Goal: Task Accomplishment & Management: Manage account settings

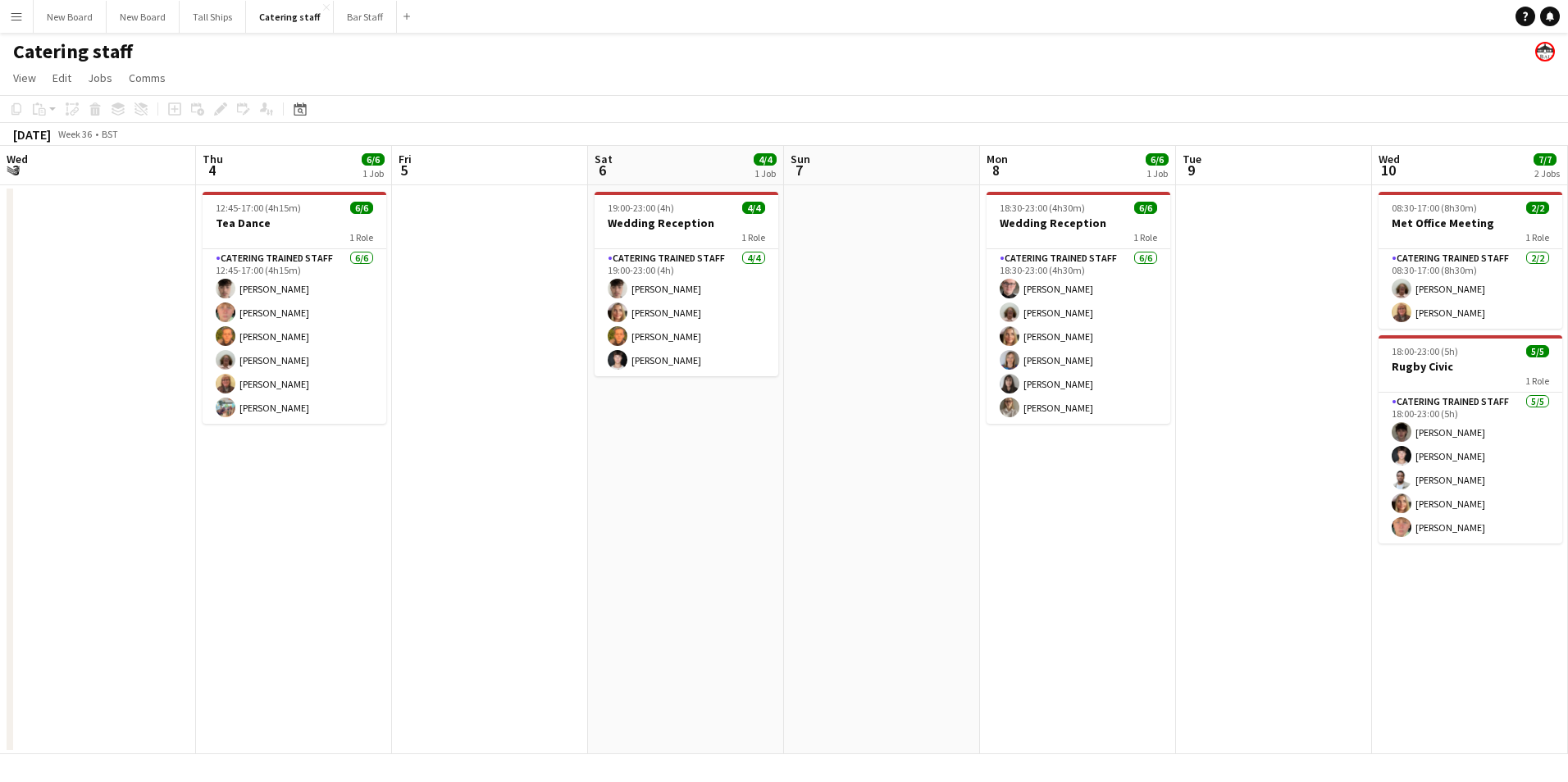
scroll to position [0, 498]
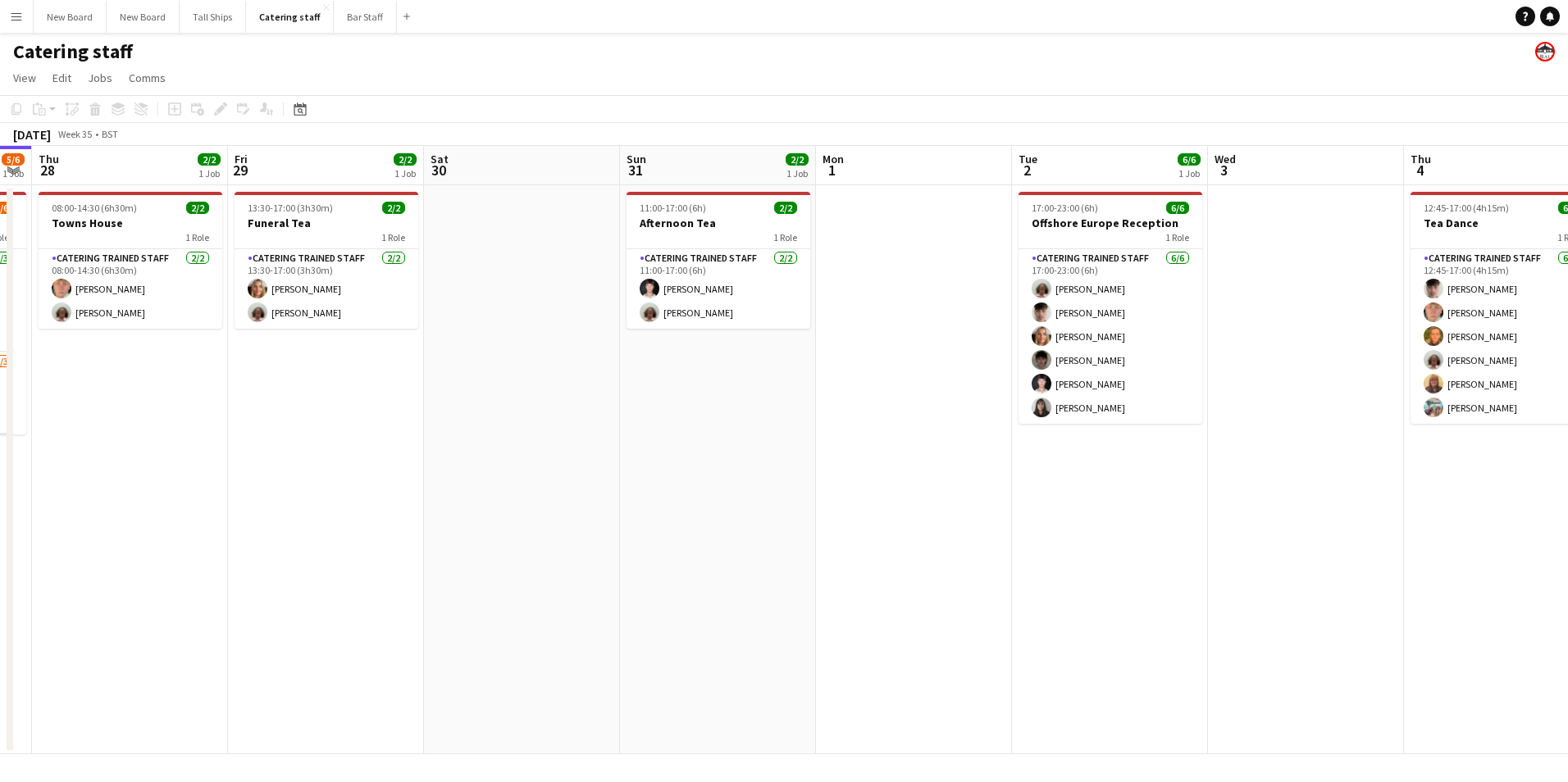
drag, startPoint x: 734, startPoint y: 407, endPoint x: 374, endPoint y: 427, distance: 360.6
click at [374, 427] on app-calendar-viewport "Mon 25 Tue 26 Wed 27 5/6 1 Job Thu 28 2/2 1 Job Fri 29 2/2 1 Job Sat 30 Sun 31 …" at bounding box center [784, 450] width 1568 height 608
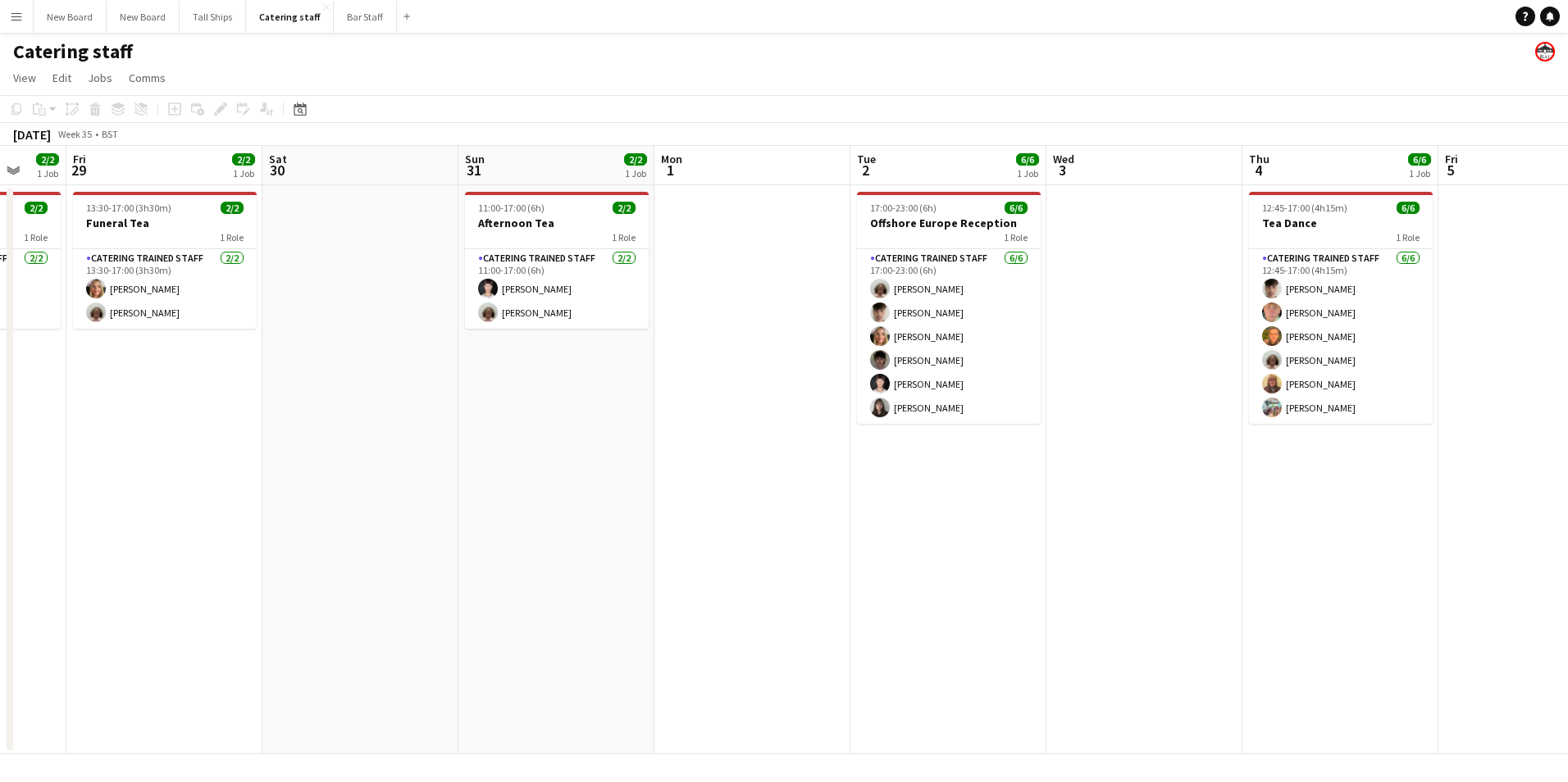
drag, startPoint x: 740, startPoint y: 472, endPoint x: 240, endPoint y: 469, distance: 500.0
click at [228, 469] on app-calendar-viewport "Mon 25 Tue 26 Wed 27 5/6 1 Job Thu 28 2/2 1 Job Fri 29 2/2 1 Job Sat 30 Sun 31 …" at bounding box center [784, 450] width 1568 height 608
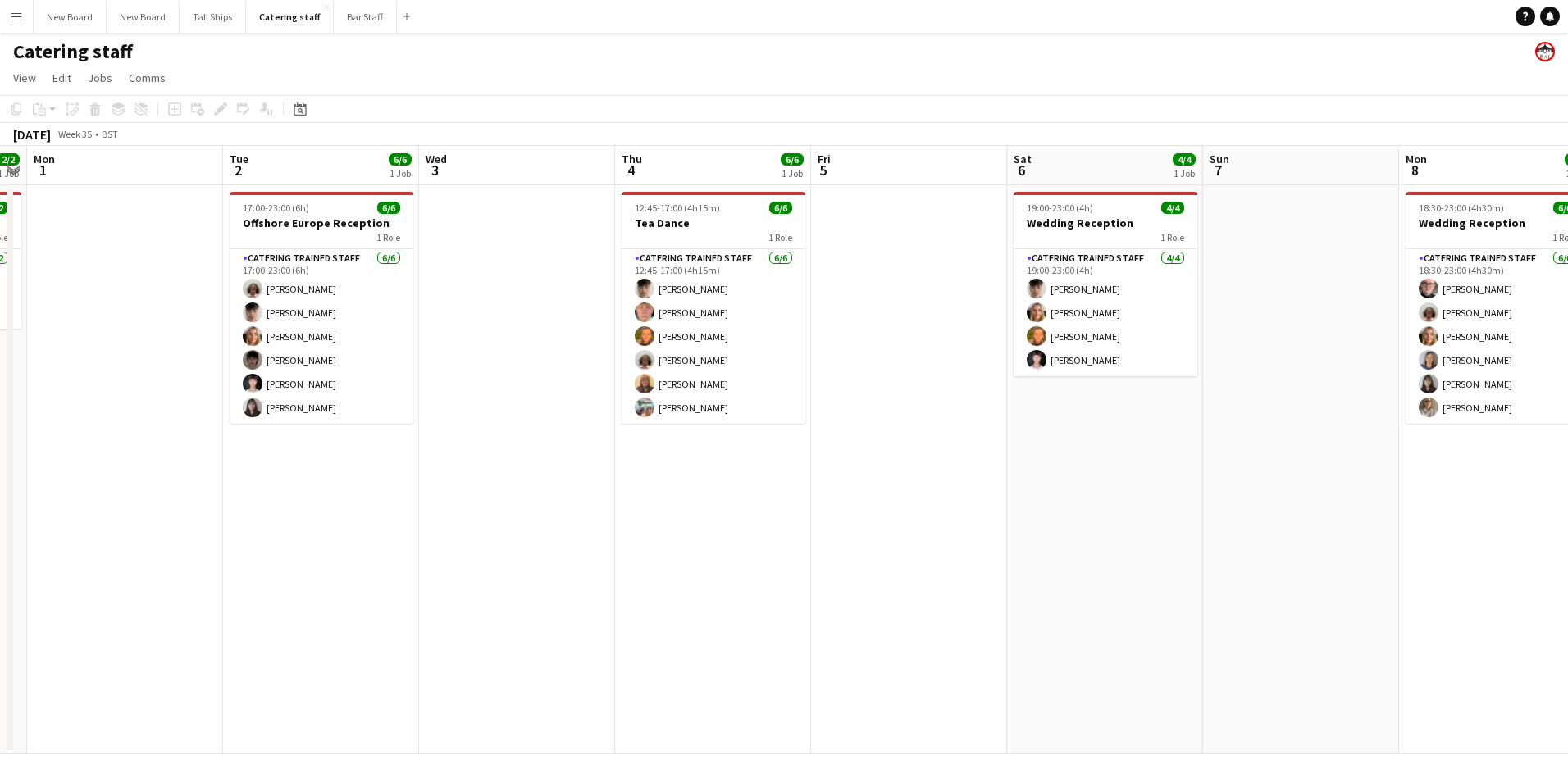
drag, startPoint x: 847, startPoint y: 510, endPoint x: 605, endPoint y: 526, distance: 242.5
click at [605, 526] on app-calendar-viewport "Fri 29 2/2 1 Job Sat 30 Sun 31 2/2 1 Job Mon 1 Tue 2 6/6 1 Job Wed 3 Thu 4 6/6 …" at bounding box center [784, 450] width 1568 height 608
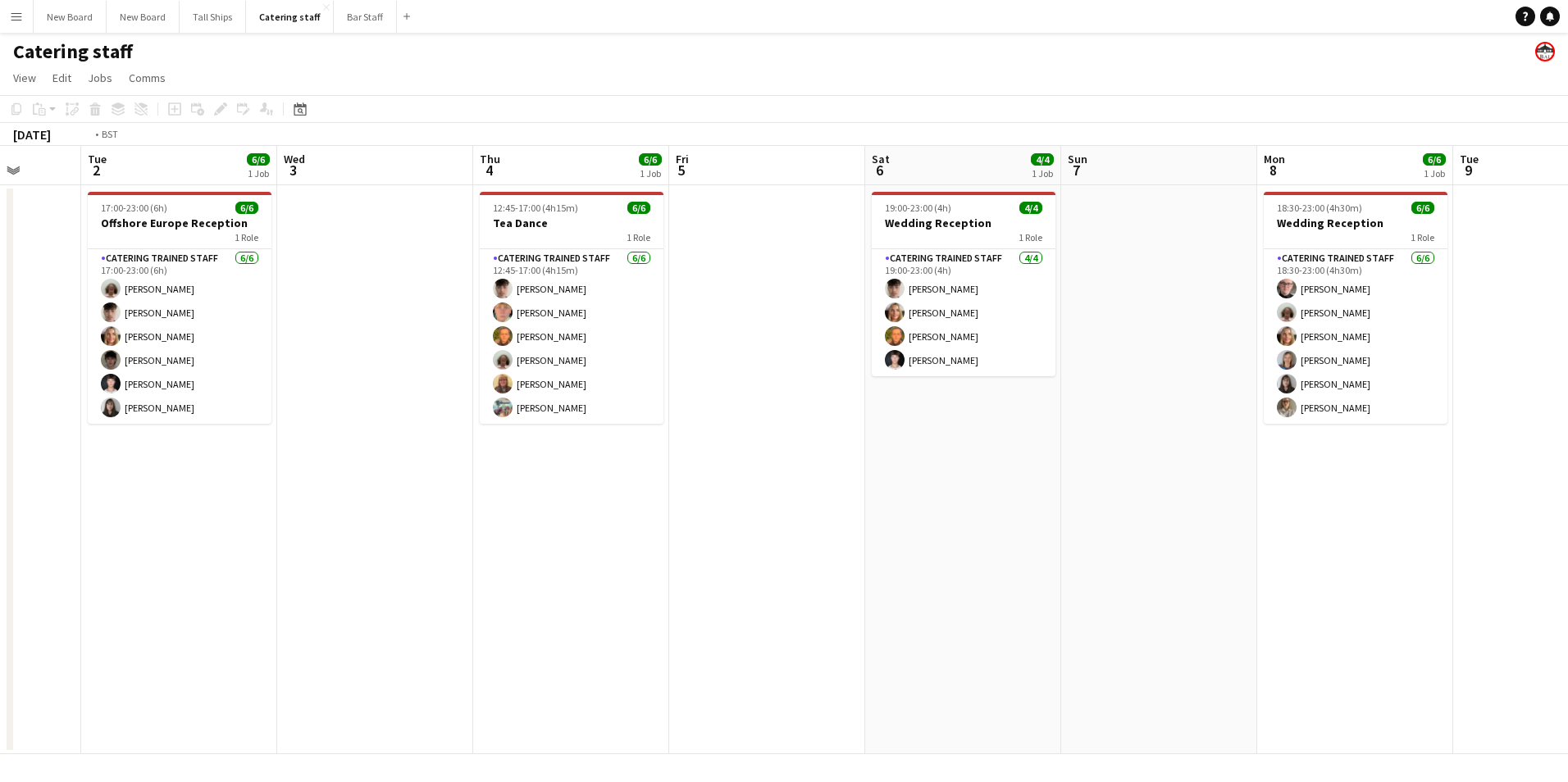
drag, startPoint x: 1119, startPoint y: 533, endPoint x: 610, endPoint y: 555, distance: 509.5
click at [590, 553] on app-calendar-viewport "Fri 29 2/2 1 Job Sat 30 Sun 31 2/2 1 Job Mon 1 Tue 2 6/6 1 Job Wed 3 Thu 4 6/6 …" at bounding box center [784, 450] width 1568 height 608
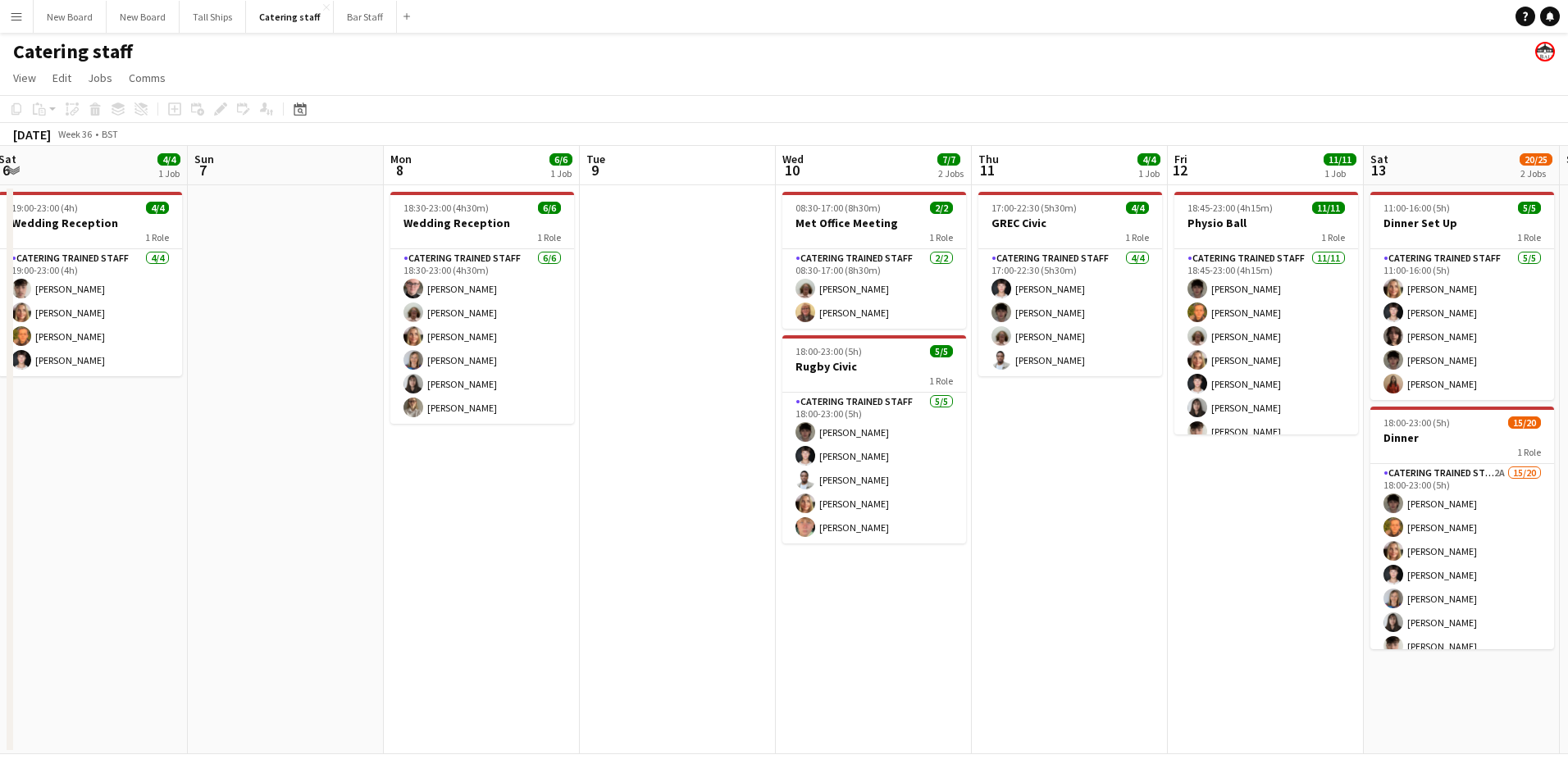
drag, startPoint x: 1023, startPoint y: 573, endPoint x: 653, endPoint y: 591, distance: 370.4
click at [542, 587] on app-calendar-viewport "Thu 4 6/6 1 Job Fri 5 Sat 6 4/4 1 Job Sun 7 Mon 8 6/6 1 Job Tue 9 Wed 10 7/7 2 …" at bounding box center [784, 450] width 1568 height 608
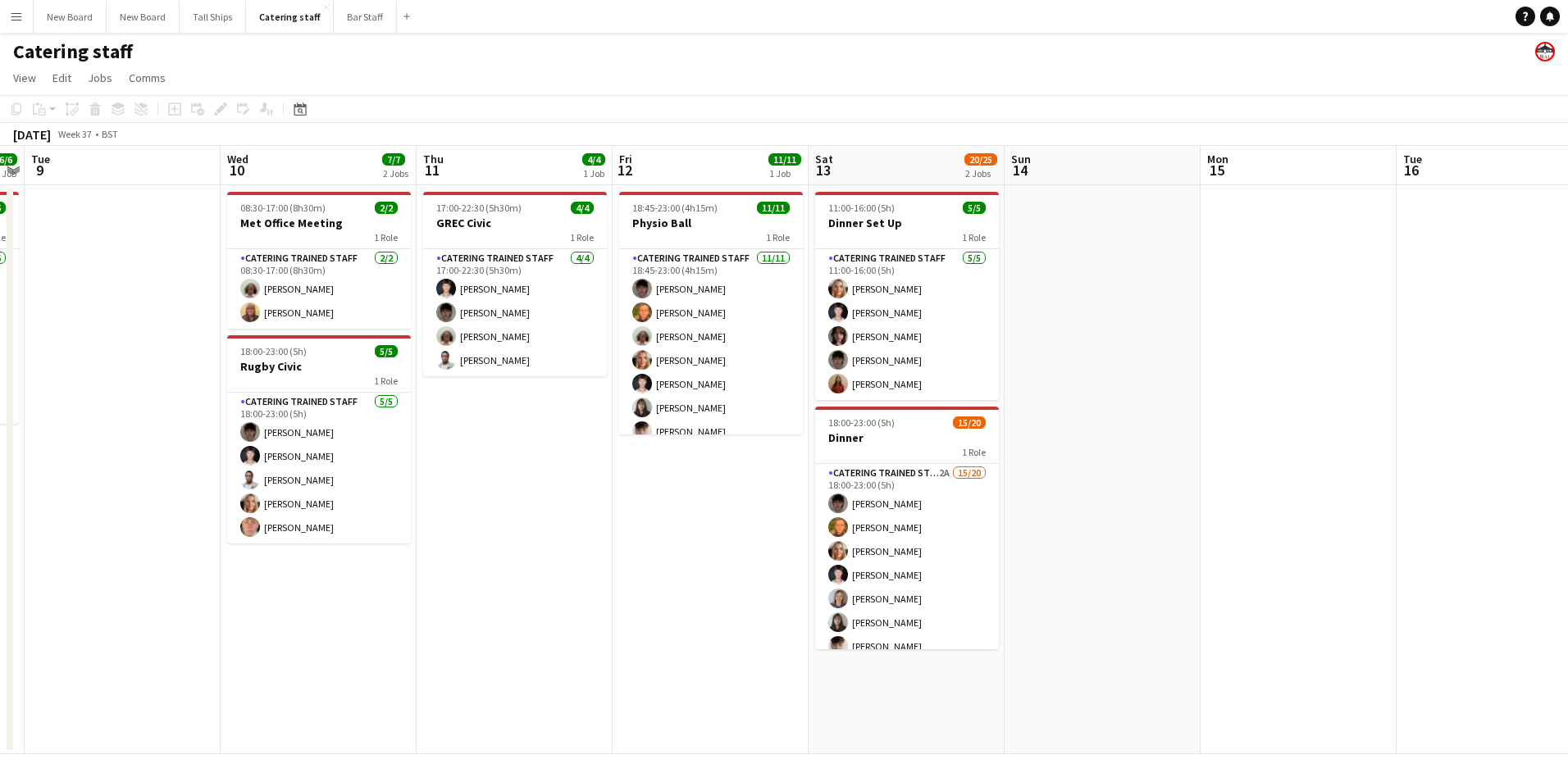
drag, startPoint x: 1344, startPoint y: 582, endPoint x: 853, endPoint y: 594, distance: 491.1
click at [853, 594] on app-calendar-viewport "Sat 6 4/4 1 Job Sun 7 Mon 8 6/6 1 Job Tue 9 Wed 10 7/7 2 Jobs Thu 11 4/4 1 Job …" at bounding box center [784, 450] width 1568 height 608
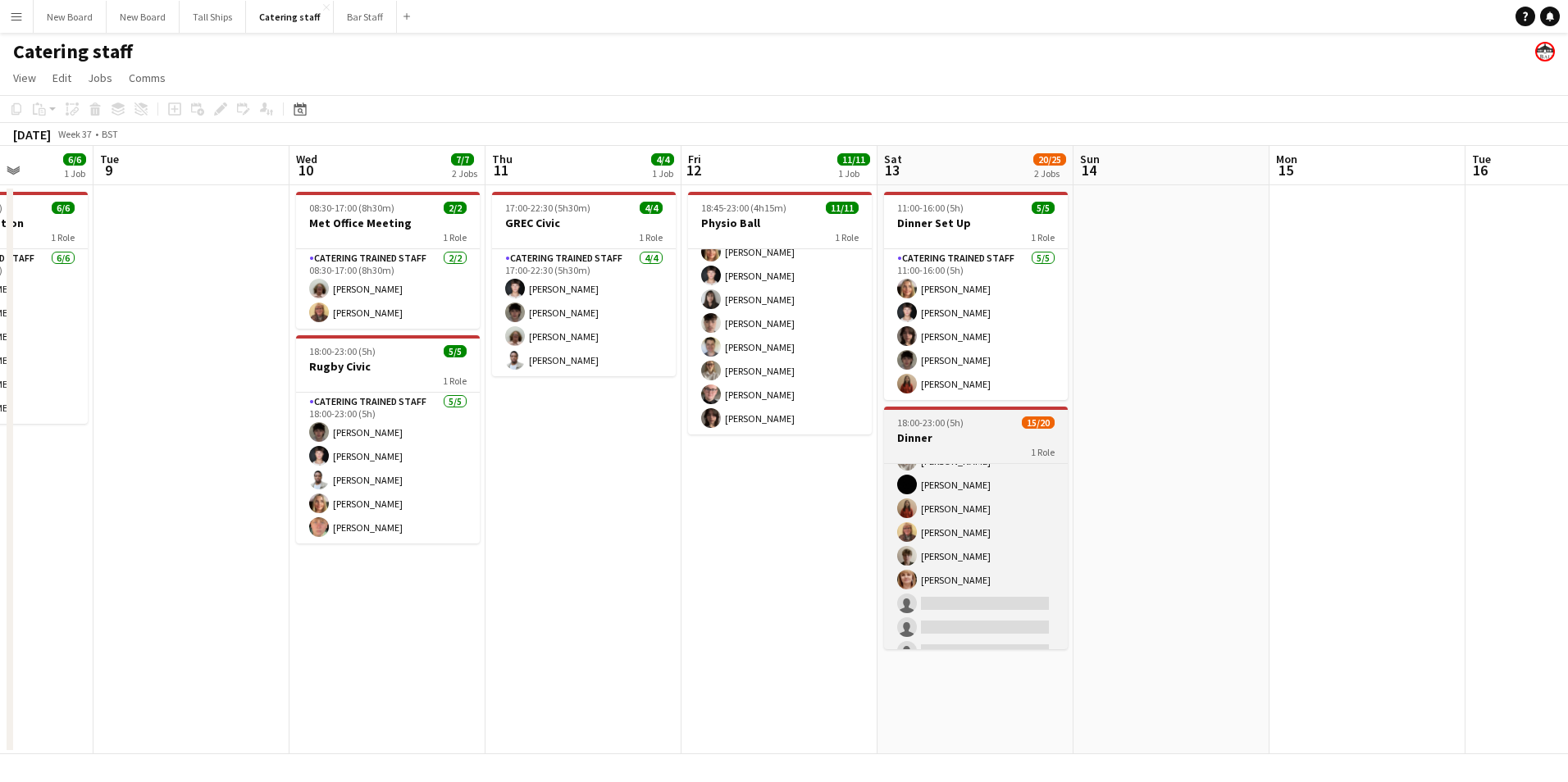
scroll to position [285, 0]
click at [945, 573] on app-card-role "Catering trained staff 2A 15/20 18:00-23:00 (5h) [PERSON_NAME] [PERSON_NAME] Ch…" at bounding box center [975, 432] width 183 height 508
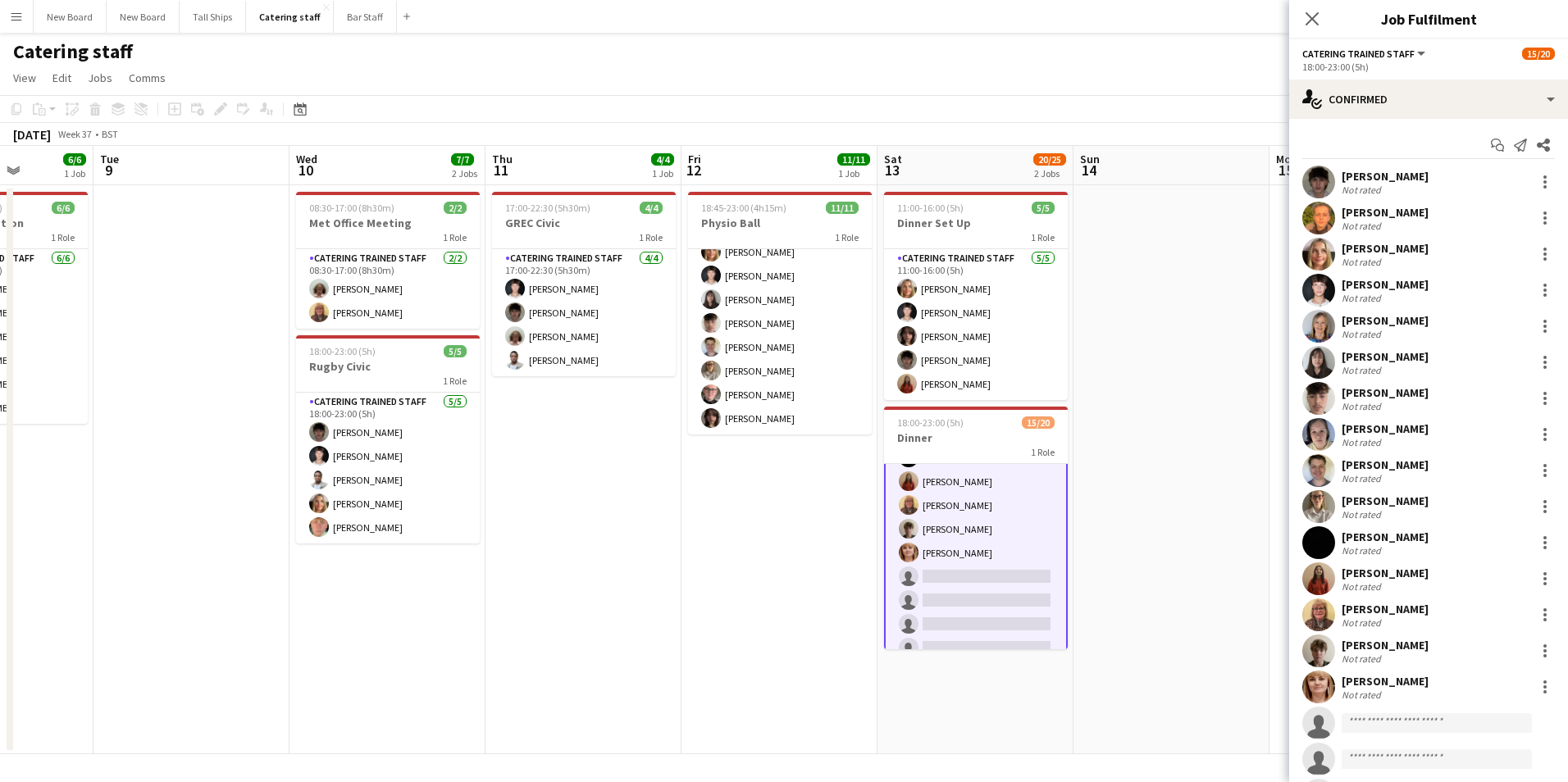
scroll to position [287, 0]
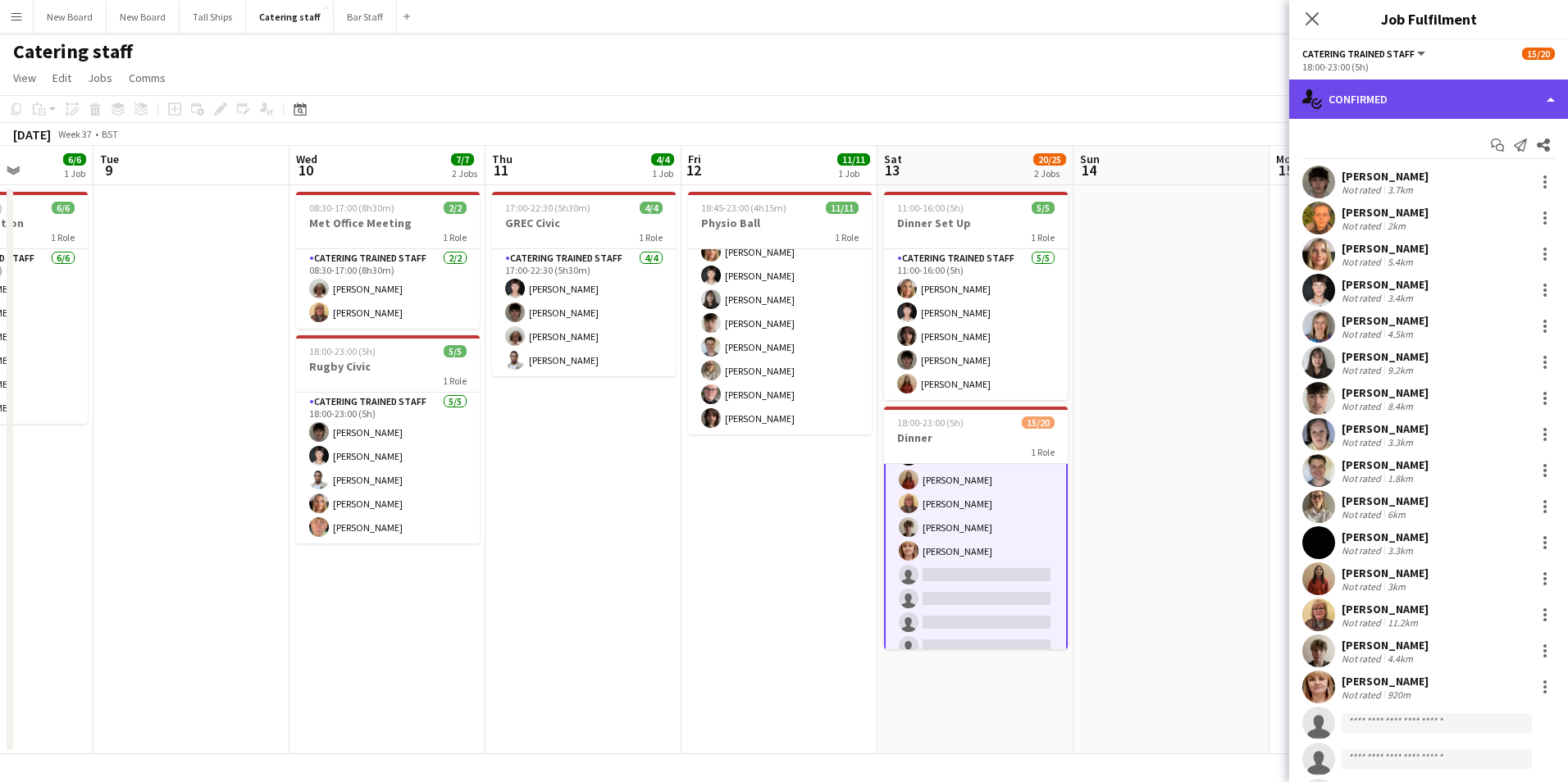
click at [1386, 99] on div "single-neutral-actions-check-2 Confirmed" at bounding box center [1427, 99] width 279 height 39
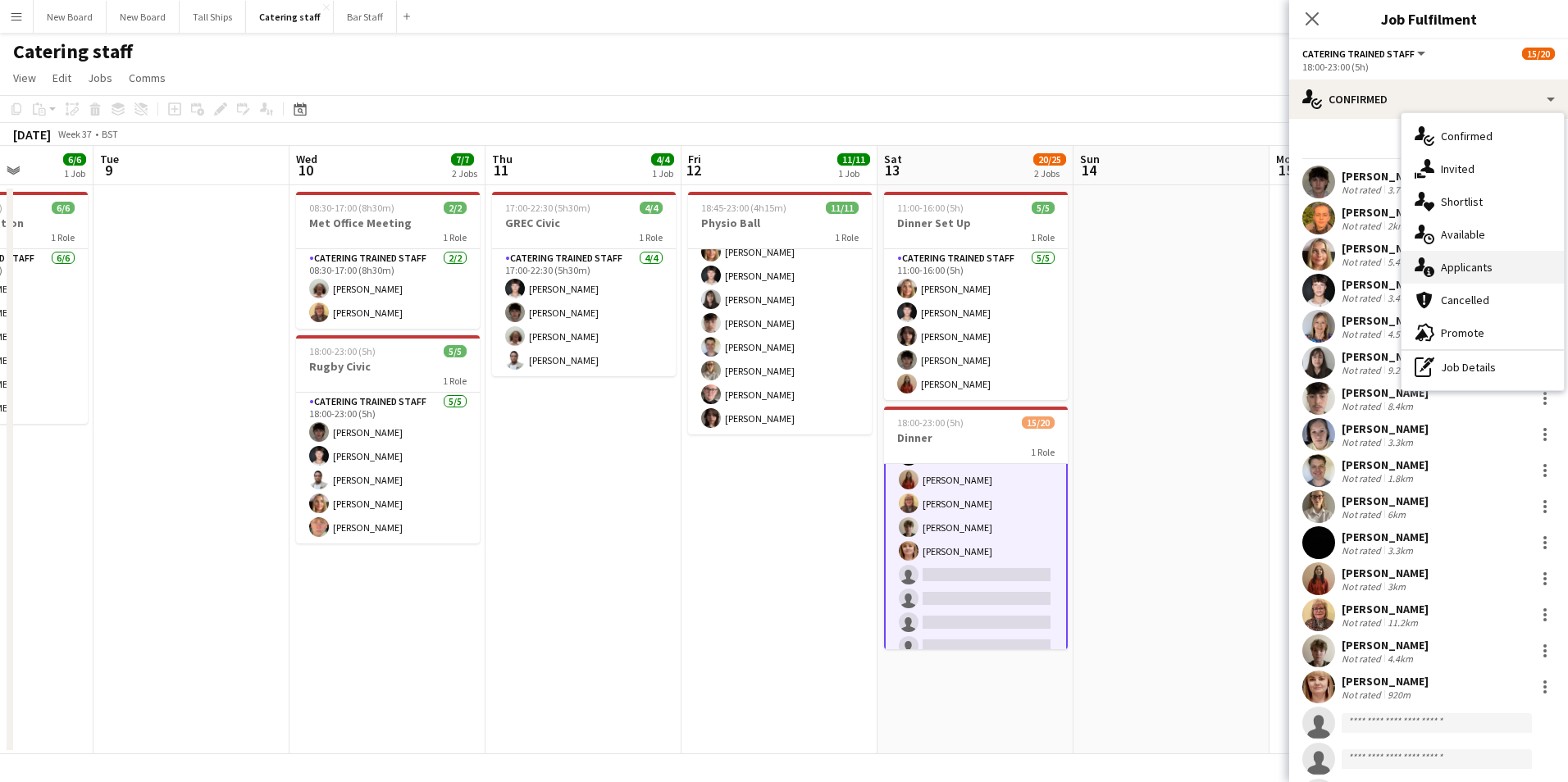
click at [1500, 265] on div "single-neutral-actions-information Applicants" at bounding box center [1483, 267] width 163 height 33
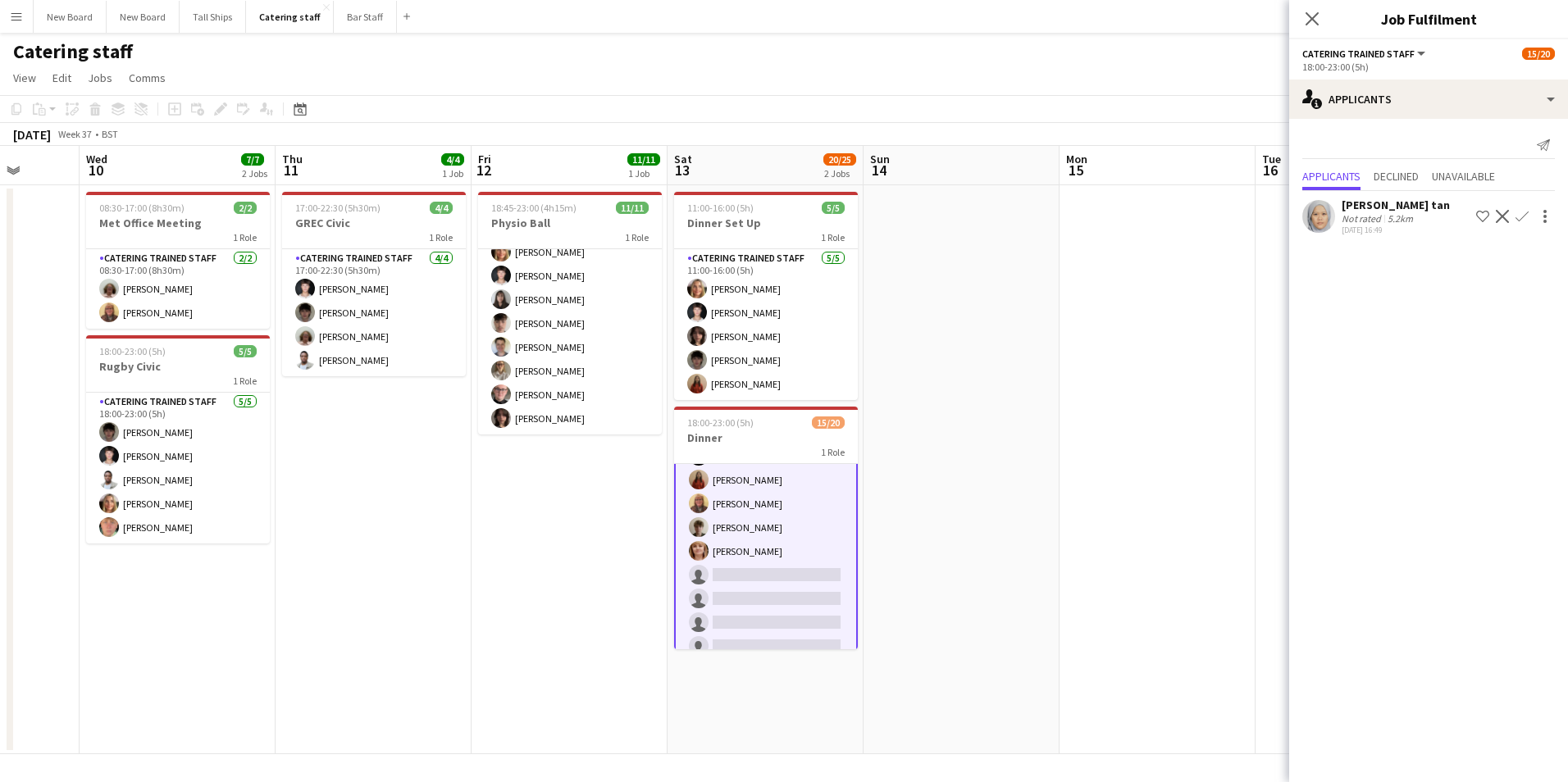
scroll to position [0, 575]
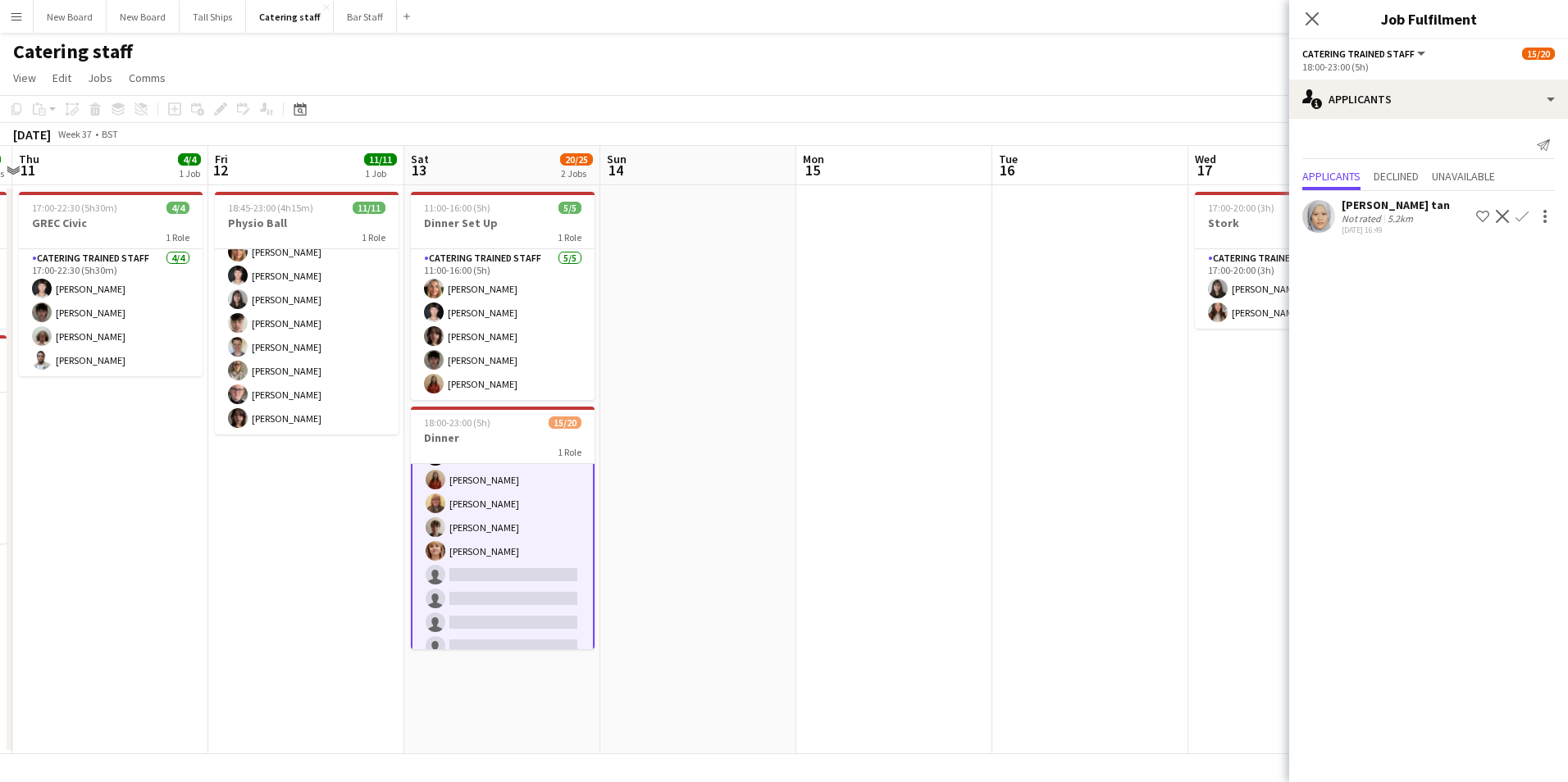
drag, startPoint x: 1197, startPoint y: 442, endPoint x: 724, endPoint y: 455, distance: 473.2
click at [724, 455] on app-calendar-viewport "Mon 8 6/6 1 Job Tue 9 Wed 10 7/7 2 Jobs Thu 11 4/4 1 Job Fri 12 11/11 1 Job Sat…" at bounding box center [784, 450] width 1568 height 608
click at [1315, 17] on icon "Close pop-in" at bounding box center [1311, 18] width 16 height 16
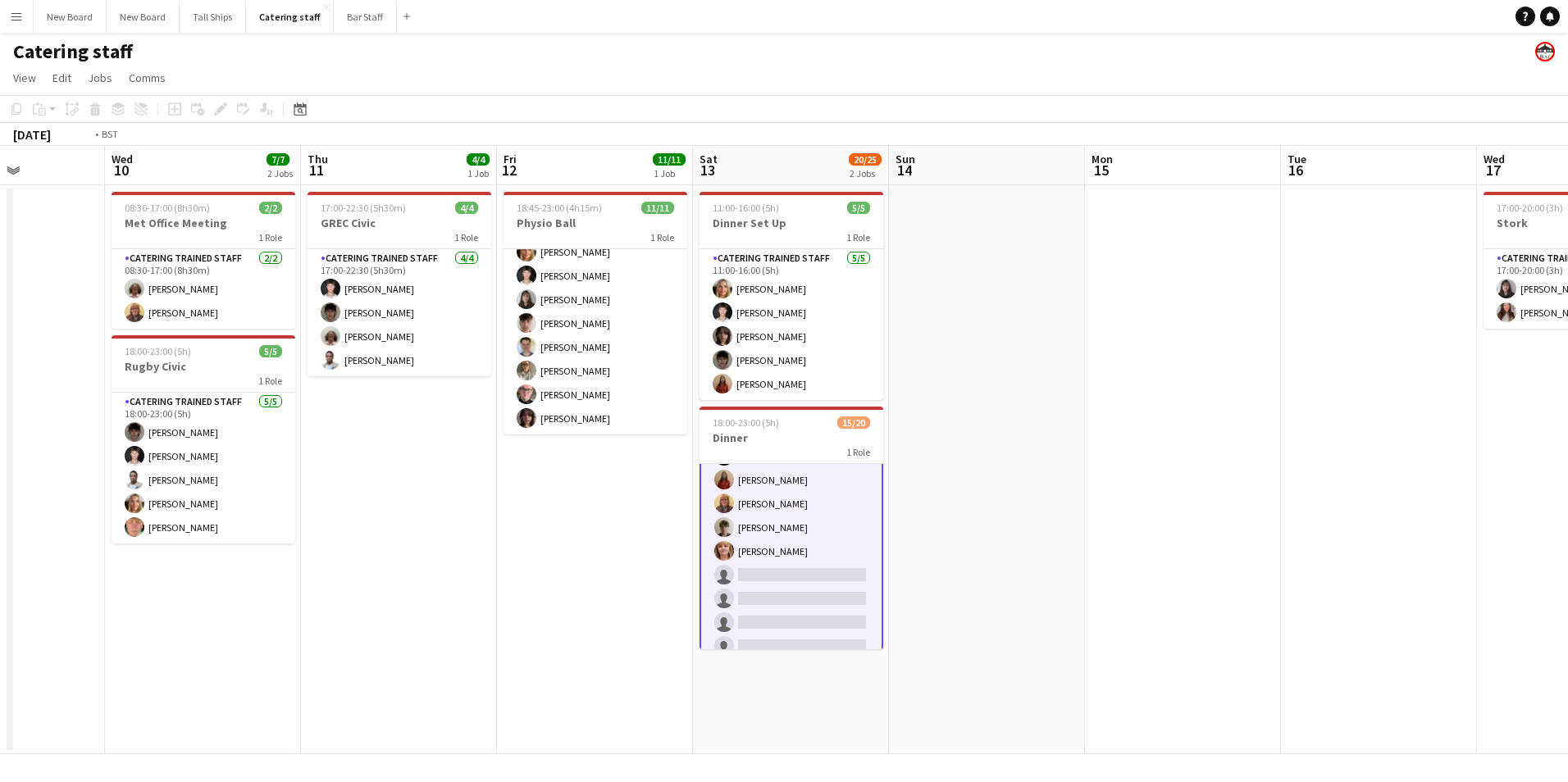
drag, startPoint x: 250, startPoint y: 511, endPoint x: 1505, endPoint y: 540, distance: 1255.3
click at [1510, 540] on app-calendar-viewport "Sun 7 Mon 8 6/6 1 Job Tue 9 Wed 10 7/7 2 Jobs Thu 11 4/4 1 Job Fri 12 11/11 1 J…" at bounding box center [784, 450] width 1568 height 608
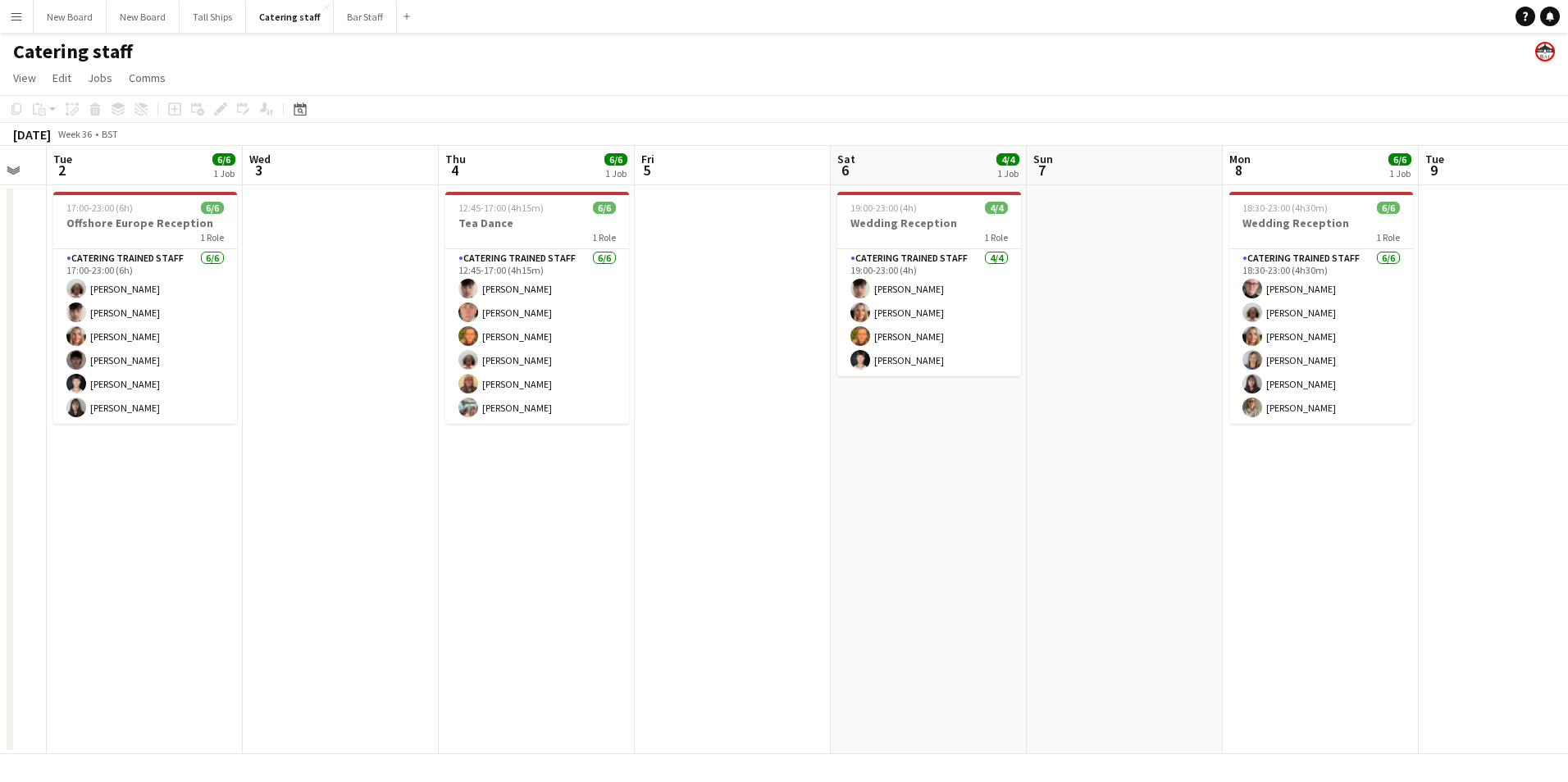
drag, startPoint x: 520, startPoint y: 565, endPoint x: 1052, endPoint y: 528, distance: 533.3
click at [1056, 528] on app-calendar-viewport "Sun 31 2/2 1 Job Mon 1 Tue 2 6/6 1 Job Wed 3 Thu 4 6/6 1 Job Fri 5 Sat 6 4/4 1 …" at bounding box center [784, 450] width 1568 height 608
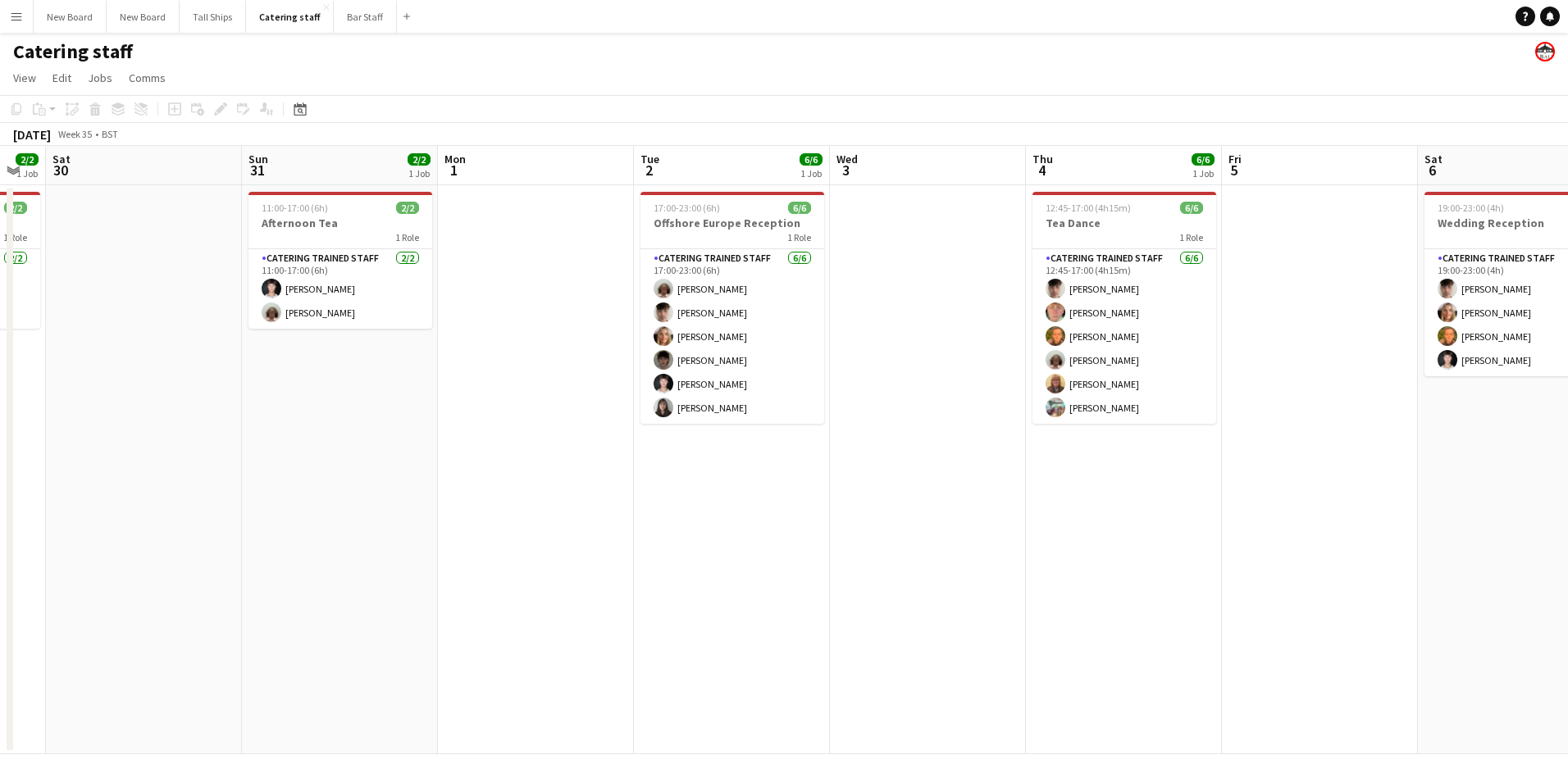
drag, startPoint x: 398, startPoint y: 554, endPoint x: 849, endPoint y: 582, distance: 451.9
click at [983, 562] on app-calendar-viewport "Thu 28 2/2 1 Job Fri 29 2/2 1 Job Sat 30 Sun 31 2/2 1 Job Mon 1 Tue 2 6/6 1 Job…" at bounding box center [784, 450] width 1568 height 608
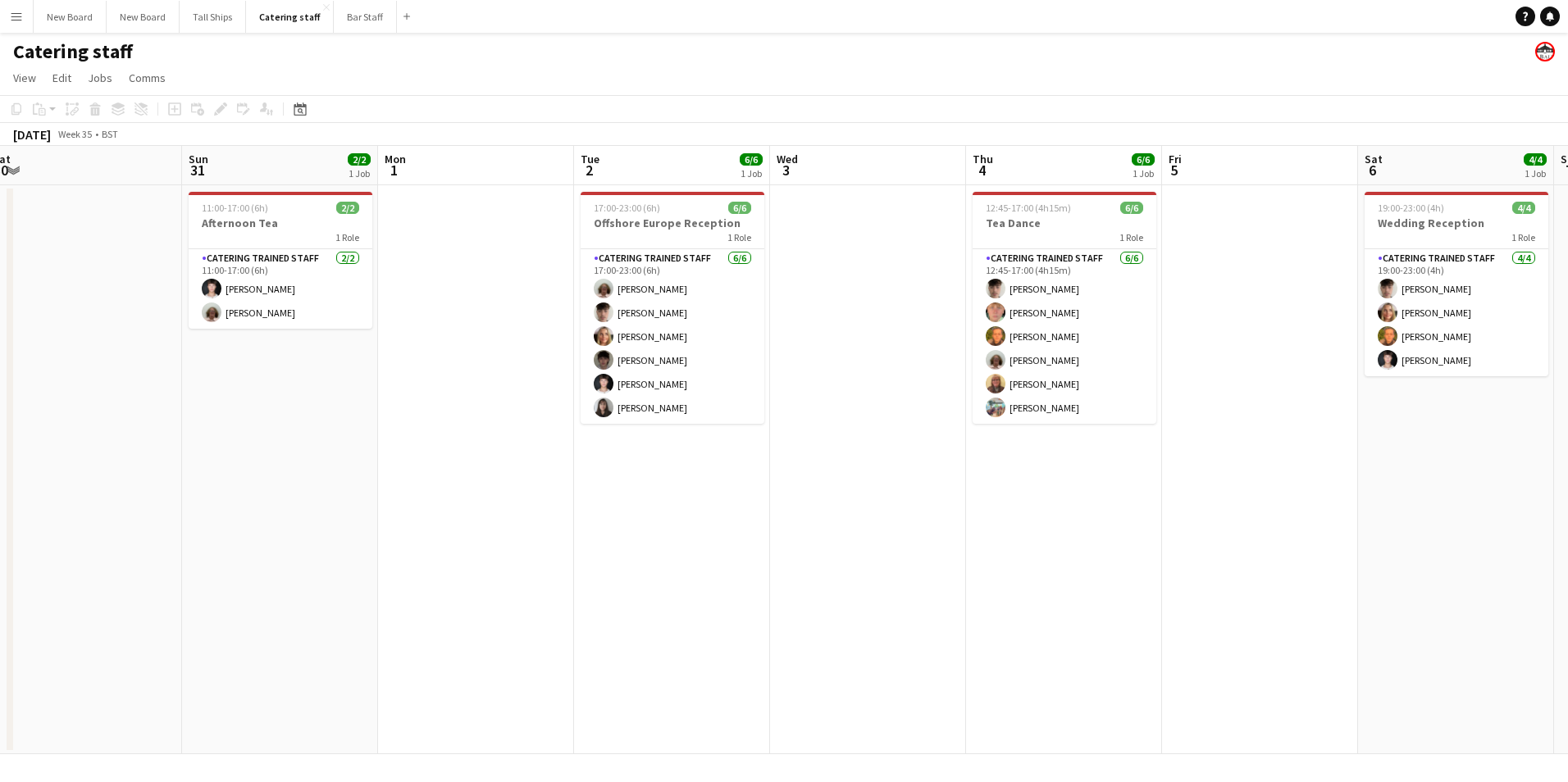
drag, startPoint x: 420, startPoint y: 604, endPoint x: 892, endPoint y: 559, distance: 474.1
click at [892, 560] on app-calendar-viewport "Thu 28 2/2 1 Job Fri 29 2/2 1 Job Sat 30 Sun 31 2/2 1 Job Mon 1 Tue 2 6/6 1 Job…" at bounding box center [784, 450] width 1568 height 608
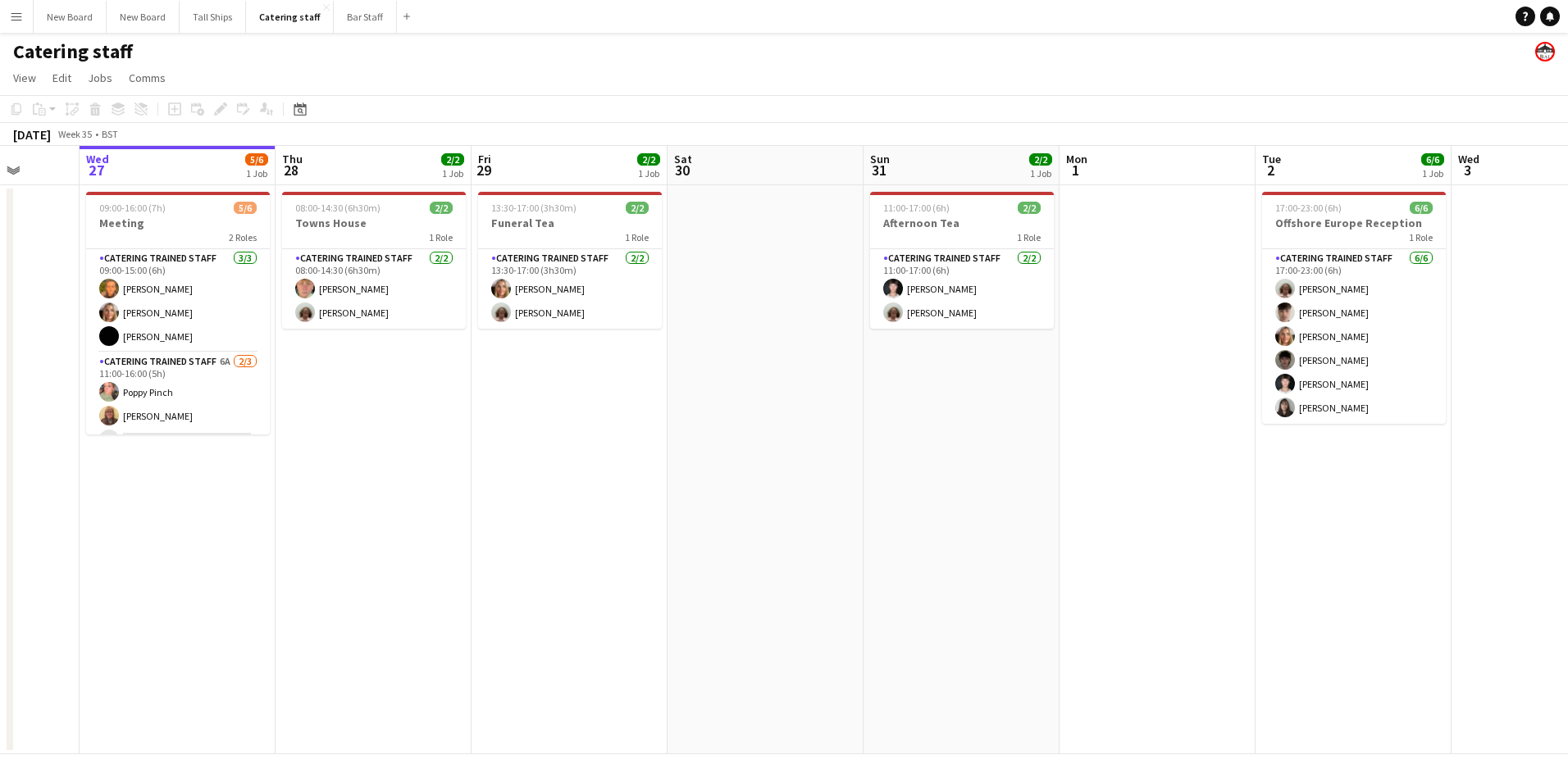
scroll to position [0, 401]
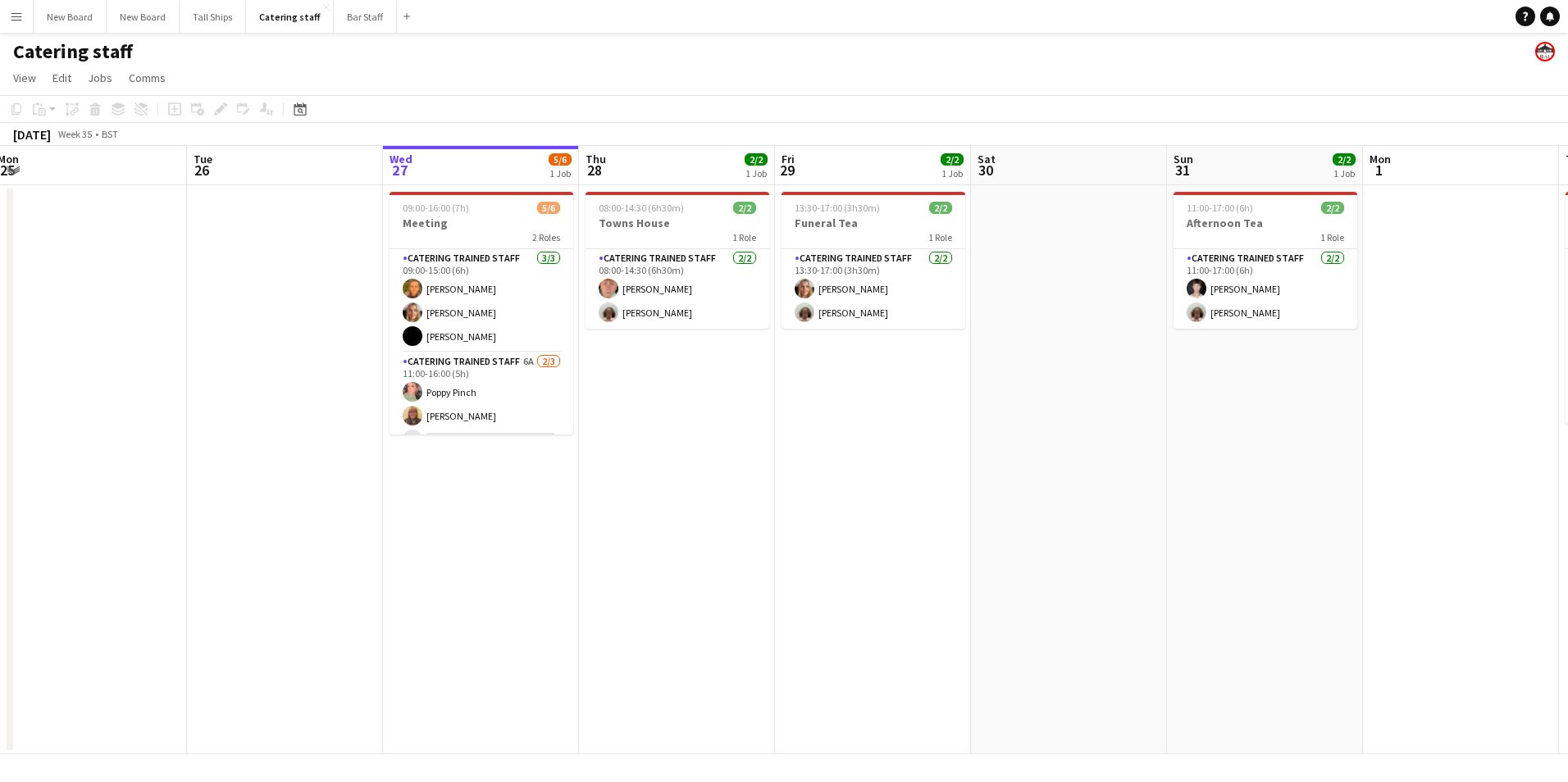
drag, startPoint x: 315, startPoint y: 565, endPoint x: 711, endPoint y: 582, distance: 396.4
click at [711, 582] on app-calendar-viewport "Sat 23 Sun 24 4/5 2 Jobs Mon 25 Tue 26 Wed 27 5/6 1 Job Thu 28 2/2 1 Job Fri 29…" at bounding box center [784, 450] width 1568 height 608
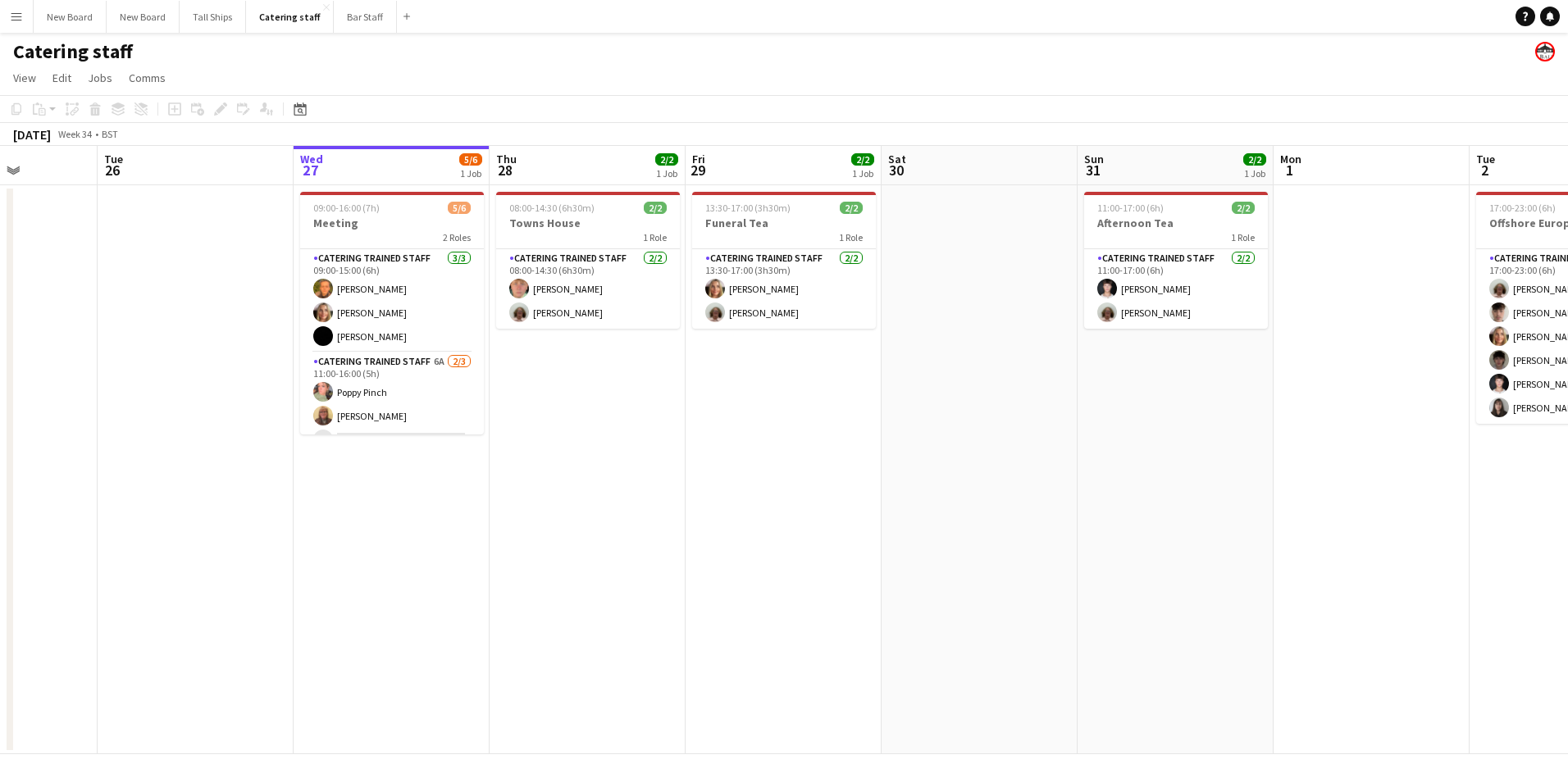
drag, startPoint x: 459, startPoint y: 547, endPoint x: 949, endPoint y: 440, distance: 501.5
click at [955, 442] on app-calendar-viewport "Sat 23 Sun 24 4/5 2 Jobs Mon 25 Tue 26 Wed 27 5/6 1 Job Thu 28 2/2 1 Job Fri 29…" at bounding box center [784, 450] width 1568 height 608
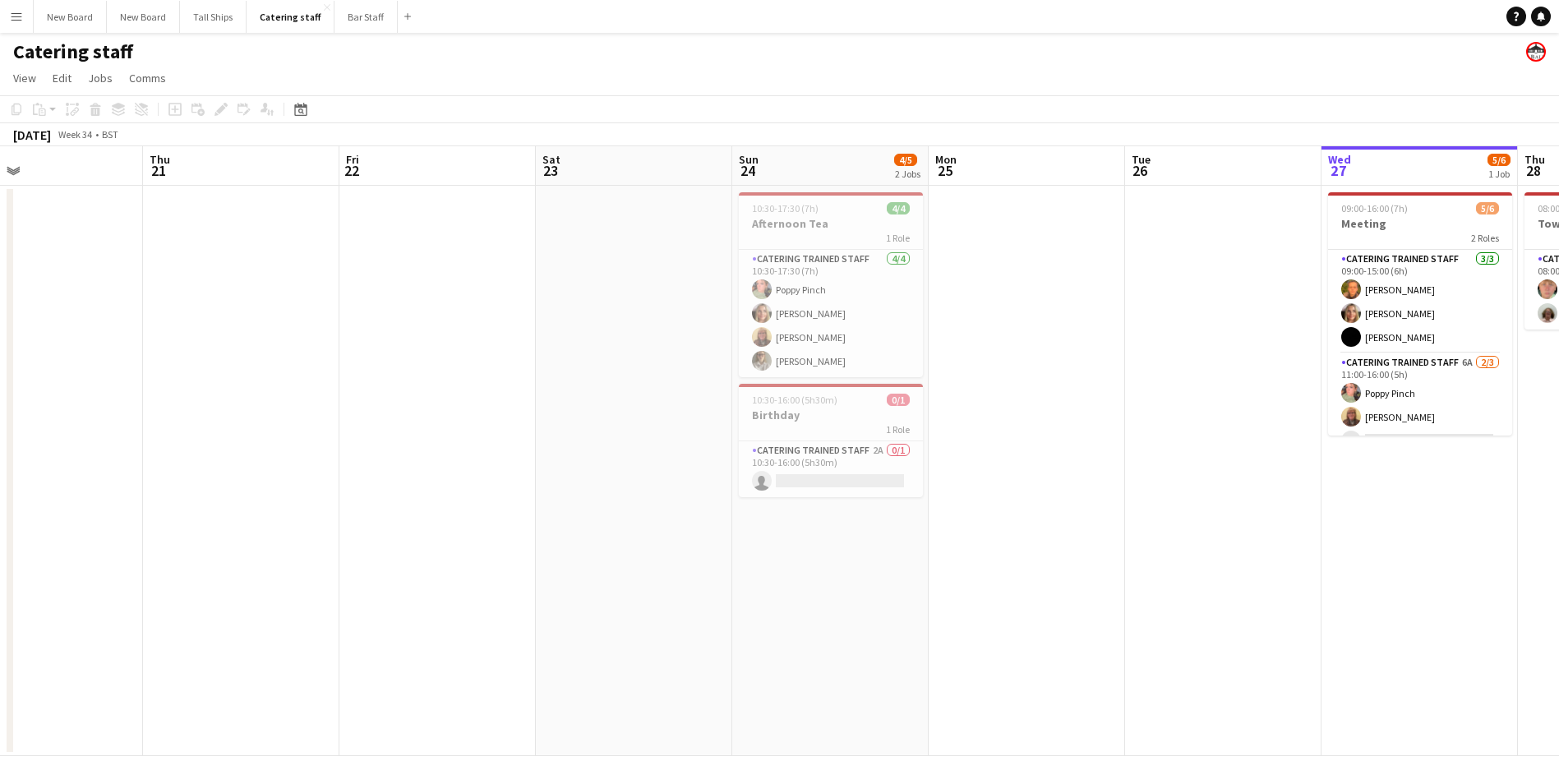
drag, startPoint x: 482, startPoint y: 551, endPoint x: 1118, endPoint y: 542, distance: 636.1
click at [1118, 542] on app-calendar-viewport "Mon 18 Tue 19 Wed 20 Thu 21 Fri 22 Sat 23 Sun 24 4/5 2 Jobs Mon 25 Tue 26 Wed 2…" at bounding box center [779, 451] width 1559 height 609
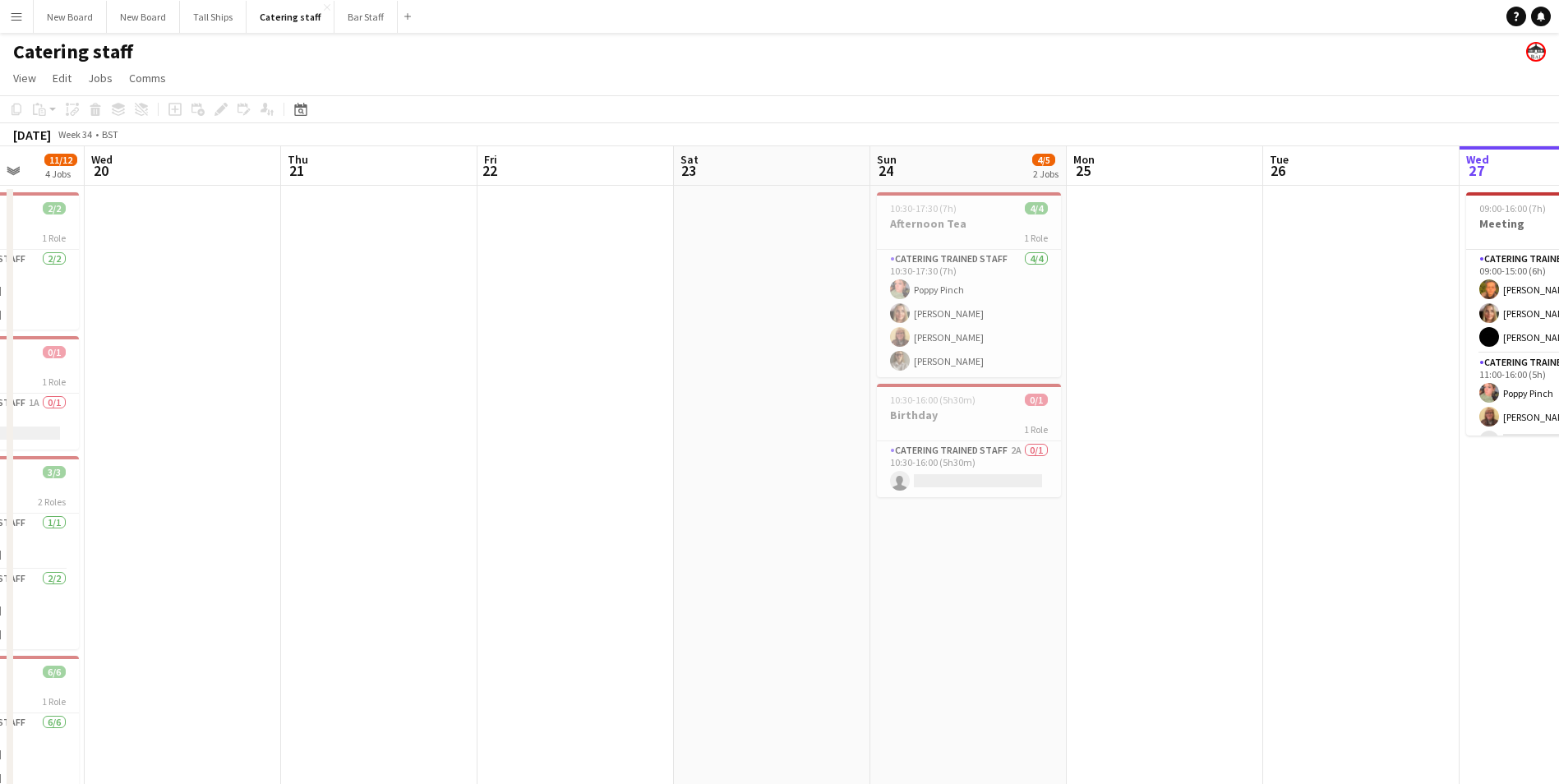
drag, startPoint x: 1139, startPoint y: 599, endPoint x: 685, endPoint y: 601, distance: 454.0
click at [688, 615] on app-calendar-viewport "Sun 17 Mon 18 Tue 19 11/12 4 Jobs Wed 20 Thu 21 Fri 22 Sat 23 Sun 24 4/5 2 Jobs…" at bounding box center [779, 536] width 1559 height 780
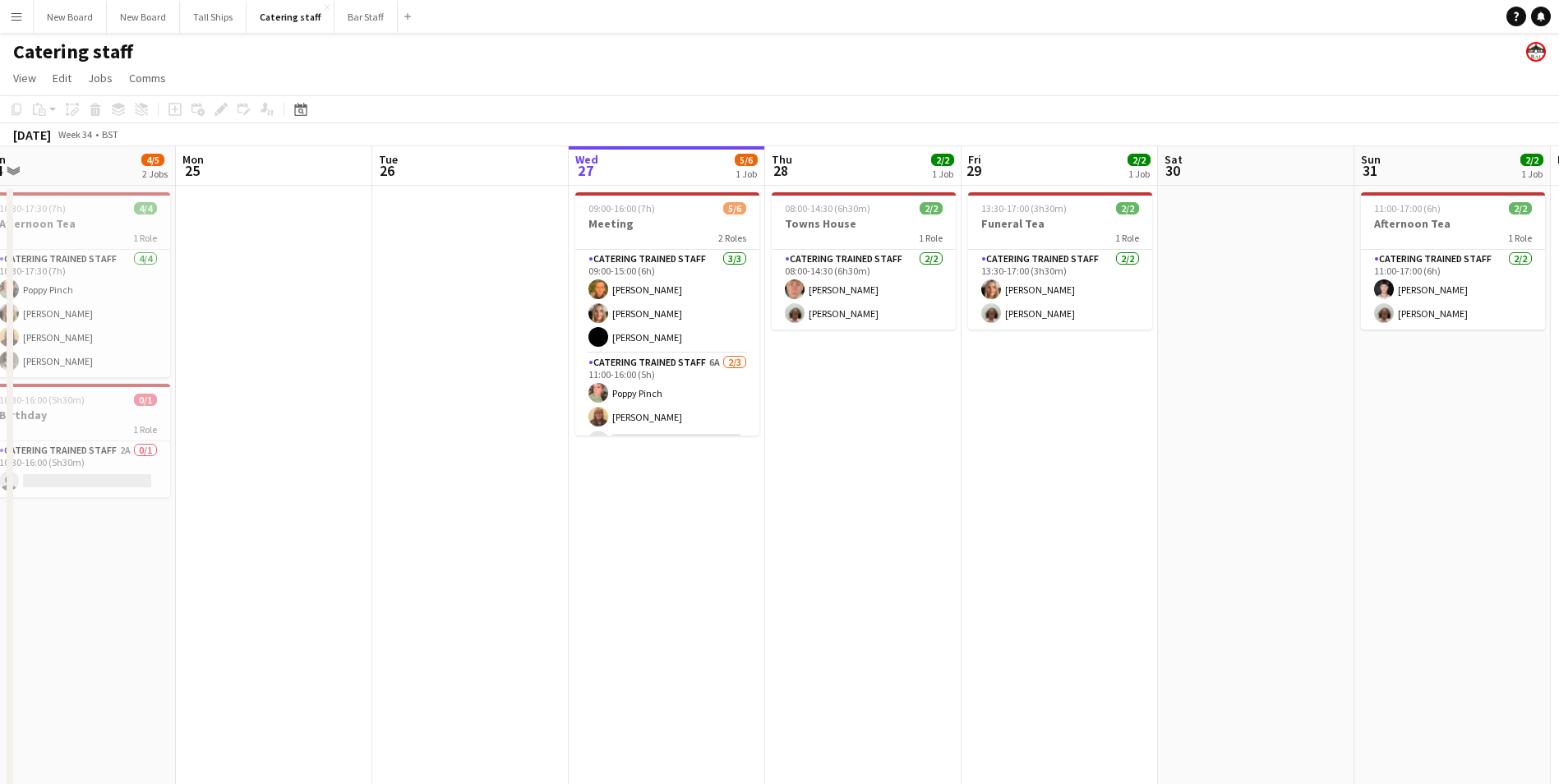
scroll to position [0, 619]
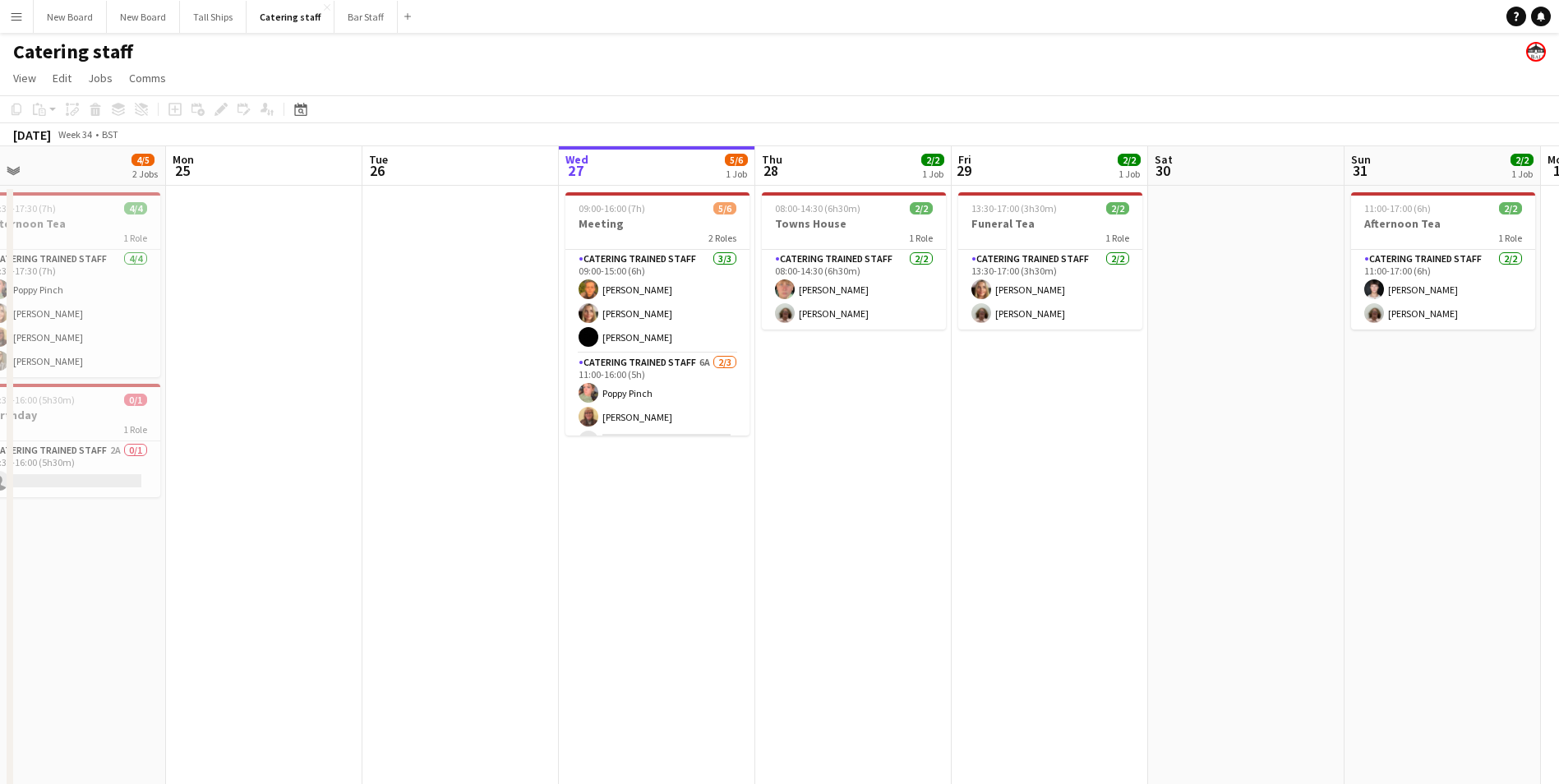
drag, startPoint x: 1407, startPoint y: 534, endPoint x: 902, endPoint y: 562, distance: 505.8
click at [900, 567] on app-calendar-viewport "Thu 21 Fri 22 Sat 23 Sun 24 4/5 2 Jobs Mon 25 Tue 26 Wed 27 5/6 1 Job Thu 28 2/…" at bounding box center [779, 536] width 1559 height 780
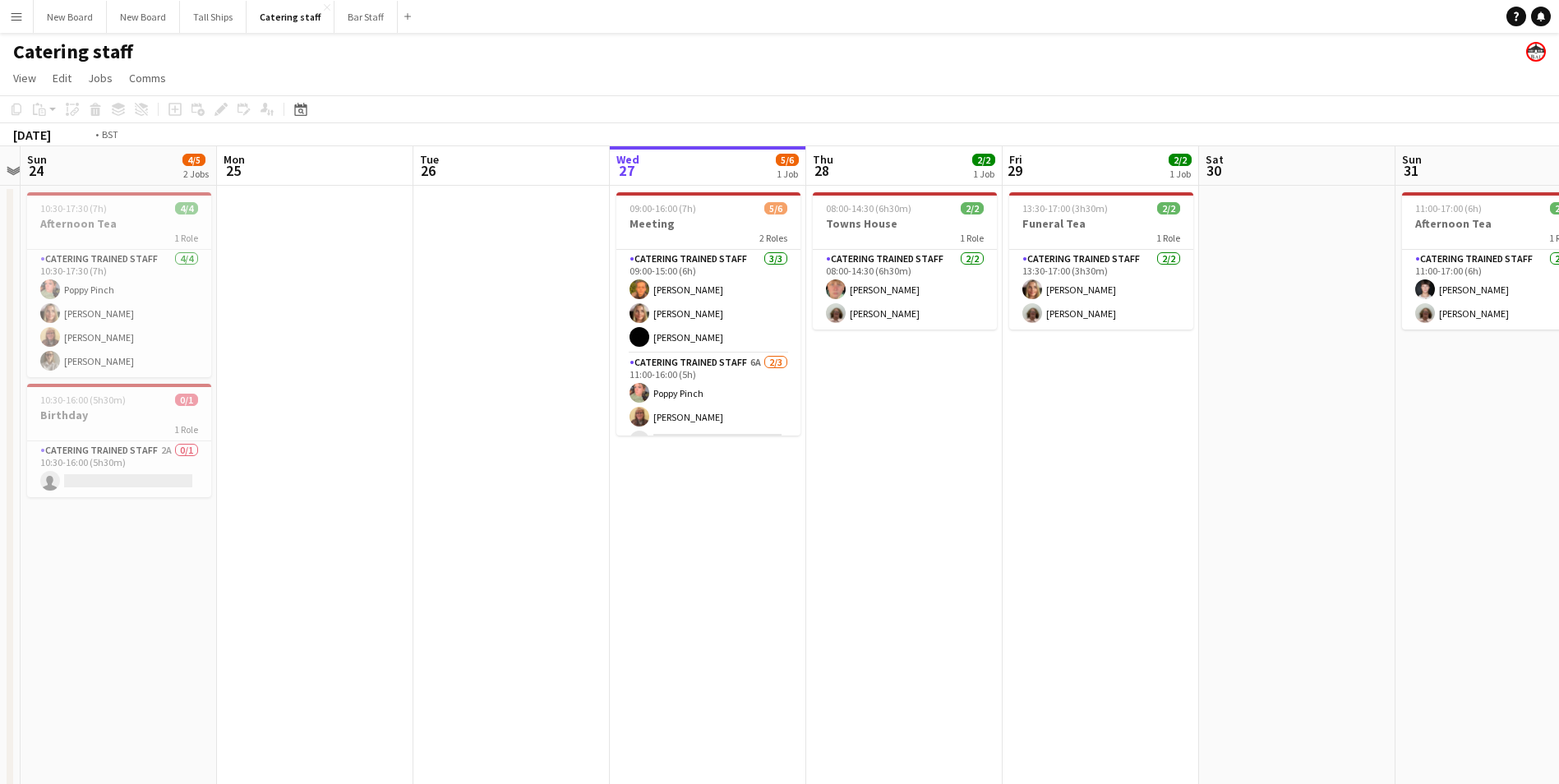
scroll to position [0, 610]
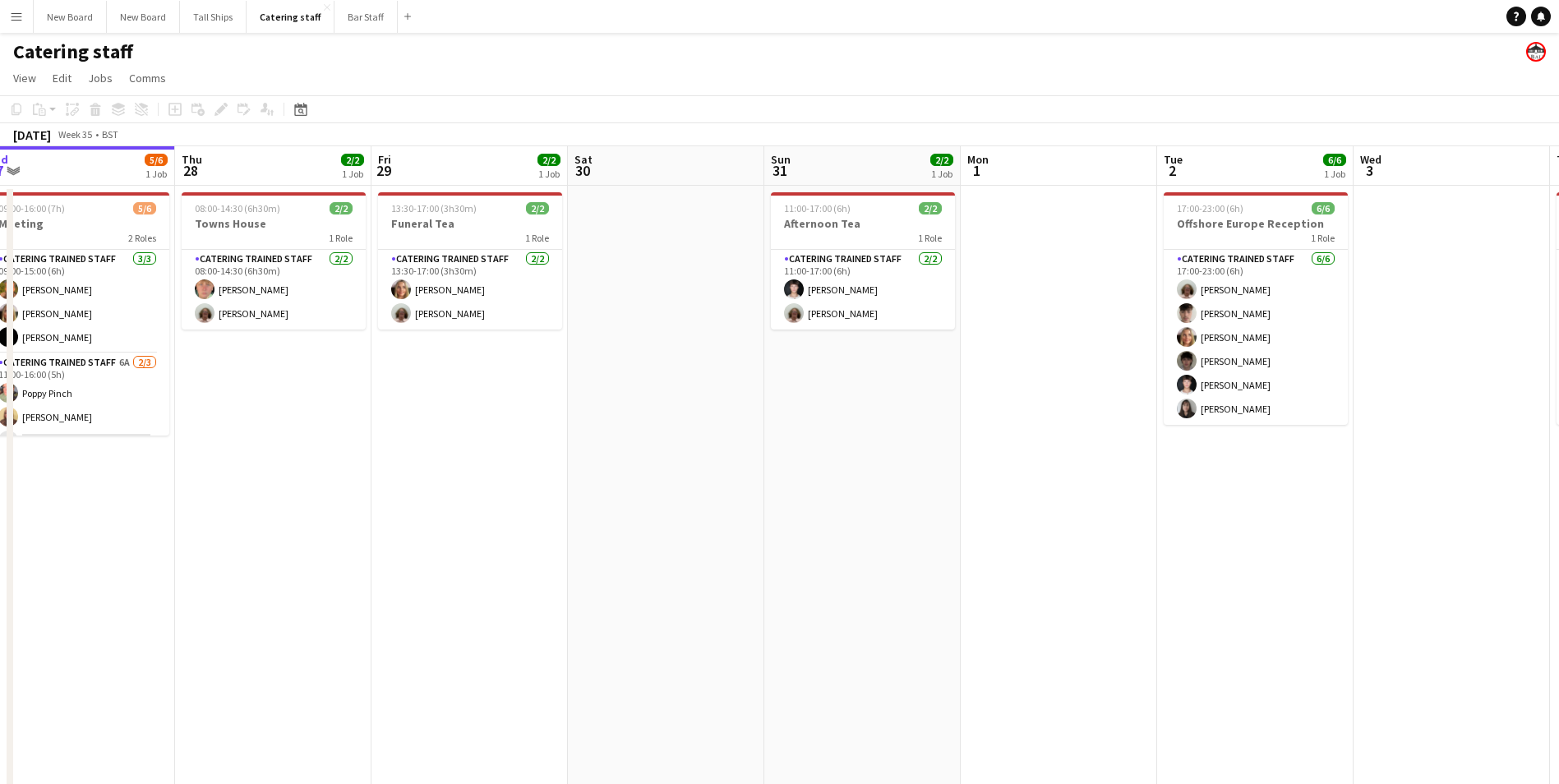
drag, startPoint x: 1187, startPoint y: 469, endPoint x: 629, endPoint y: 493, distance: 558.5
click at [629, 493] on app-calendar-viewport "Sun 24 4/5 2 Jobs Mon 25 Tue 26 Wed 27 5/6 1 Job Thu 28 2/2 1 Job Fri 29 2/2 1 …" at bounding box center [779, 536] width 1559 height 780
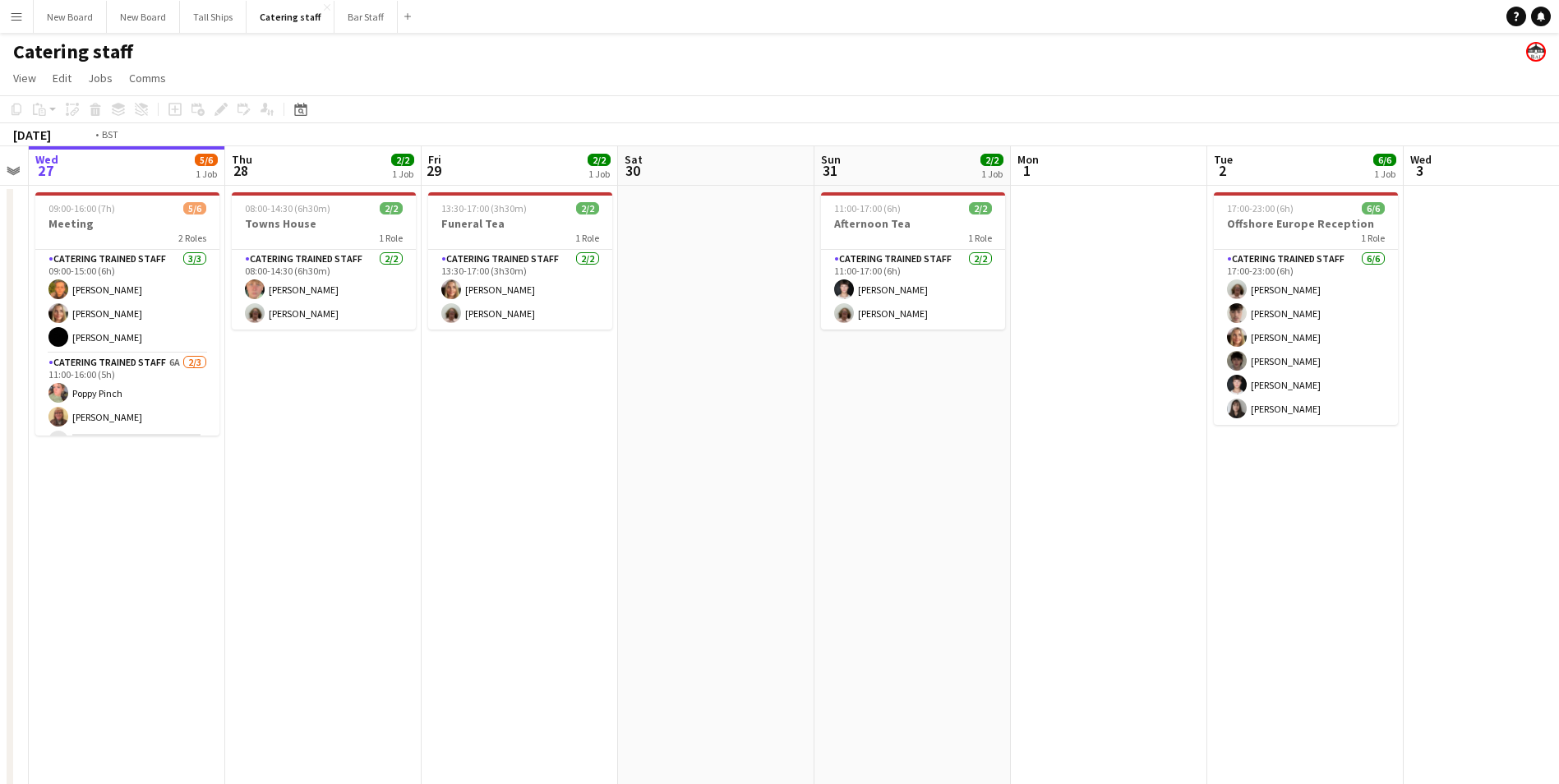
scroll to position [0, 522]
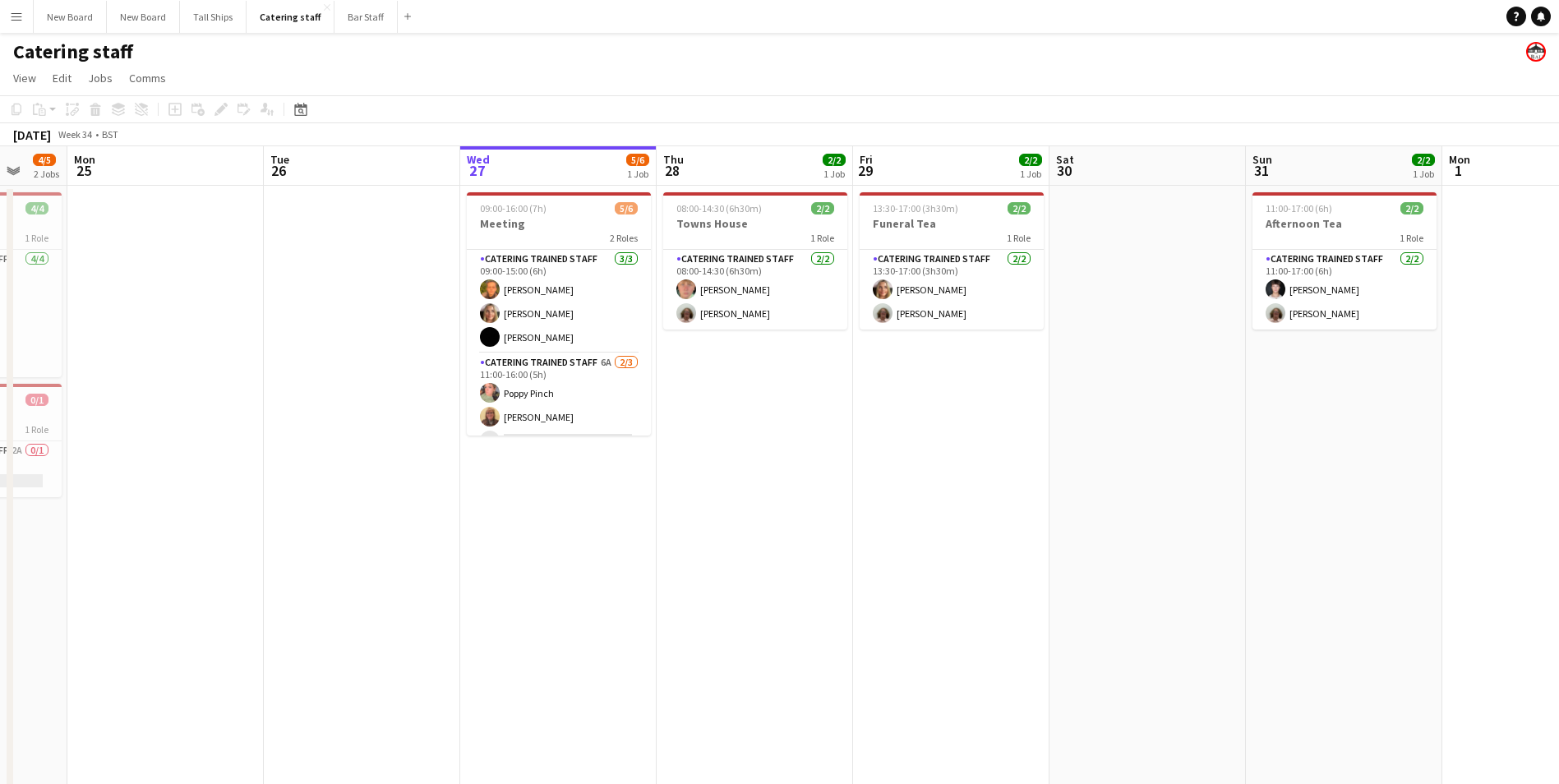
drag, startPoint x: 258, startPoint y: 577, endPoint x: 733, endPoint y: 592, distance: 475.2
click at [733, 592] on app-calendar-viewport "Fri 22 Sat 23 Sun 24 4/5 2 Jobs Mon 25 Tue 26 Wed 27 5/6 1 Job Thu 28 2/2 1 Job…" at bounding box center [779, 536] width 1559 height 780
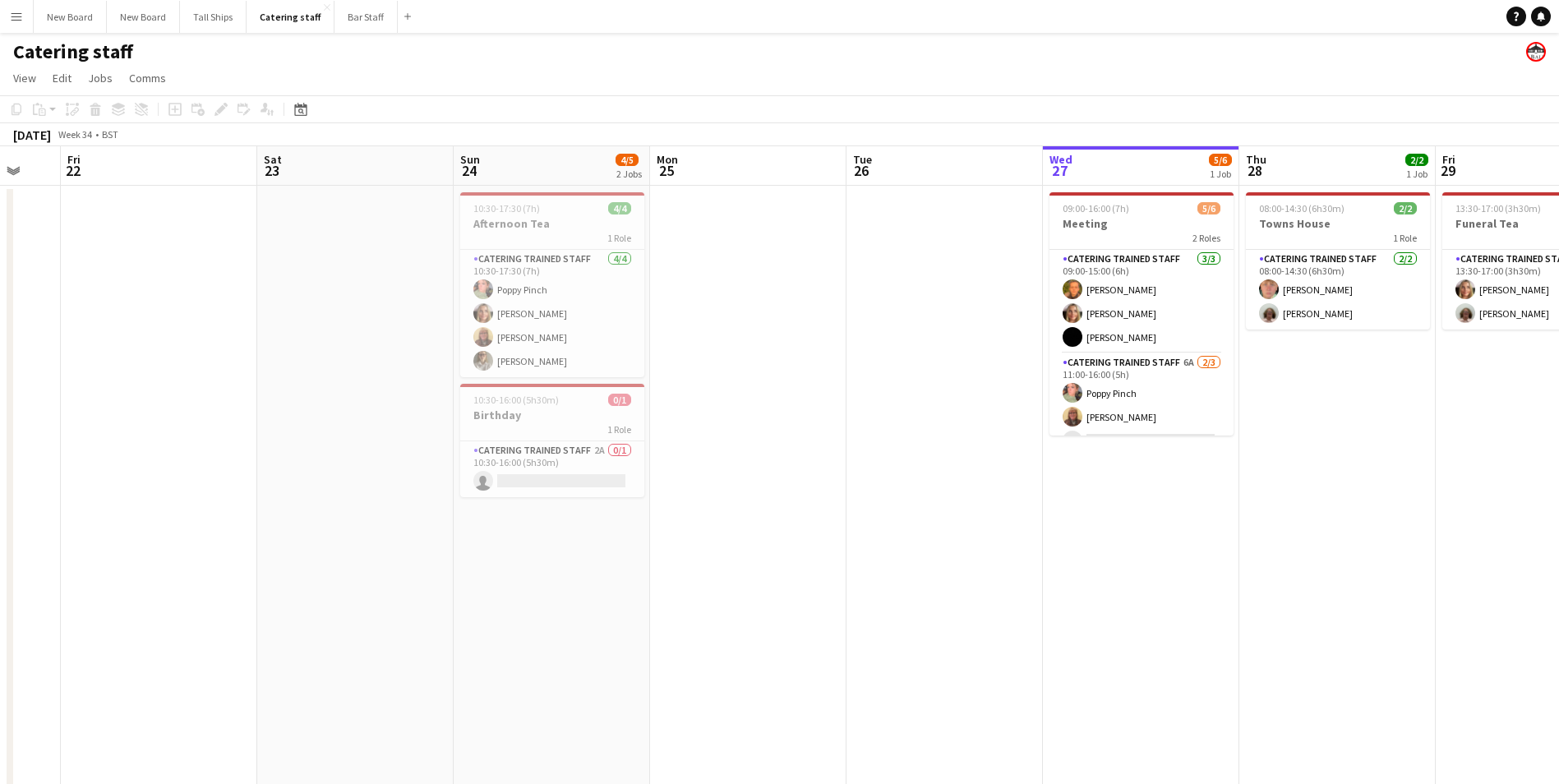
drag, startPoint x: 256, startPoint y: 514, endPoint x: 250, endPoint y: 539, distance: 25.7
click at [250, 539] on app-calendar-viewport "Tue 19 11/12 4 Jobs Wed 20 Thu 21 Fri 22 Sat 23 Sun 24 4/5 2 Jobs Mon 25 Tue 26…" at bounding box center [779, 536] width 1559 height 780
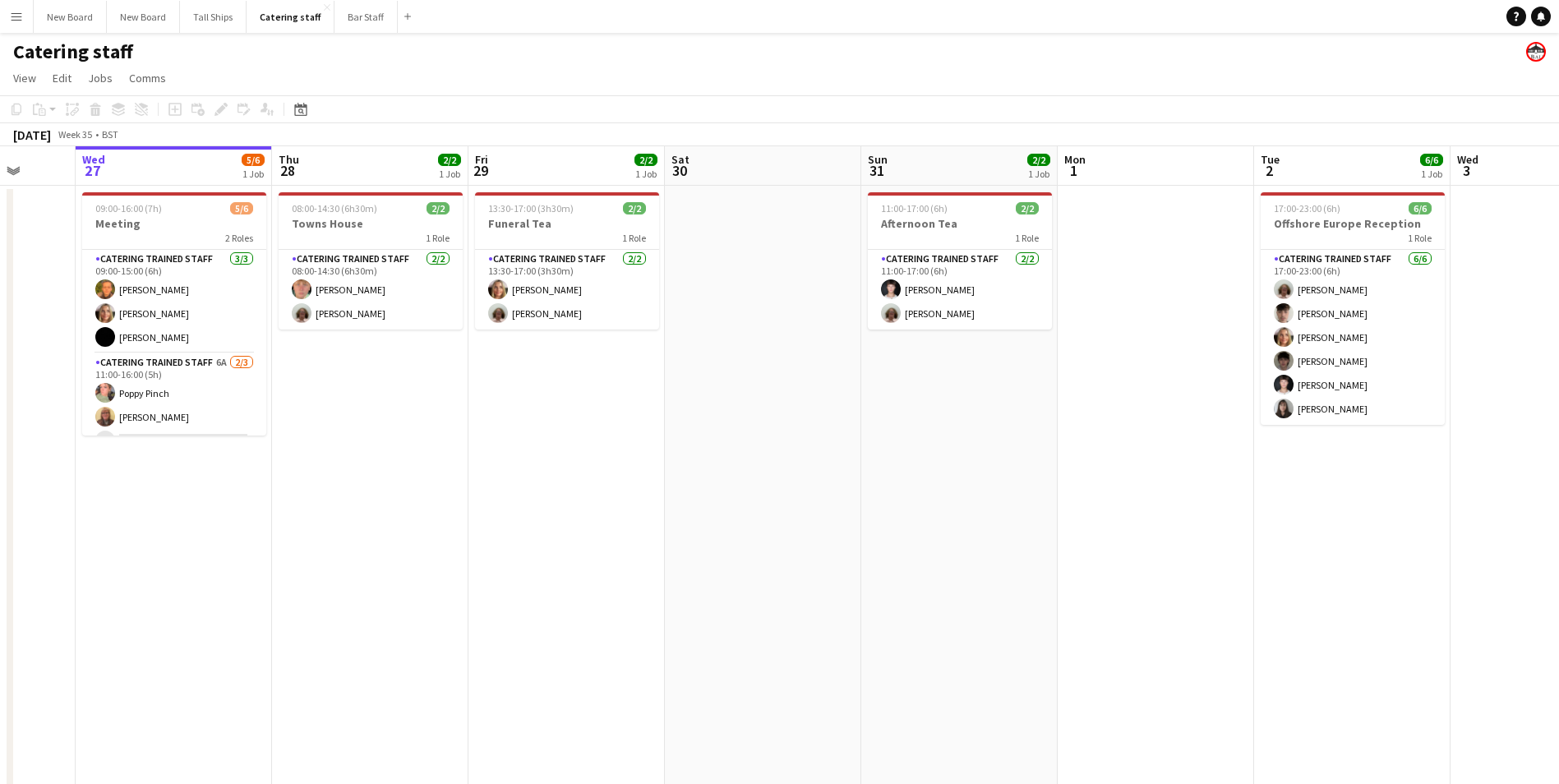
drag, startPoint x: 830, startPoint y: 506, endPoint x: 931, endPoint y: 532, distance: 104.3
click at [436, 567] on app-calendar-viewport "Sat 23 Sun 24 4/5 2 Jobs Mon 25 Tue 26 Wed 27 5/6 1 Job Thu 28 2/2 1 Job Fri 29…" at bounding box center [779, 536] width 1559 height 780
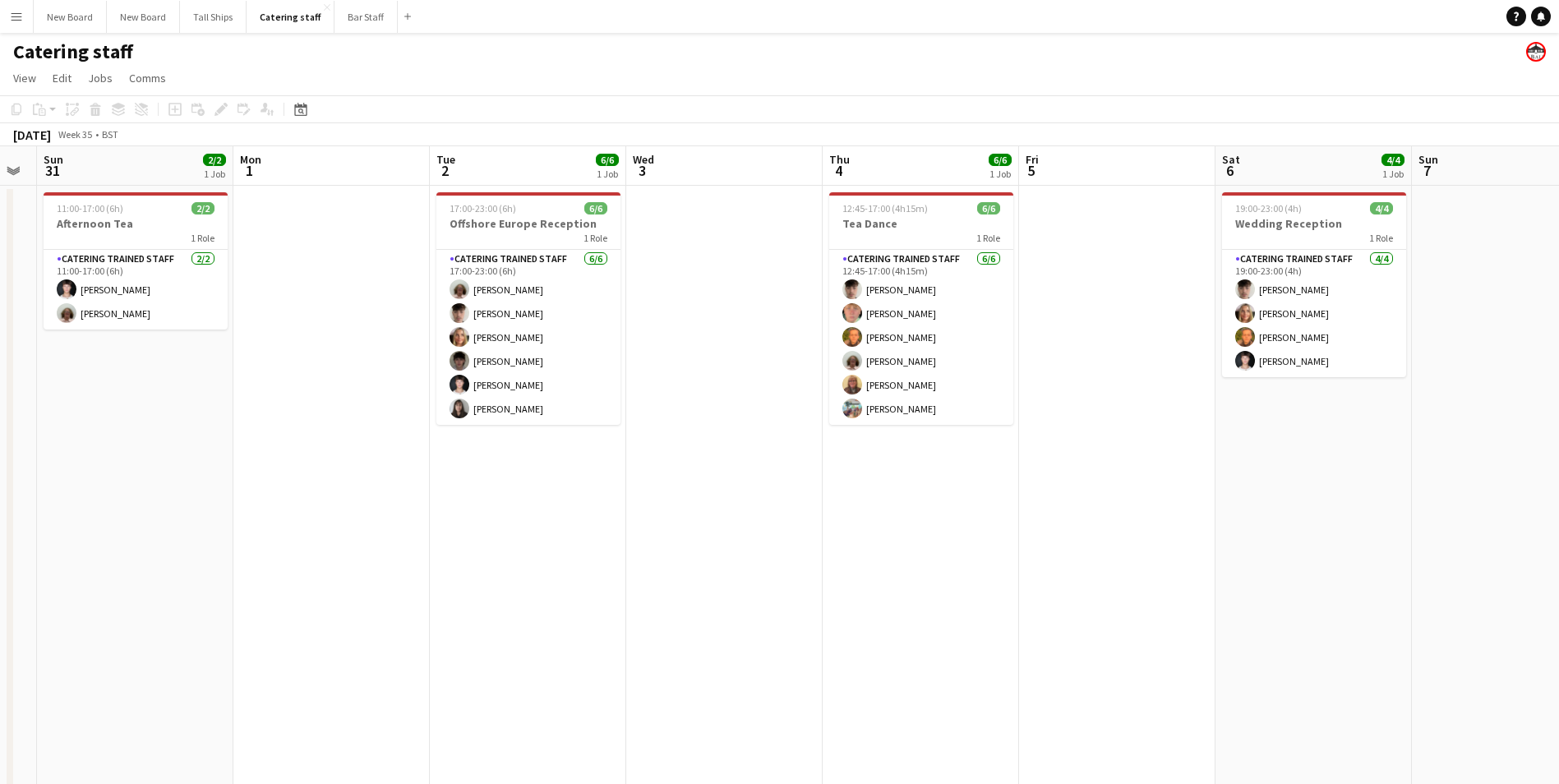
drag, startPoint x: 1194, startPoint y: 525, endPoint x: 781, endPoint y: 600, distance: 419.8
click at [688, 603] on app-calendar-viewport "Thu 28 2/2 1 Job Fri 29 2/2 1 Job Sat 30 Sun 31 2/2 1 Job Mon 1 Tue 2 6/6 1 Job…" at bounding box center [779, 536] width 1559 height 780
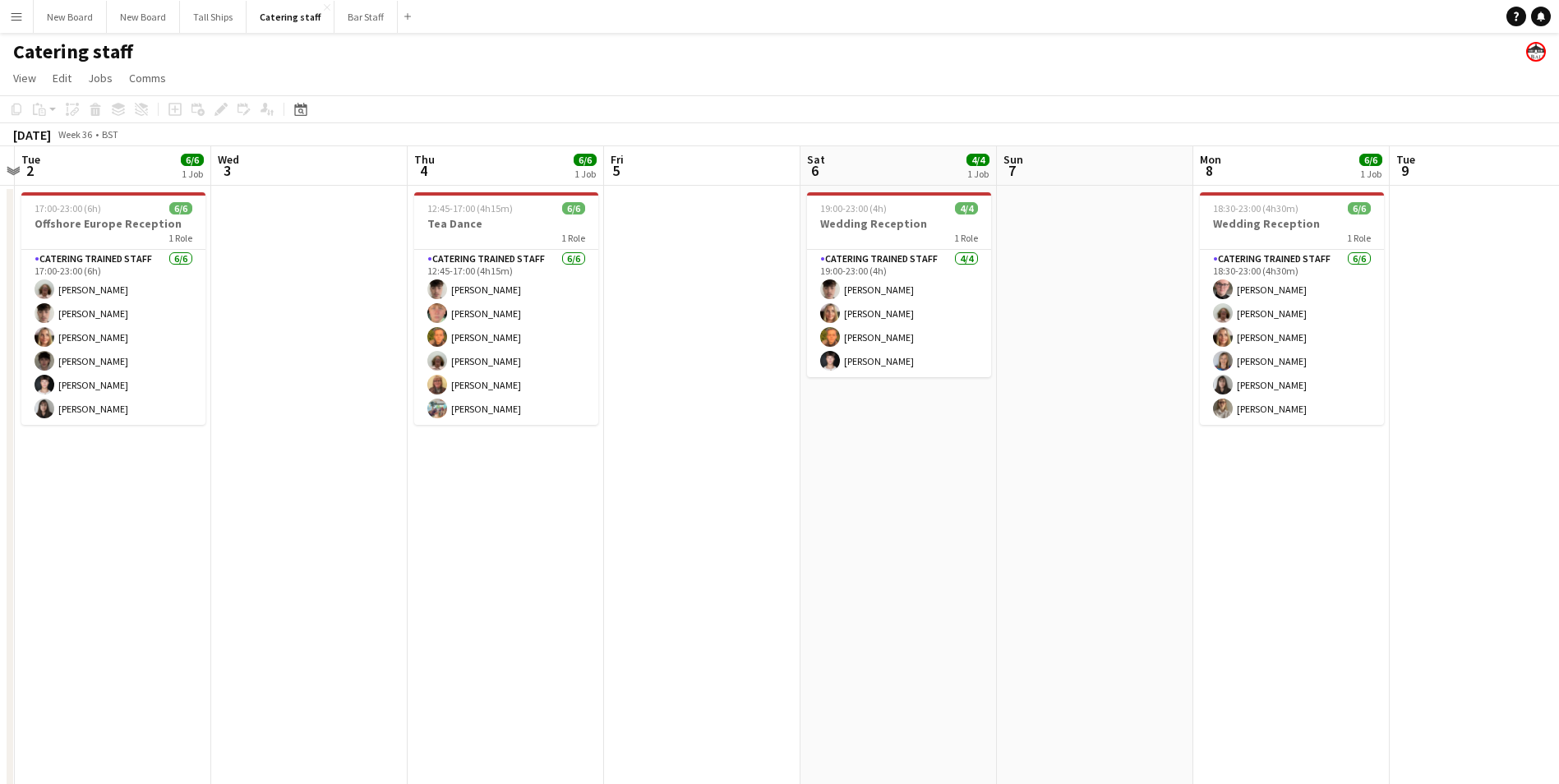
drag, startPoint x: 1202, startPoint y: 562, endPoint x: 786, endPoint y: 597, distance: 417.5
click at [786, 597] on app-calendar-viewport "Sat 30 Sun 31 2/2 1 Job Mon 1 Tue 2 6/6 1 Job Wed 3 Thu 4 6/6 1 Job Fri 5 Sat 6…" at bounding box center [779, 536] width 1559 height 780
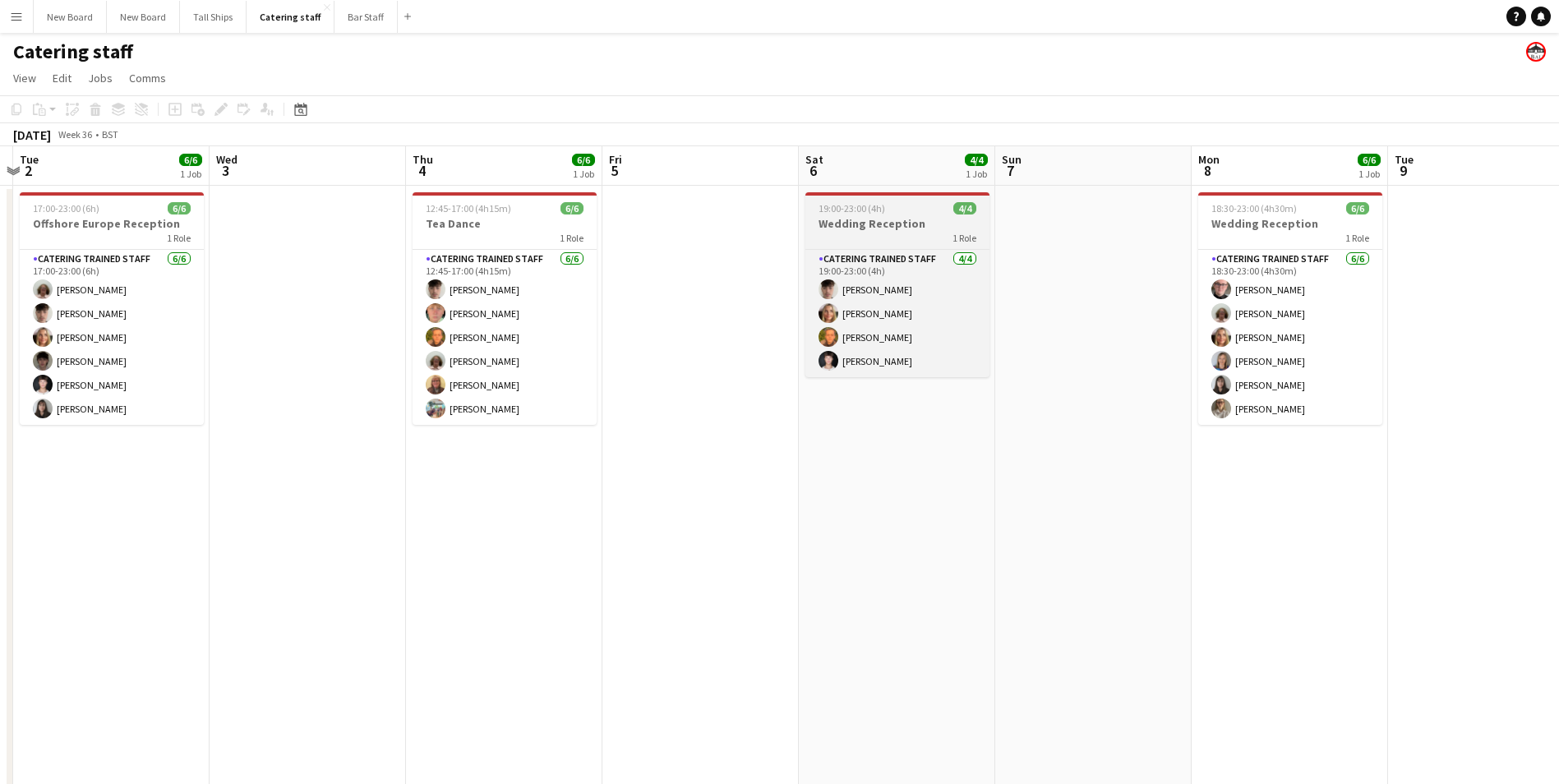
click at [901, 204] on div "19:00-23:00 (4h) 4/4" at bounding box center [897, 208] width 184 height 12
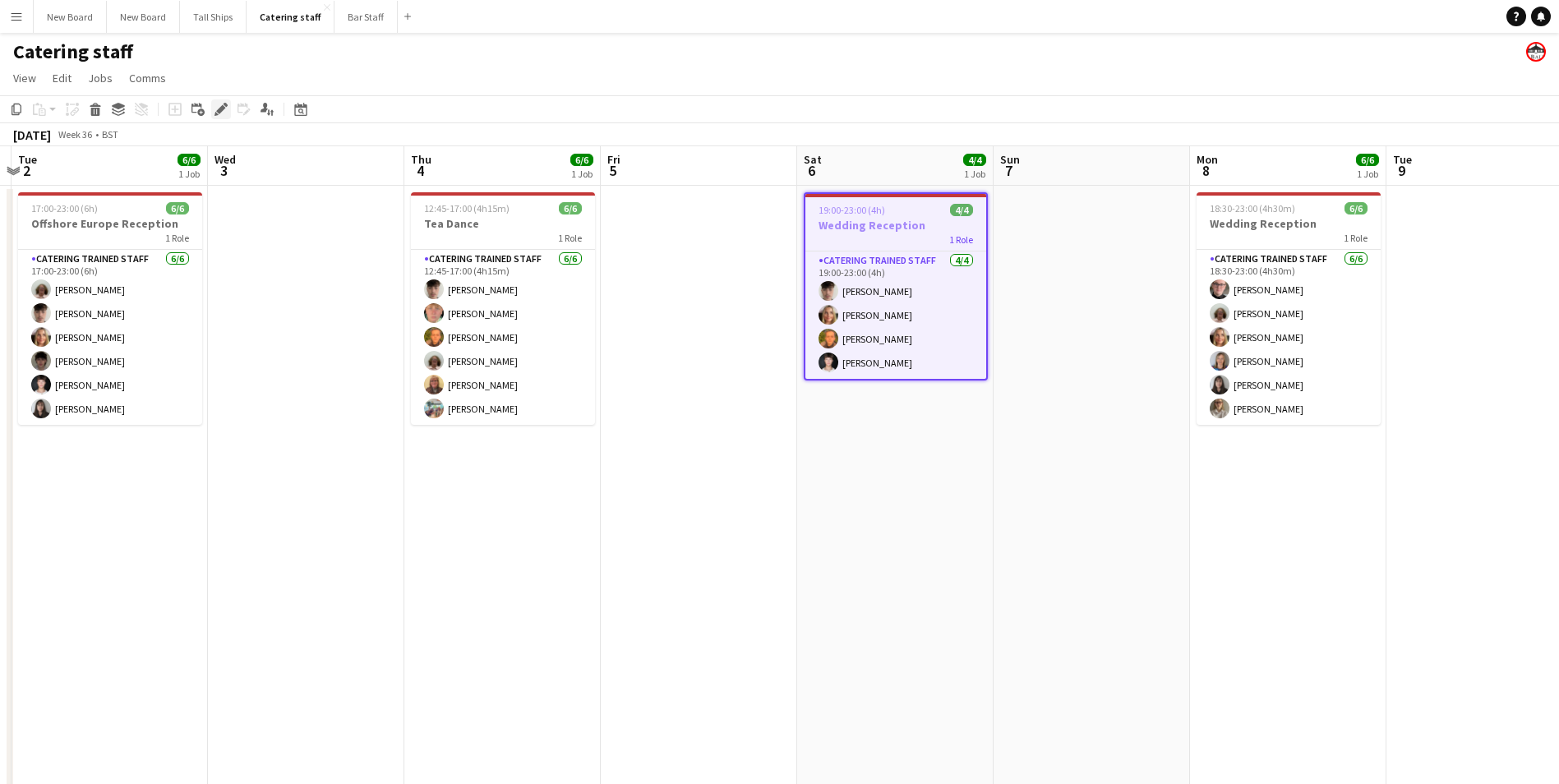
click at [218, 108] on icon "Edit" at bounding box center [221, 110] width 13 height 13
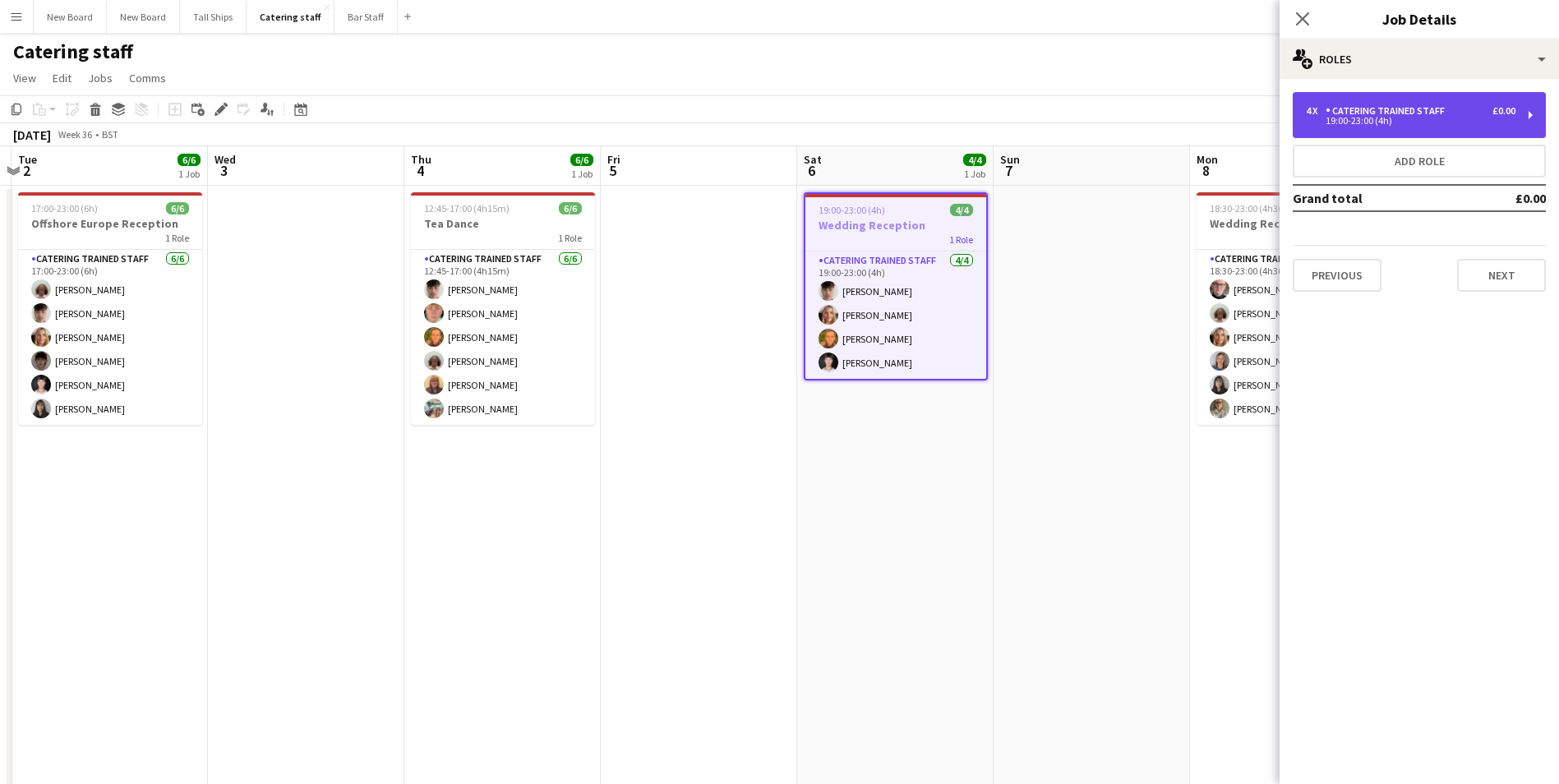
click at [1392, 110] on div "Catering trained staff" at bounding box center [1388, 111] width 126 height 12
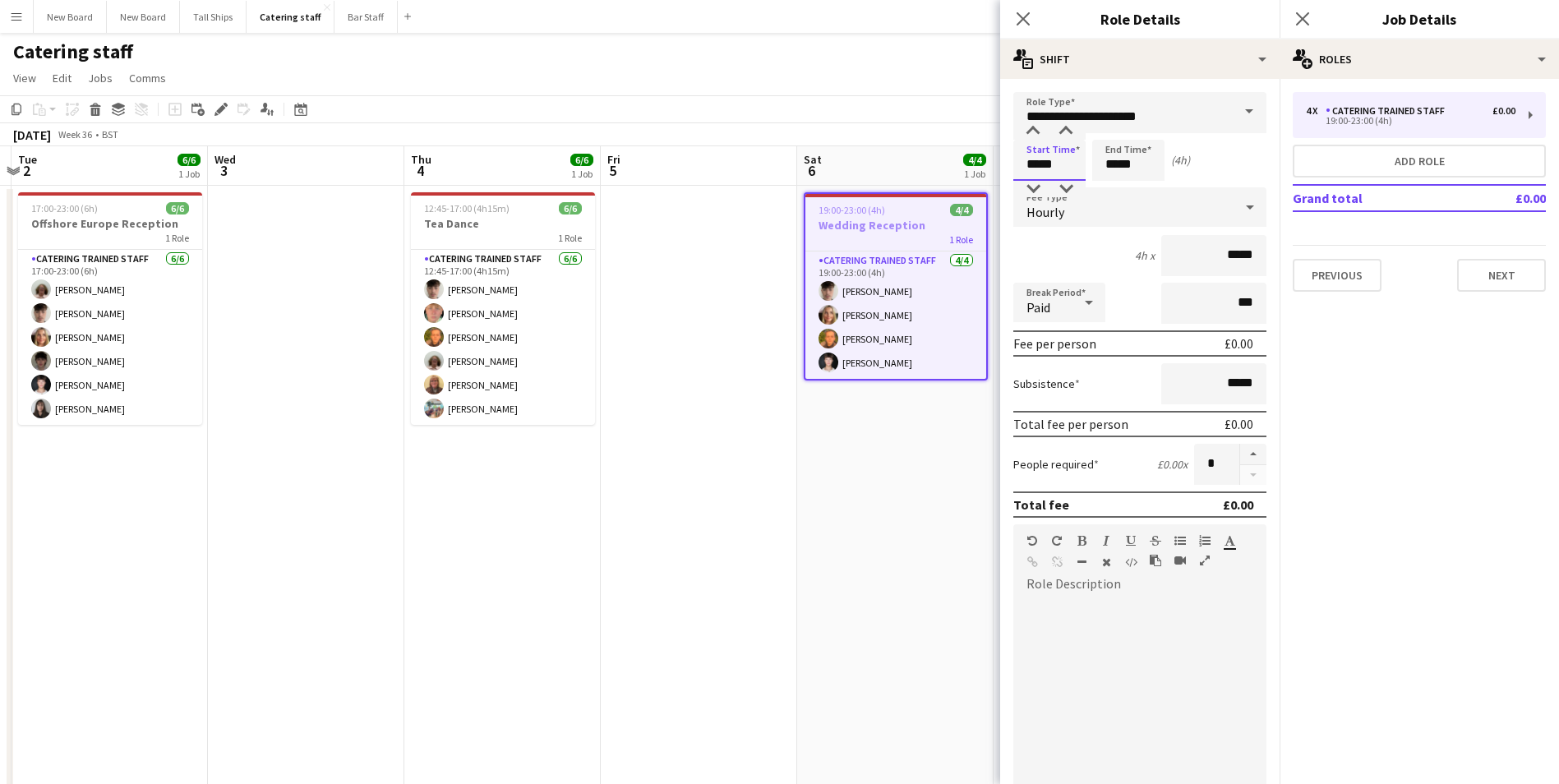
drag, startPoint x: 1054, startPoint y: 165, endPoint x: 827, endPoint y: 160, distance: 227.1
click at [827, 160] on body "Menu Boards Boards Boards All jobs Status Workforce Workforce My Workforce Recr…" at bounding box center [779, 463] width 1559 height 926
type input "*****"
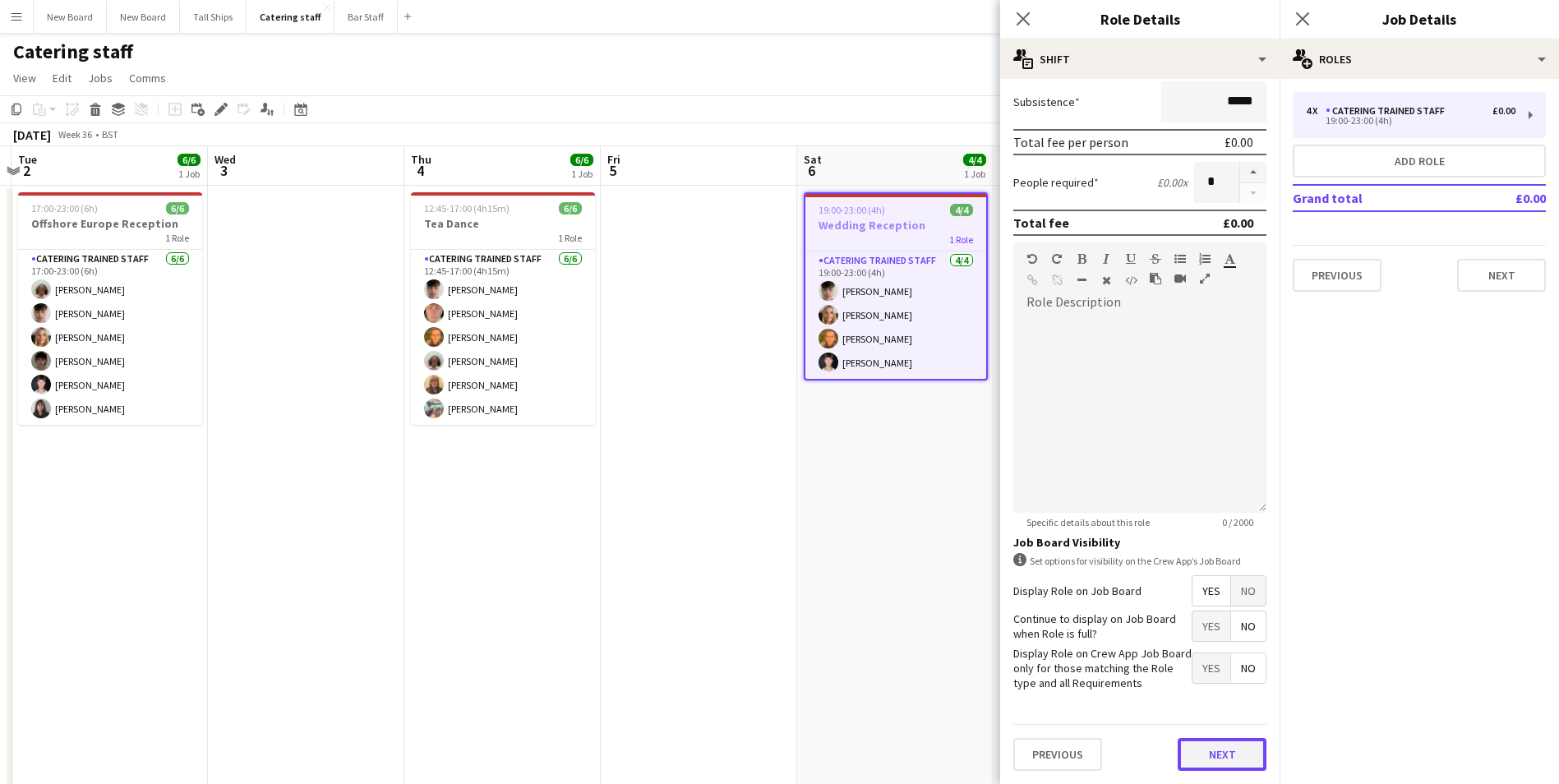
click at [1215, 749] on button "Next" at bounding box center [1222, 754] width 89 height 33
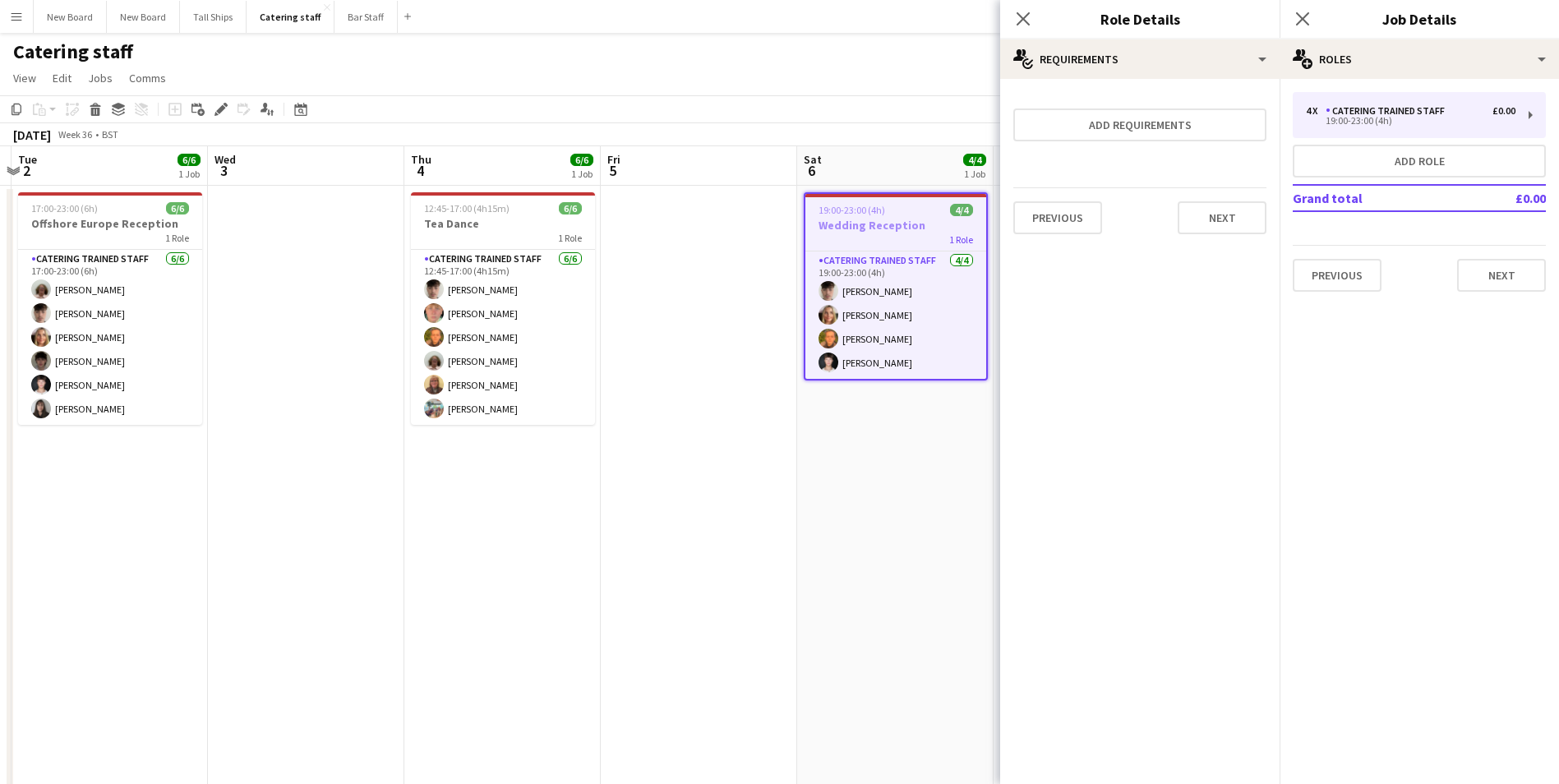
scroll to position [0, 0]
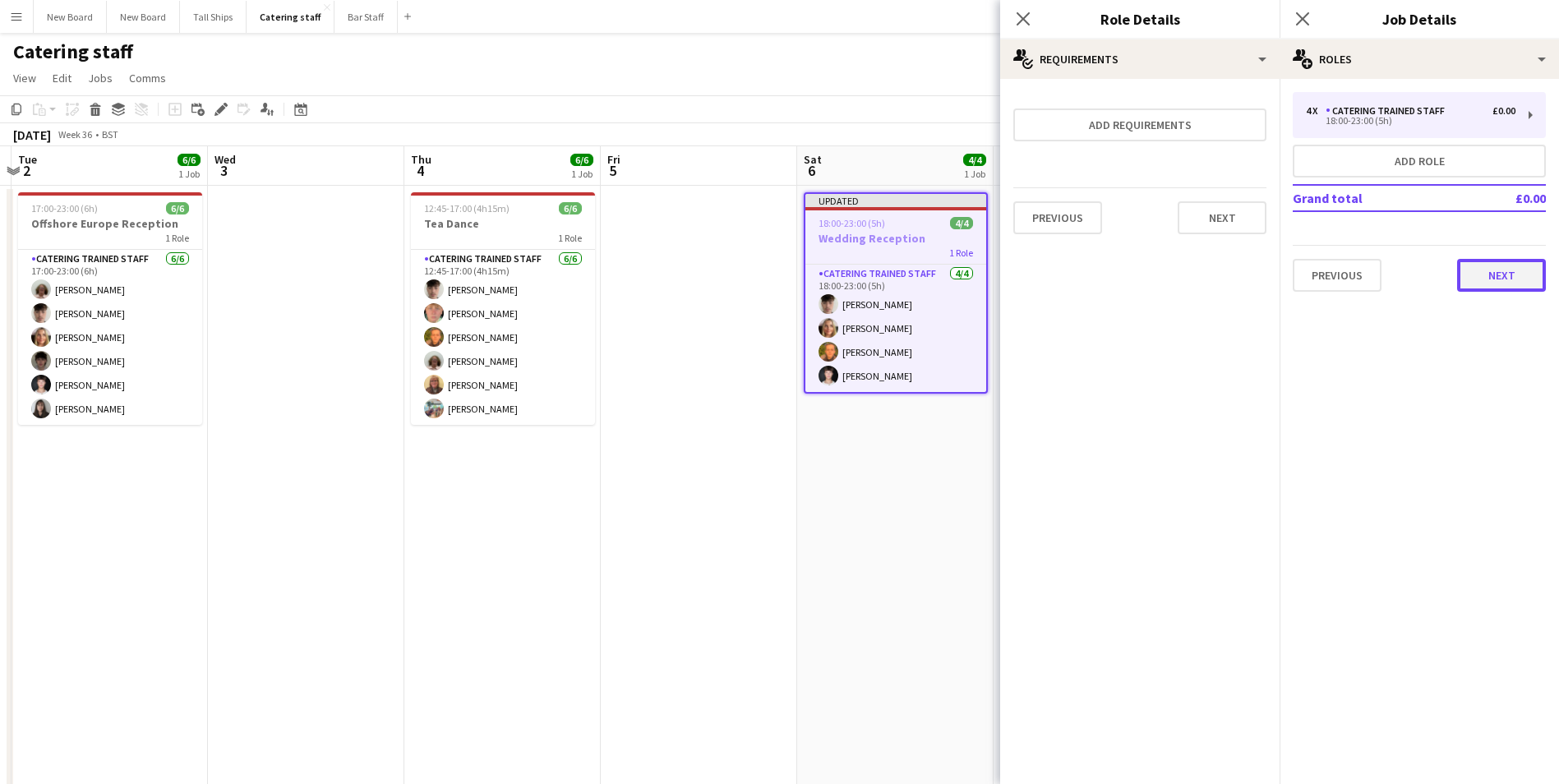
click at [1520, 279] on button "Next" at bounding box center [1501, 275] width 89 height 33
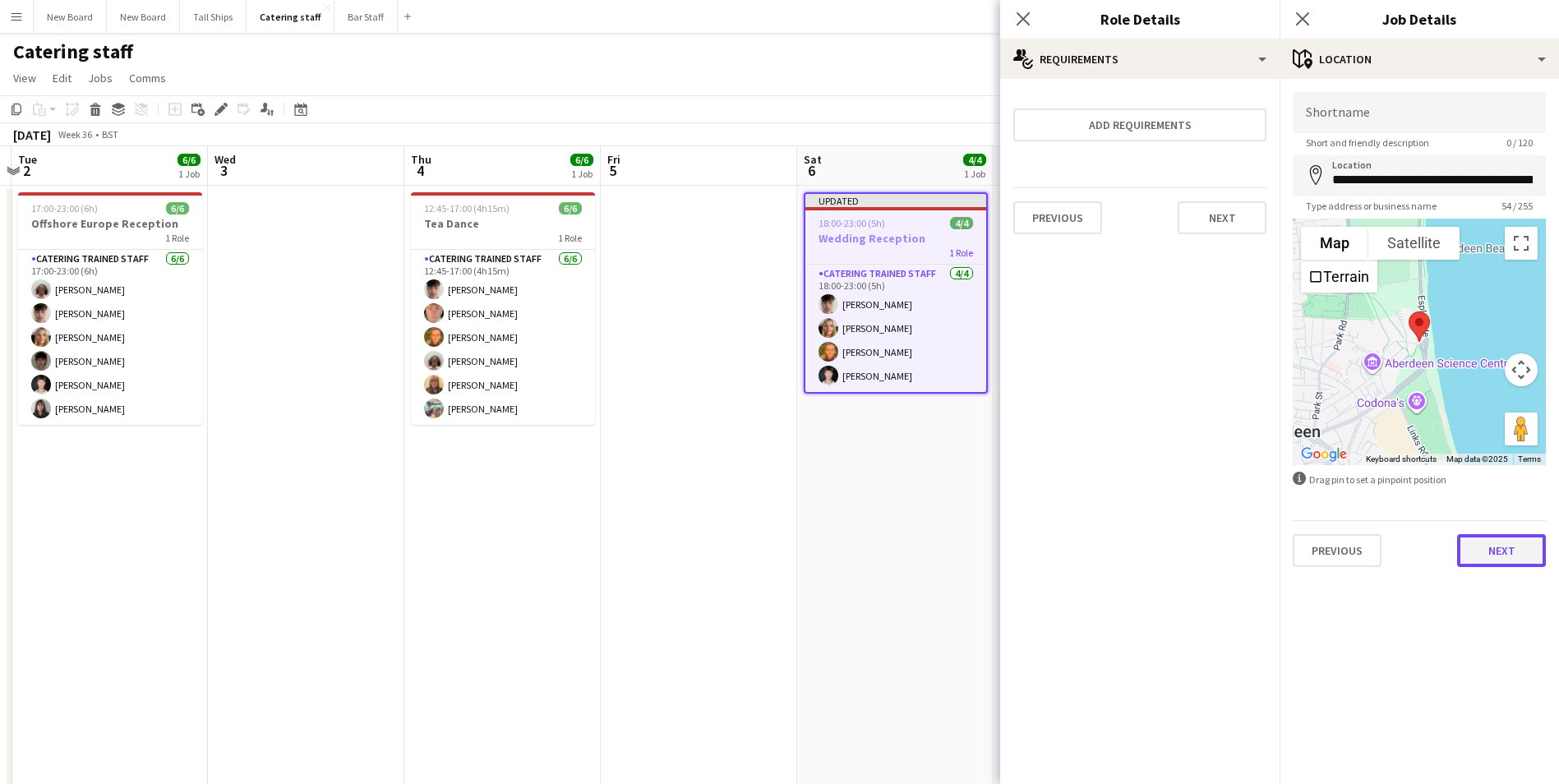
click at [1526, 535] on button "Next" at bounding box center [1501, 550] width 89 height 33
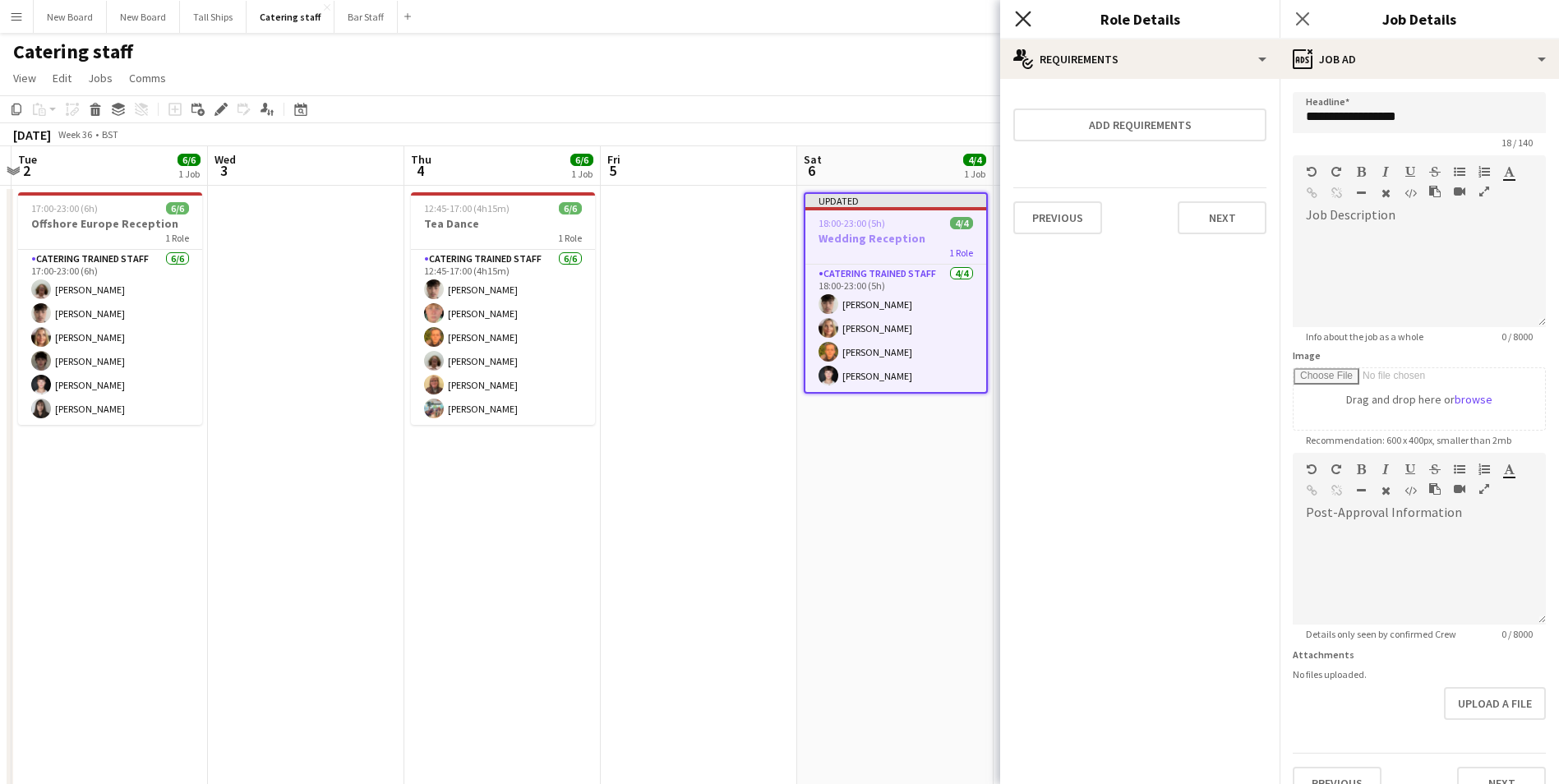
click at [1018, 21] on icon "Close pop-in" at bounding box center [1022, 18] width 16 height 16
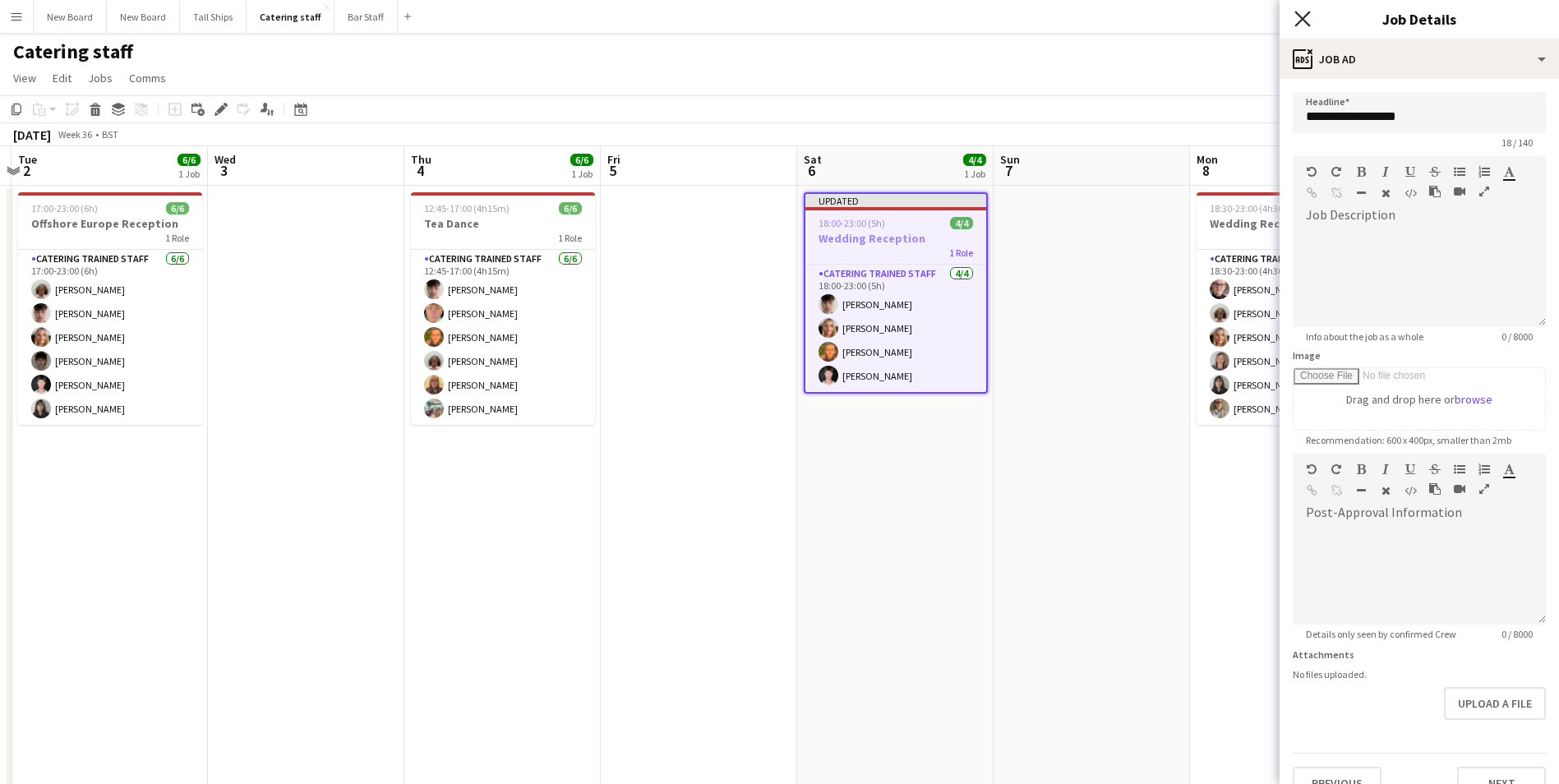
click at [1305, 24] on icon "Close pop-in" at bounding box center [1301, 18] width 16 height 16
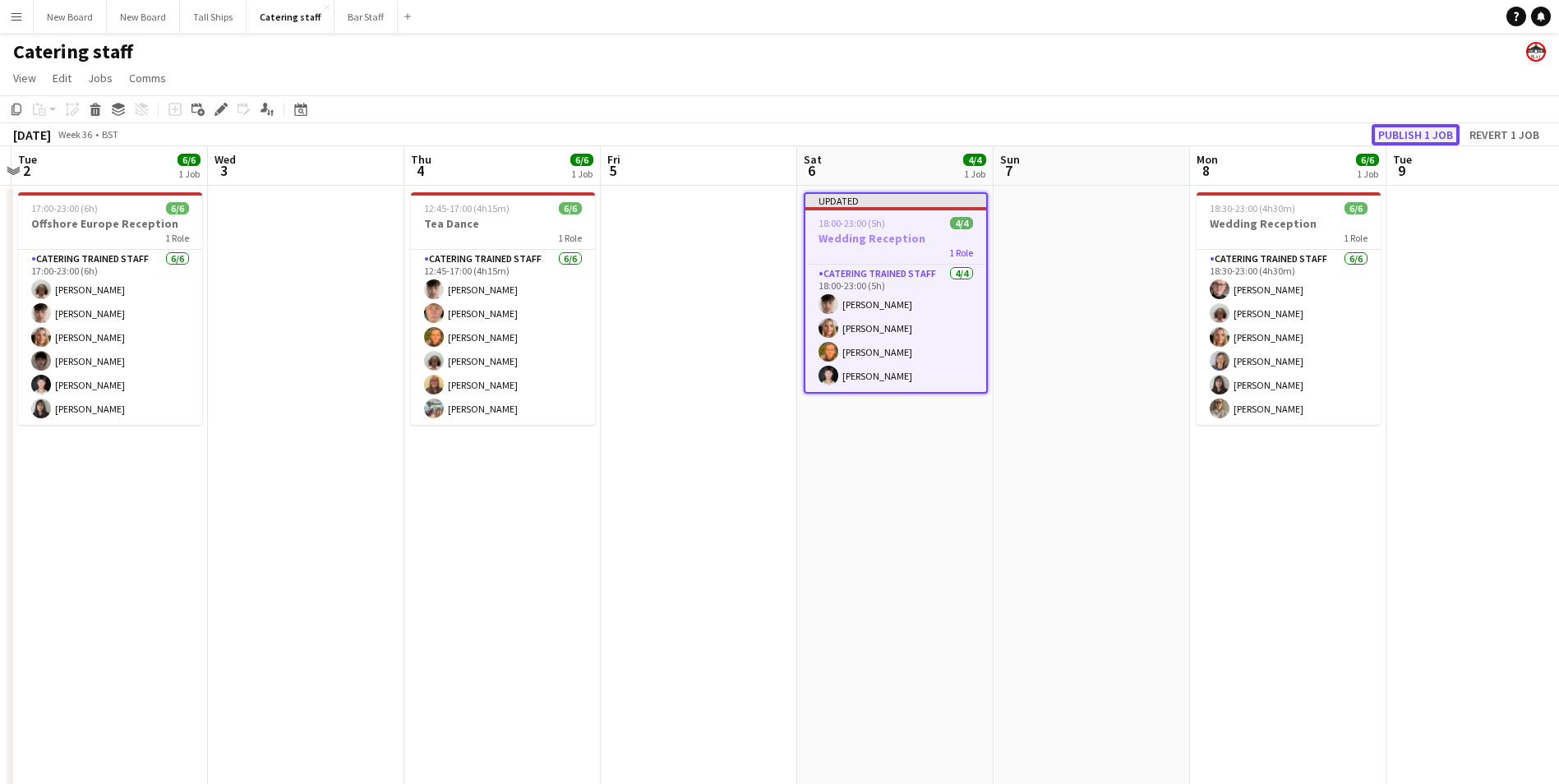
click at [1408, 130] on button "Publish 1 job" at bounding box center [1415, 135] width 88 height 21
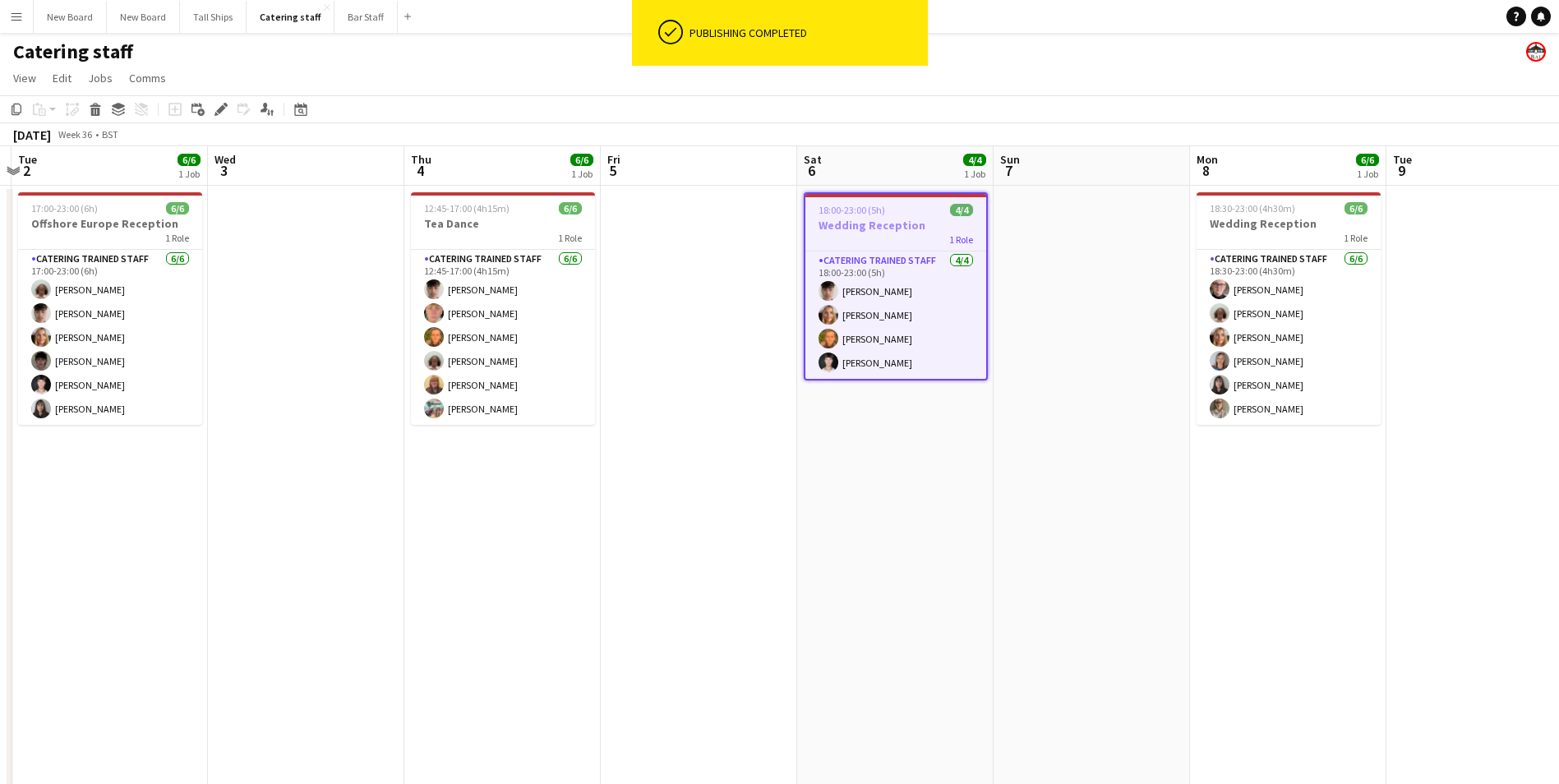
click at [873, 225] on h3 "Wedding Reception" at bounding box center [895, 225] width 180 height 15
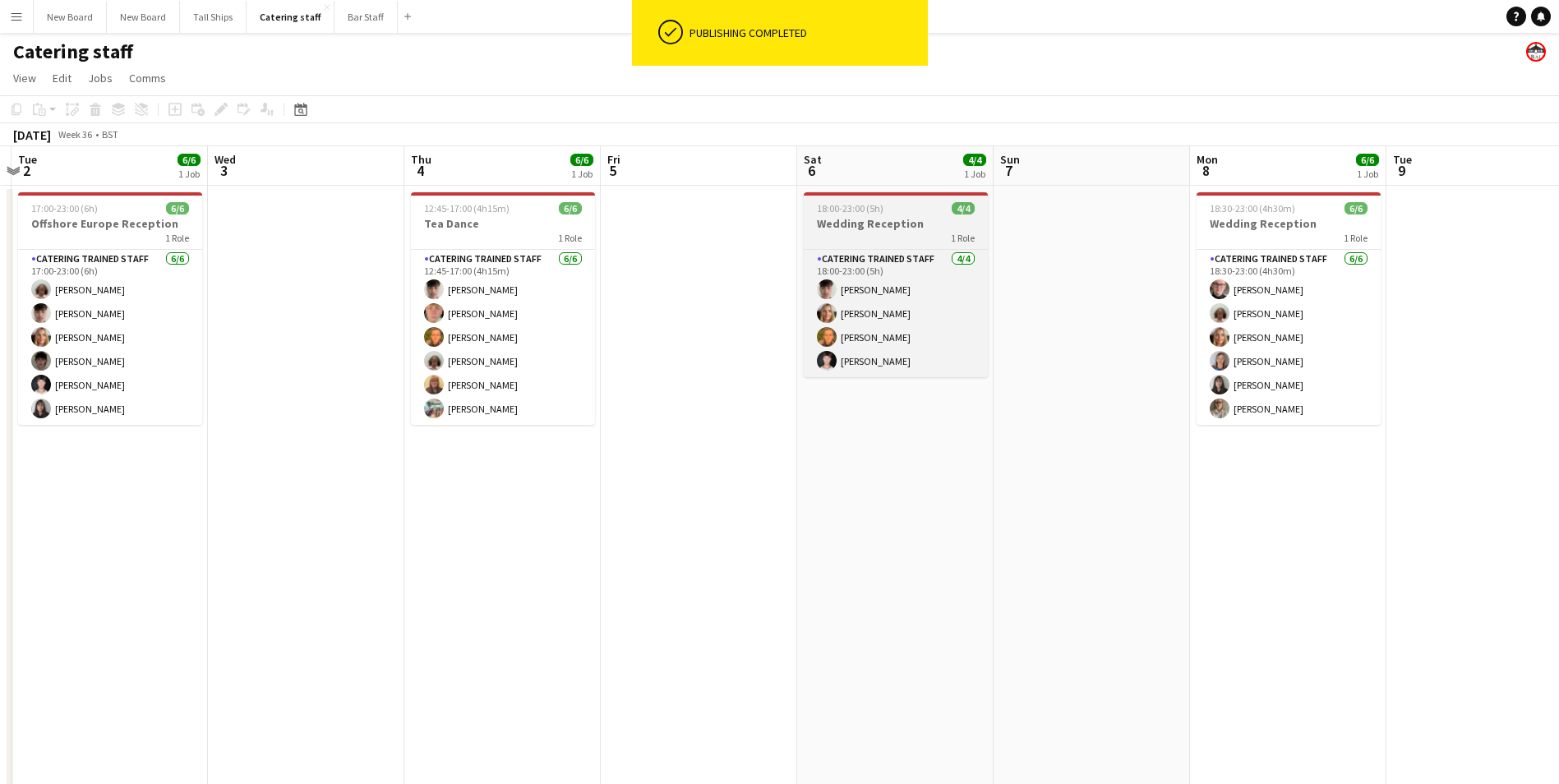
click at [872, 225] on h3 "Wedding Reception" at bounding box center [895, 223] width 184 height 15
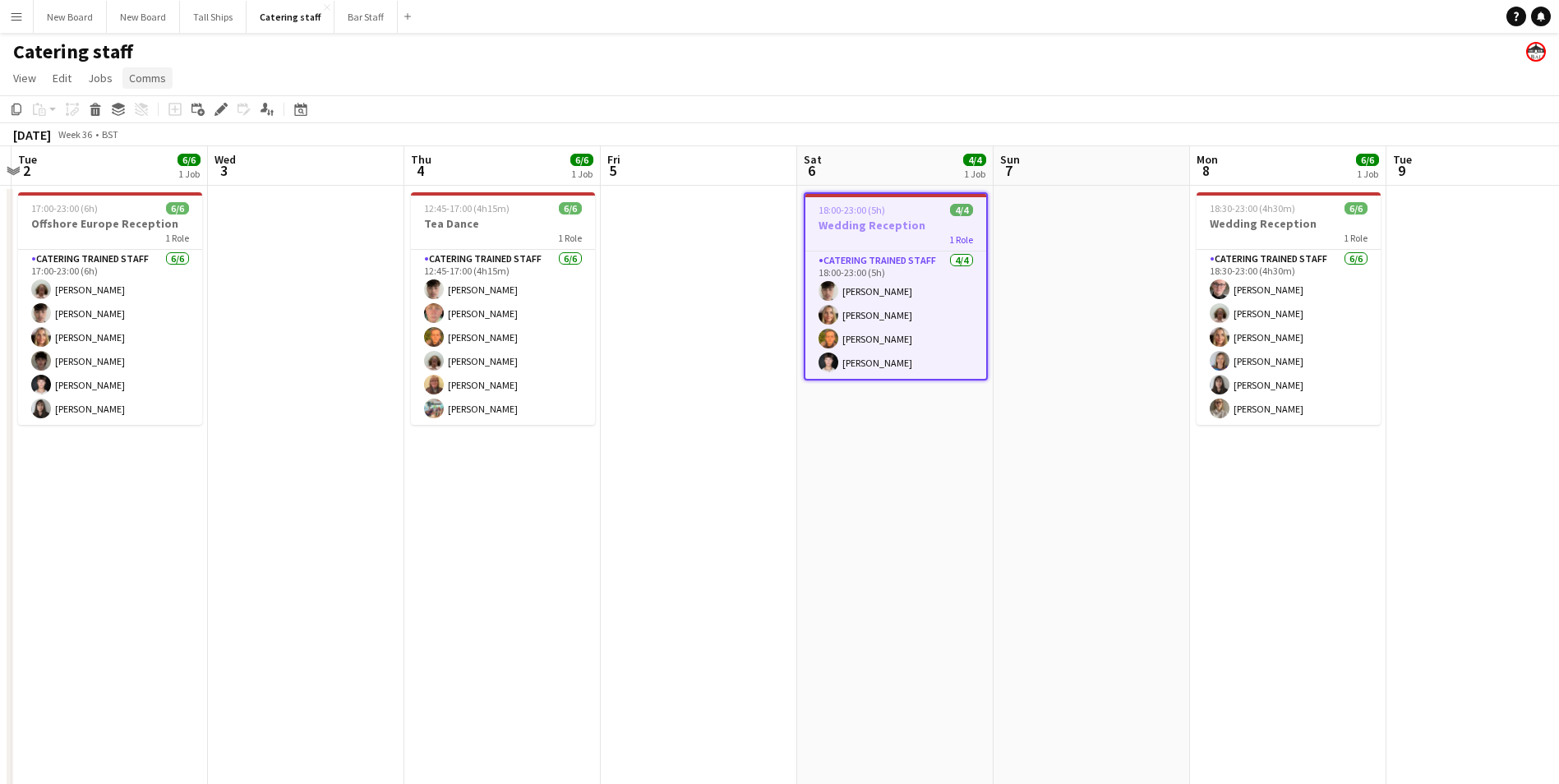
click at [146, 82] on span "Comms" at bounding box center [147, 78] width 37 height 15
click at [231, 118] on span "Notify confirmed crew" at bounding box center [190, 114] width 110 height 15
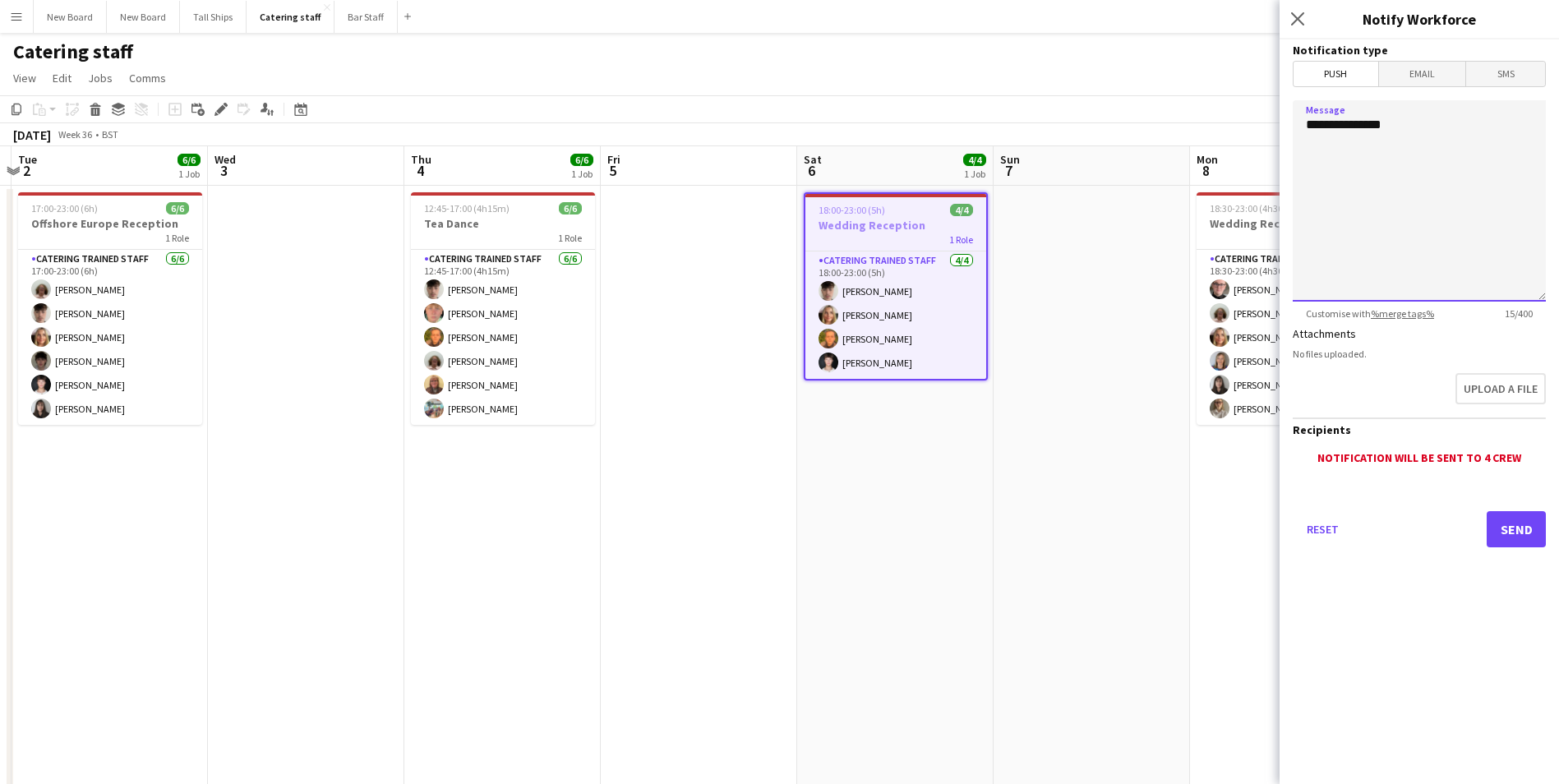
drag, startPoint x: 1445, startPoint y: 131, endPoint x: 1284, endPoint y: 137, distance: 161.1
click at [1284, 136] on form "**********" at bounding box center [1418, 316] width 279 height 553
type textarea "**********"
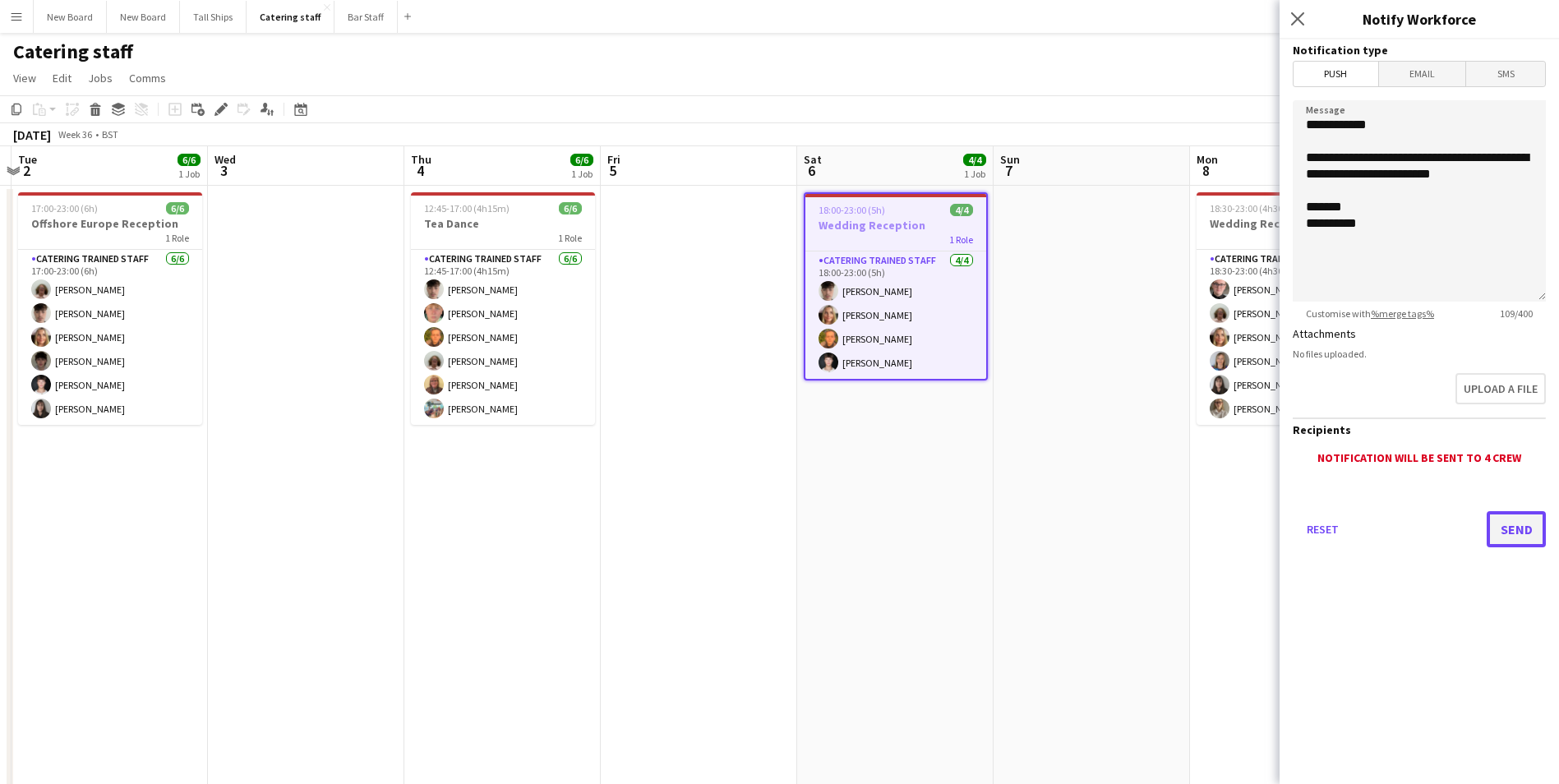
click at [1510, 520] on button "Send" at bounding box center [1516, 530] width 59 height 36
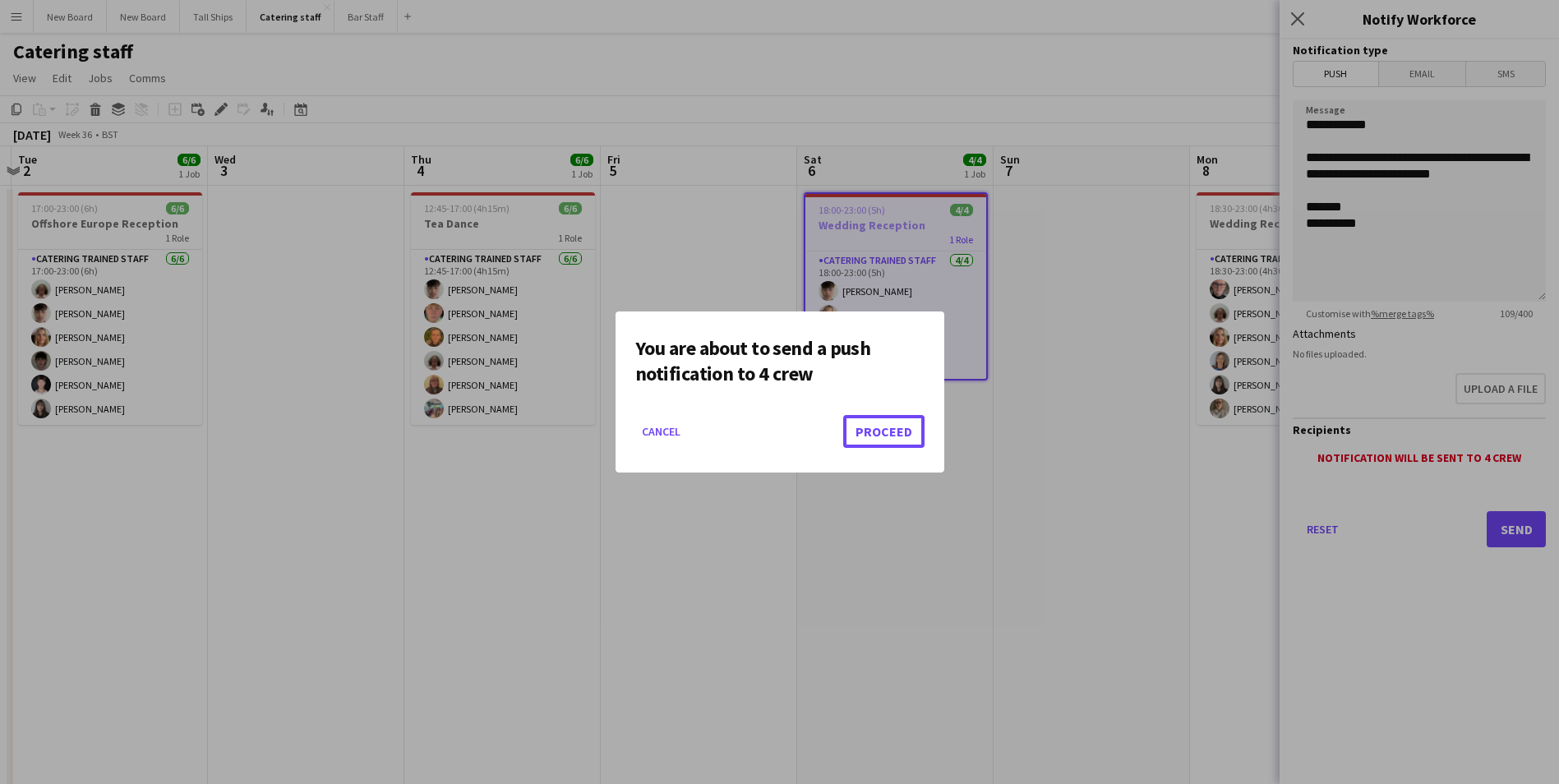
click at [875, 420] on button "Proceed" at bounding box center [884, 432] width 82 height 33
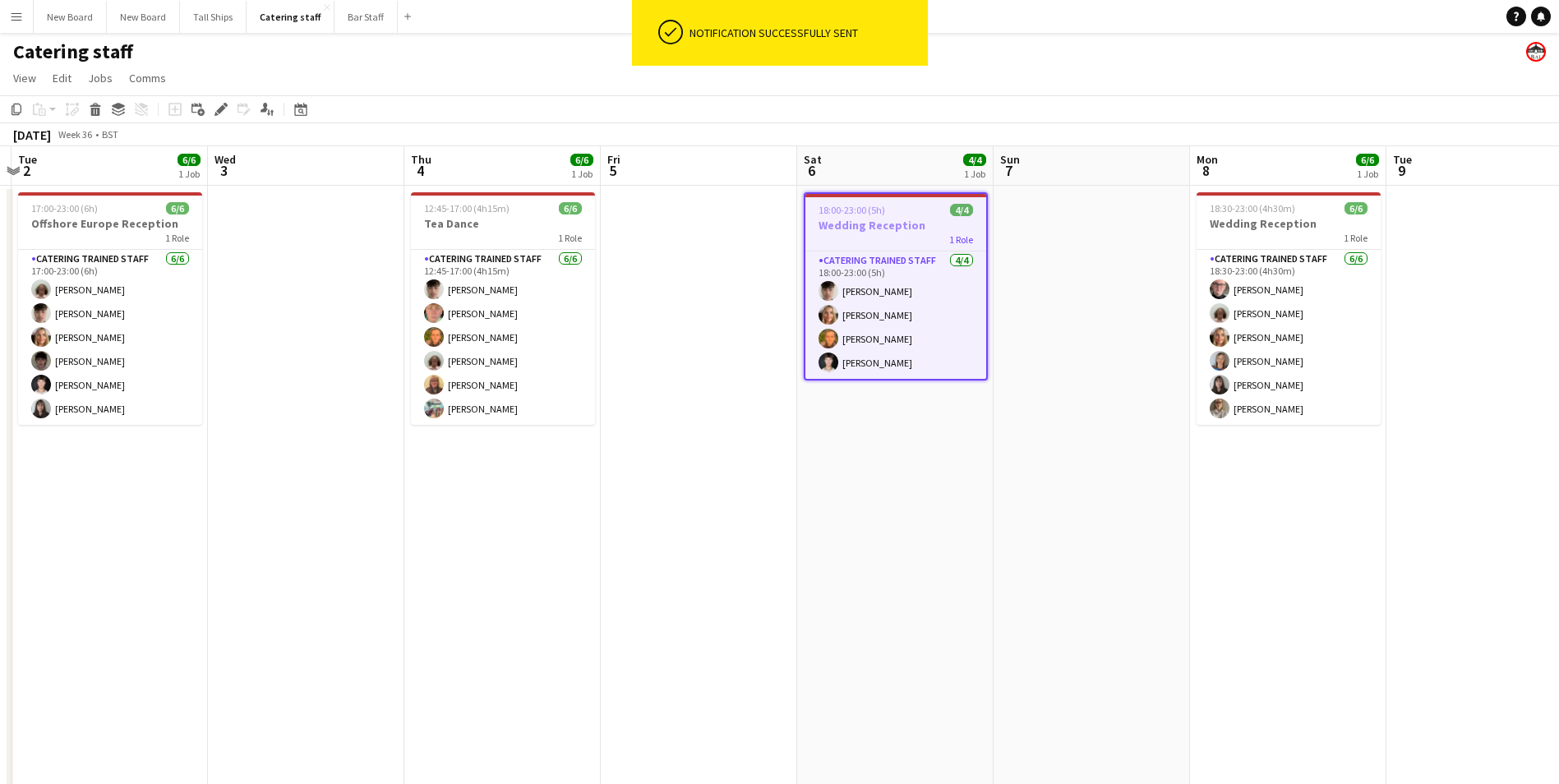
drag, startPoint x: 1020, startPoint y: 498, endPoint x: 1028, endPoint y: 492, distance: 10.0
click at [1020, 498] on app-date-cell at bounding box center [1091, 555] width 196 height 740
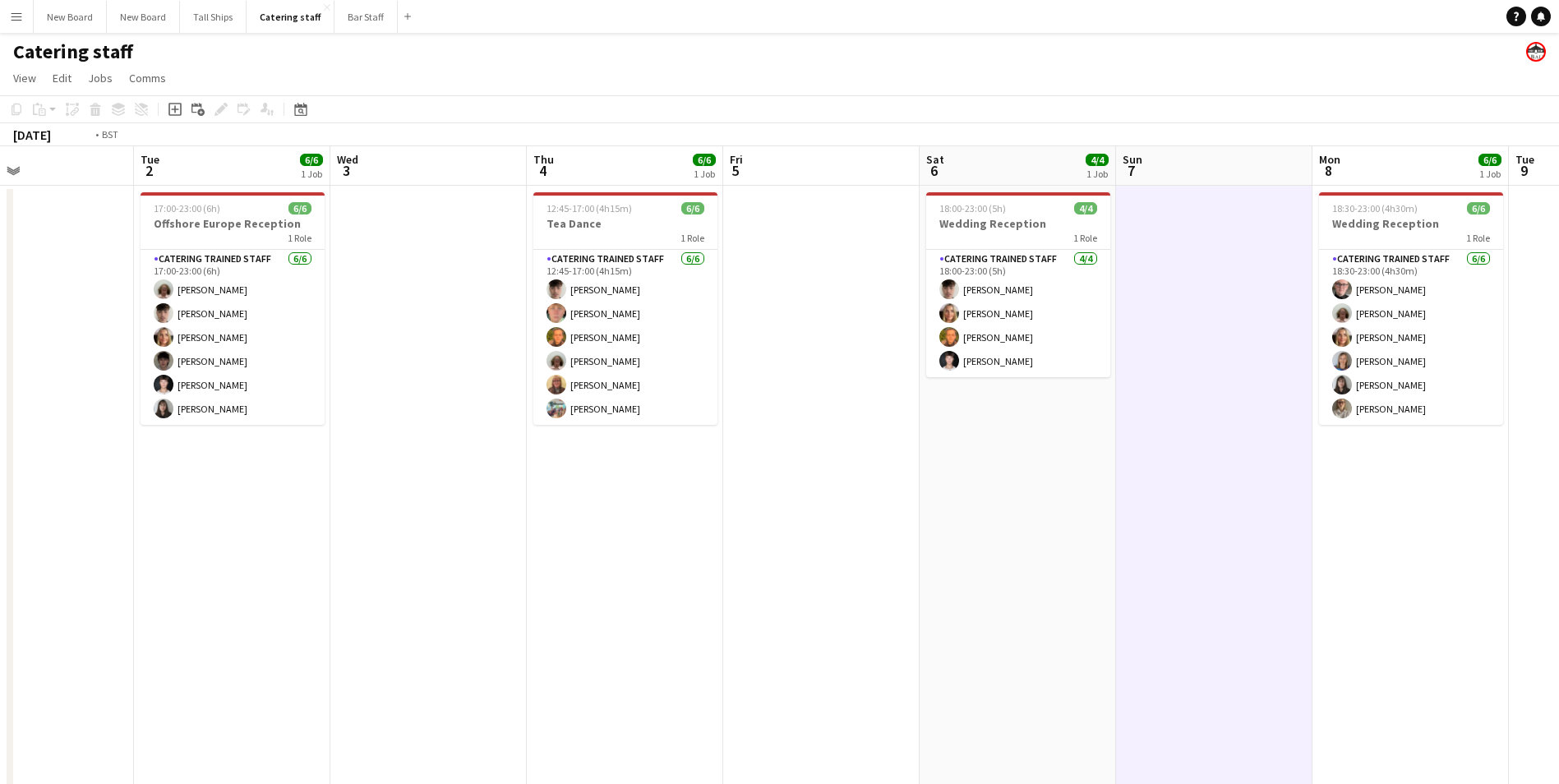
scroll to position [0, 337]
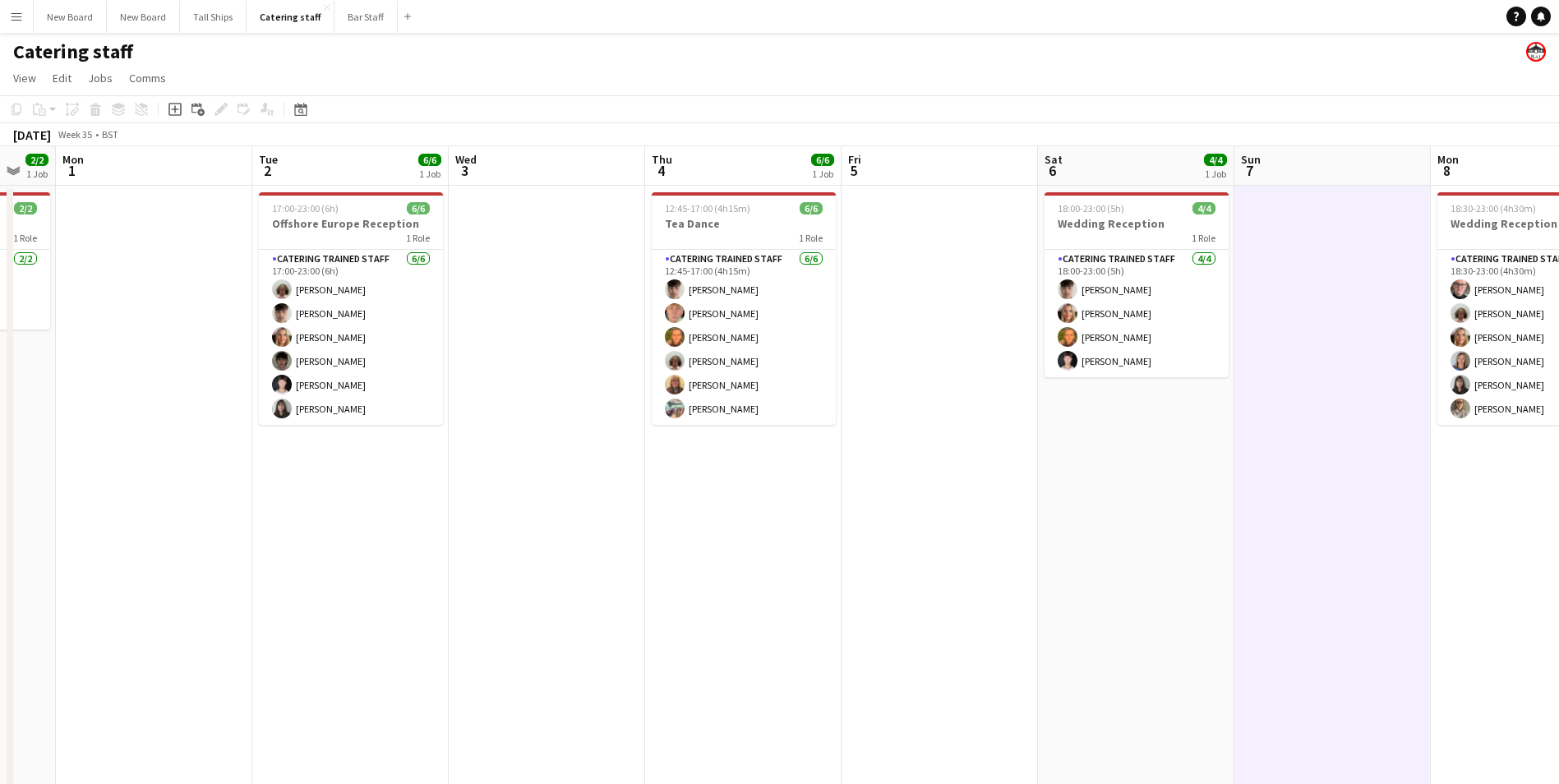
drag, startPoint x: 235, startPoint y: 509, endPoint x: 477, endPoint y: 499, distance: 242.2
click at [477, 499] on app-calendar-viewport "Sat 30 Sun 31 2/2 1 Job Mon 1 Tue 2 6/6 1 Job Wed 3 Thu 4 6/6 1 Job Fri 5 Sat 6…" at bounding box center [779, 536] width 1559 height 780
click at [175, 110] on icon at bounding box center [175, 110] width 7 height 7
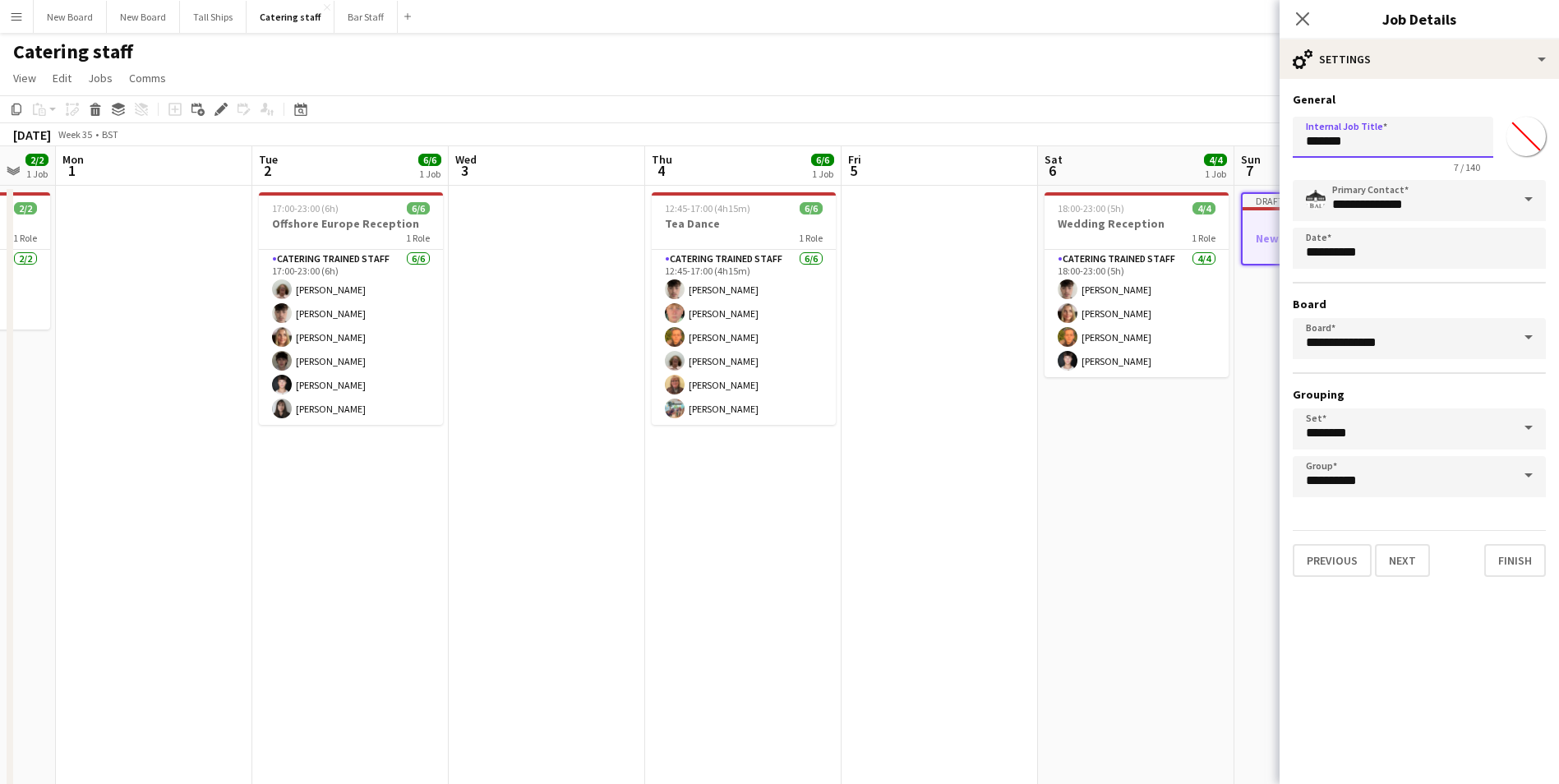
drag, startPoint x: 1389, startPoint y: 144, endPoint x: 982, endPoint y: 152, distance: 407.1
click at [982, 152] on body "Menu Boards Boards Boards All jobs Status Workforce Workforce My Workforce Recr…" at bounding box center [779, 463] width 1559 height 926
drag, startPoint x: 1300, startPoint y: 15, endPoint x: 1289, endPoint y: 22, distance: 13.0
click at [1302, 15] on icon "Close pop-in" at bounding box center [1302, 19] width 13 height 13
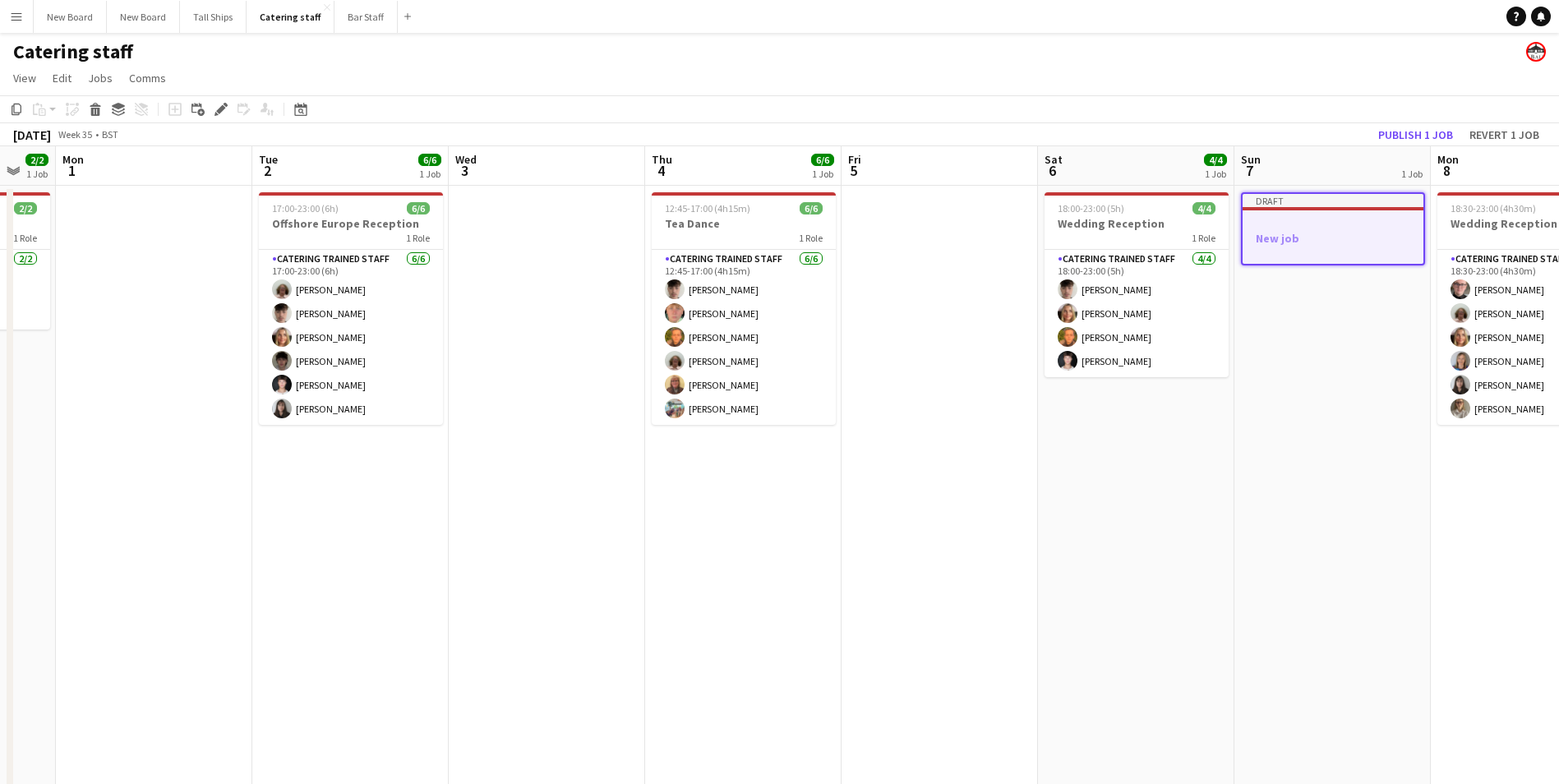
click at [564, 255] on app-date-cell at bounding box center [547, 555] width 196 height 740
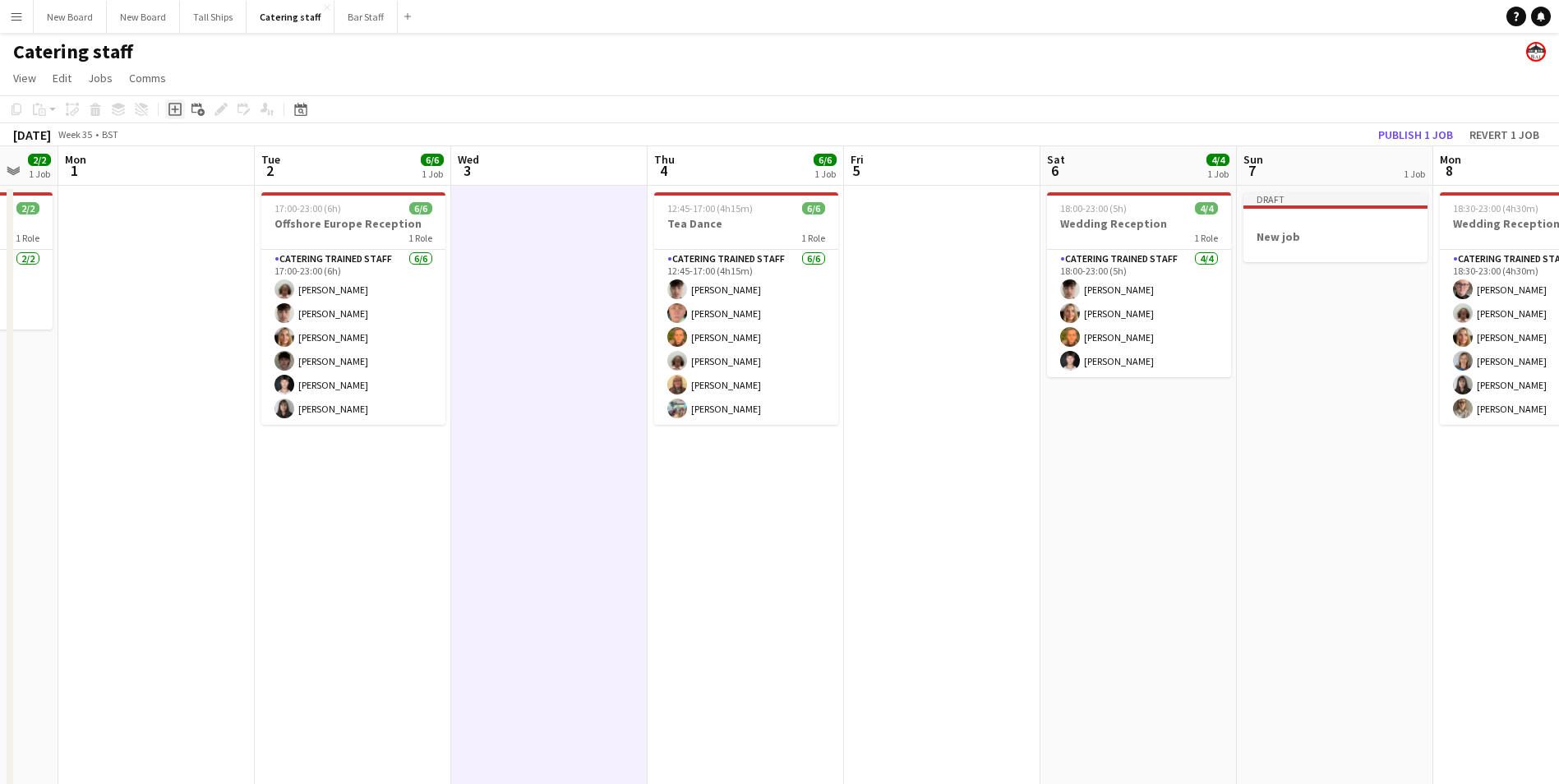
click at [175, 113] on icon "Add job" at bounding box center [175, 110] width 13 height 13
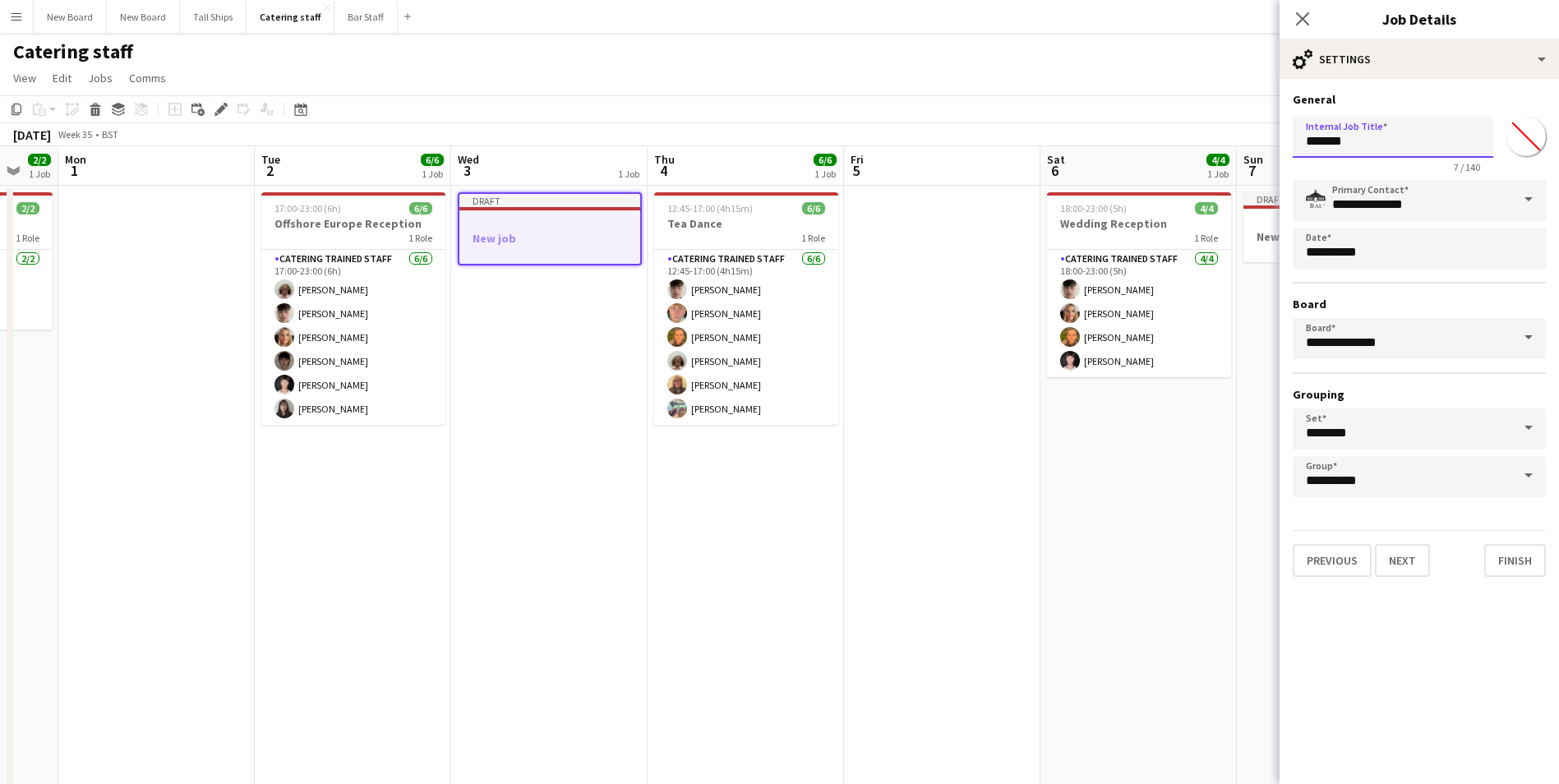
drag, startPoint x: 1424, startPoint y: 151, endPoint x: 893, endPoint y: 128, distance: 531.5
click at [878, 125] on body "Menu Boards Boards Boards All jobs Status Workforce Workforce My Workforce Recr…" at bounding box center [779, 463] width 1559 height 926
type input "**********"
click at [1413, 557] on button "Next" at bounding box center [1402, 560] width 55 height 33
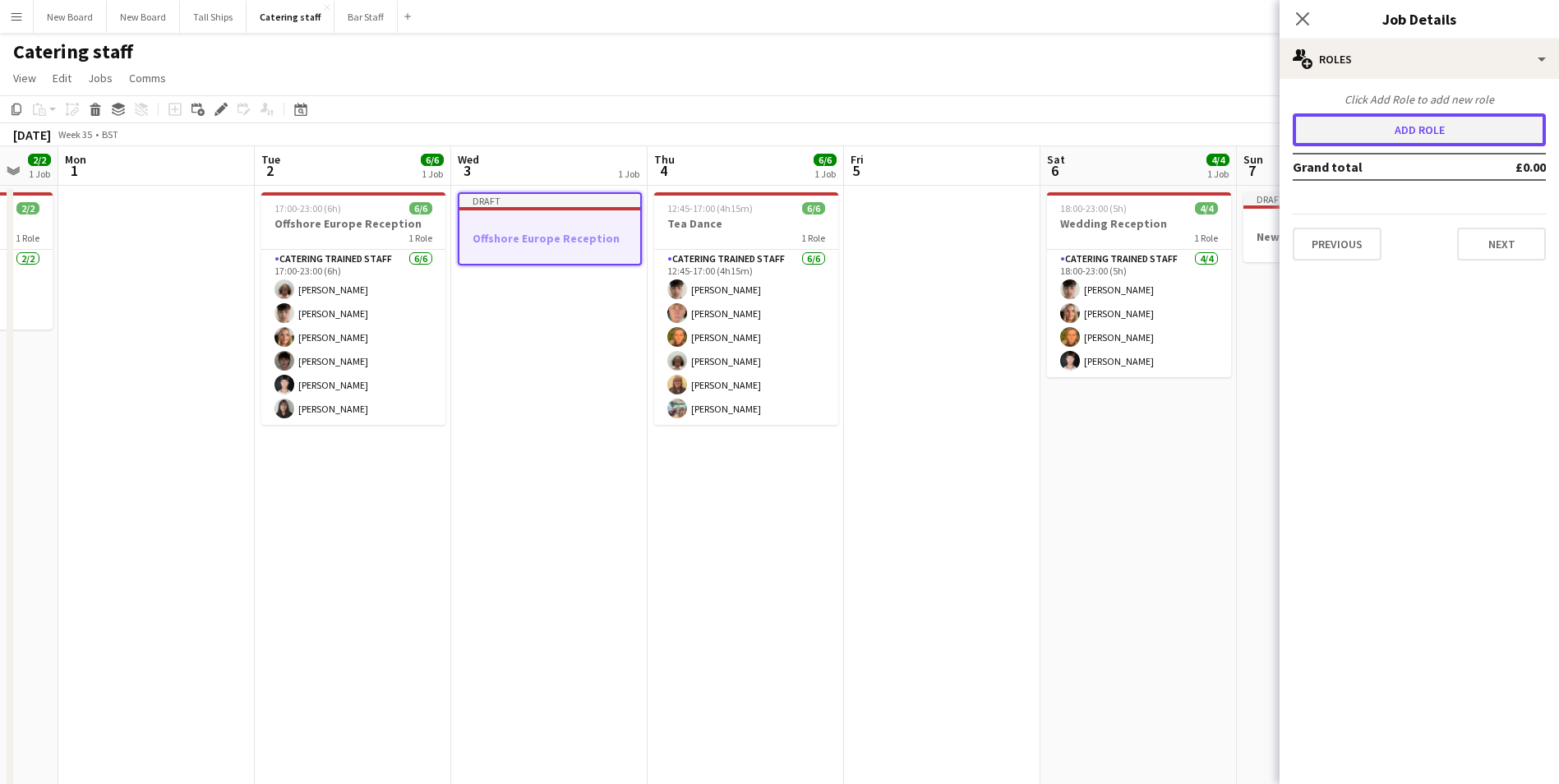
click at [1369, 131] on button "Add role" at bounding box center [1418, 130] width 253 height 33
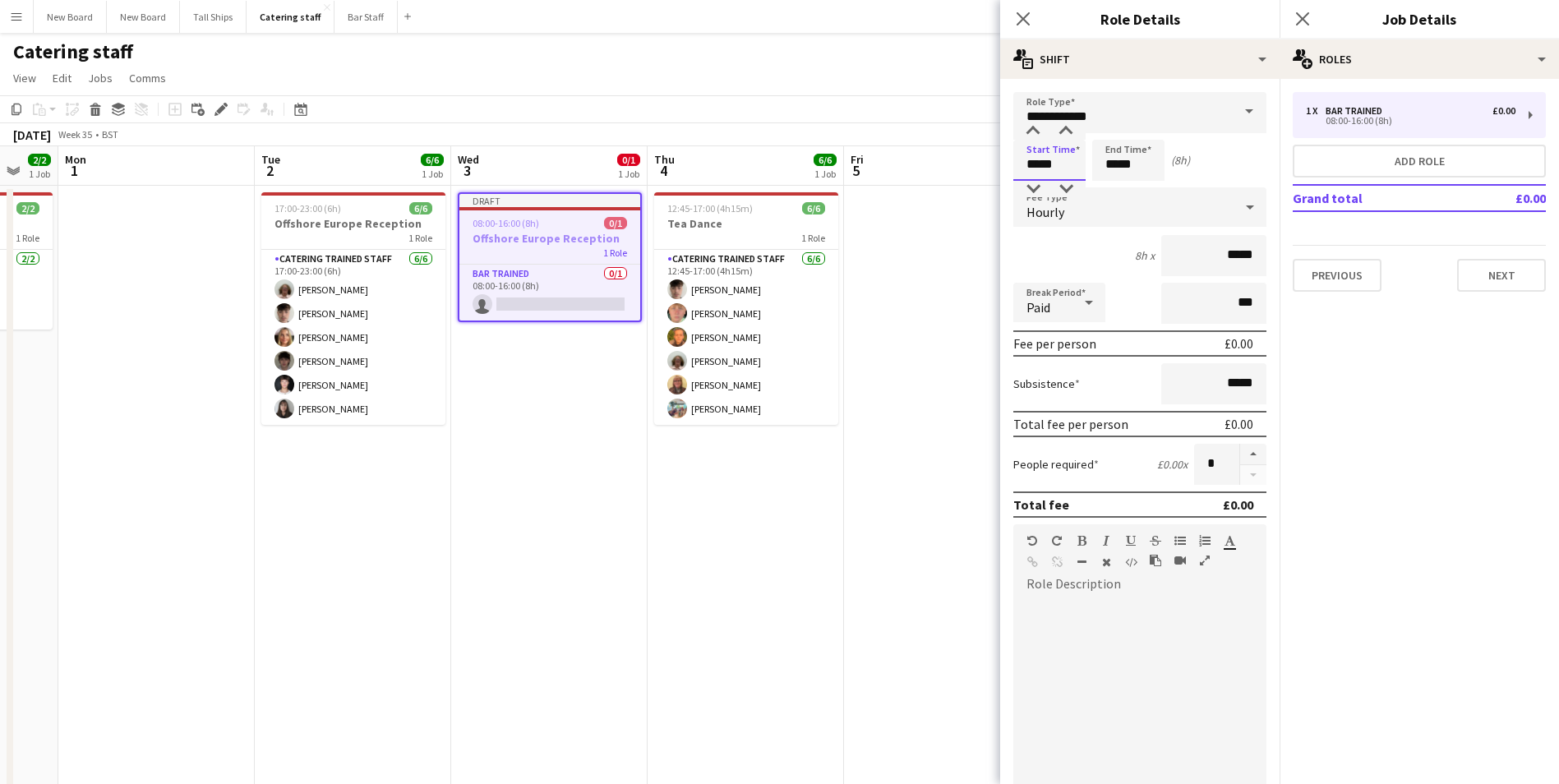
drag, startPoint x: 1070, startPoint y: 170, endPoint x: 952, endPoint y: 147, distance: 120.2
click at [952, 147] on body "Menu Boards Boards Boards All jobs Status Workforce Workforce My Workforce Recr…" at bounding box center [779, 463] width 1559 height 926
type input "*****"
drag, startPoint x: 1209, startPoint y: 462, endPoint x: 1069, endPoint y: 460, distance: 140.0
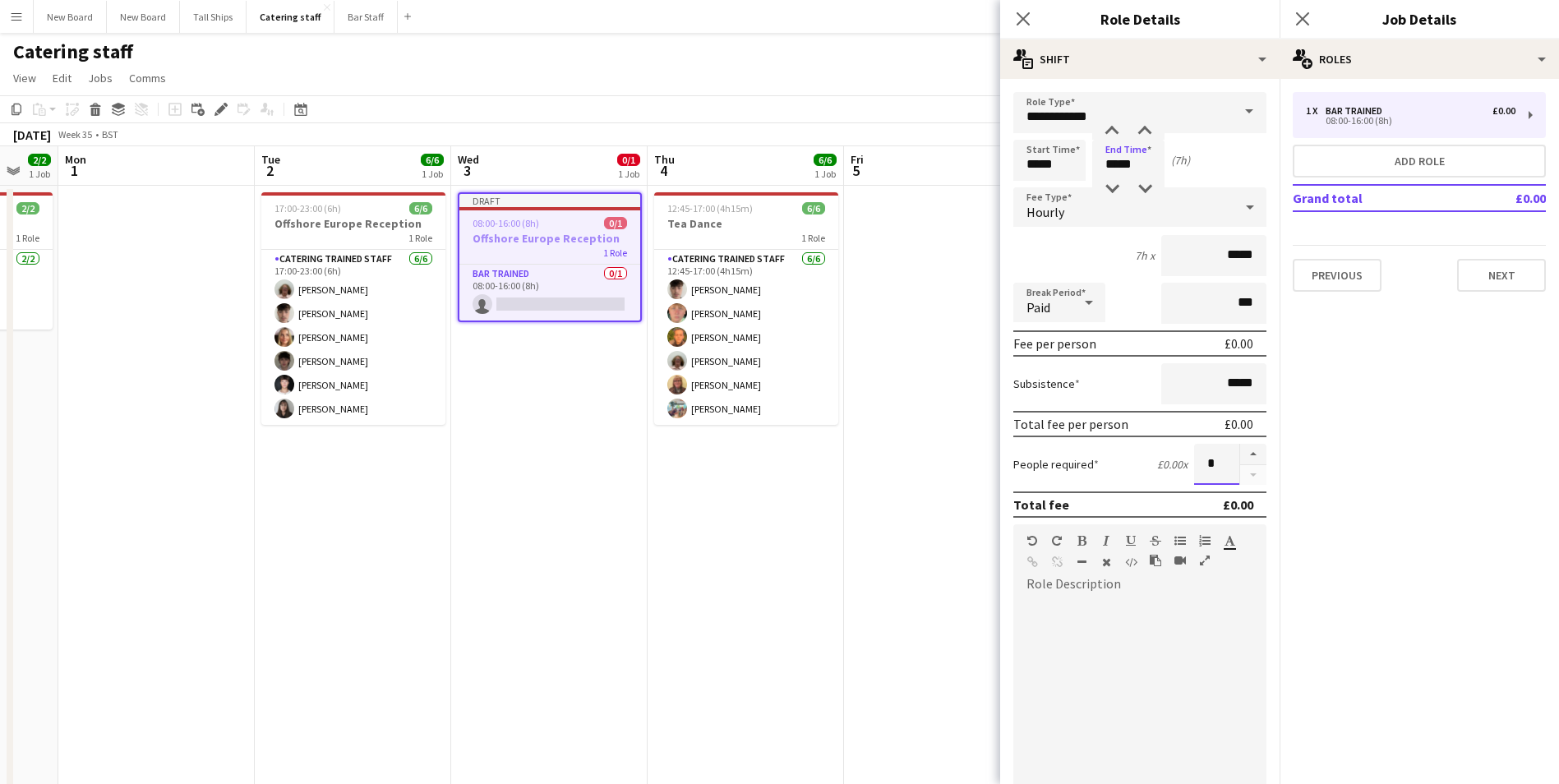
click at [1069, 460] on div "People required £0.00 x *" at bounding box center [1139, 464] width 253 height 41
type input "*"
click at [1152, 110] on input "**********" at bounding box center [1139, 113] width 253 height 41
click at [1148, 192] on span "Catering trained staff" at bounding box center [1133, 198] width 214 height 16
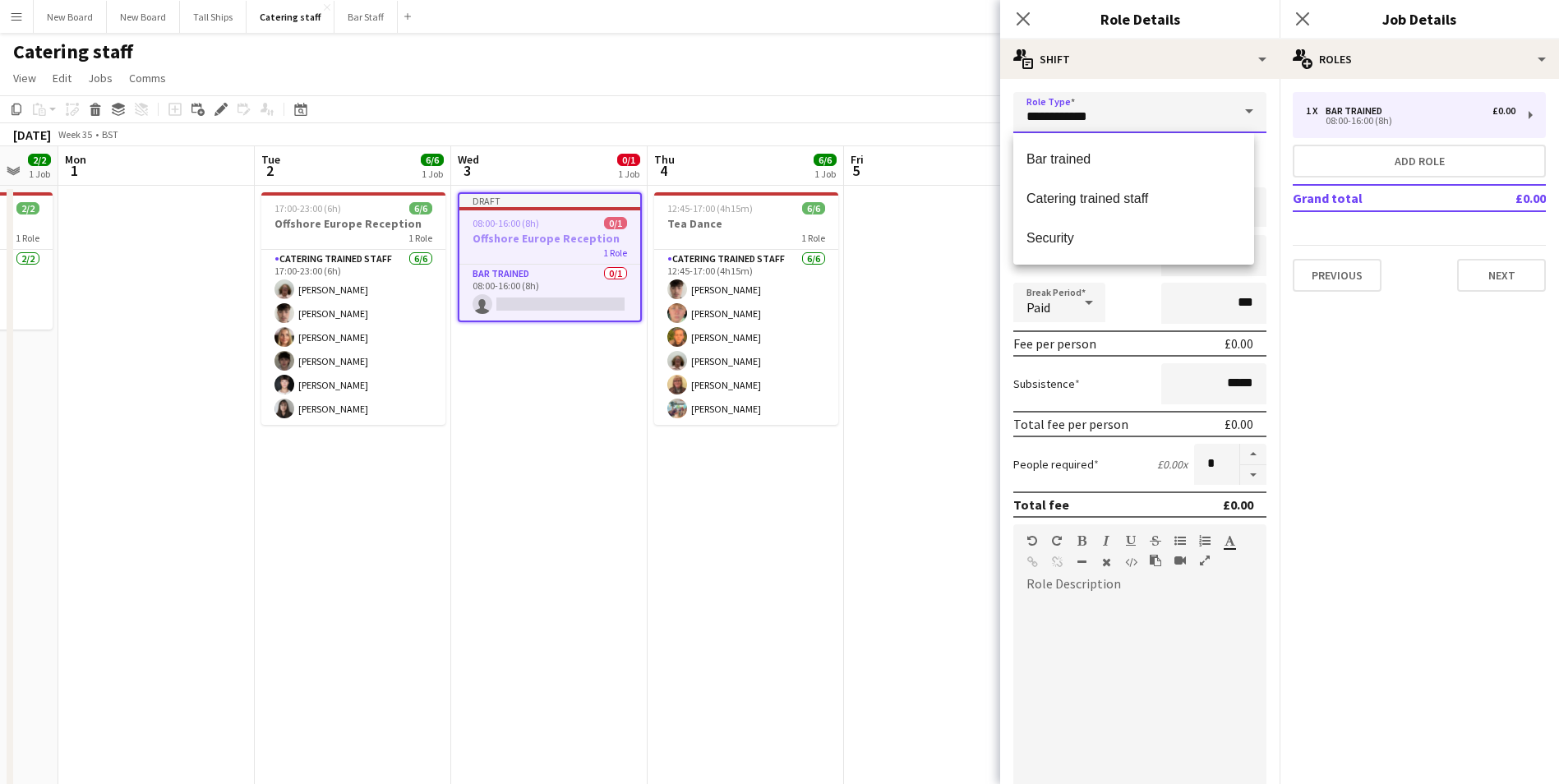
type input "**********"
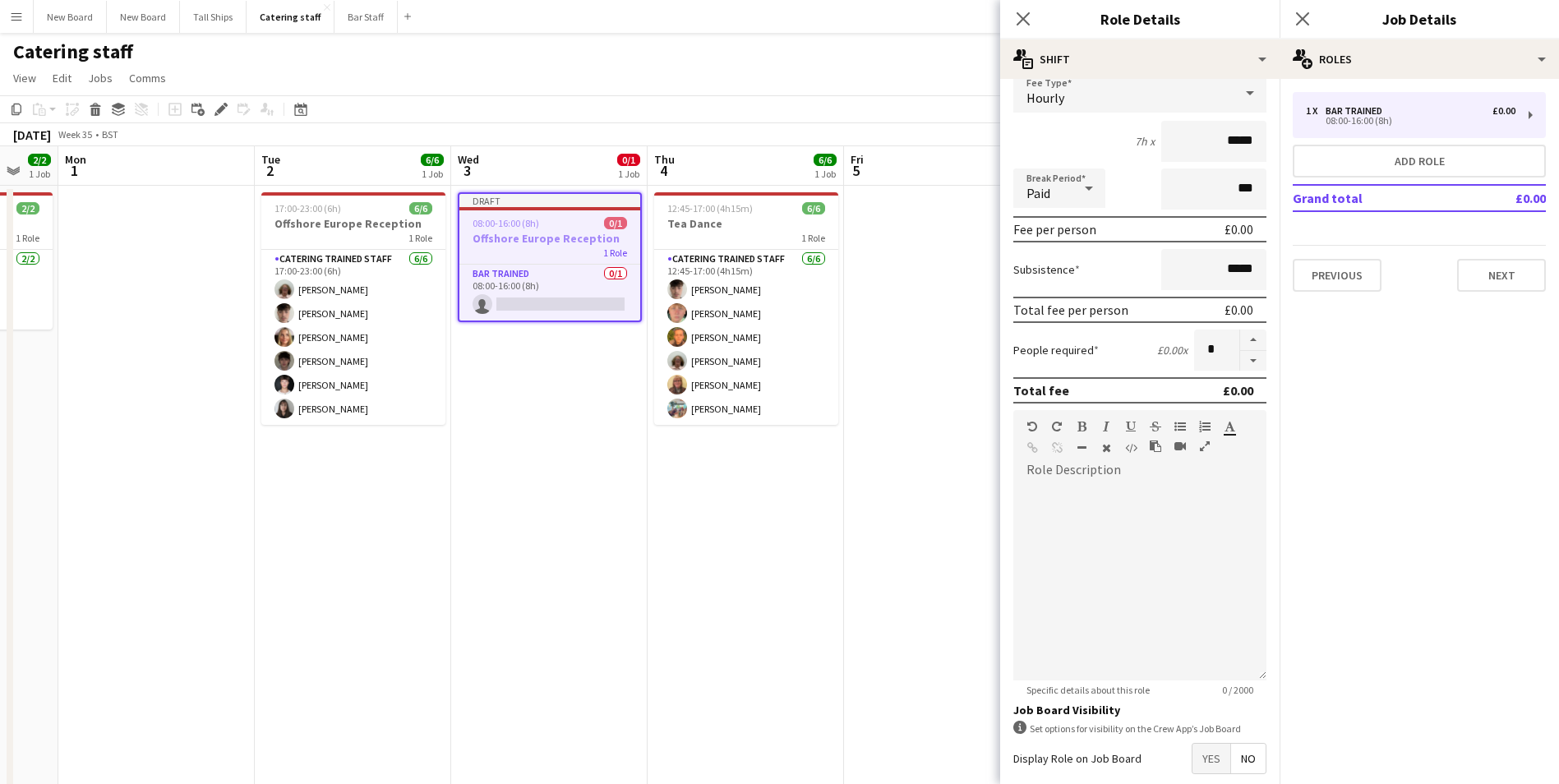
scroll to position [197, 0]
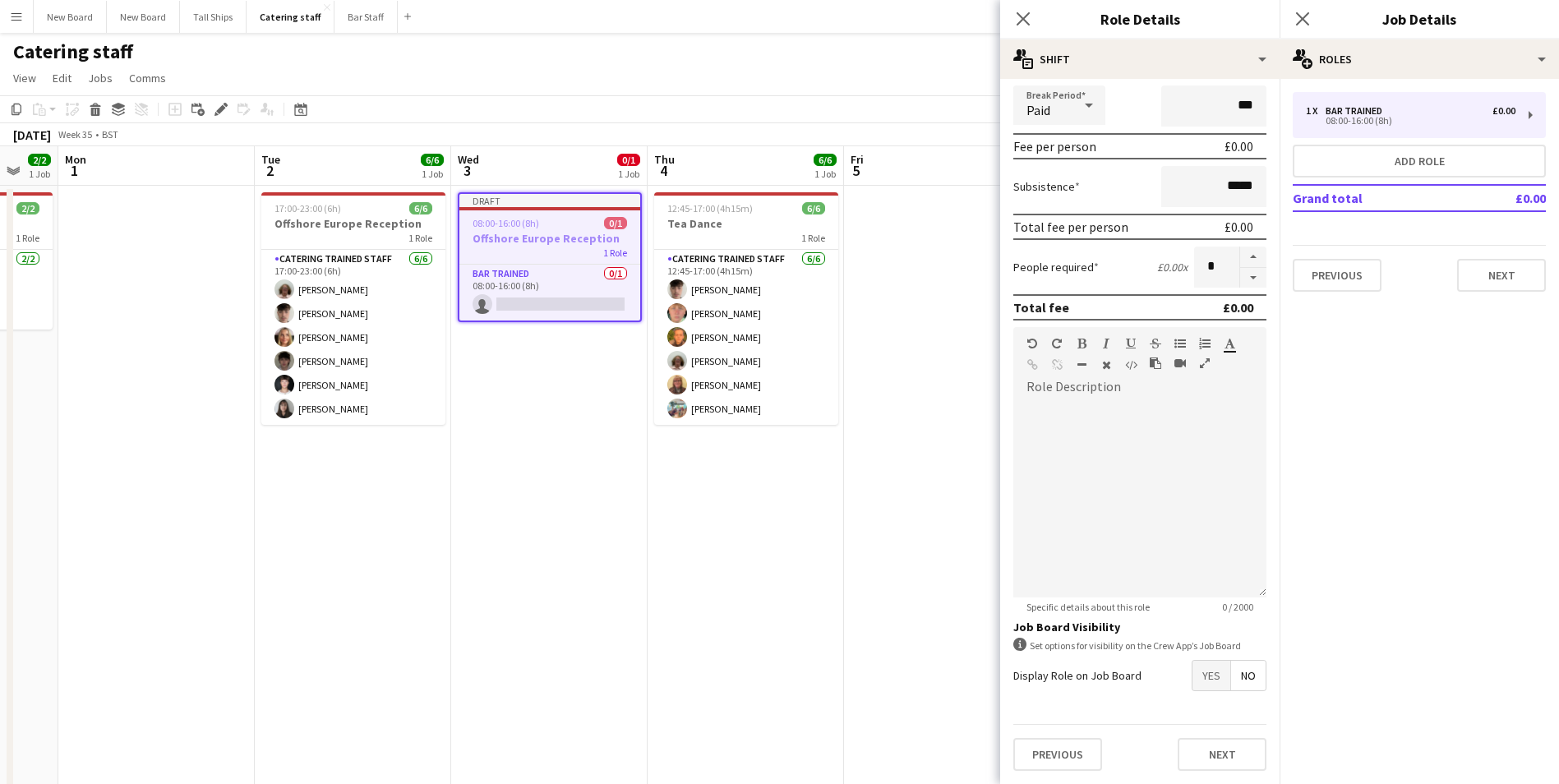
click at [1198, 671] on span "Yes" at bounding box center [1211, 675] width 38 height 30
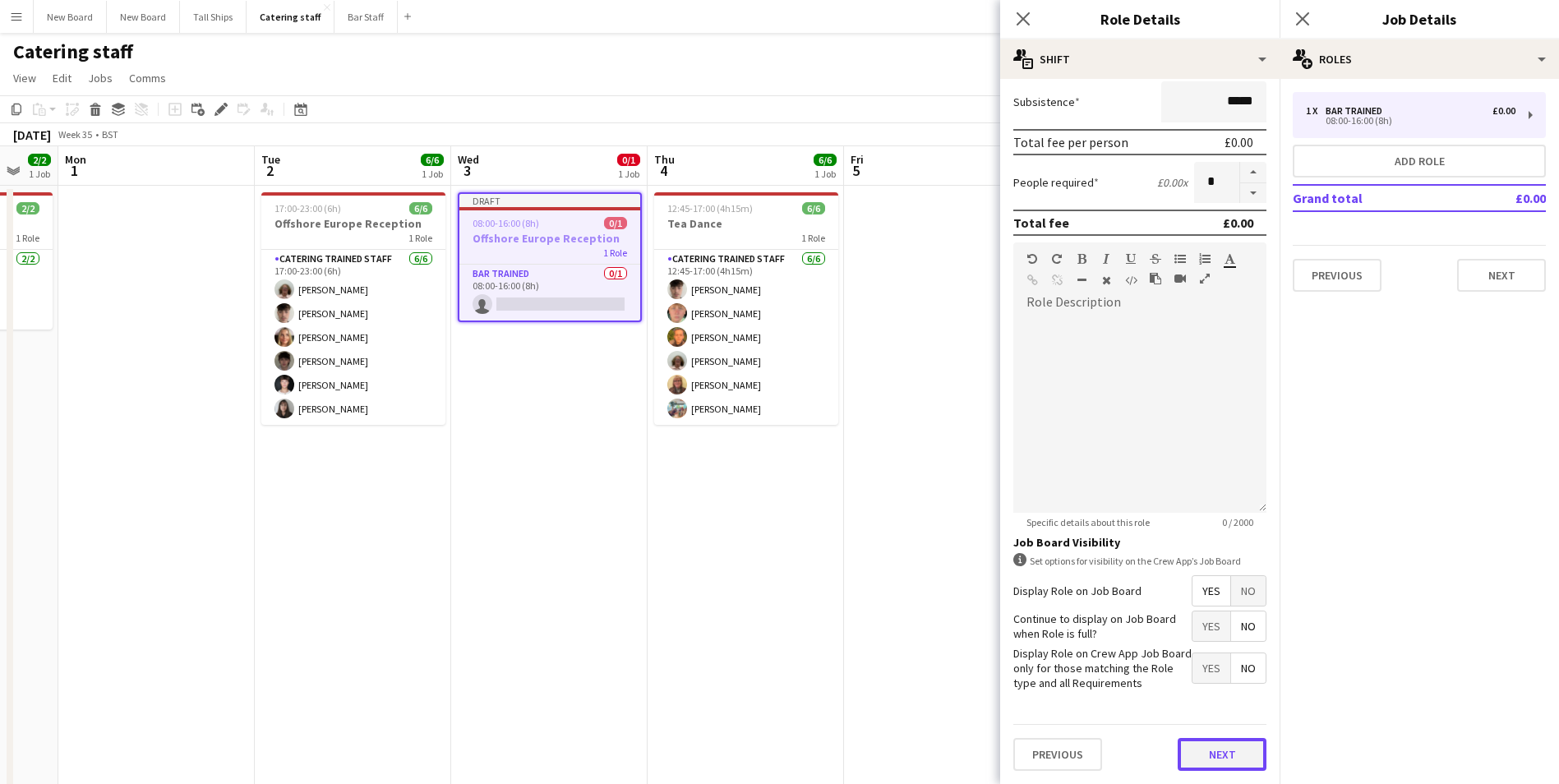
click at [1219, 751] on button "Next" at bounding box center [1222, 754] width 89 height 33
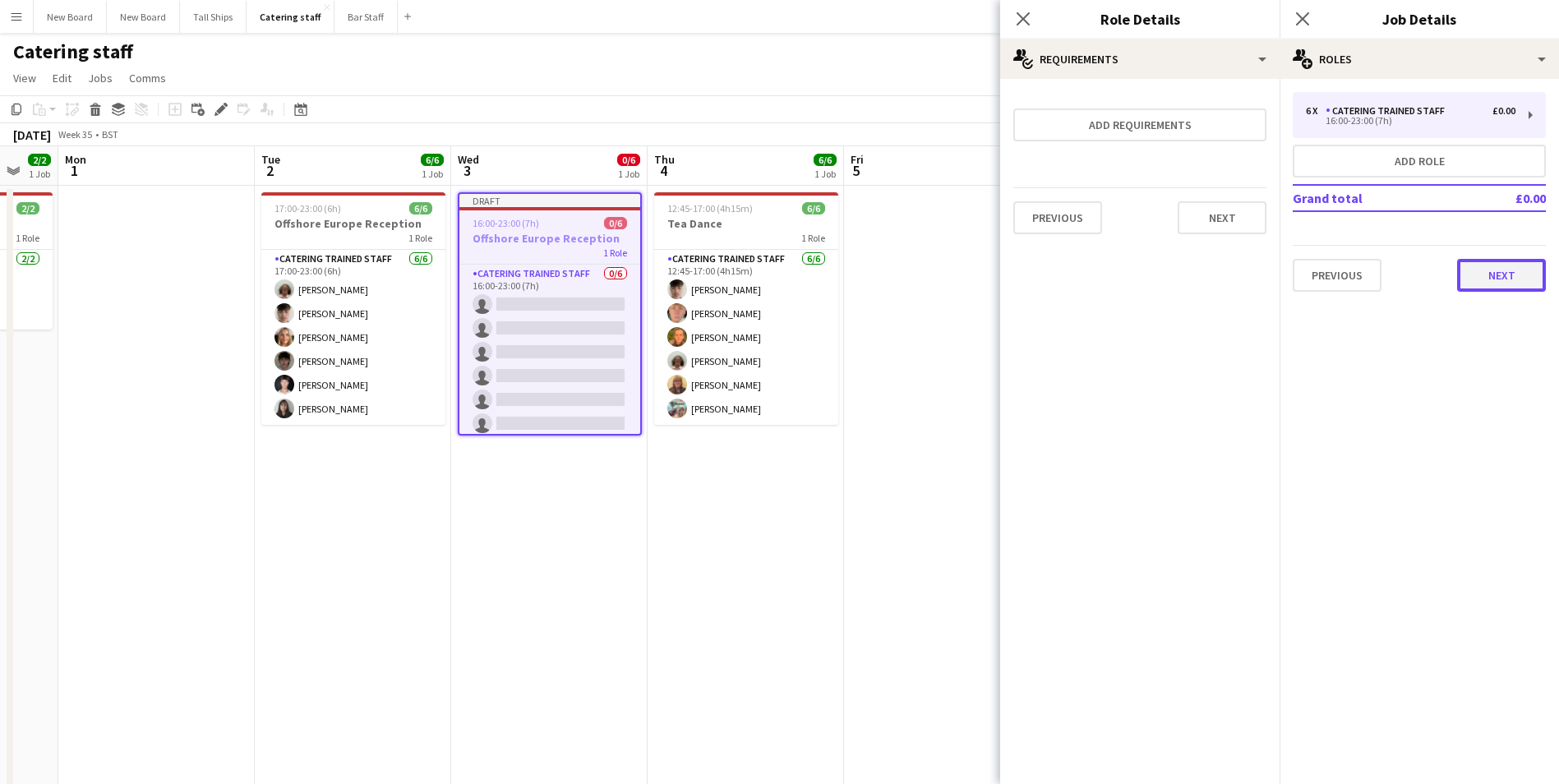
click at [1506, 288] on button "Next" at bounding box center [1501, 275] width 89 height 33
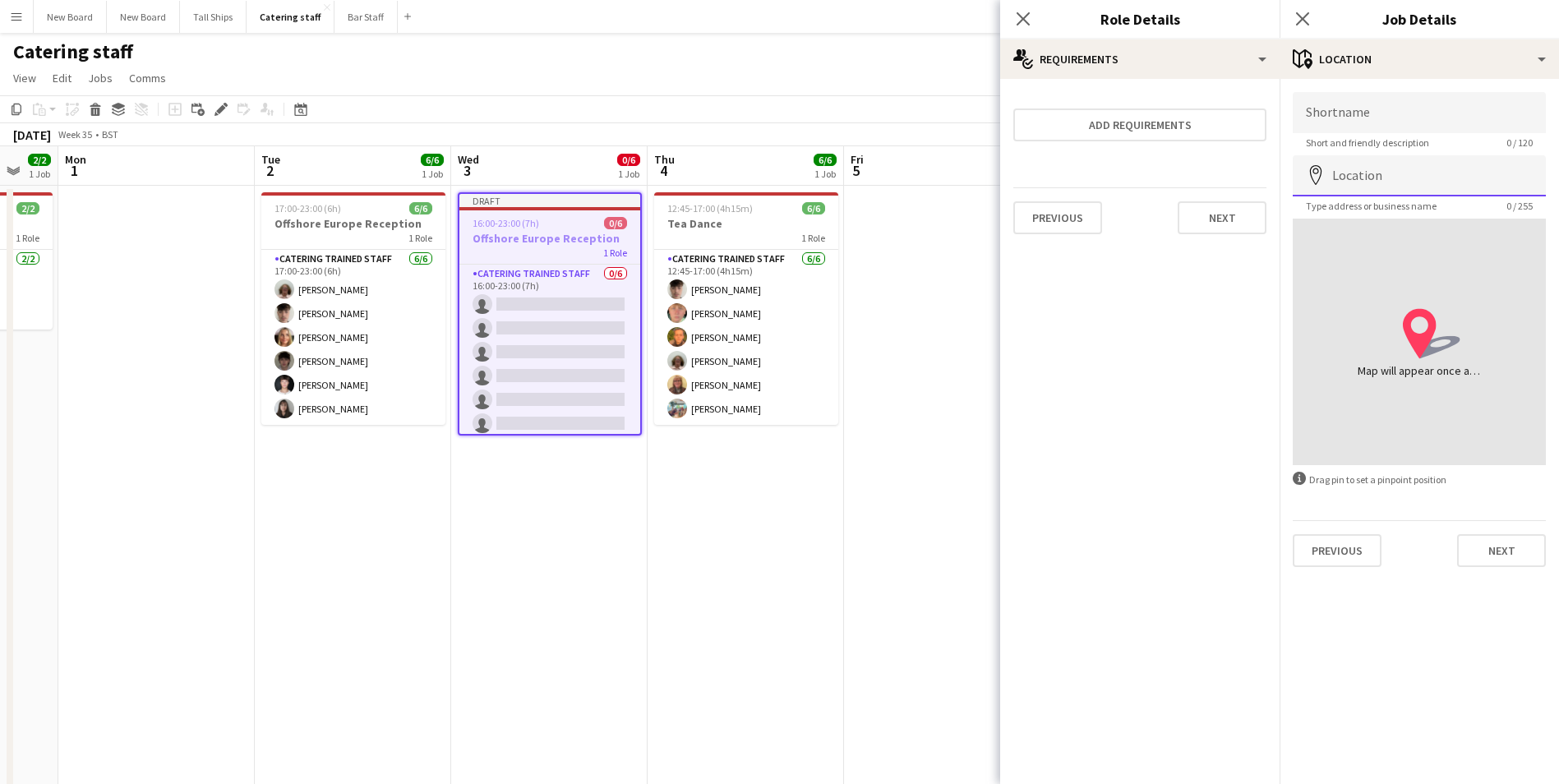
click at [1419, 173] on input "Location" at bounding box center [1418, 176] width 253 height 41
click at [1440, 369] on div "Map will appear once address has been added" at bounding box center [1419, 371] width 124 height 16
click at [1463, 369] on div "Map will appear once address has been added" at bounding box center [1419, 371] width 124 height 16
click at [1431, 341] on icon at bounding box center [1440, 348] width 41 height 23
click at [1298, 479] on icon at bounding box center [1299, 478] width 13 height 13
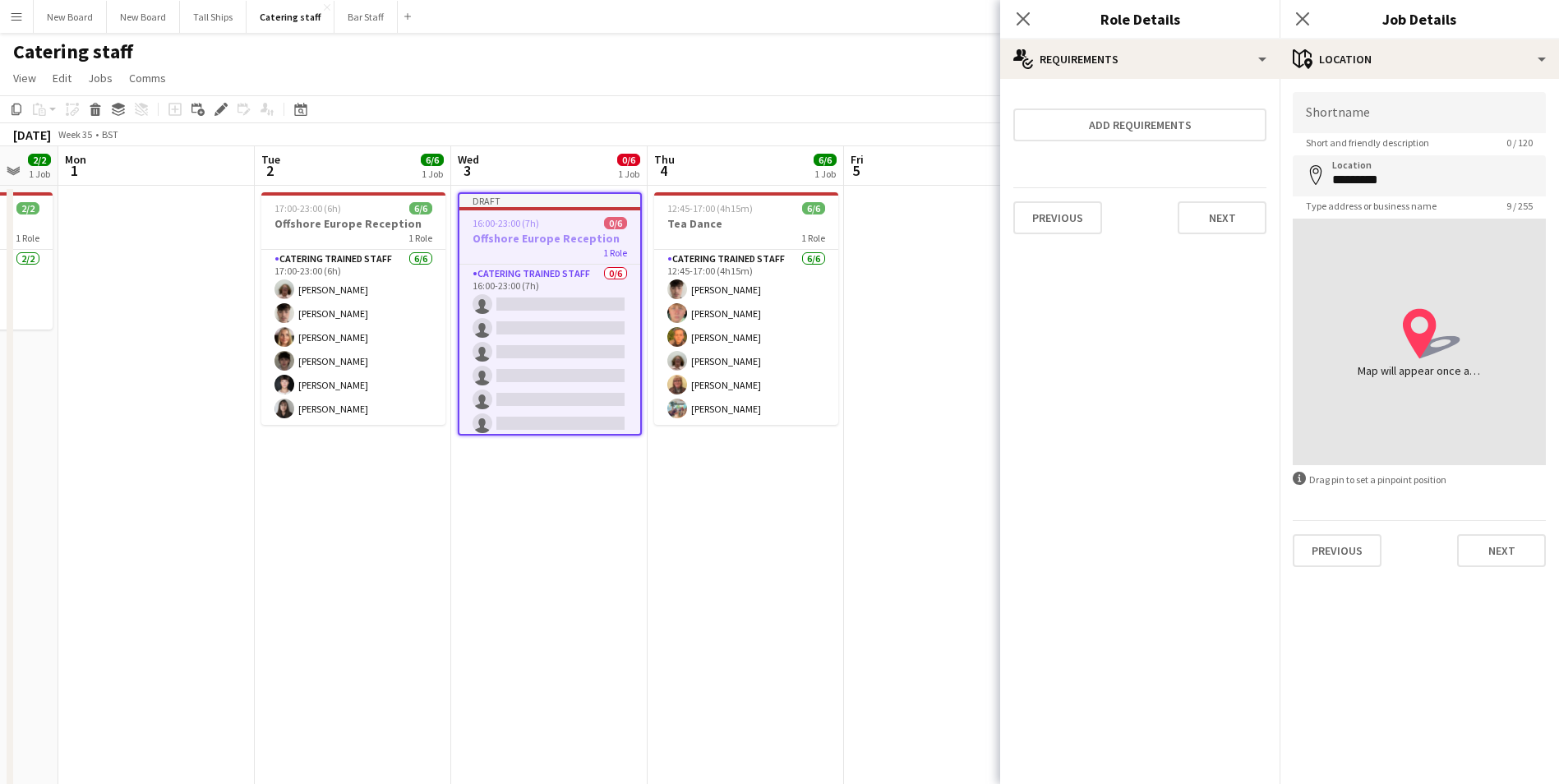
drag, startPoint x: 1393, startPoint y: 353, endPoint x: 1400, endPoint y: 343, distance: 12.2
click at [1393, 352] on div "location-icon Created with Sketch. Map will appear once address has been added" at bounding box center [1419, 342] width 124 height 74
click at [1446, 288] on div "location-icon Created with Sketch. Map will appear once address has been added" at bounding box center [1418, 341] width 253 height 246
click at [1455, 180] on input "********" at bounding box center [1418, 176] width 253 height 41
type input "**********"
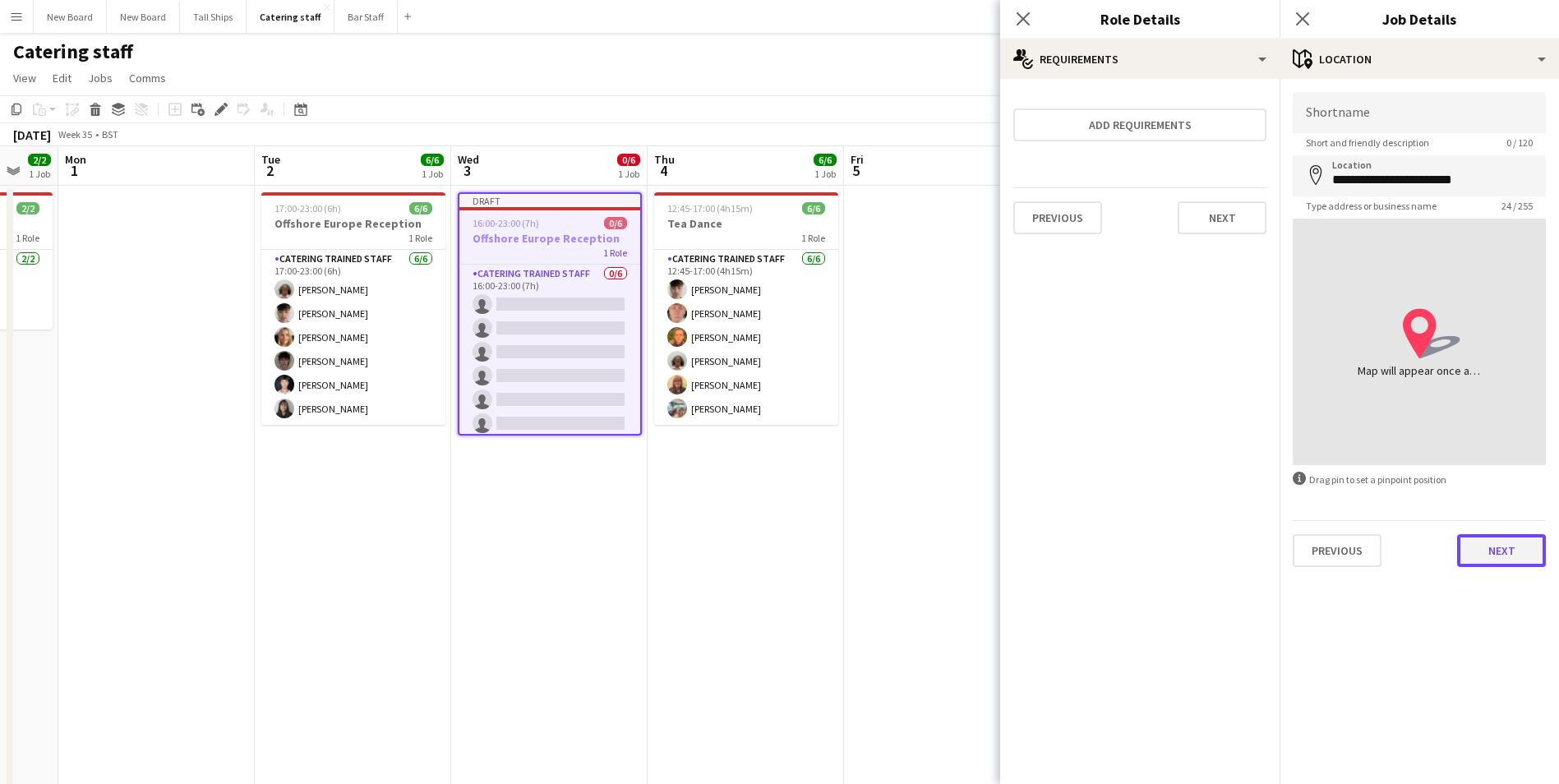
click at [1509, 539] on button "Next" at bounding box center [1501, 550] width 89 height 33
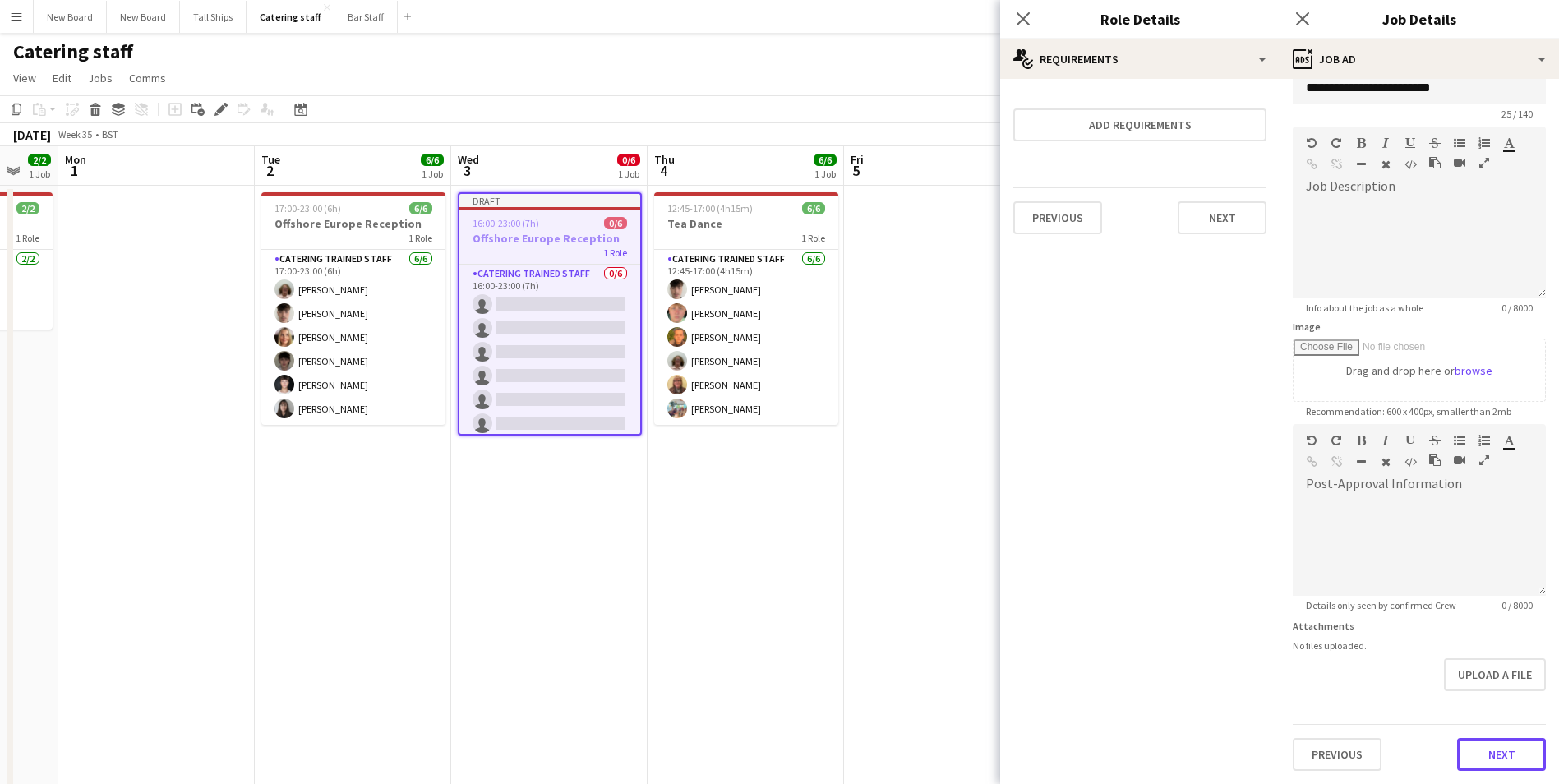
click at [1506, 707] on form "**********" at bounding box center [1418, 417] width 279 height 707
click at [1492, 761] on button "Next" at bounding box center [1501, 754] width 89 height 33
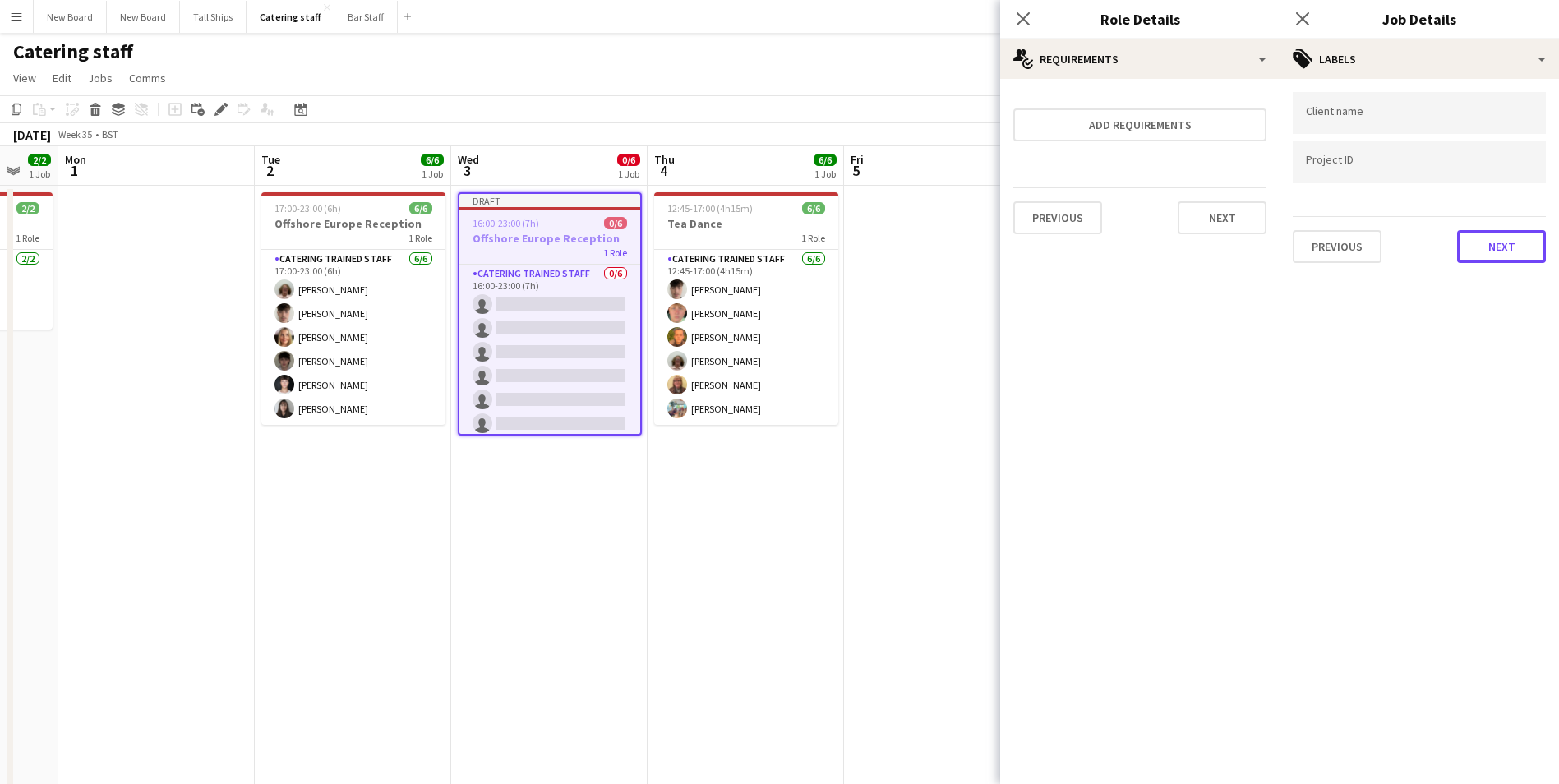
click at [1504, 245] on button "Next" at bounding box center [1501, 246] width 89 height 33
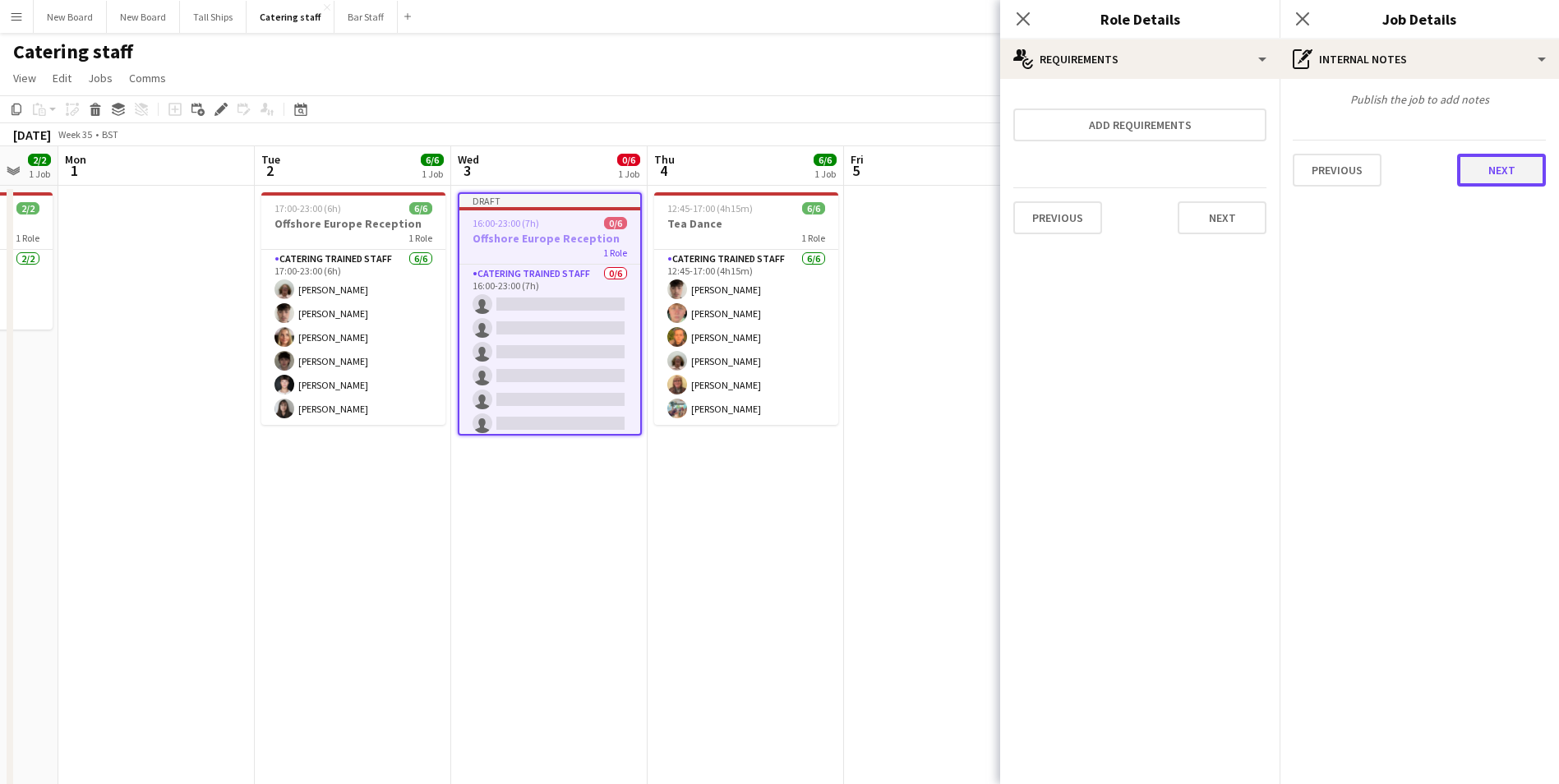
click at [1516, 177] on button "Next" at bounding box center [1501, 170] width 89 height 33
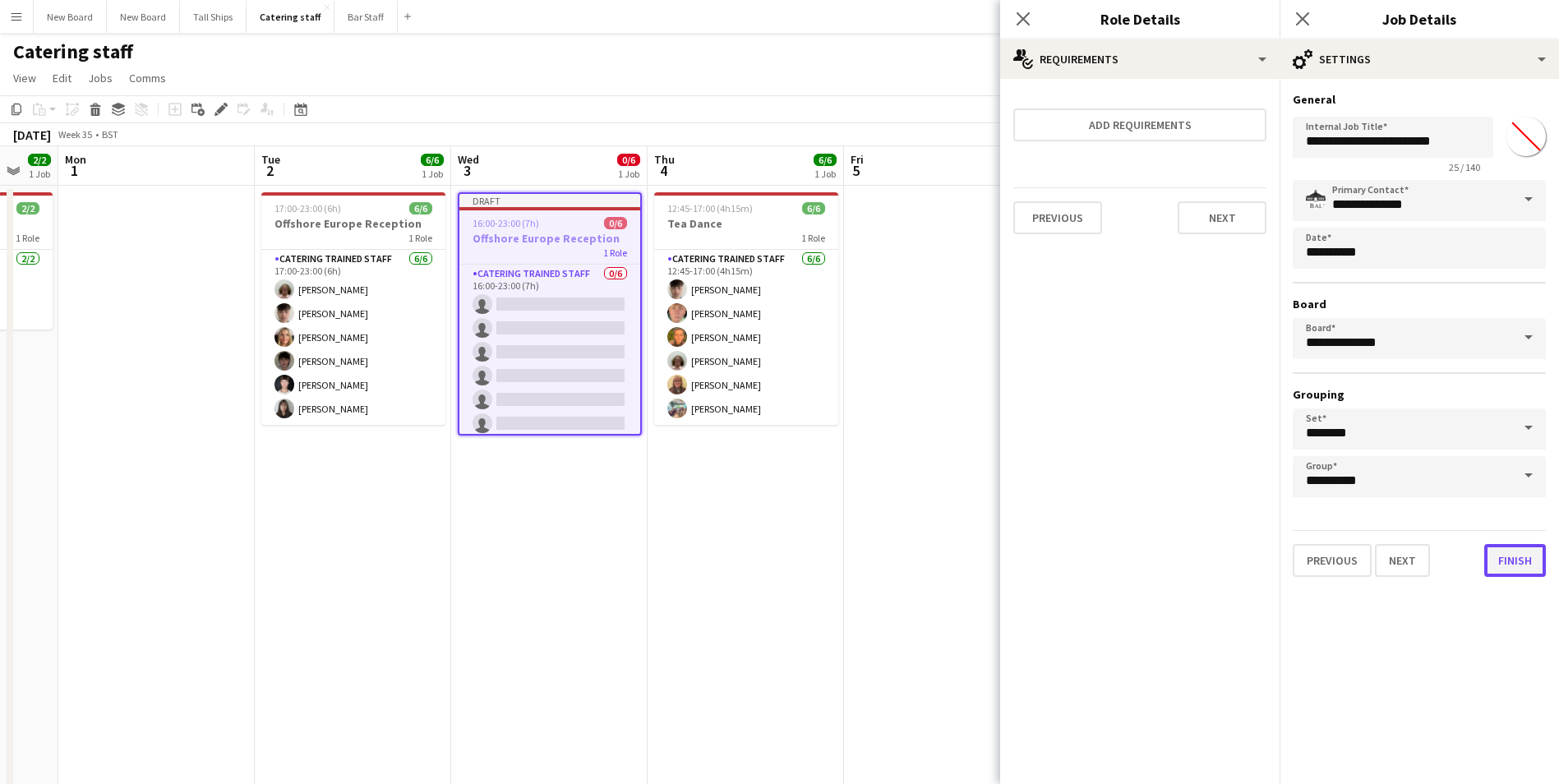
click at [1523, 569] on button "Finish" at bounding box center [1515, 560] width 62 height 33
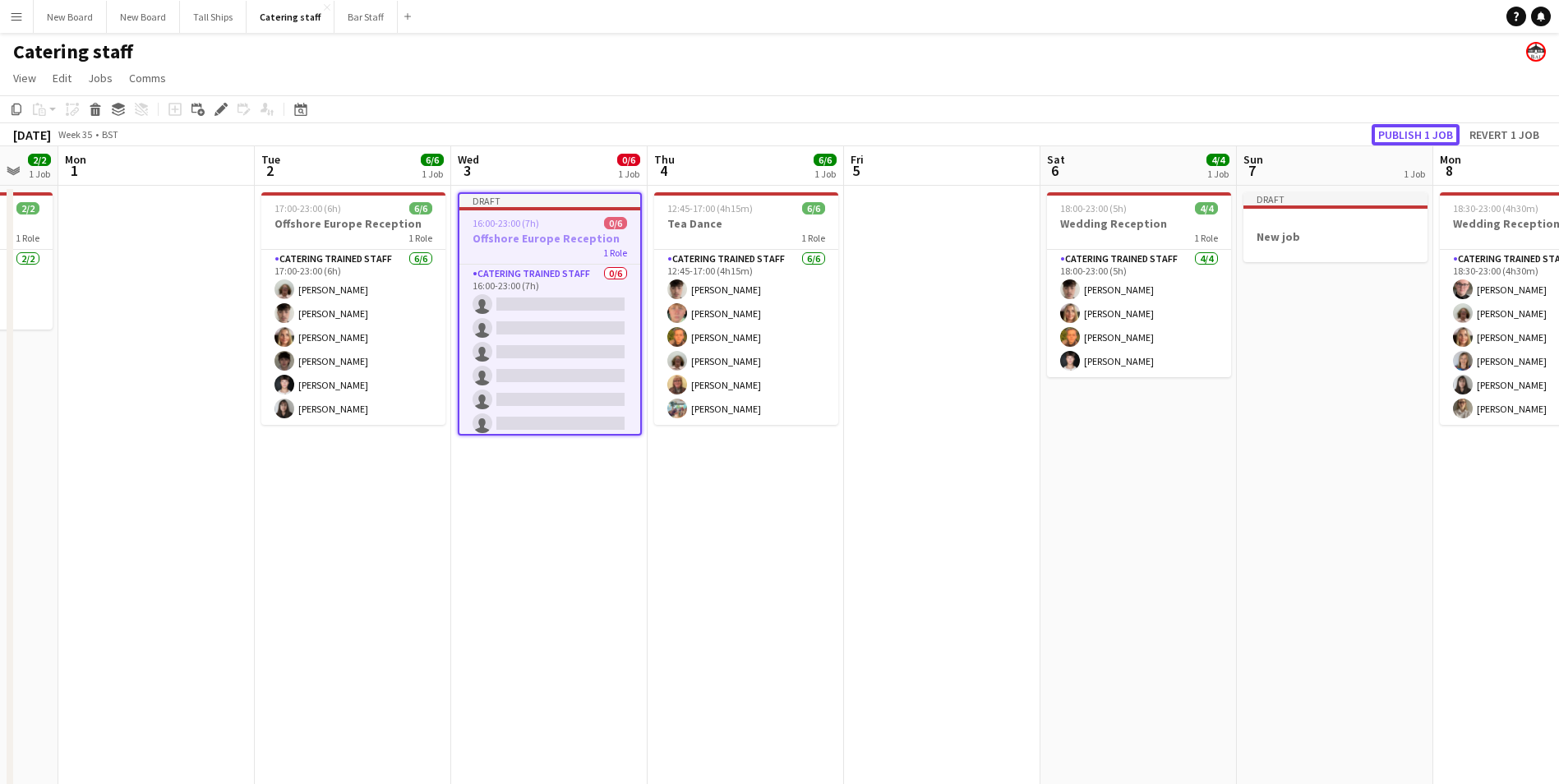
click at [1448, 136] on button "Publish 1 job" at bounding box center [1415, 135] width 88 height 21
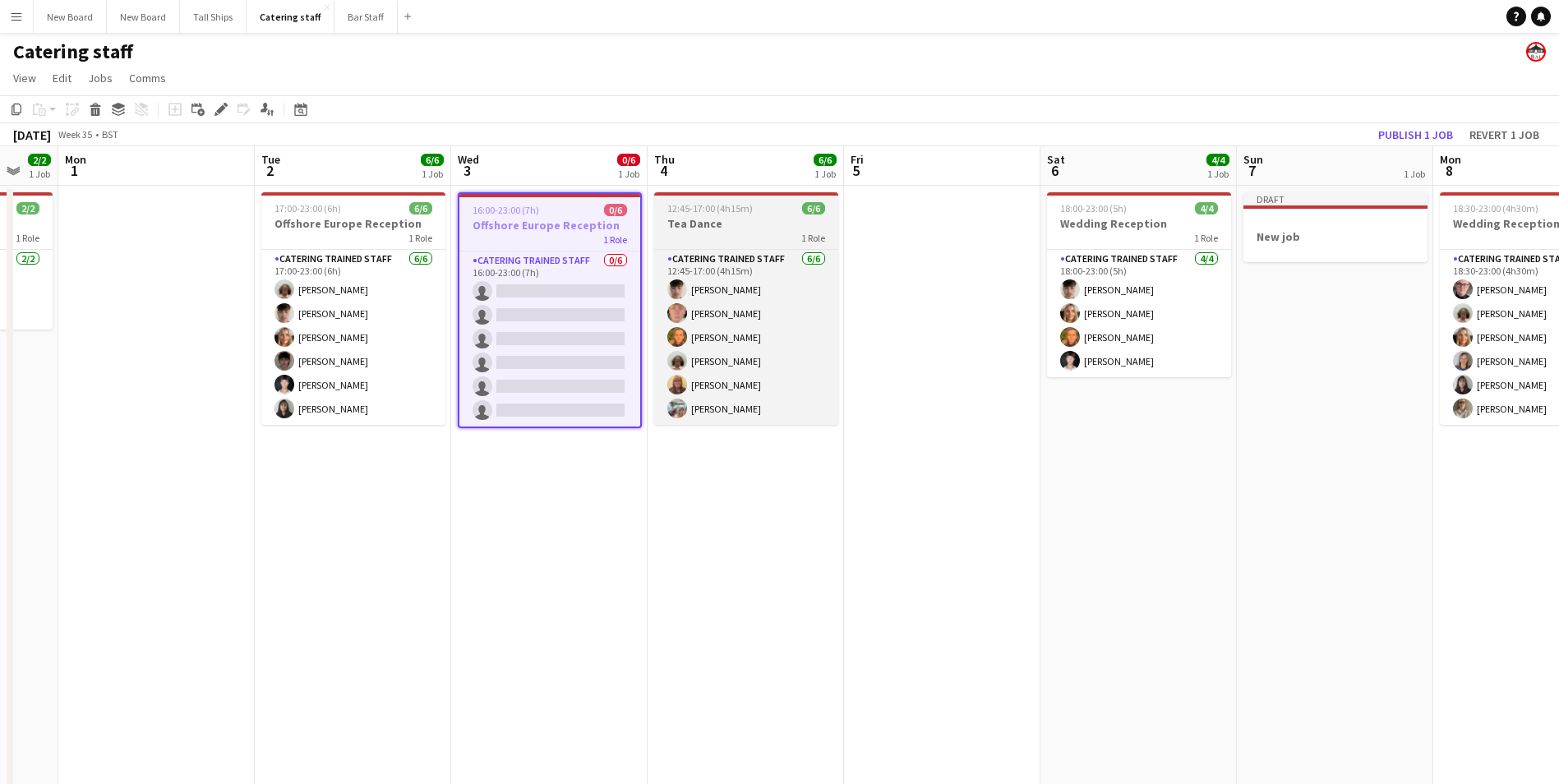
click at [716, 223] on h3 "Tea Dance" at bounding box center [745, 223] width 184 height 15
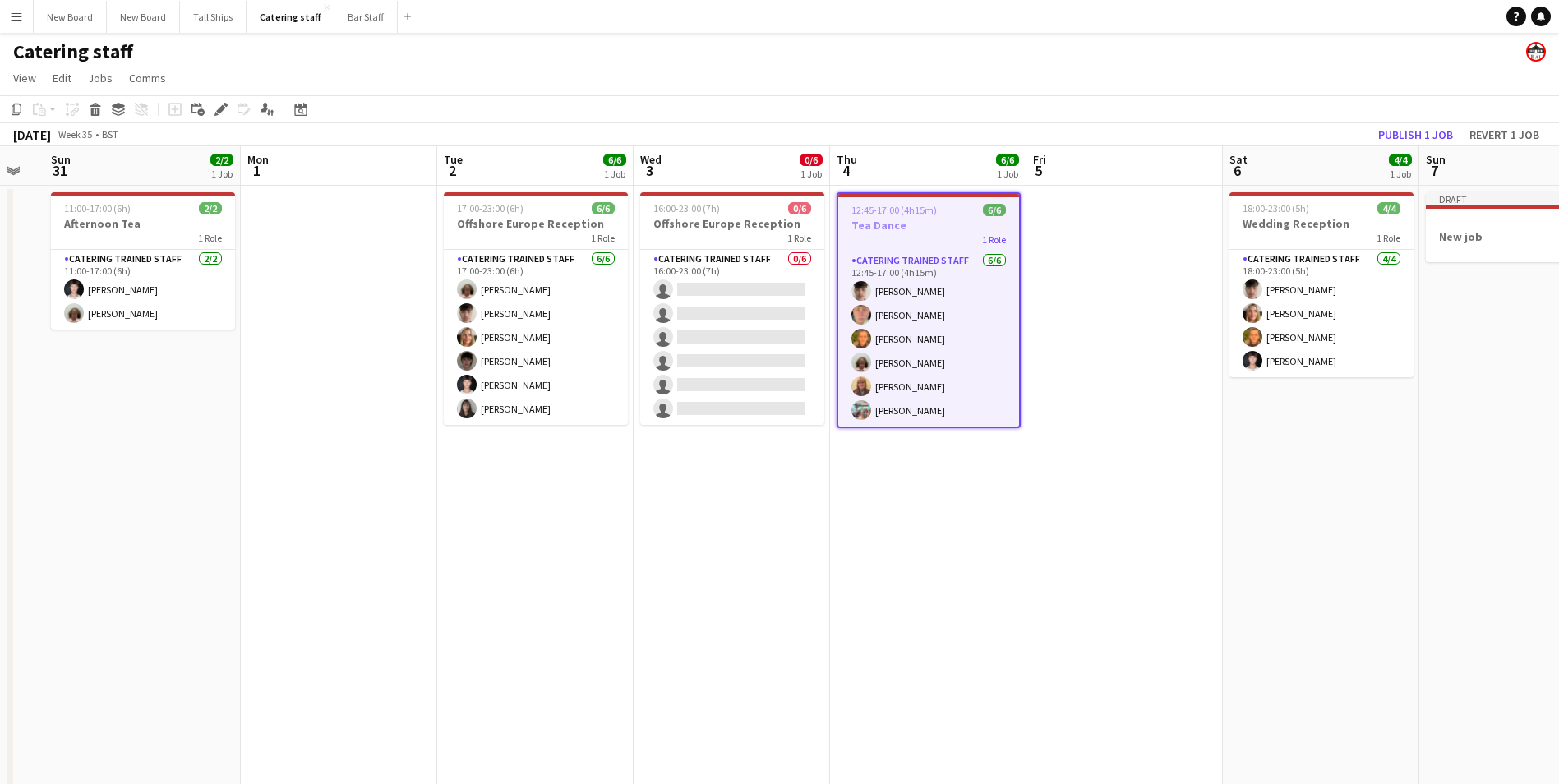
scroll to position [0, 495]
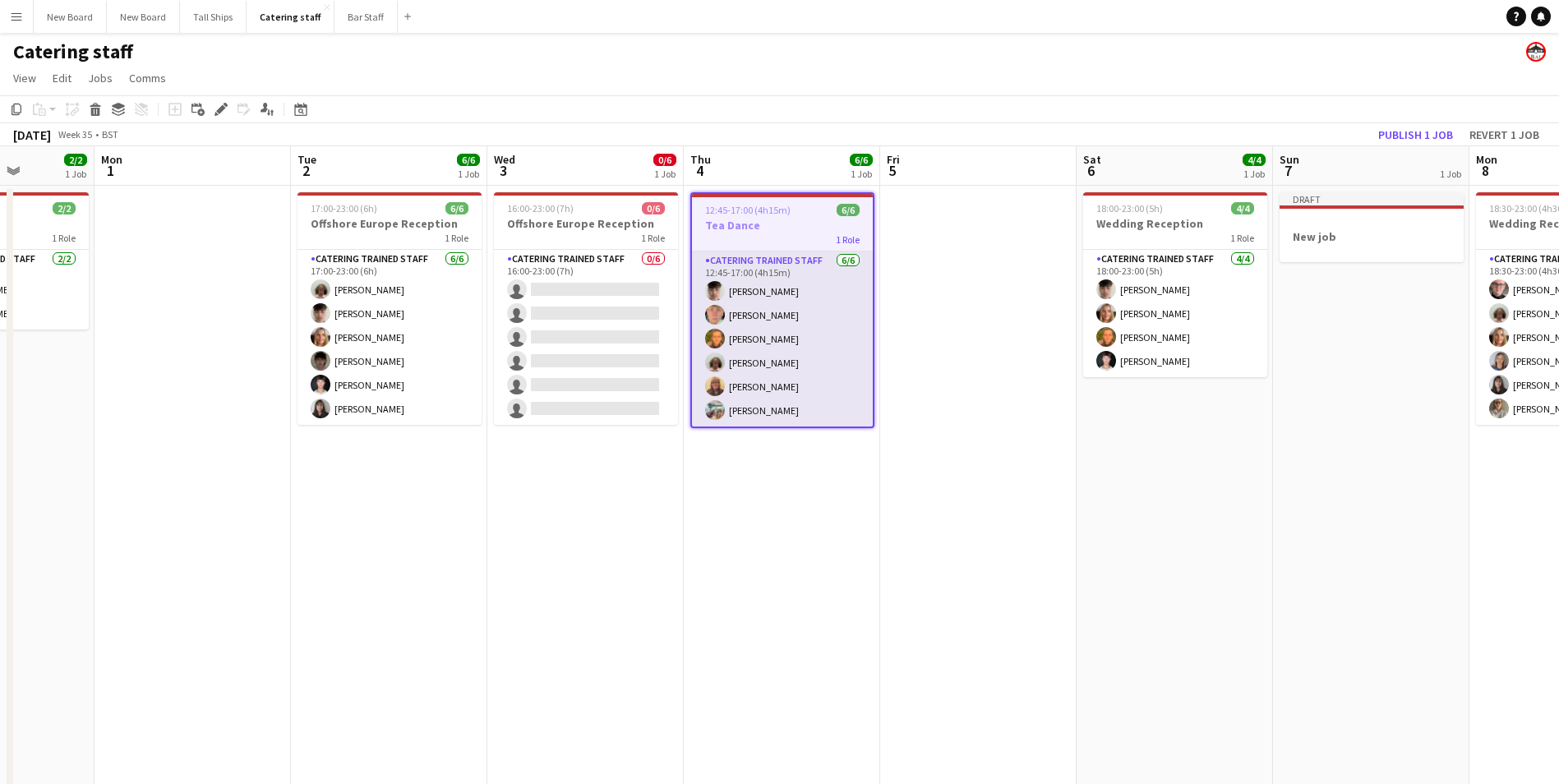
drag, startPoint x: 716, startPoint y: 218, endPoint x: 753, endPoint y: 336, distance: 123.7
click at [752, 338] on app-calendar-viewport "Fri 29 2/2 1 Job Sat 30 Sun 31 2/2 1 Job Mon 1 Tue 2 6/6 1 Job Wed 3 0/6 1 Job …" at bounding box center [779, 536] width 1559 height 780
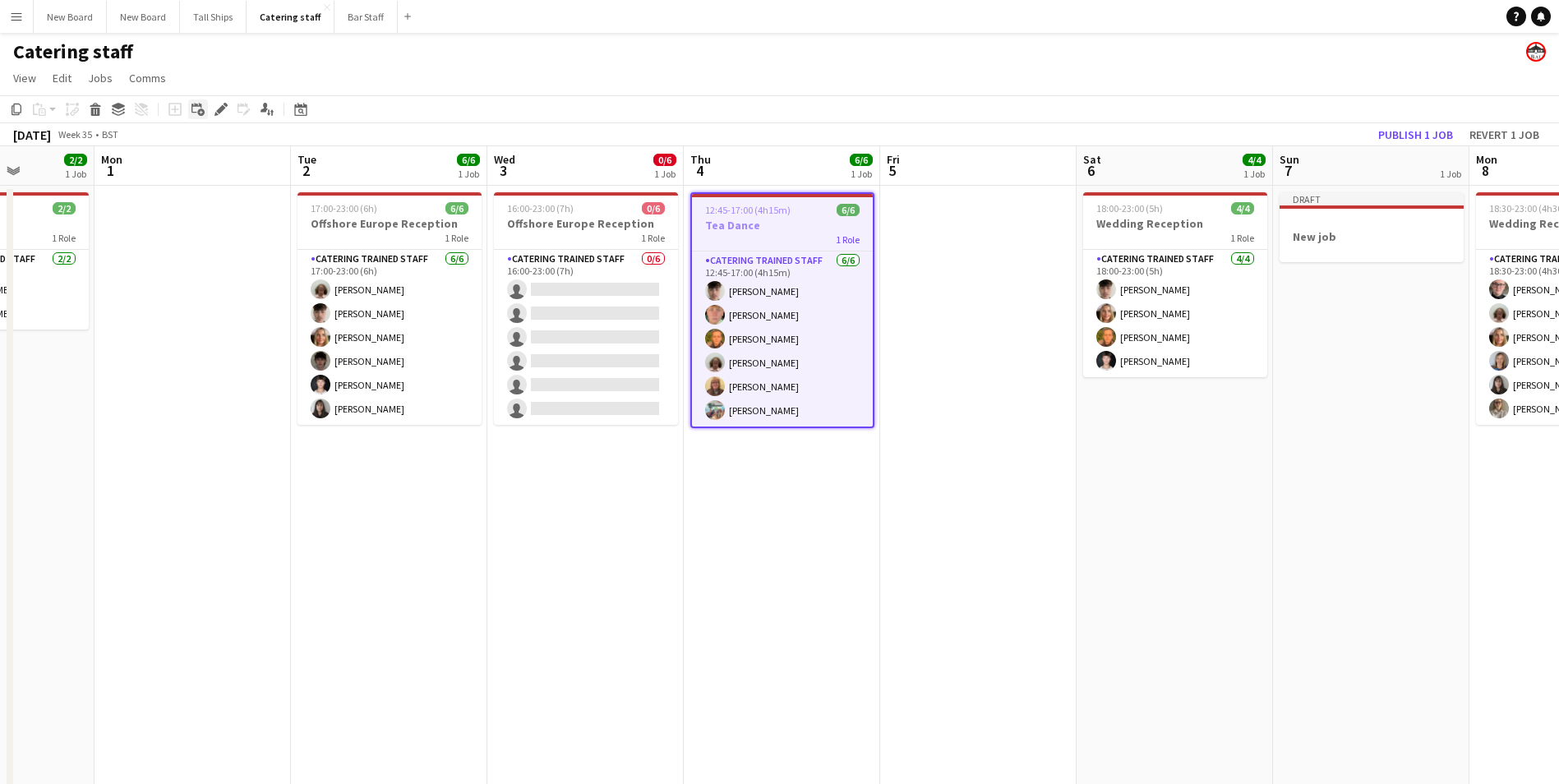
click at [196, 103] on icon "Add linked Job" at bounding box center [198, 110] width 13 height 13
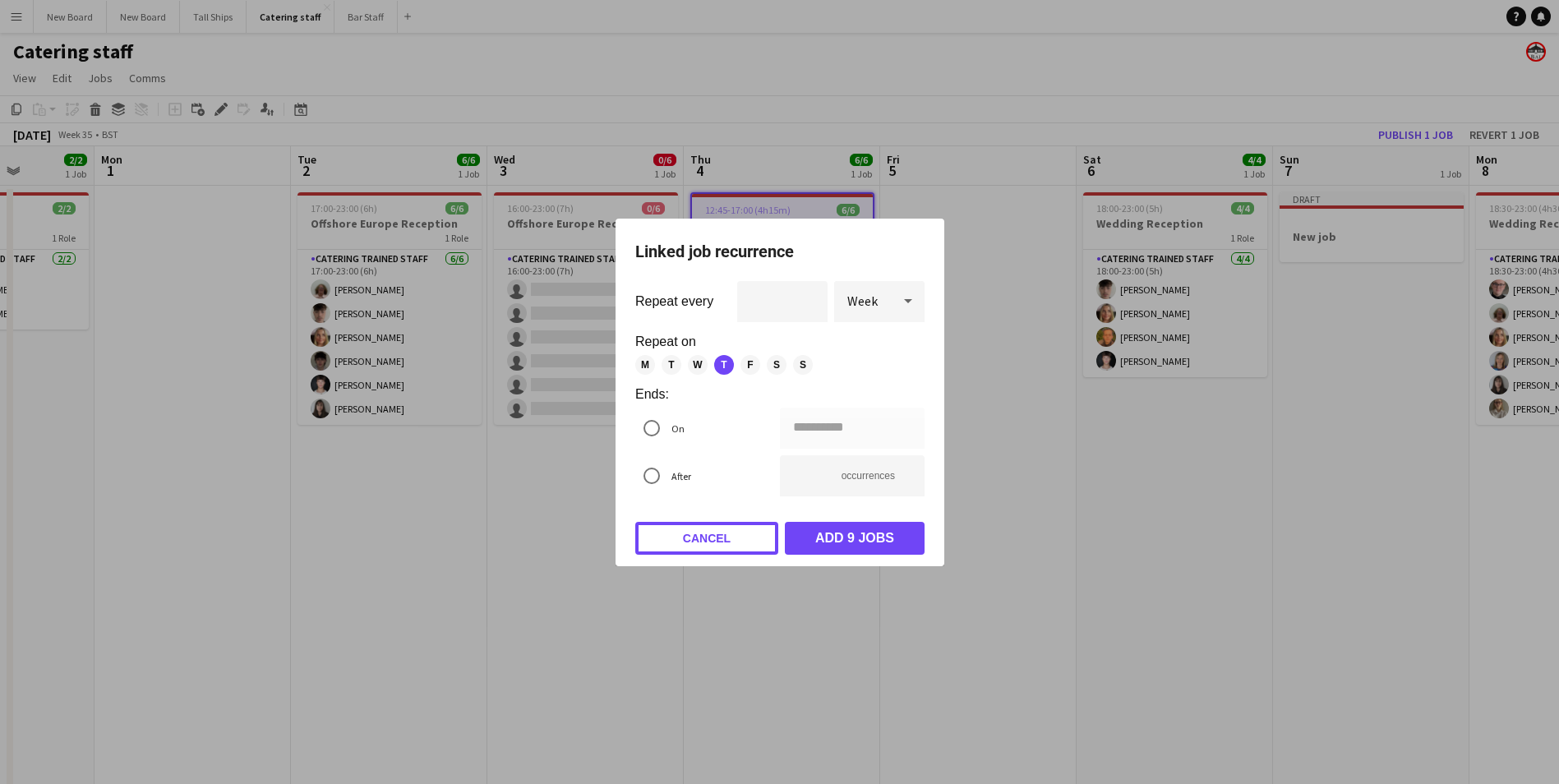
drag, startPoint x: 722, startPoint y: 540, endPoint x: 747, endPoint y: 492, distance: 54.1
click at [720, 538] on button "Cancel" at bounding box center [707, 539] width 143 height 33
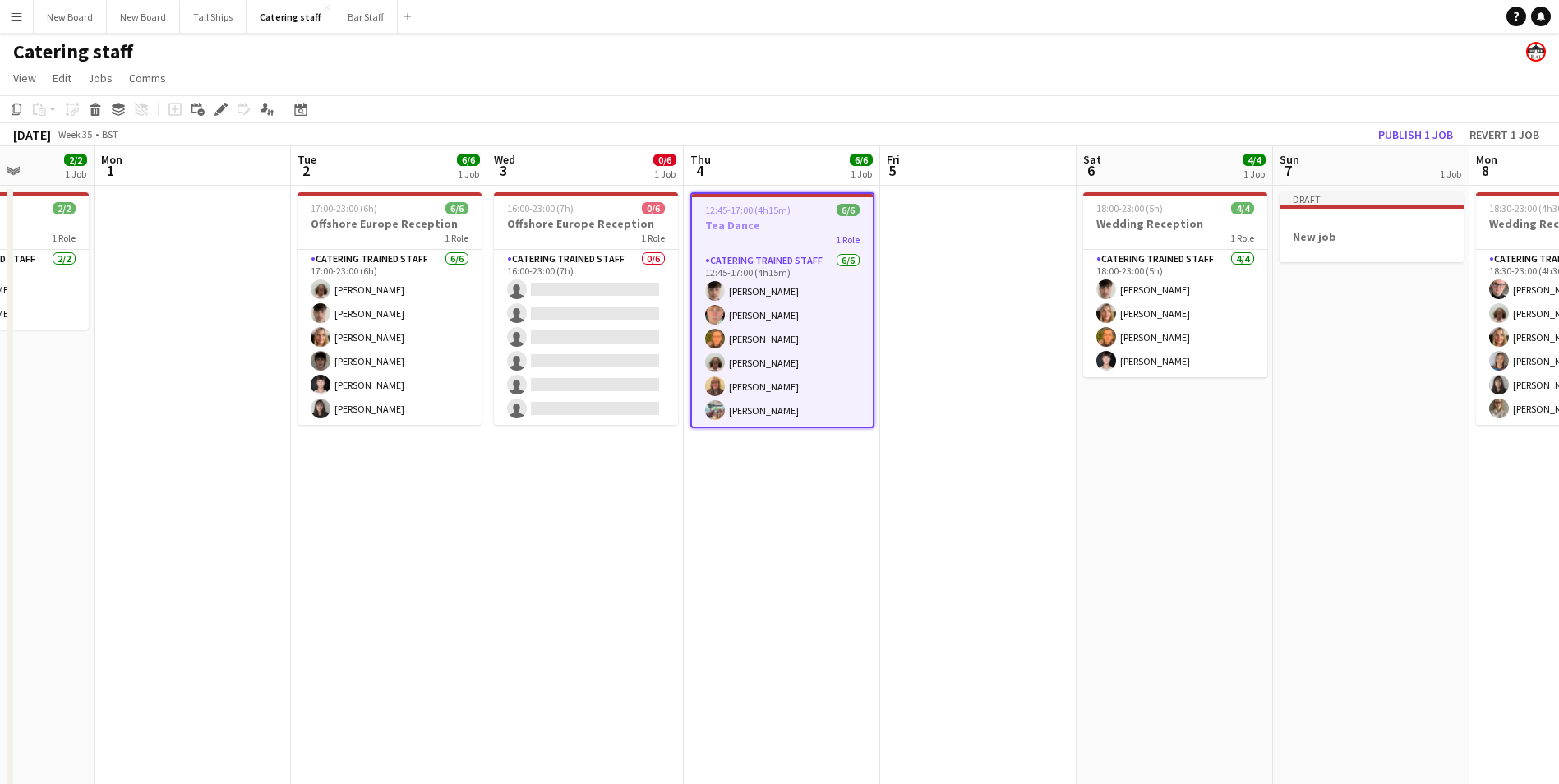
click at [780, 213] on span "12:45-17:00 (4h15m)" at bounding box center [748, 209] width 86 height 12
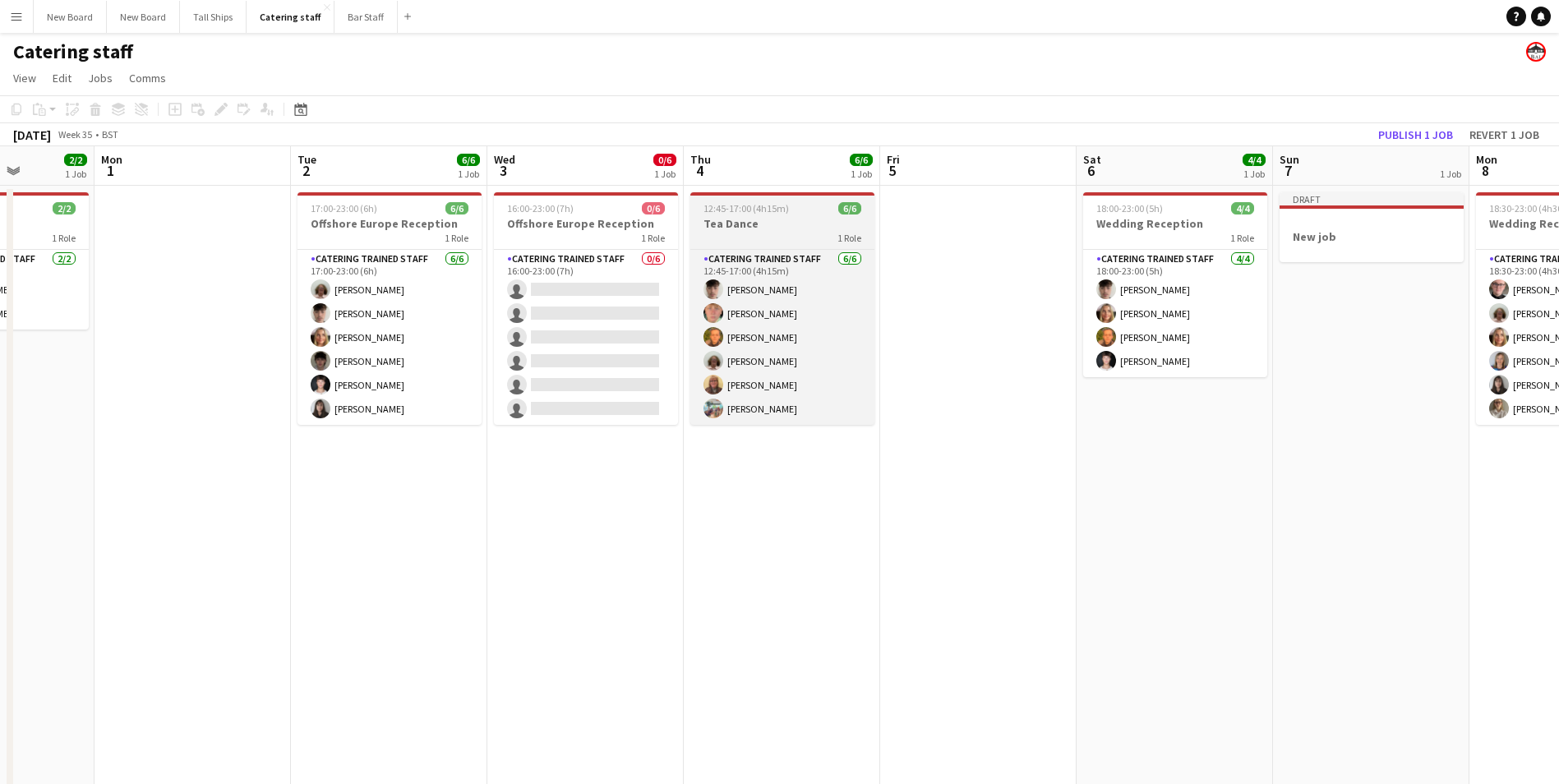
click at [751, 241] on div "1 Role" at bounding box center [782, 237] width 184 height 13
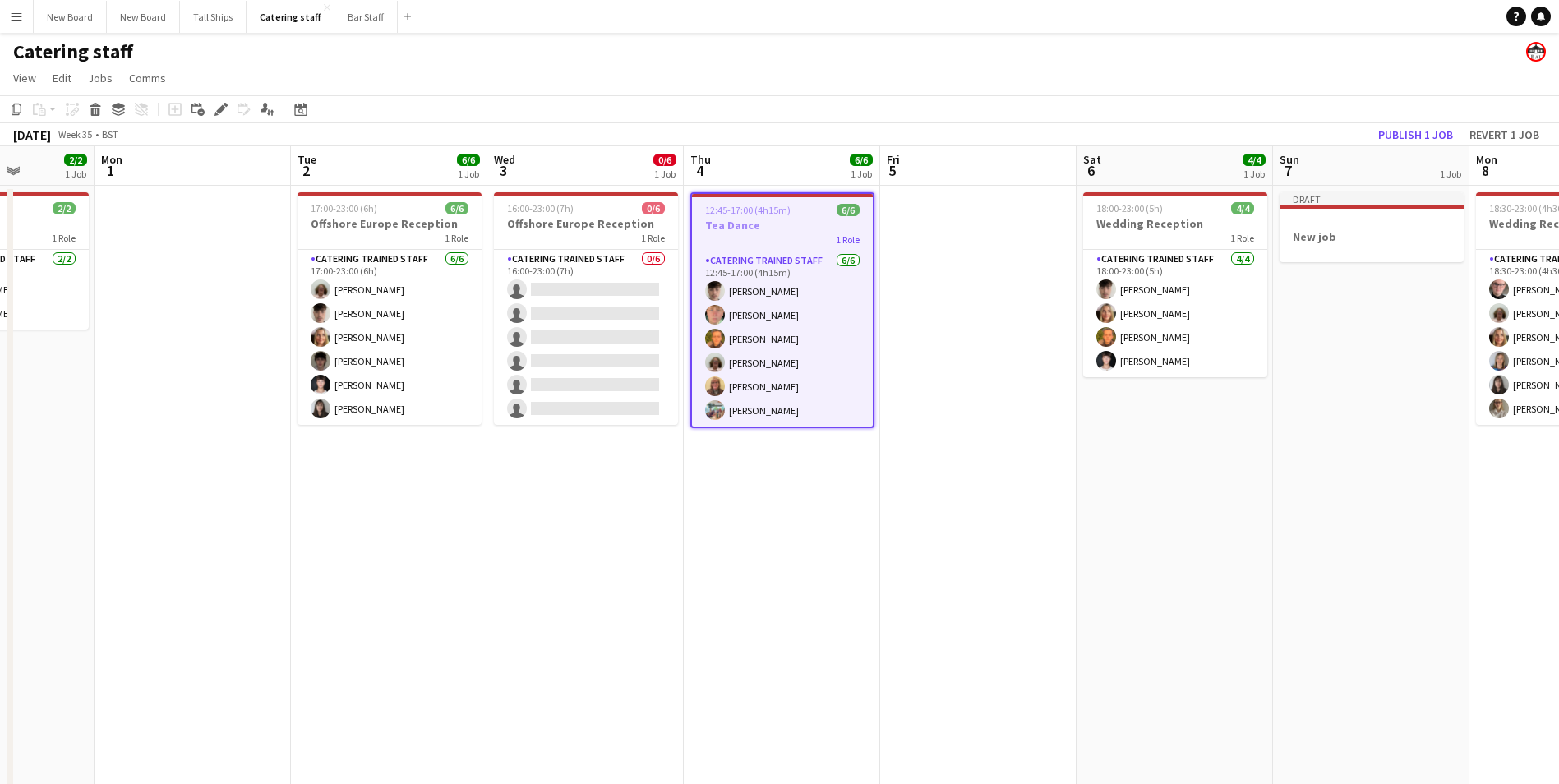
click at [511, 481] on app-date-cell "16:00-23:00 (7h) 0/6 Offshore Europe Reception 1 Role Catering trained staff 0/…" at bounding box center [586, 555] width 196 height 740
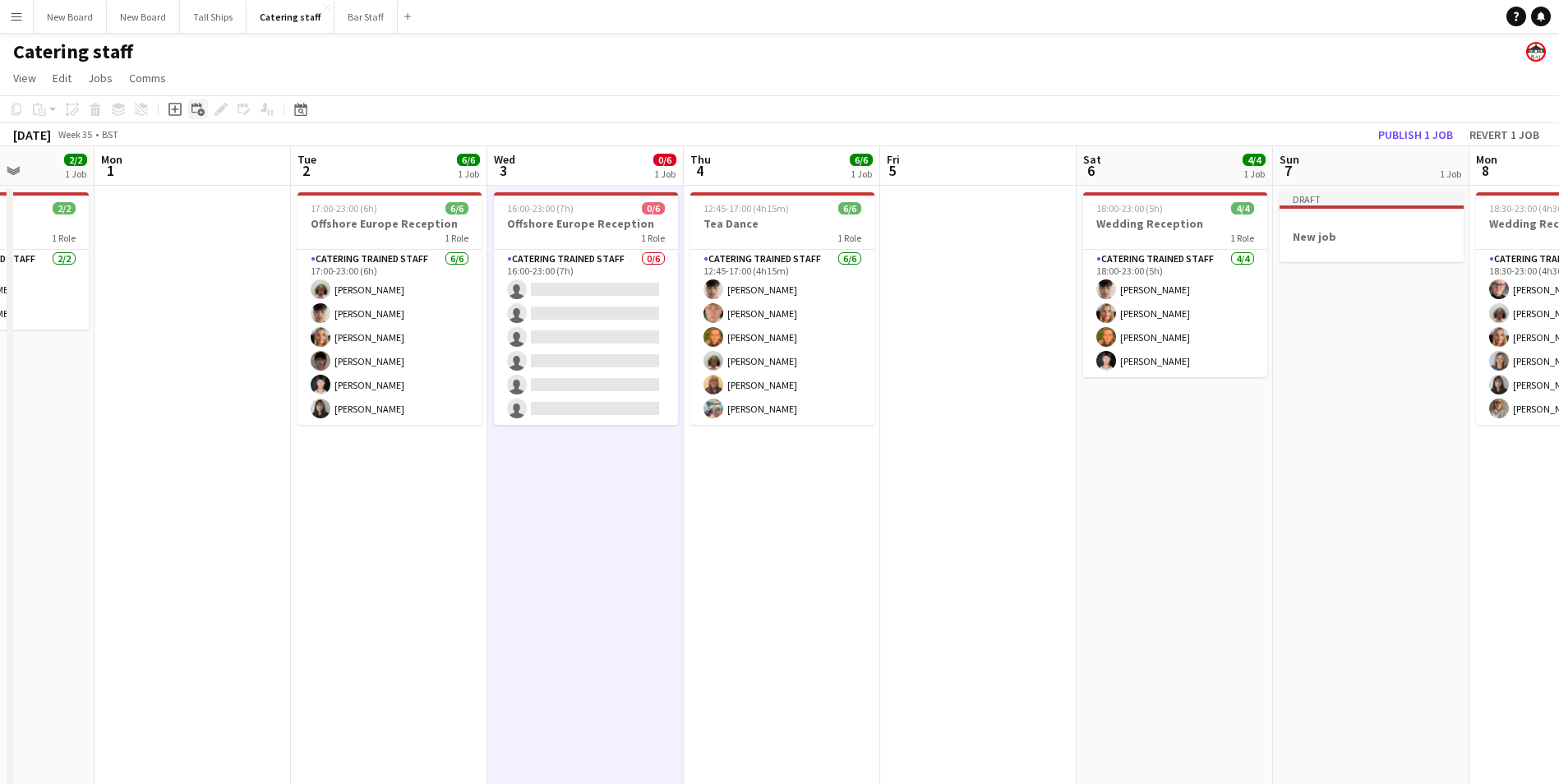
click at [194, 105] on icon "Add linked Job" at bounding box center [198, 110] width 13 height 13
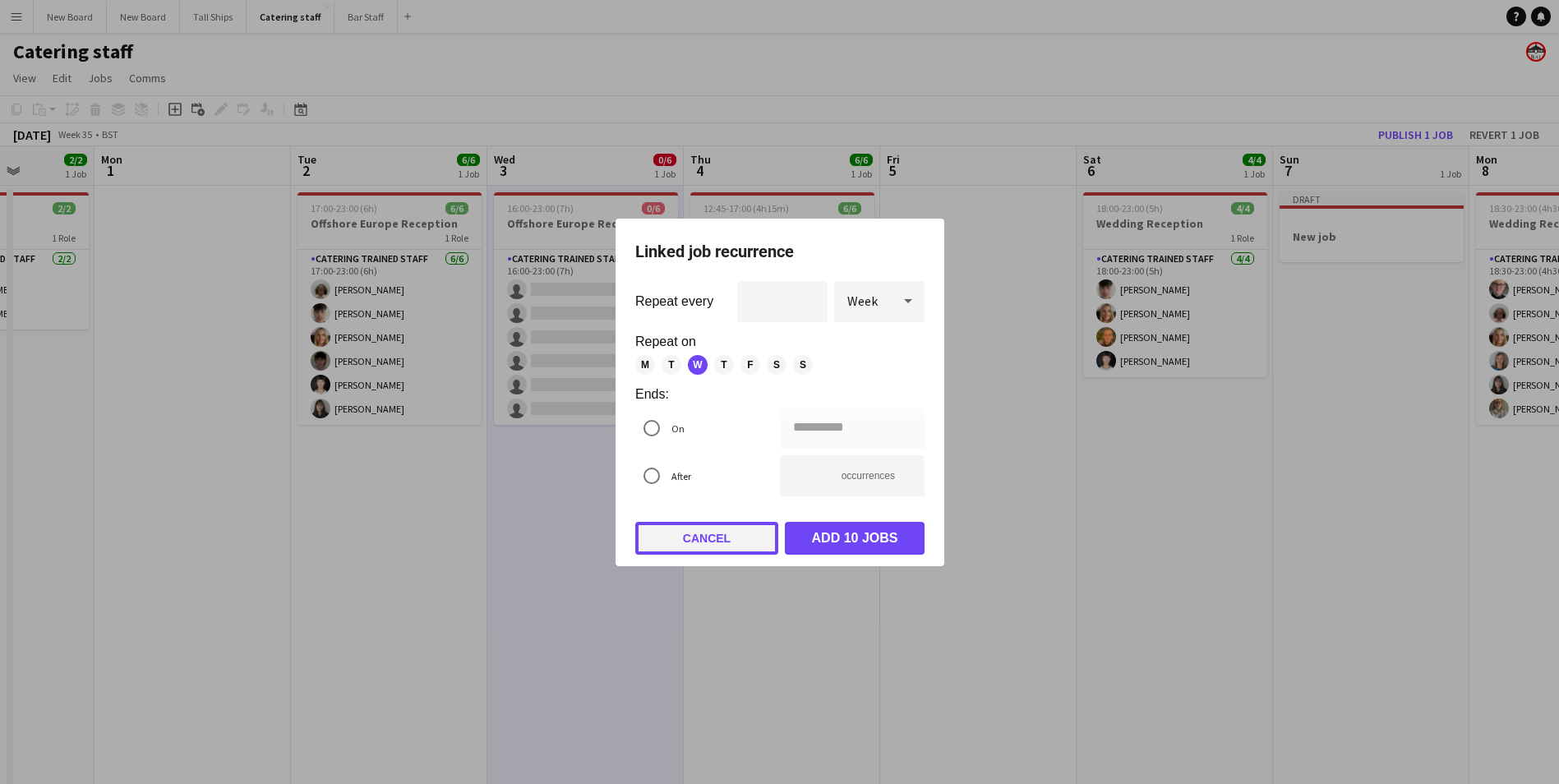
click at [703, 530] on button "Cancel" at bounding box center [707, 539] width 143 height 33
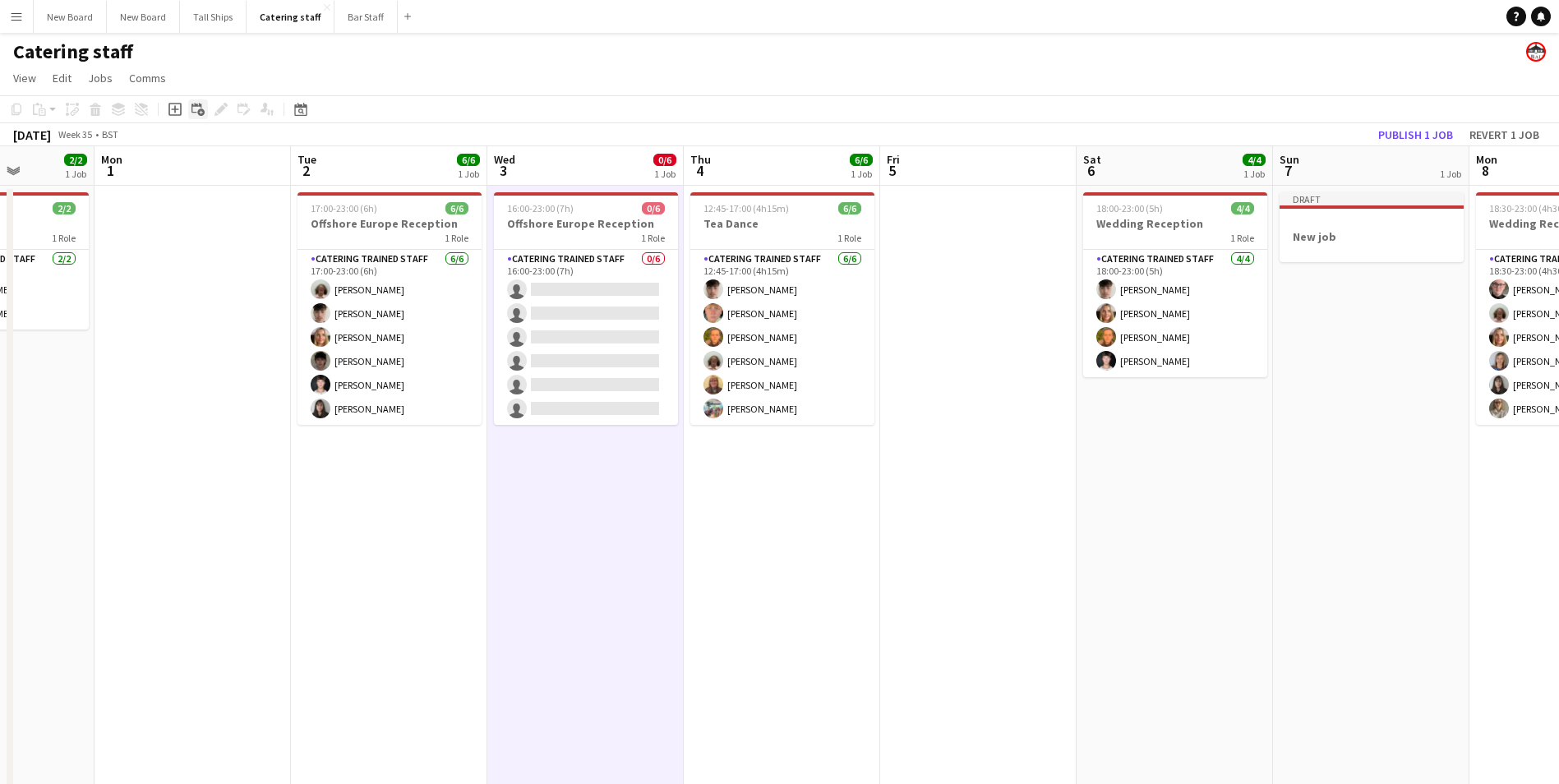
click at [197, 104] on icon "Add linked Job" at bounding box center [198, 110] width 13 height 13
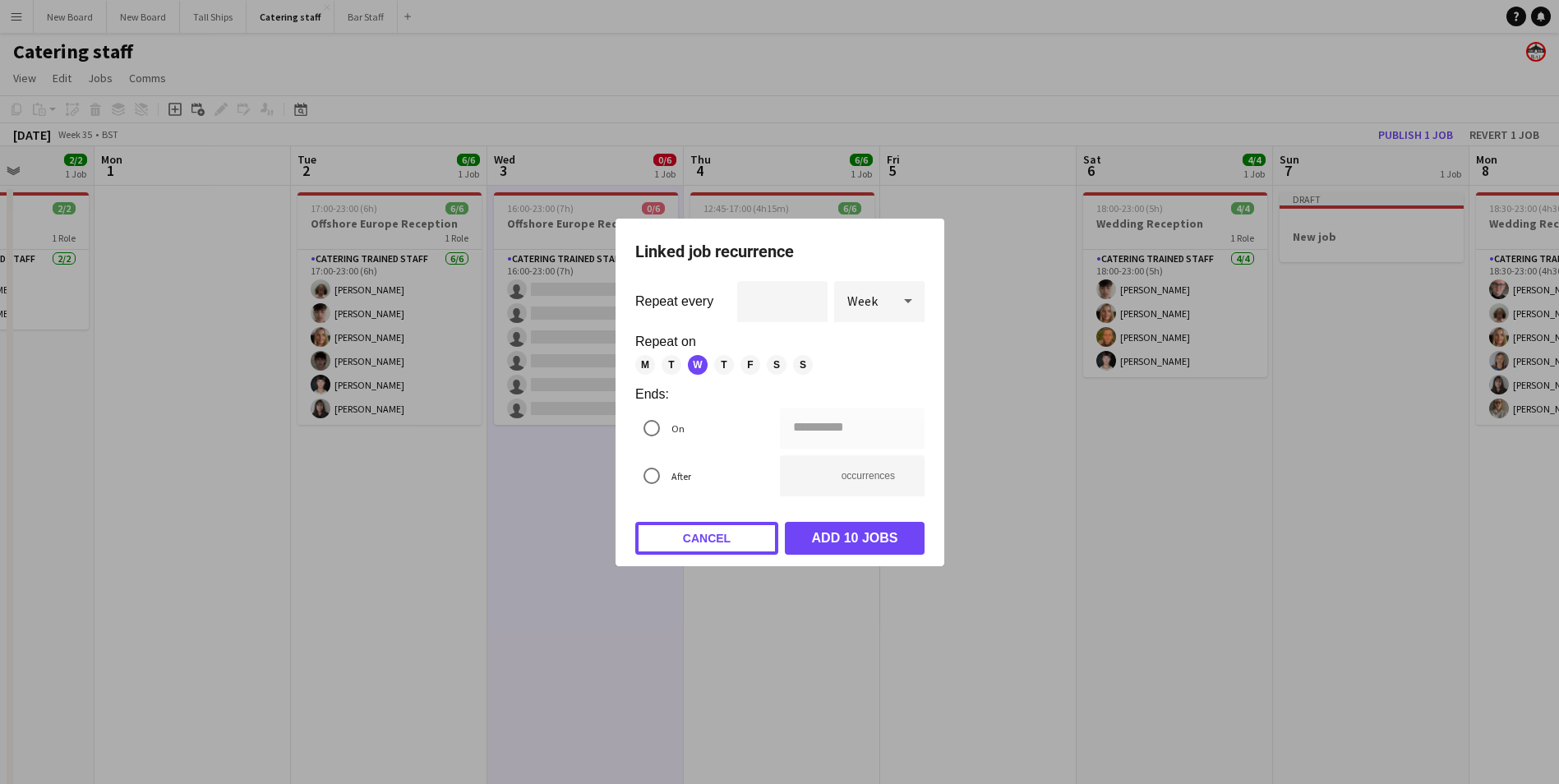
drag, startPoint x: 707, startPoint y: 548, endPoint x: 678, endPoint y: 534, distance: 32.2
click at [707, 546] on button "Cancel" at bounding box center [707, 539] width 143 height 33
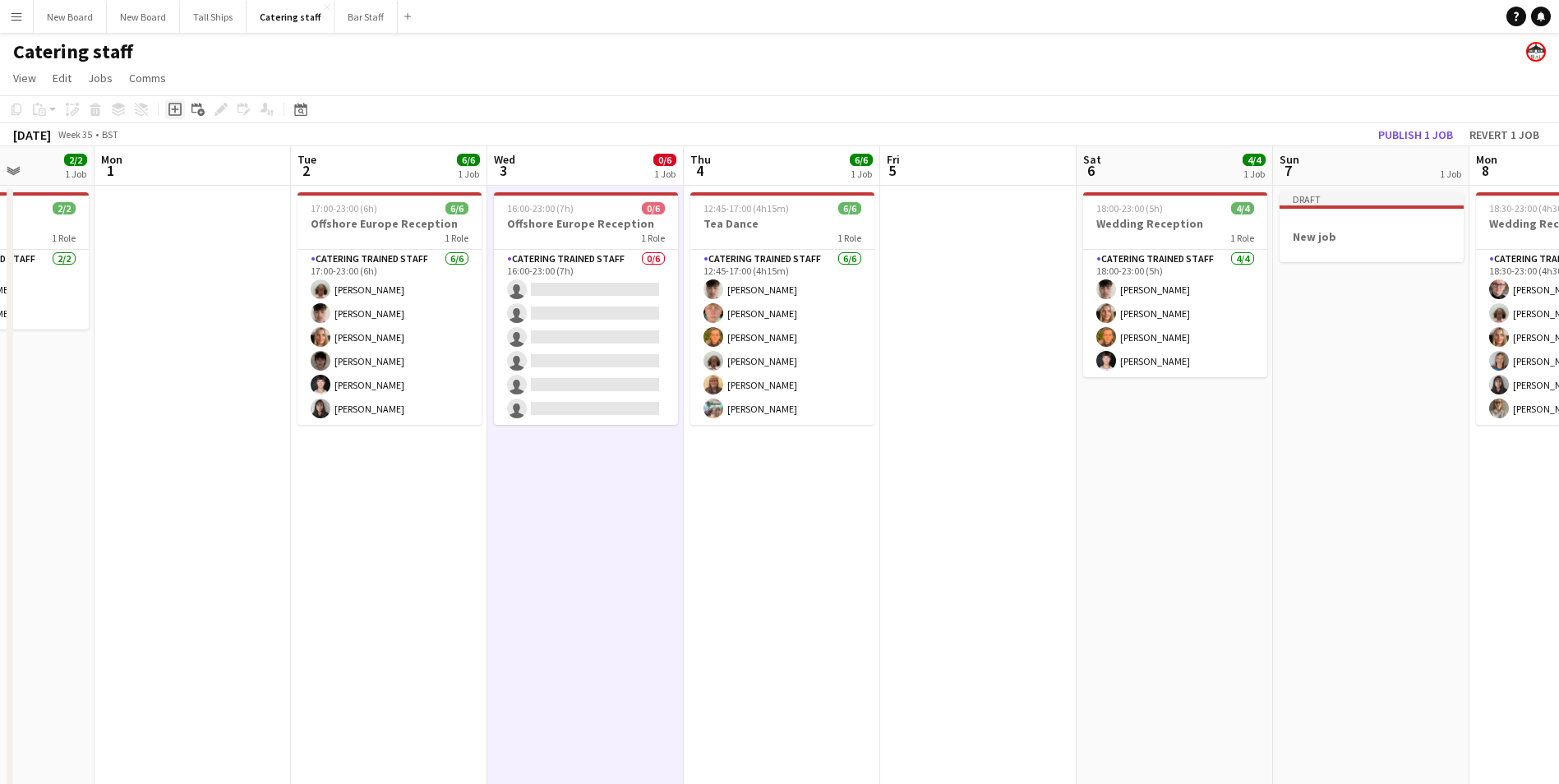
click at [172, 111] on icon "Add job" at bounding box center [175, 110] width 13 height 13
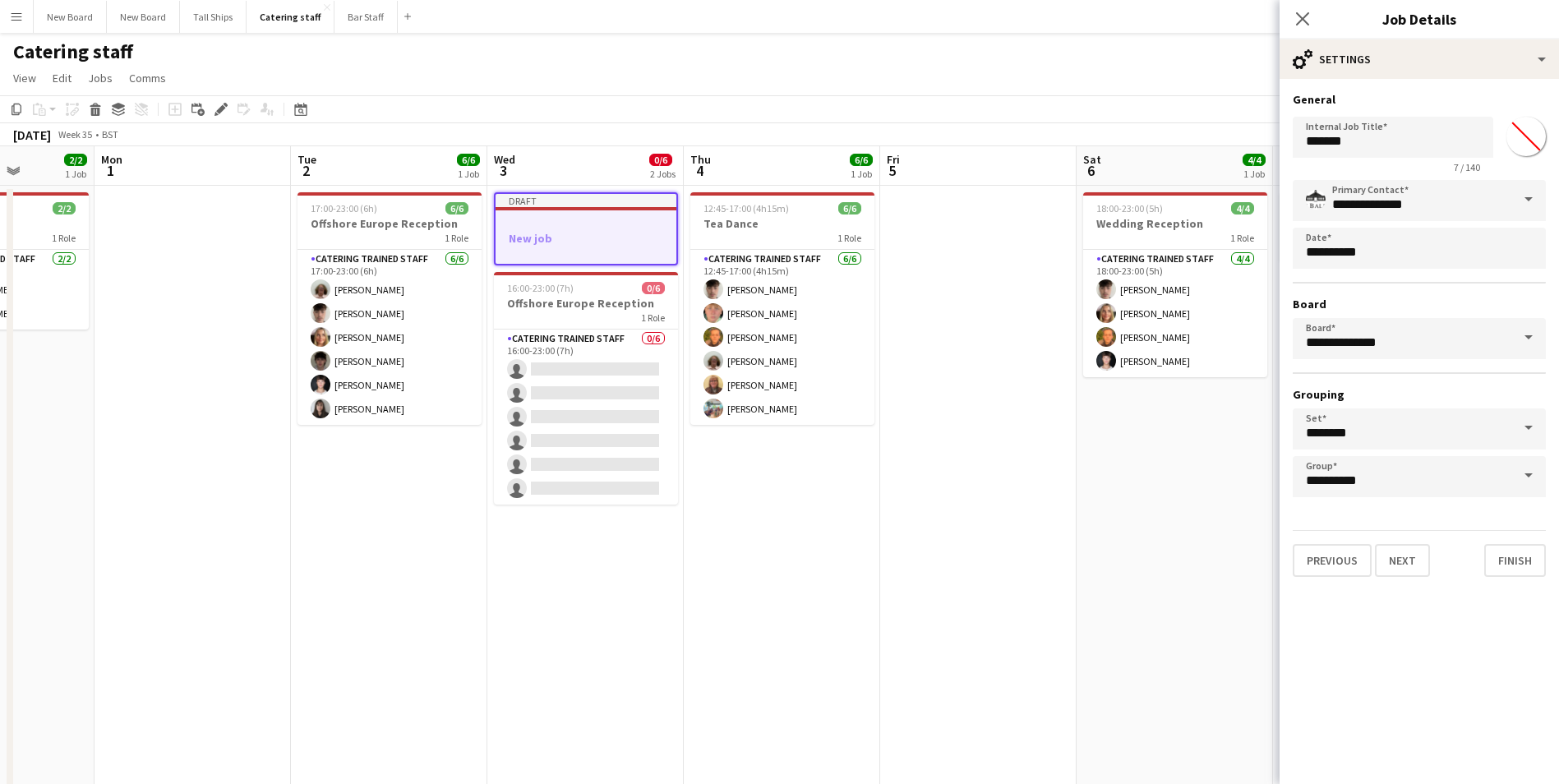
drag, startPoint x: 1391, startPoint y: 160, endPoint x: 1391, endPoint y: 150, distance: 10.0
click at [1391, 156] on app-form-group "Internal Job Title ******* 7 / 140" at bounding box center [1392, 145] width 200 height 57
drag, startPoint x: 1393, startPoint y: 142, endPoint x: 1076, endPoint y: 120, distance: 317.8
click at [1076, 120] on body "Menu Boards Boards Boards All jobs Status Workforce Workforce My Workforce Recr…" at bounding box center [779, 463] width 1559 height 926
type input "*********"
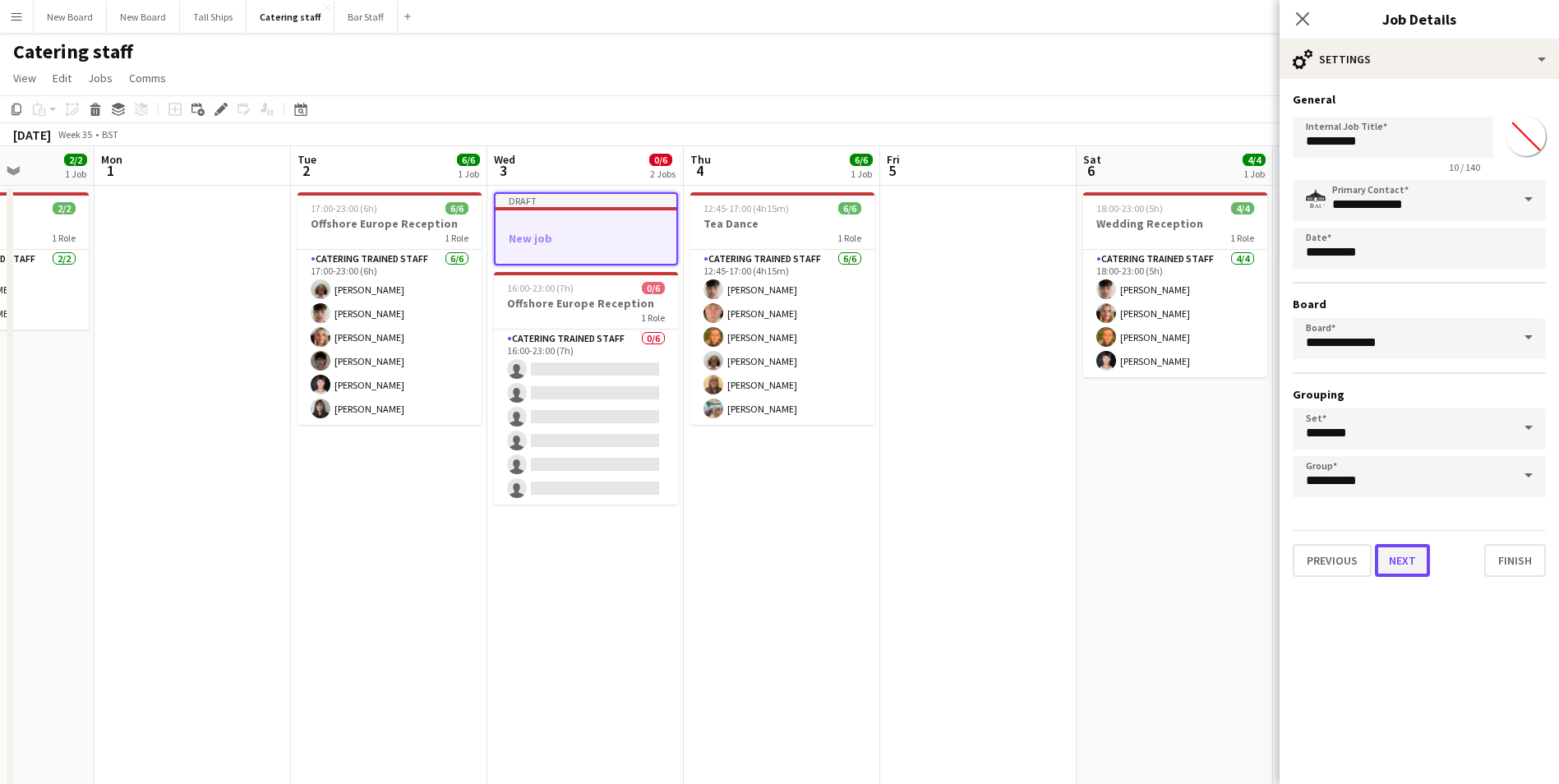
click at [1403, 555] on button "Next" at bounding box center [1402, 560] width 55 height 33
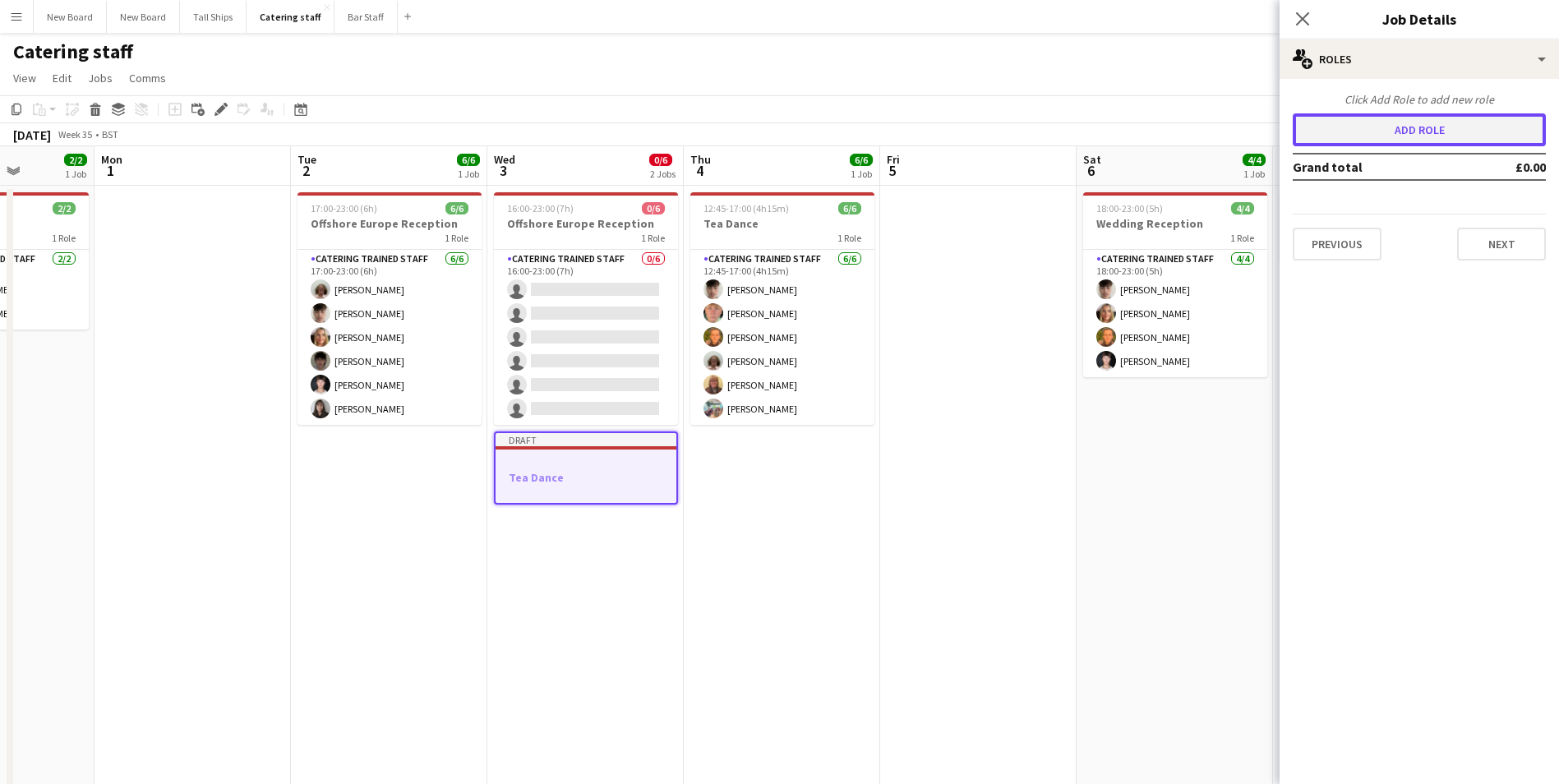
click at [1393, 140] on button "Add role" at bounding box center [1418, 130] width 253 height 33
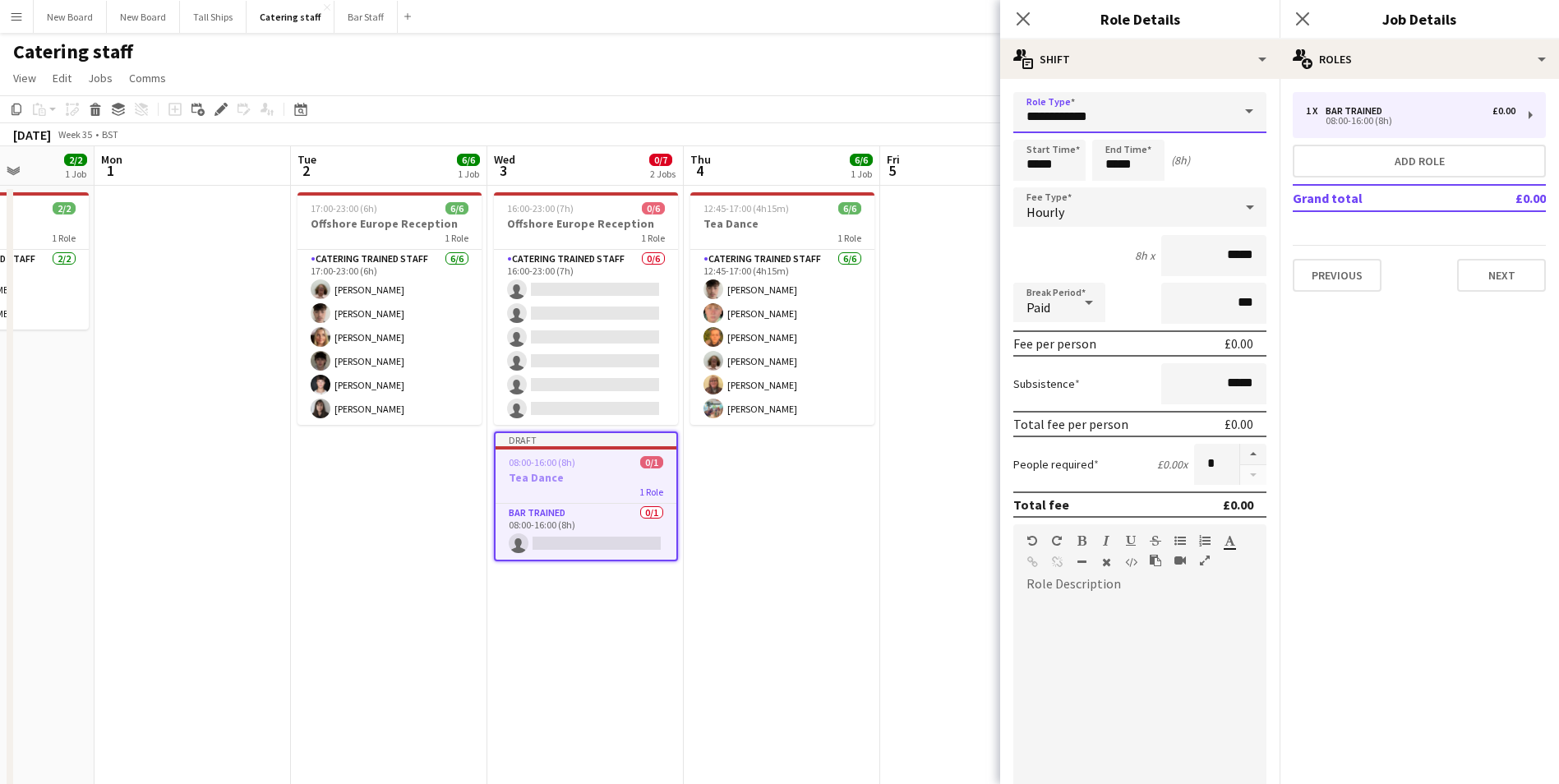
drag, startPoint x: 1120, startPoint y: 118, endPoint x: 1130, endPoint y: 123, distance: 11.2
click at [1121, 119] on input "**********" at bounding box center [1139, 113] width 253 height 41
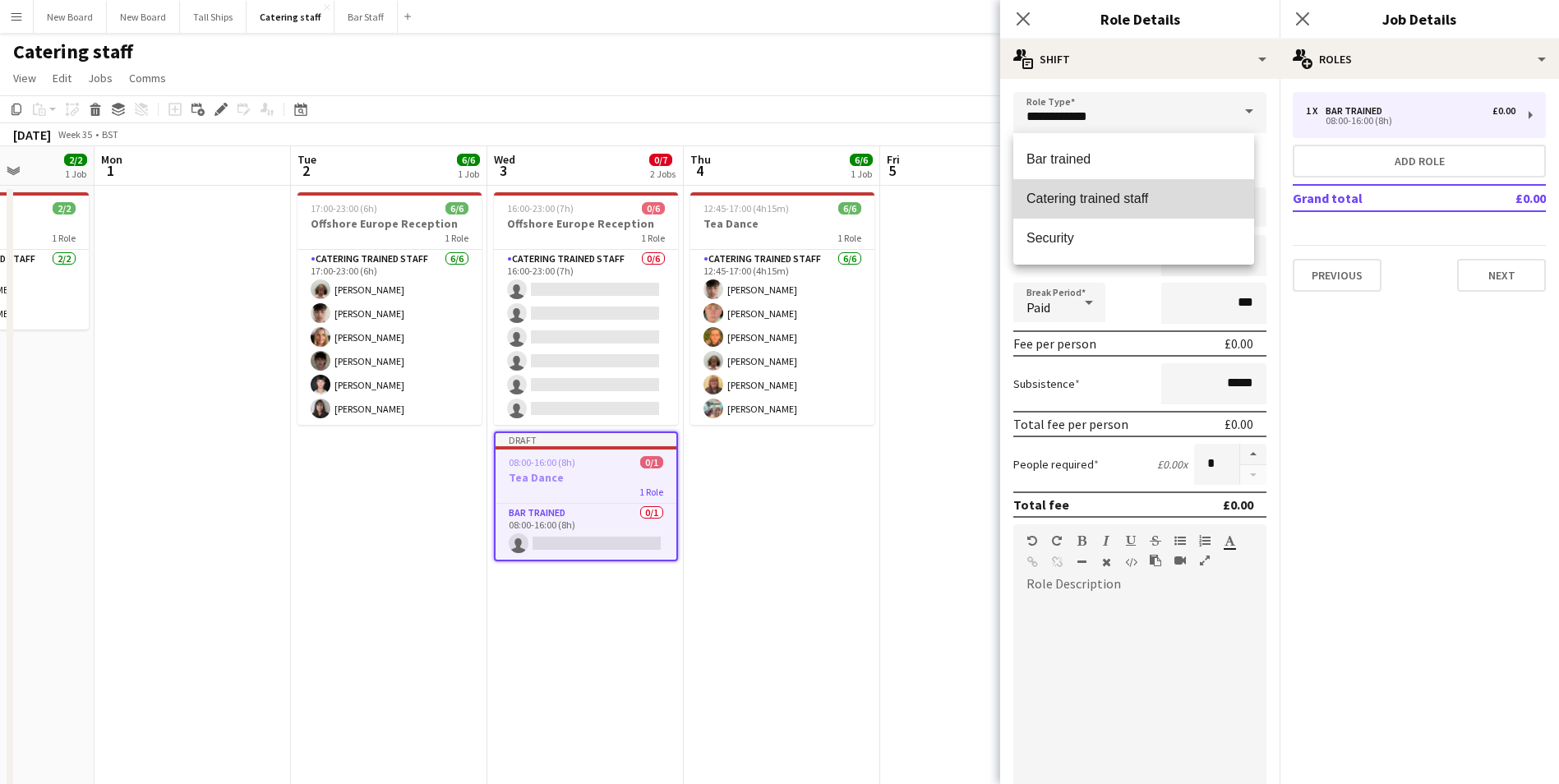
click at [1153, 204] on span "Catering trained staff" at bounding box center [1133, 198] width 214 height 16
type input "**********"
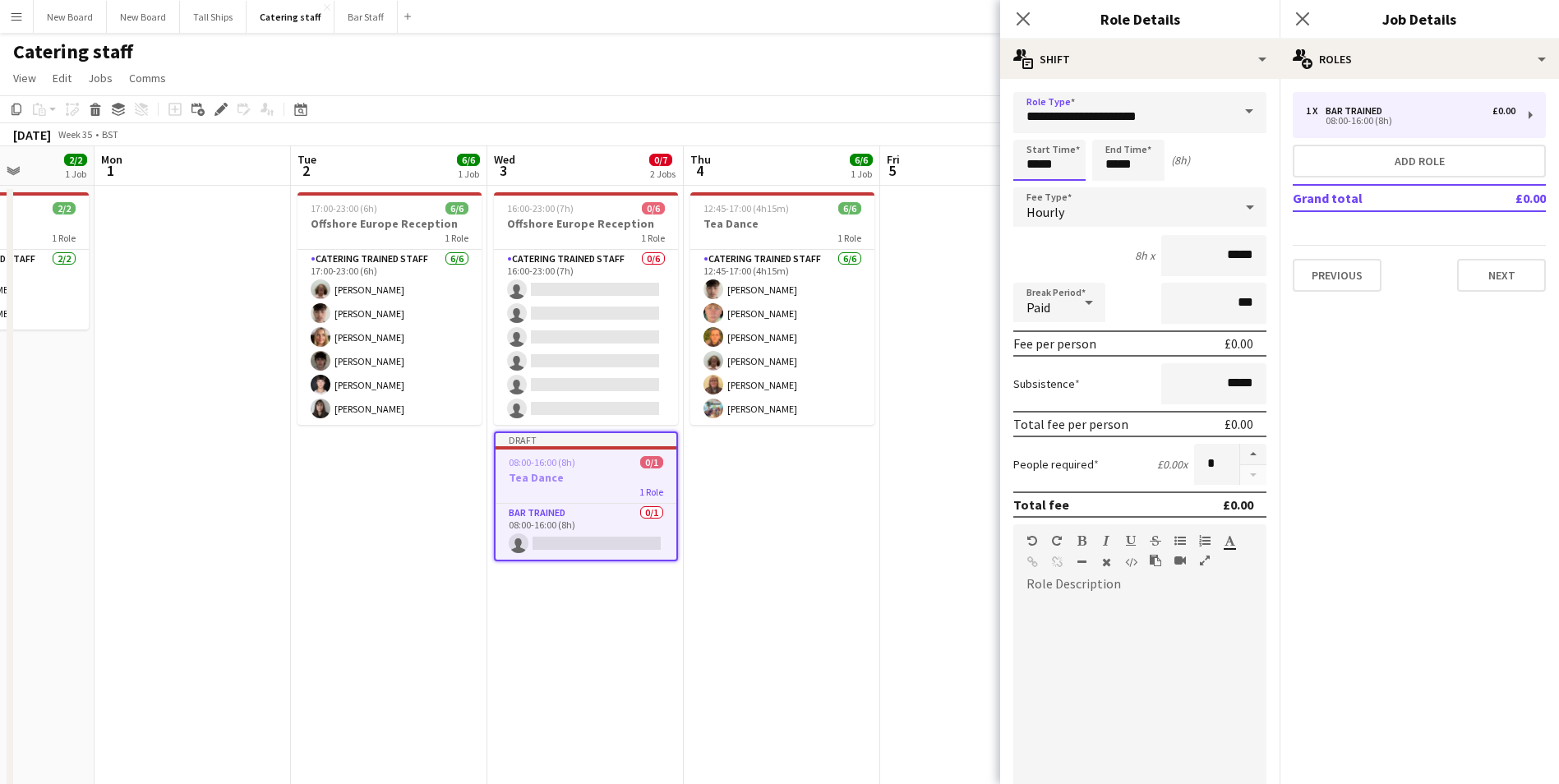
drag, startPoint x: 1069, startPoint y: 164, endPoint x: 769, endPoint y: 144, distance: 300.7
click at [769, 144] on body "Menu Boards Boards Boards All jobs Status Workforce Workforce My Workforce Recr…" at bounding box center [779, 463] width 1559 height 926
type input "*****"
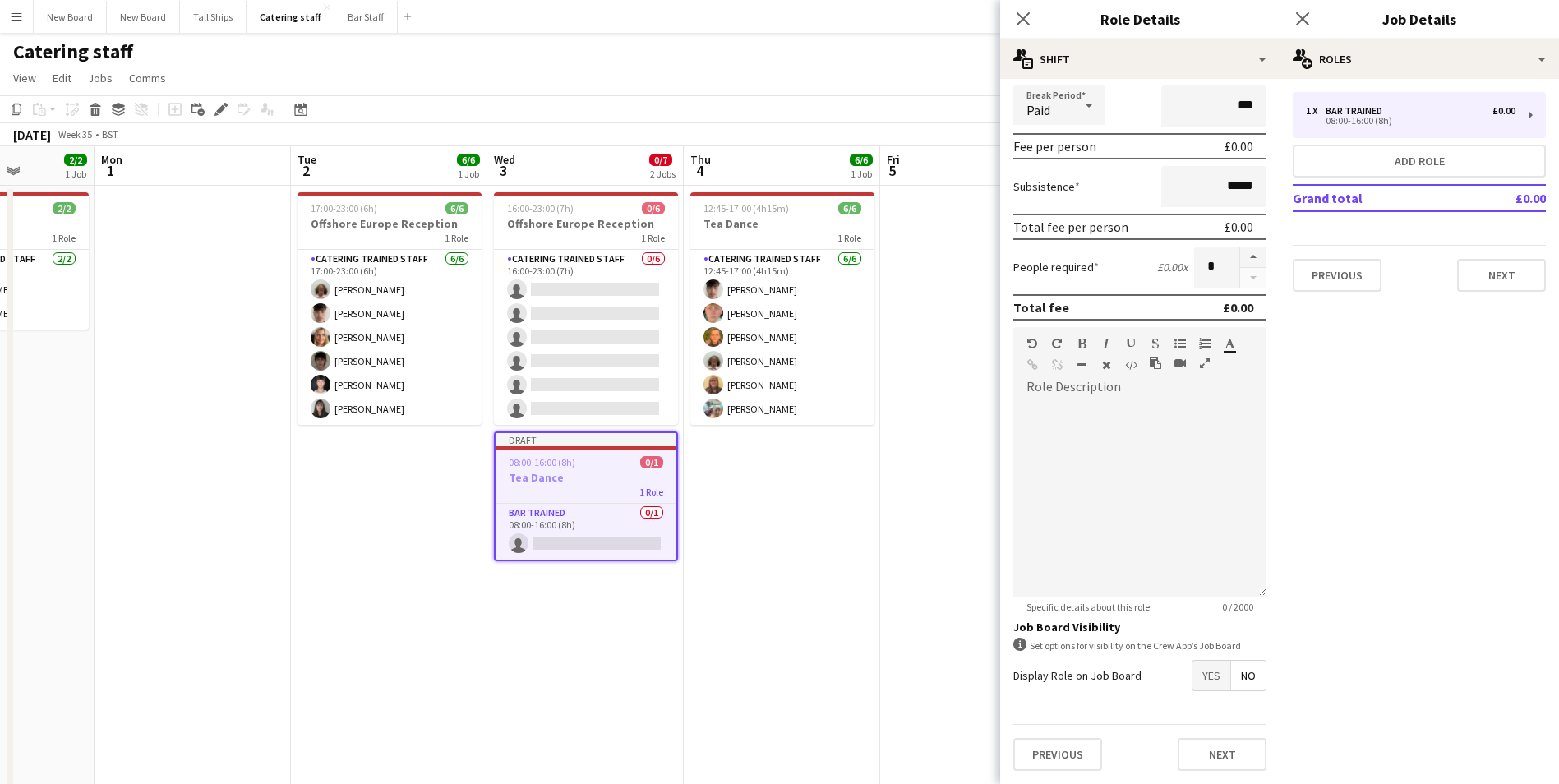
type input "*****"
click at [1193, 663] on span "Yes" at bounding box center [1211, 675] width 38 height 30
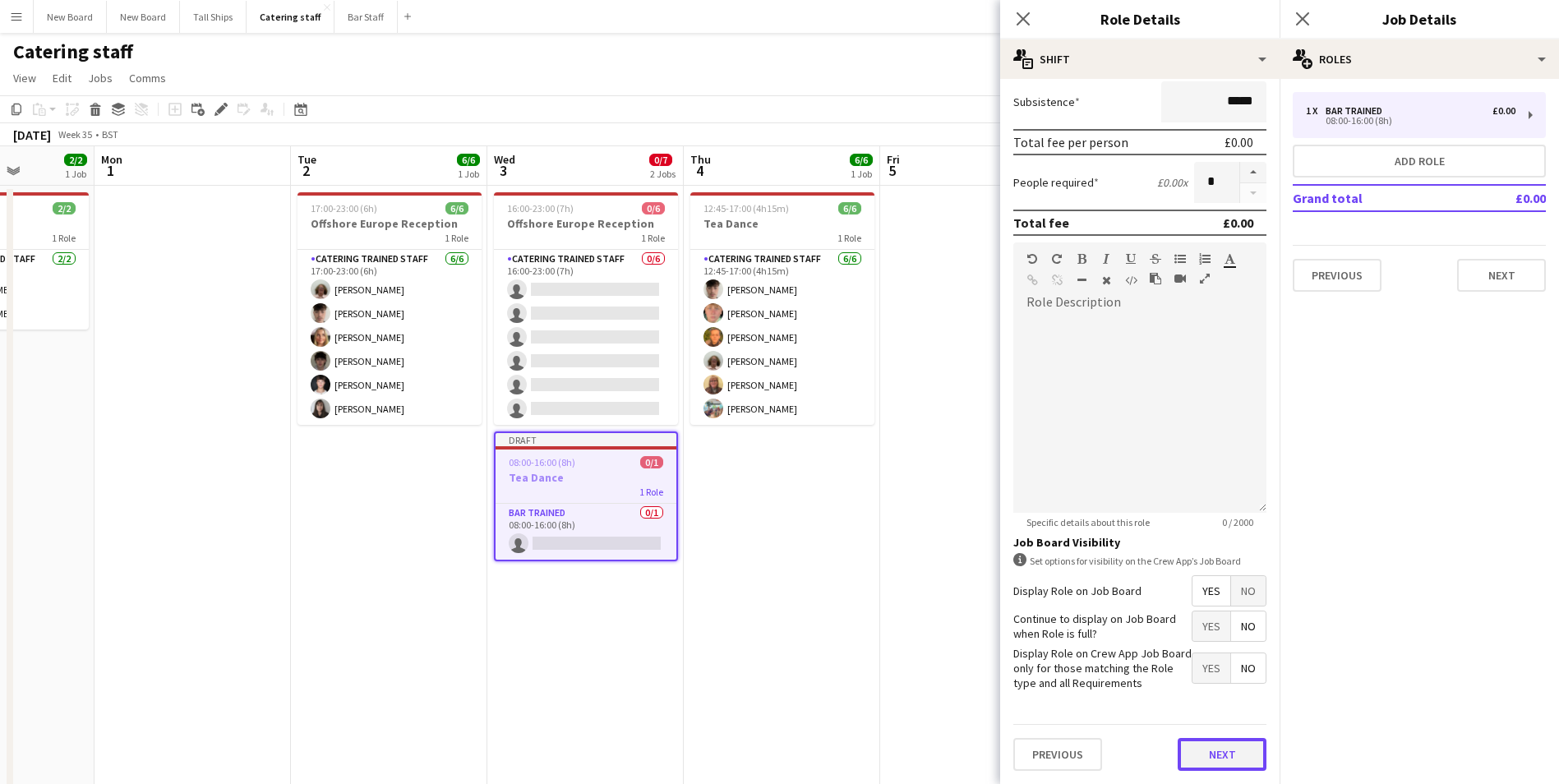
drag, startPoint x: 1216, startPoint y: 749, endPoint x: 1236, endPoint y: 760, distance: 22.8
click at [1216, 749] on button "Next" at bounding box center [1222, 754] width 89 height 33
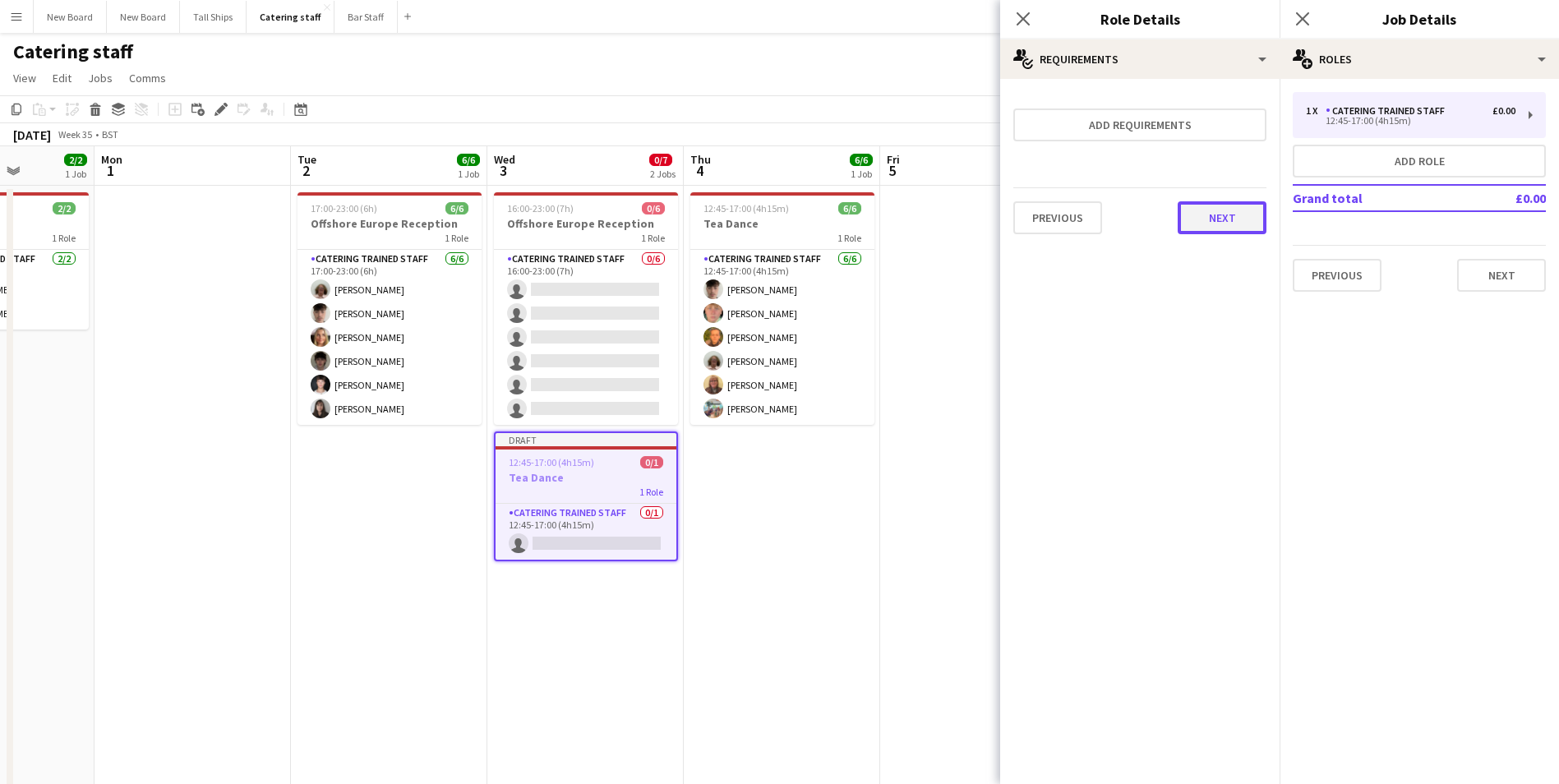
click at [1221, 212] on button "Next" at bounding box center [1222, 217] width 89 height 33
drag, startPoint x: 1237, startPoint y: 213, endPoint x: 1314, endPoint y: 240, distance: 81.6
click at [1236, 213] on button "Finish" at bounding box center [1235, 220] width 62 height 33
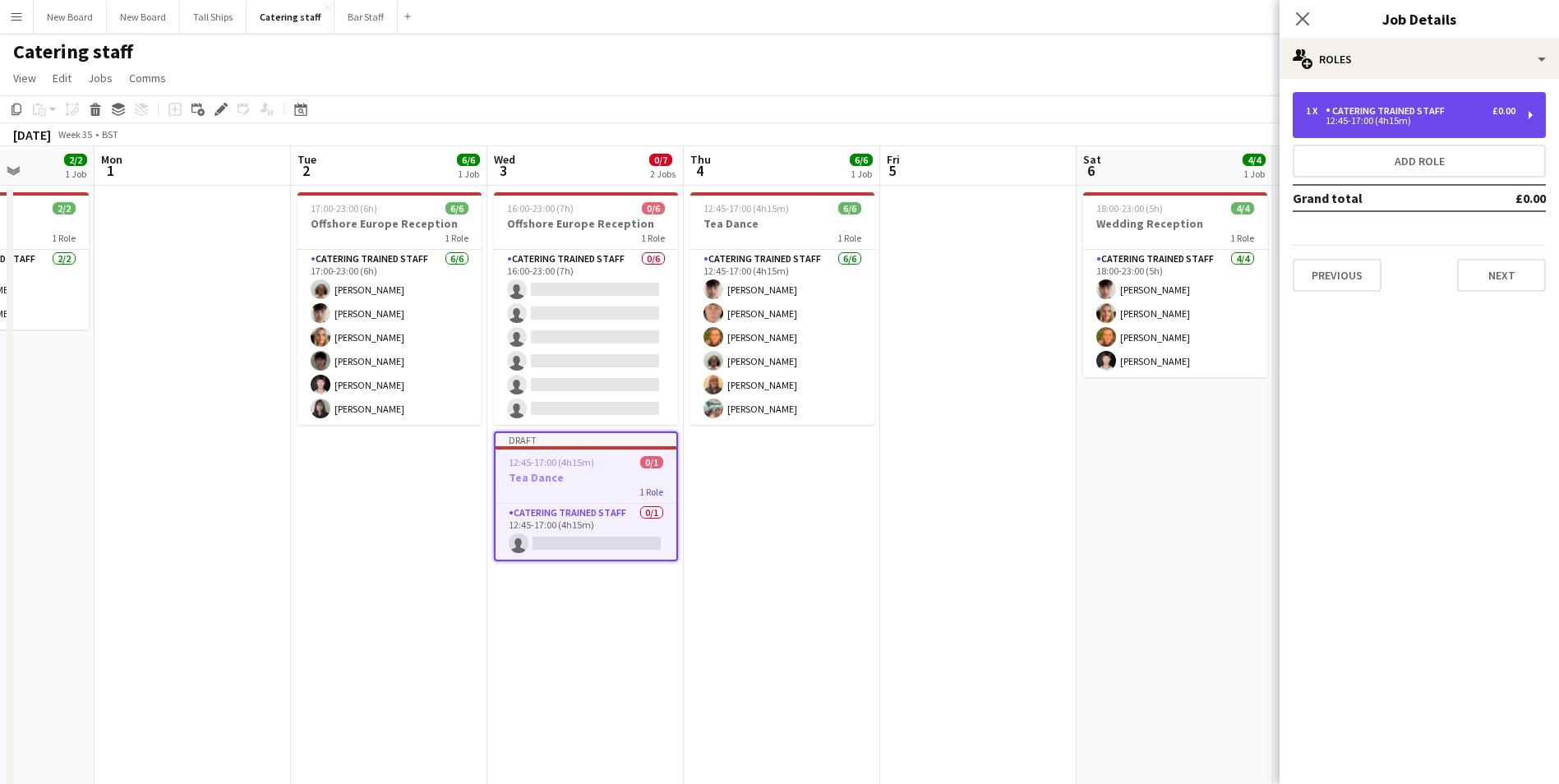
click at [1358, 109] on div "Catering trained staff" at bounding box center [1388, 111] width 126 height 12
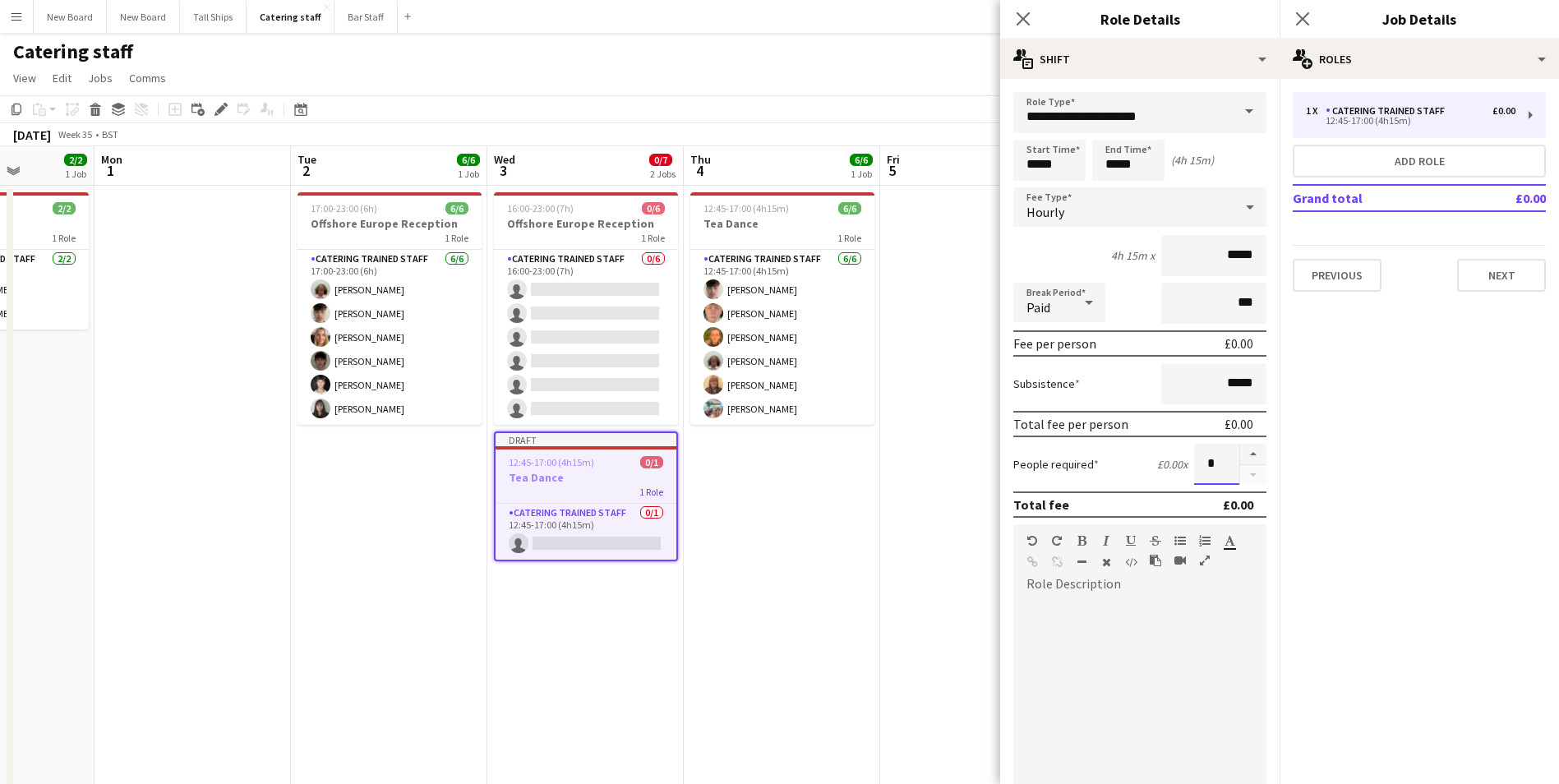
drag, startPoint x: 1216, startPoint y: 464, endPoint x: 1082, endPoint y: 450, distance: 134.7
click at [1083, 452] on div "People required £0.00 x *" at bounding box center [1139, 464] width 253 height 41
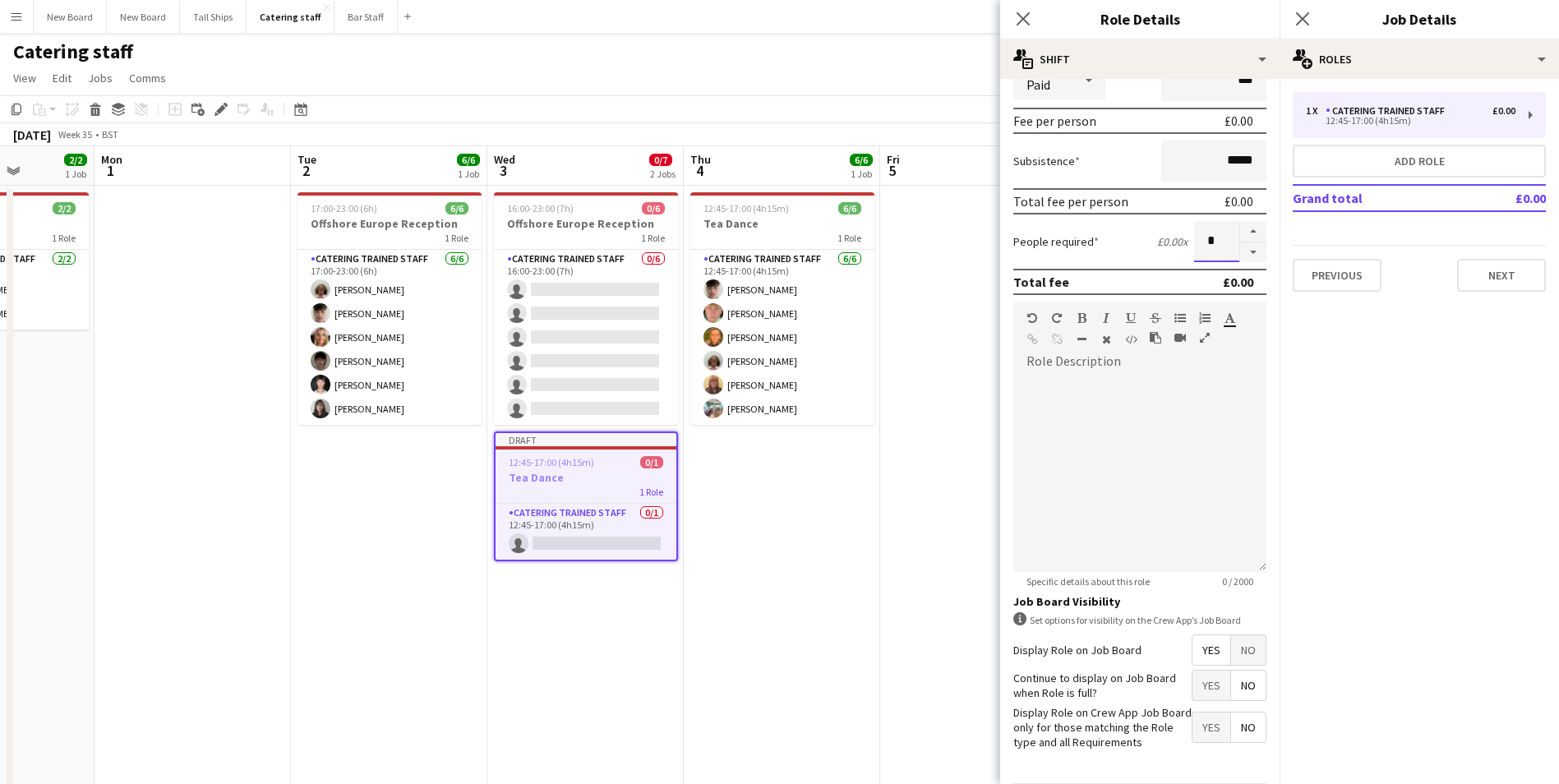
scroll to position [282, 0]
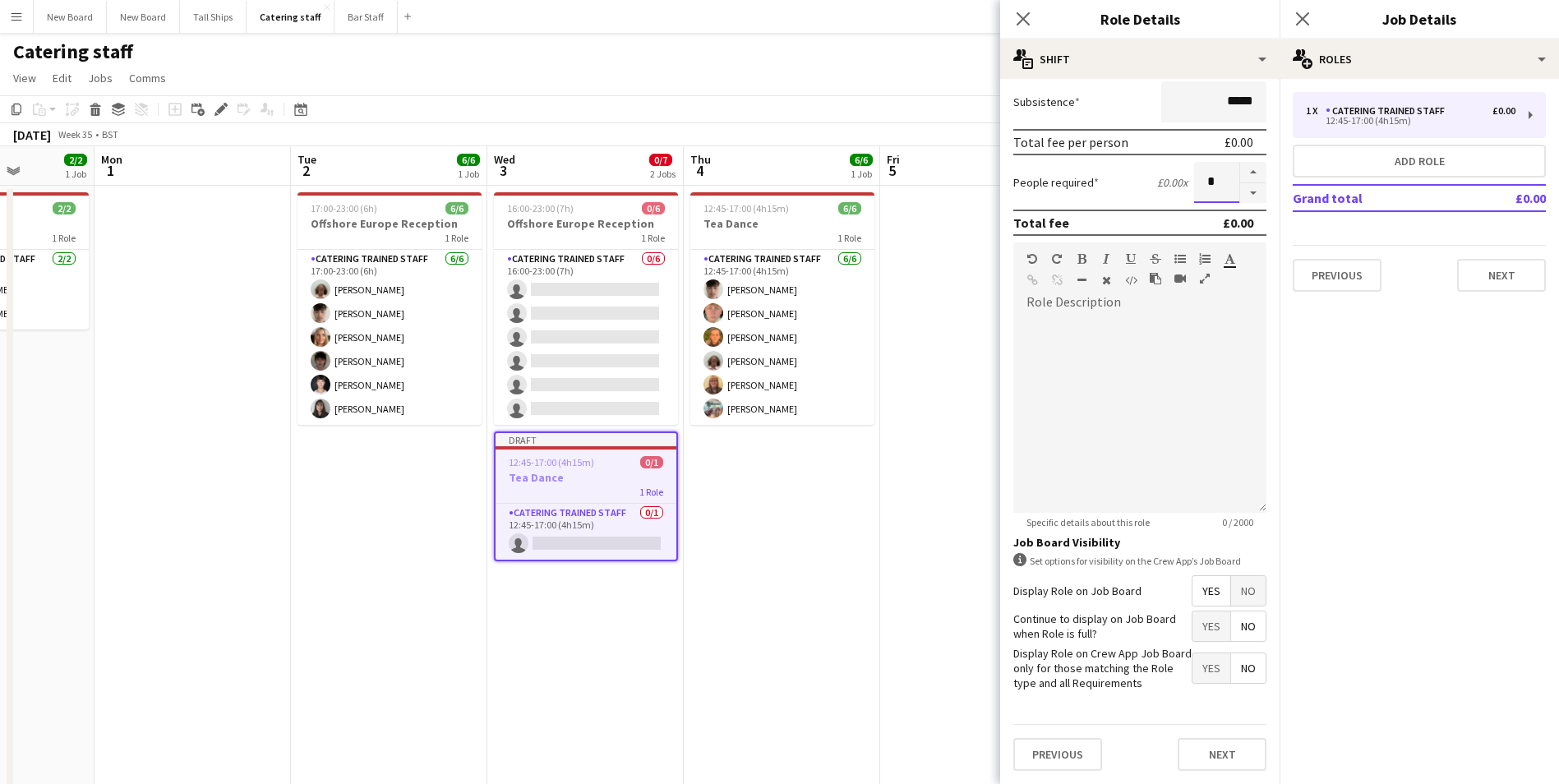
type input "*"
click at [1206, 754] on button "Next" at bounding box center [1222, 754] width 89 height 33
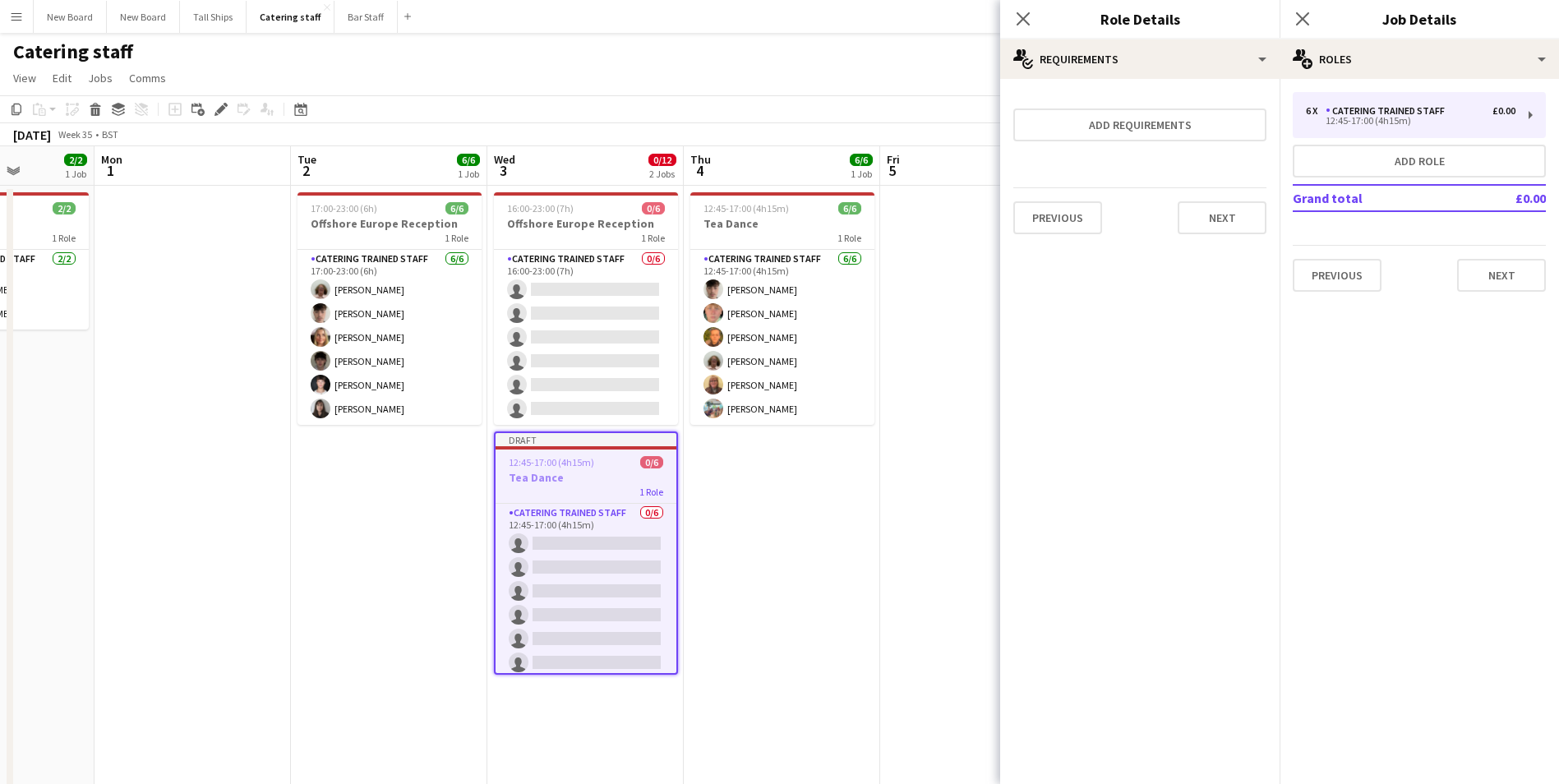
scroll to position [0, 0]
click at [1235, 204] on button "Next" at bounding box center [1222, 217] width 89 height 33
click at [1233, 224] on button "Finish" at bounding box center [1235, 220] width 62 height 33
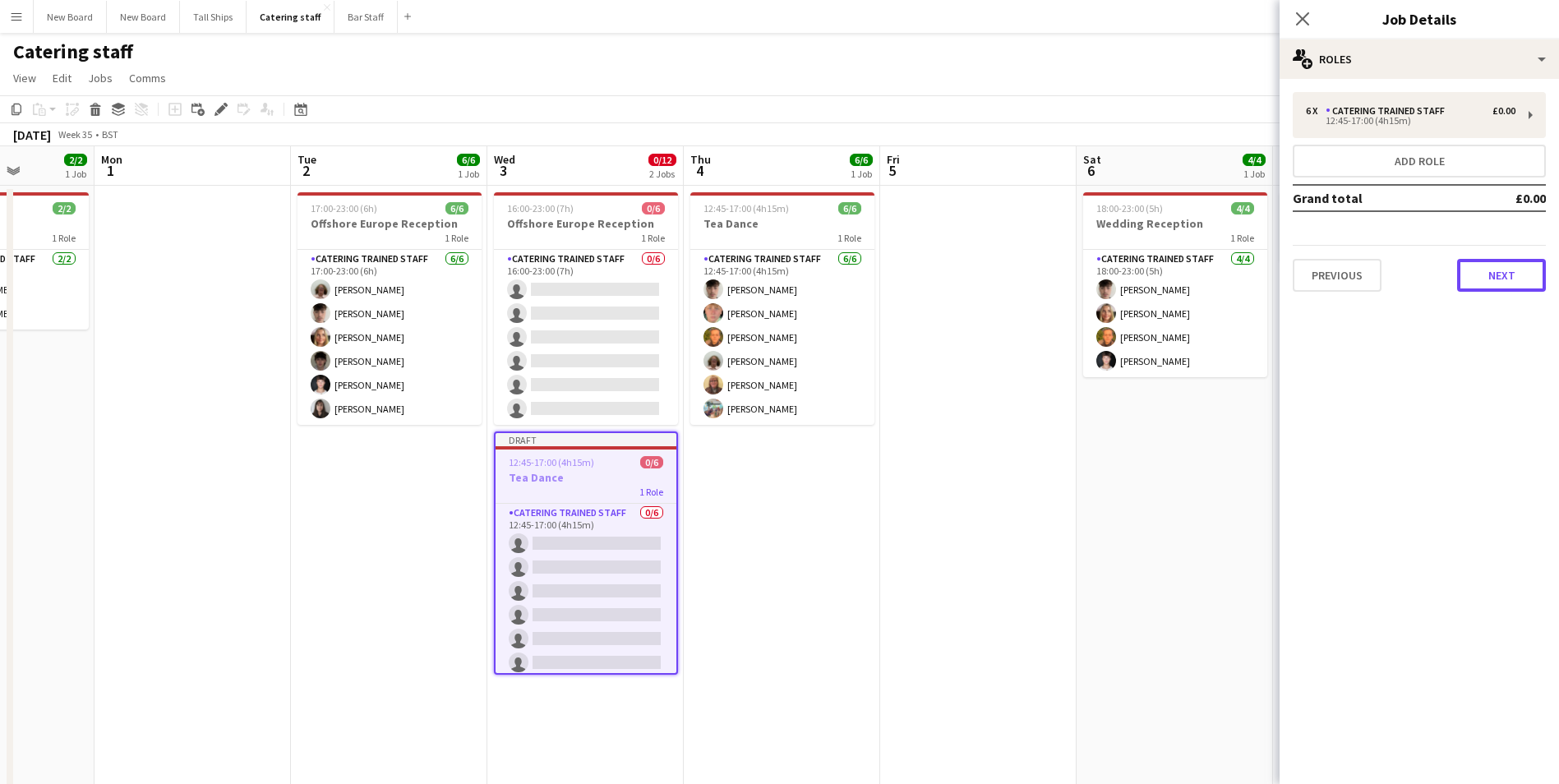
click at [1496, 277] on button "Next" at bounding box center [1501, 275] width 89 height 33
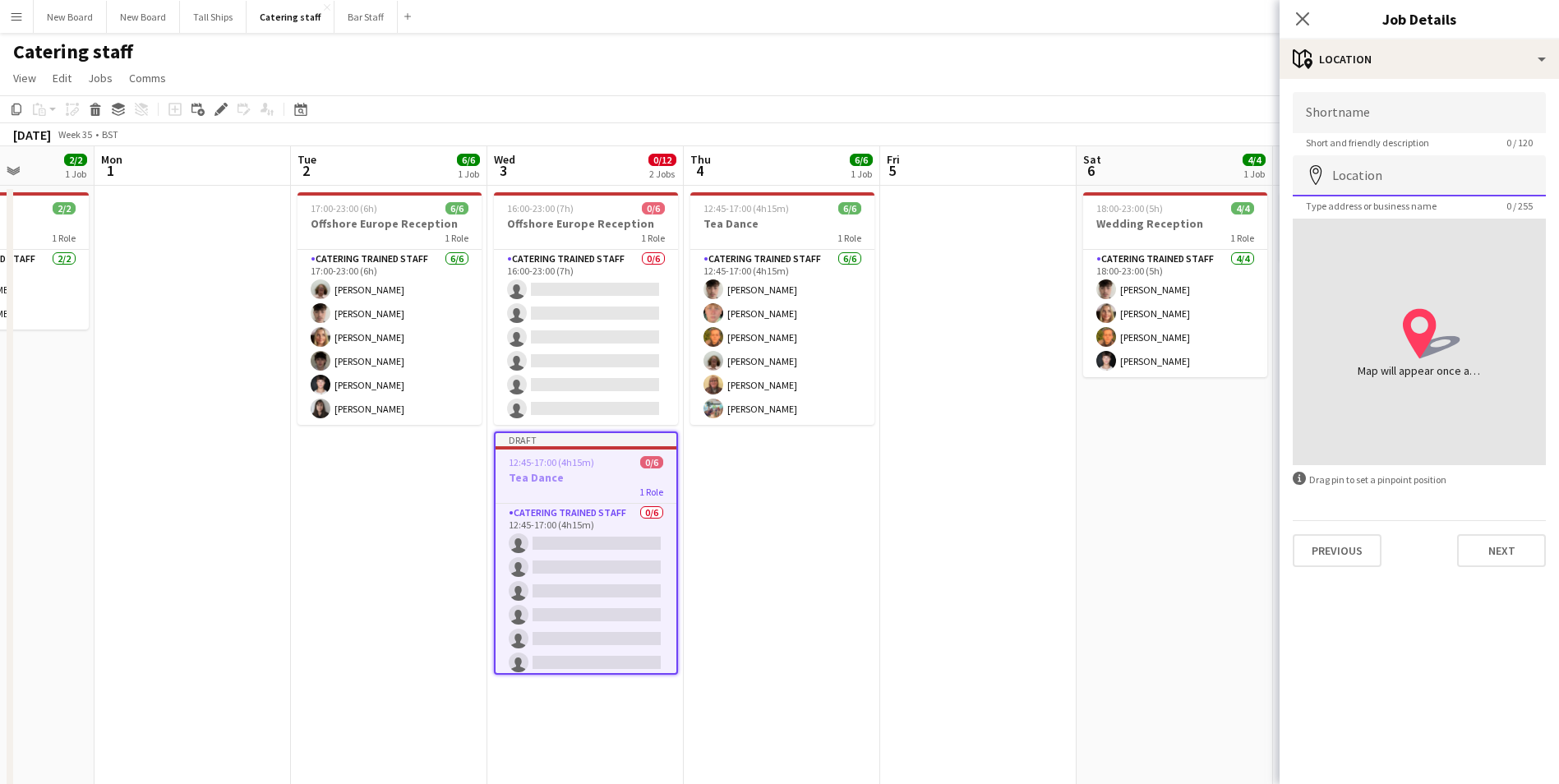
drag, startPoint x: 1440, startPoint y: 178, endPoint x: 1417, endPoint y: 165, distance: 26.4
click at [1440, 177] on input "Location" at bounding box center [1418, 176] width 253 height 41
type input "**********"
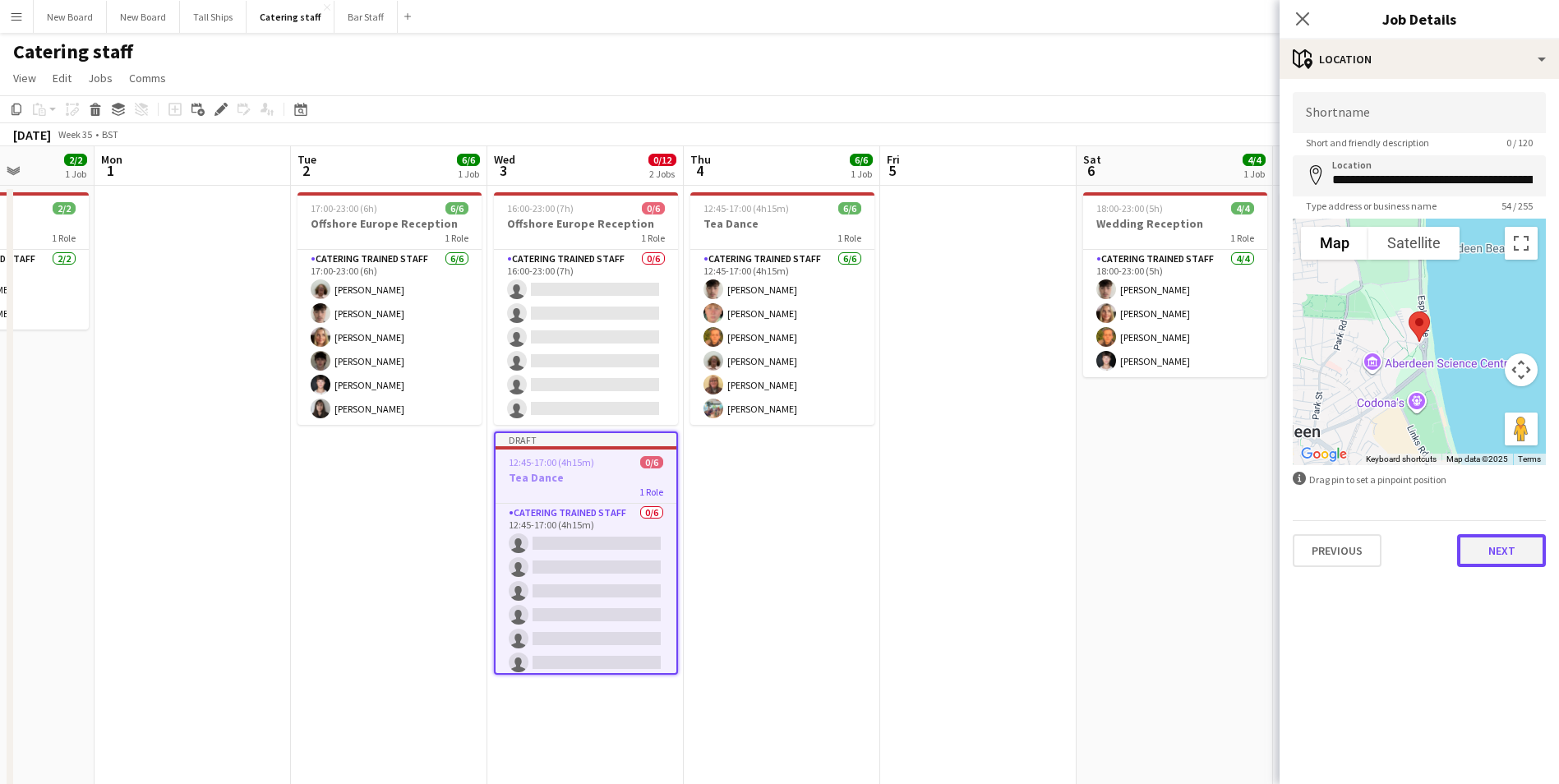
click at [1516, 552] on button "Next" at bounding box center [1501, 550] width 89 height 33
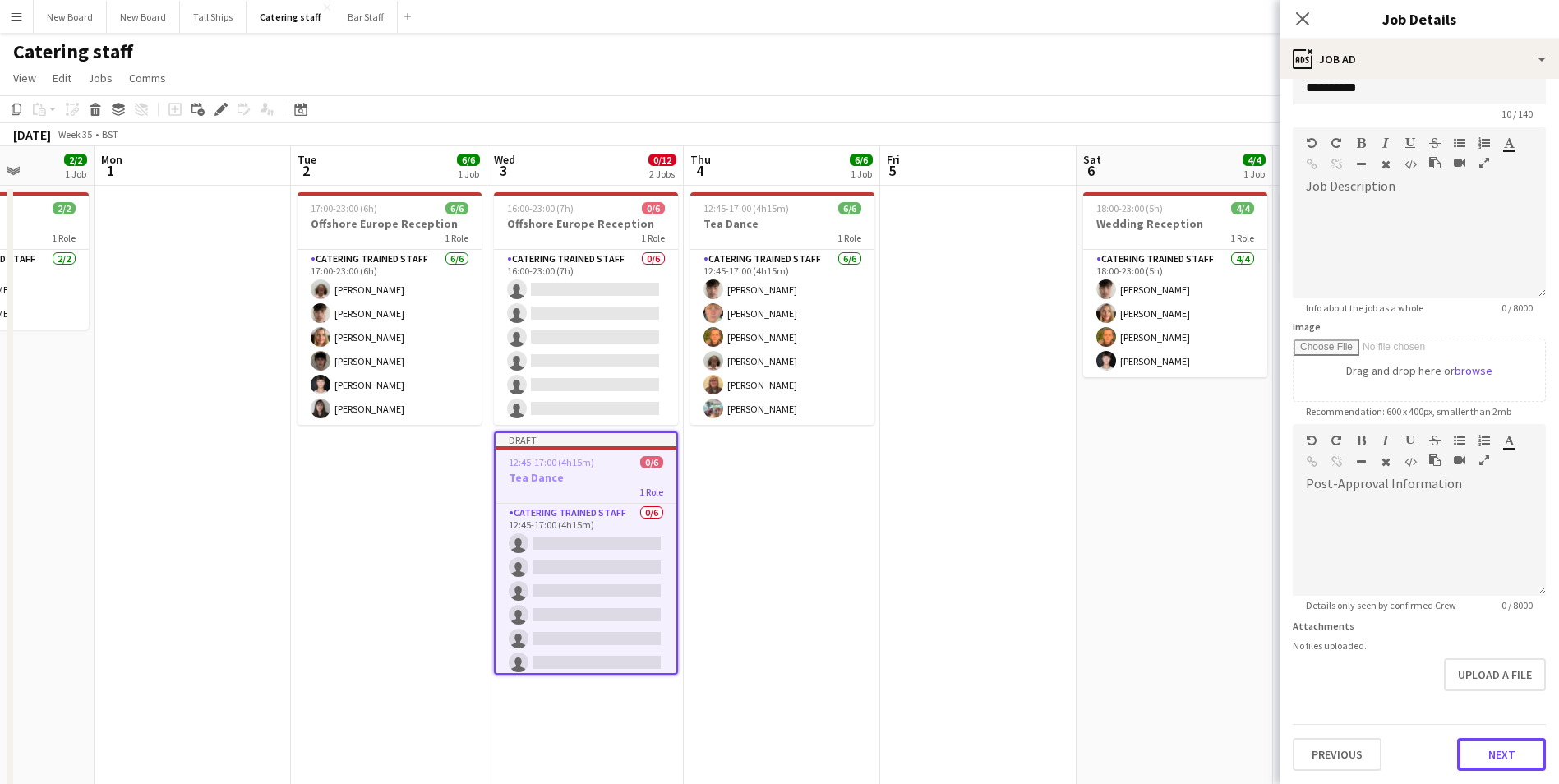
click at [1501, 708] on form "Headline ********* 10 / 140 Job Description default Heading 1 Heading 2 Heading…" at bounding box center [1418, 417] width 279 height 707
click at [1500, 754] on button "Next" at bounding box center [1501, 754] width 89 height 33
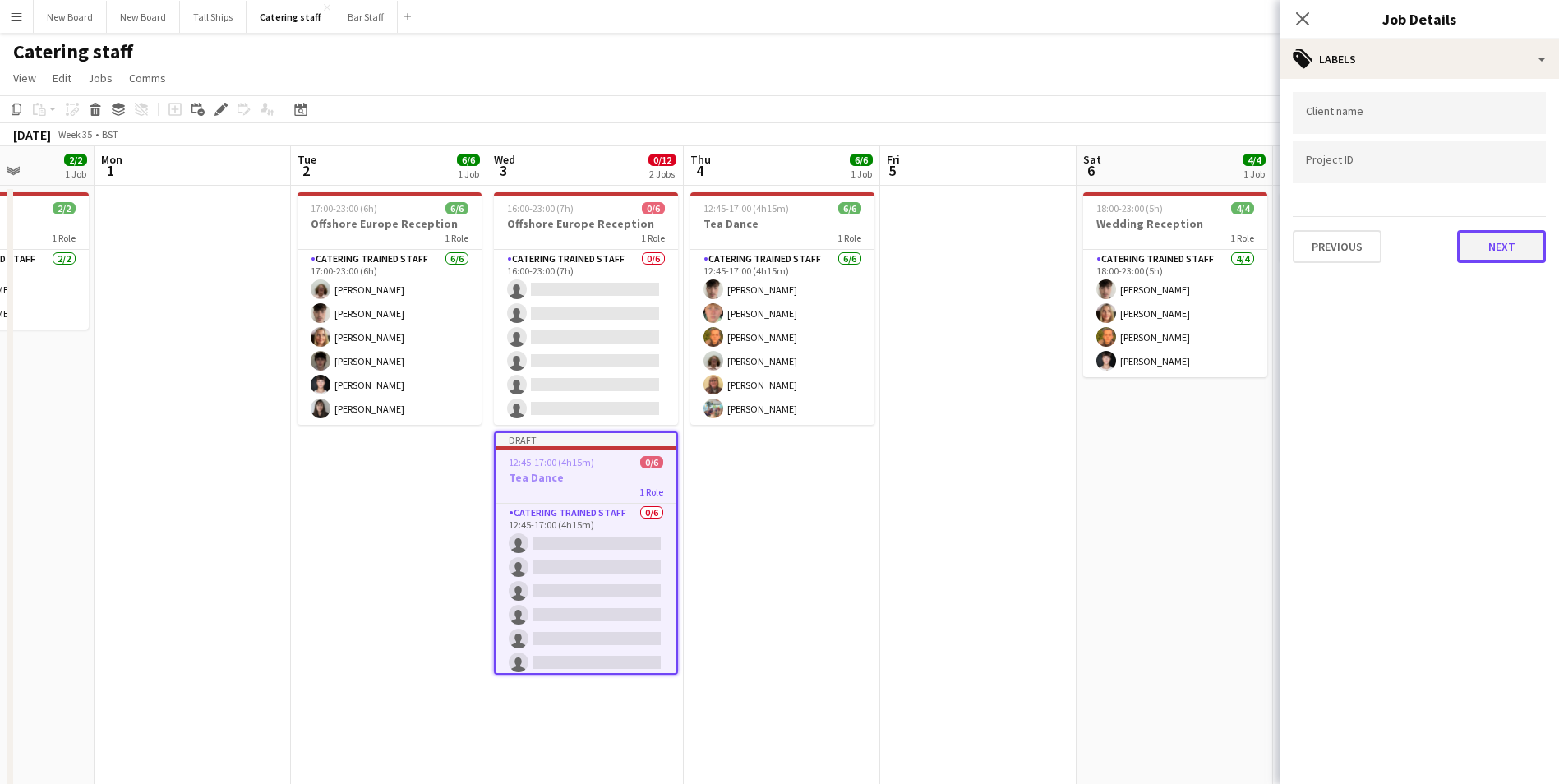
click at [1511, 230] on button "Next" at bounding box center [1501, 246] width 89 height 33
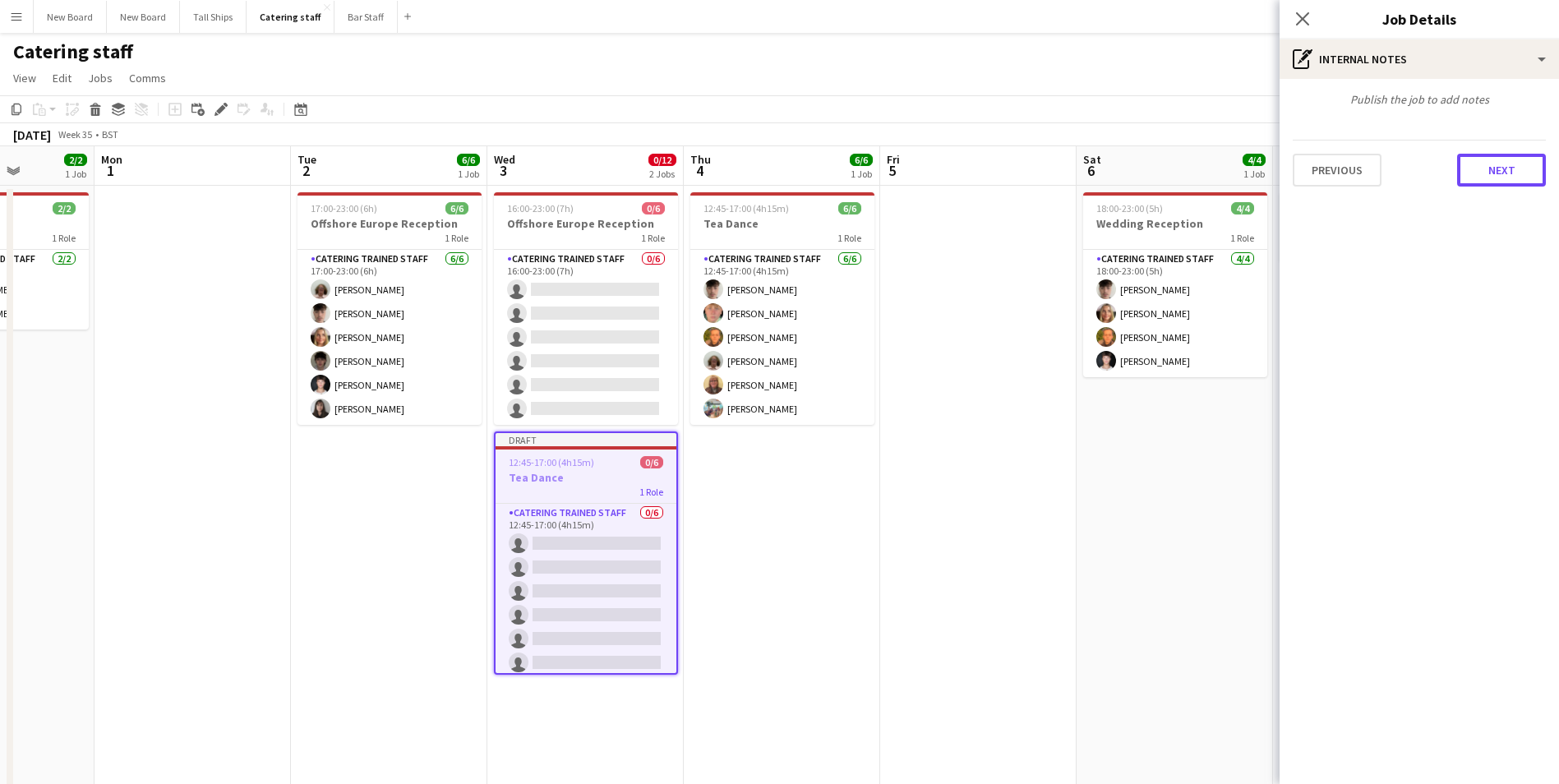
click at [1477, 169] on button "Next" at bounding box center [1501, 170] width 89 height 33
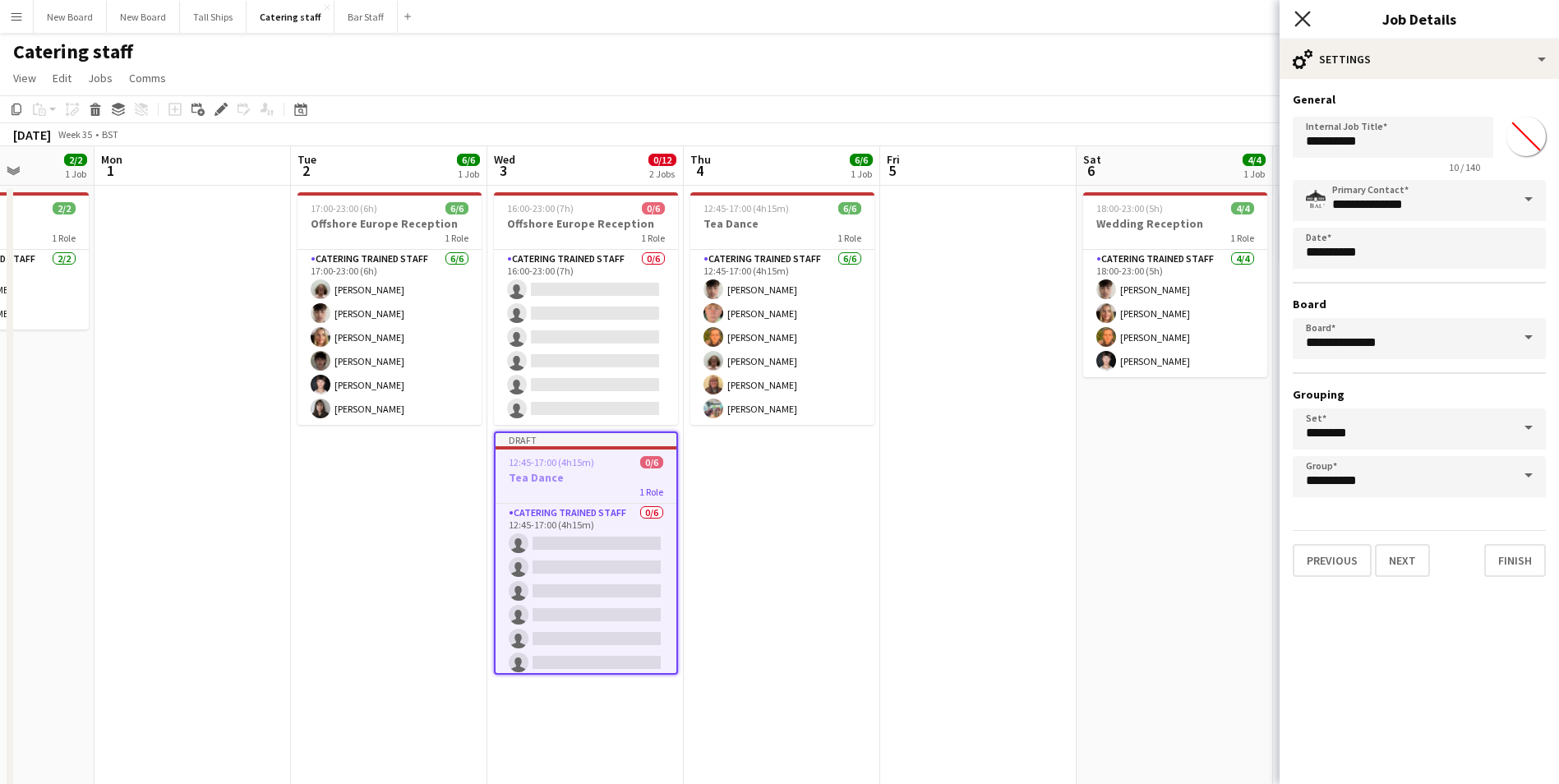
click at [1309, 21] on icon "Close pop-in" at bounding box center [1301, 18] width 16 height 16
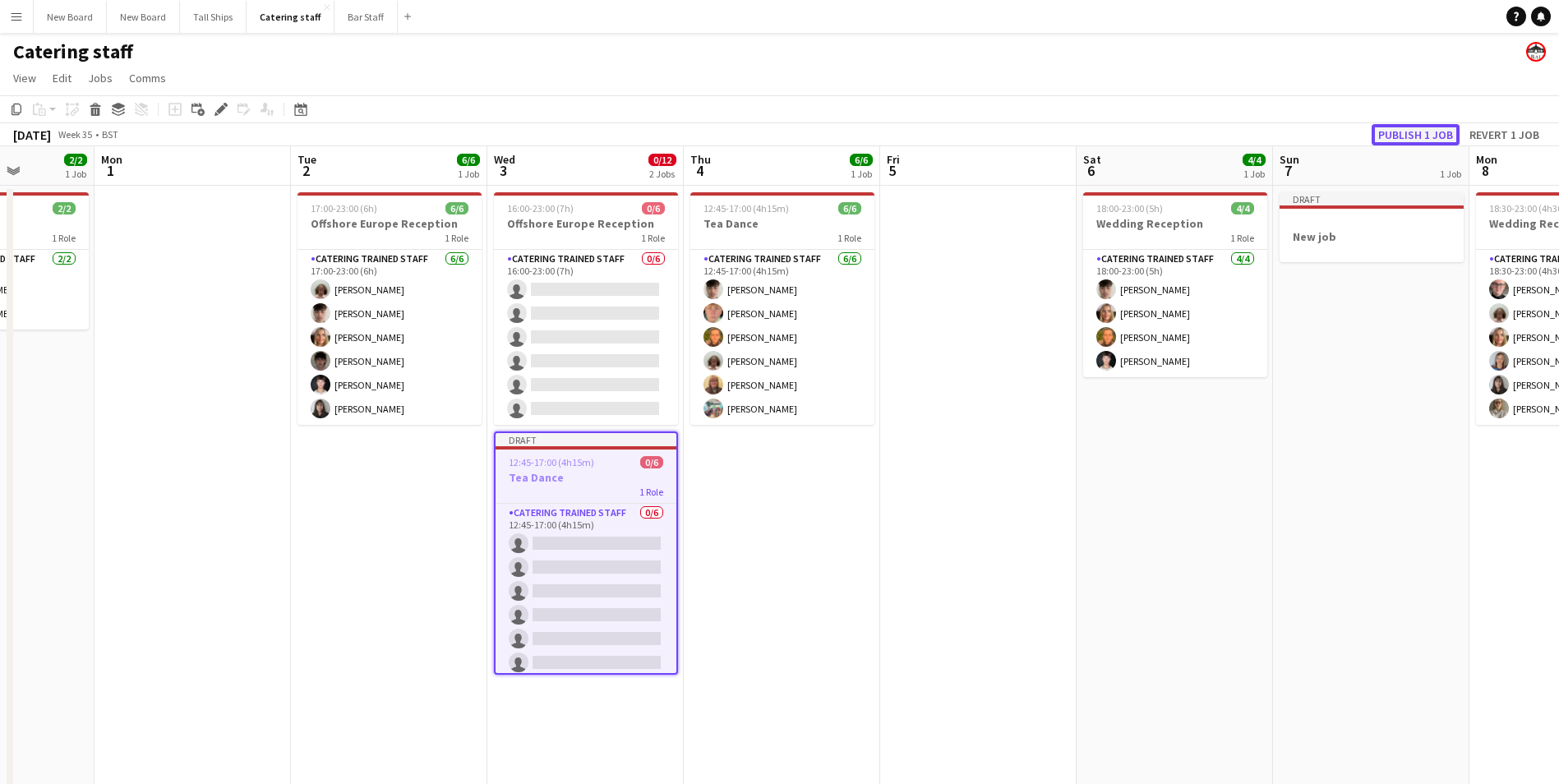
click at [1423, 130] on button "Publish 1 job" at bounding box center [1415, 135] width 88 height 21
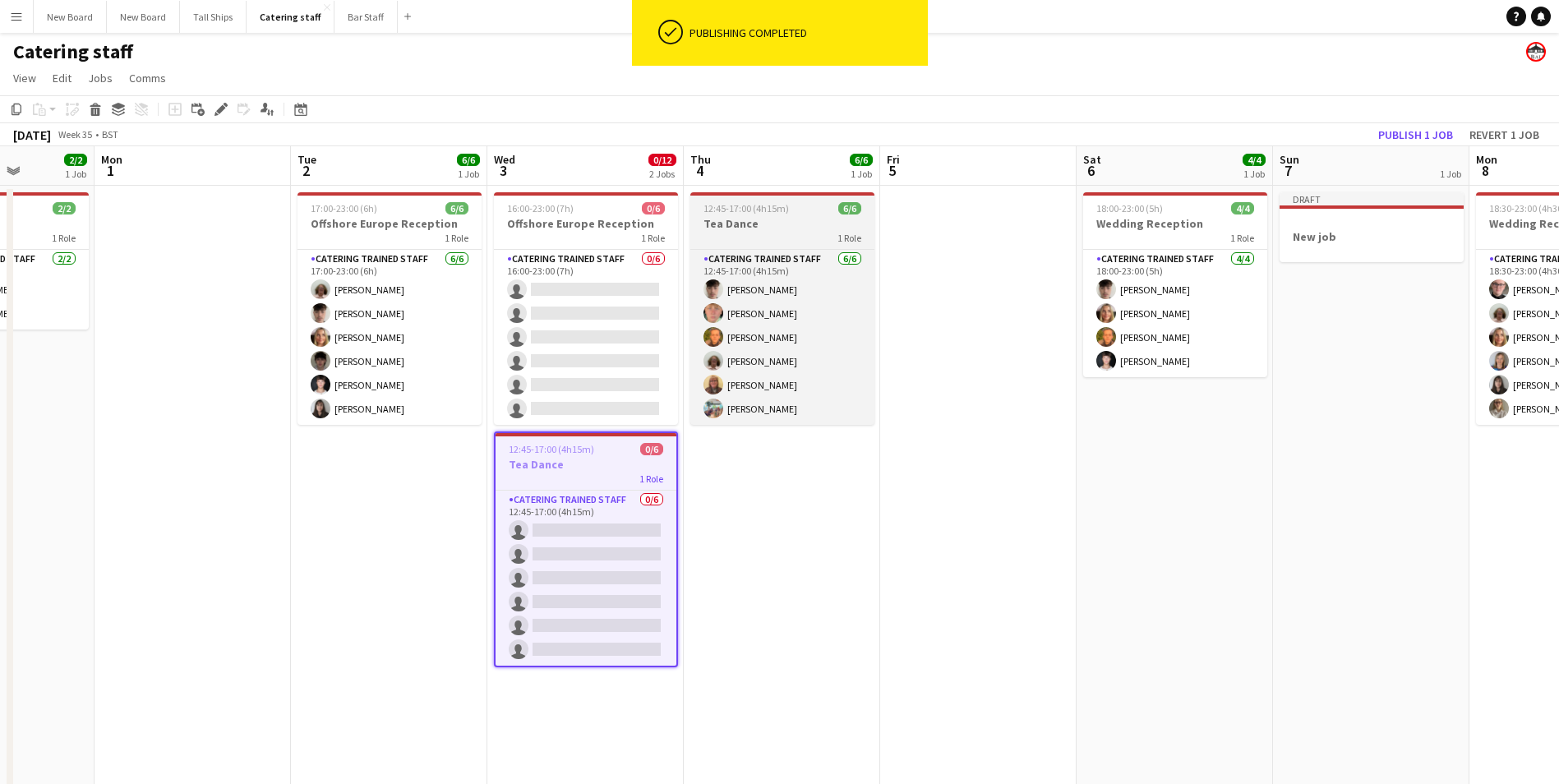
click at [814, 231] on div "1 Role" at bounding box center [782, 237] width 184 height 13
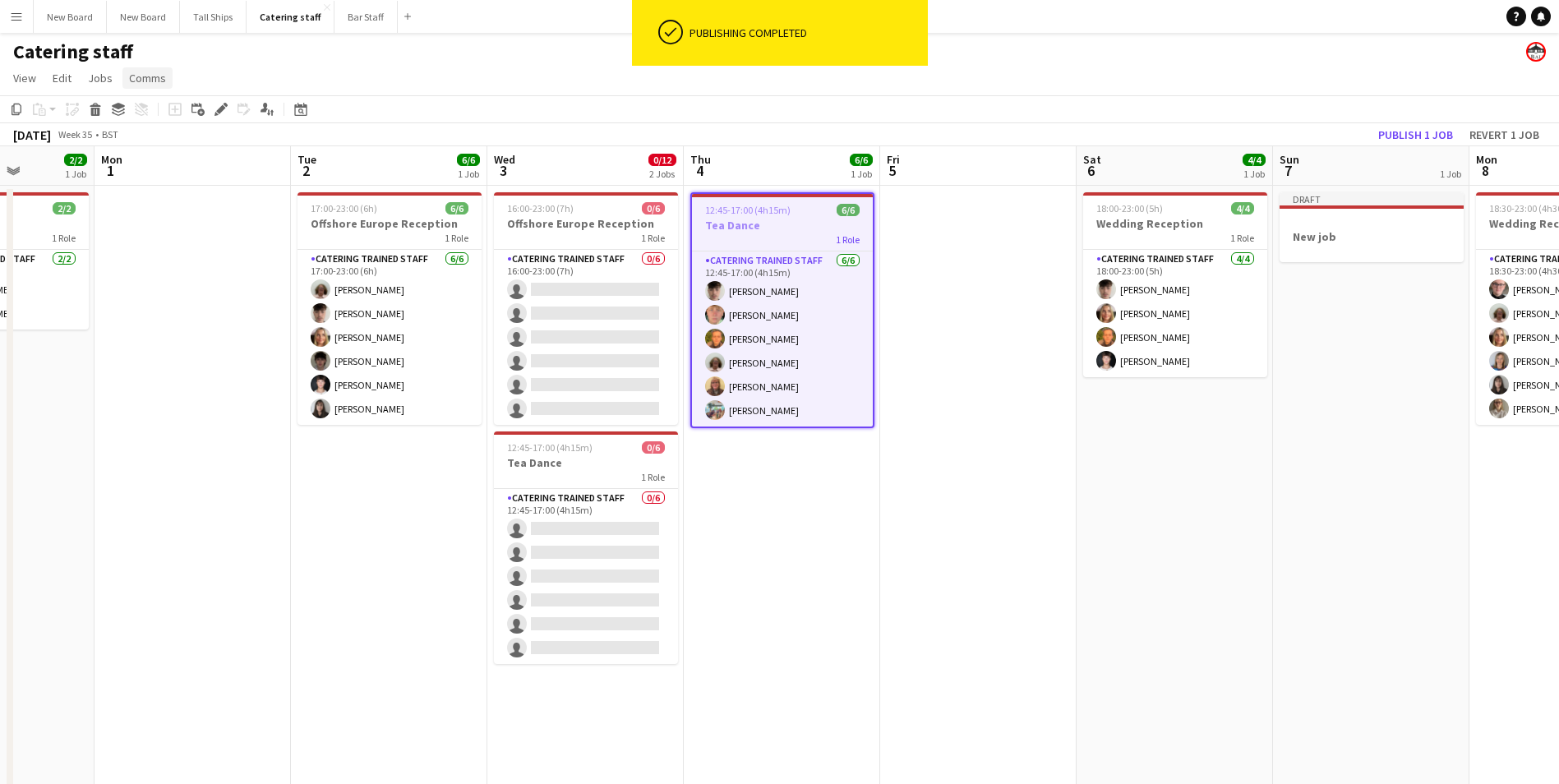
click at [141, 71] on span "Comms" at bounding box center [147, 78] width 37 height 15
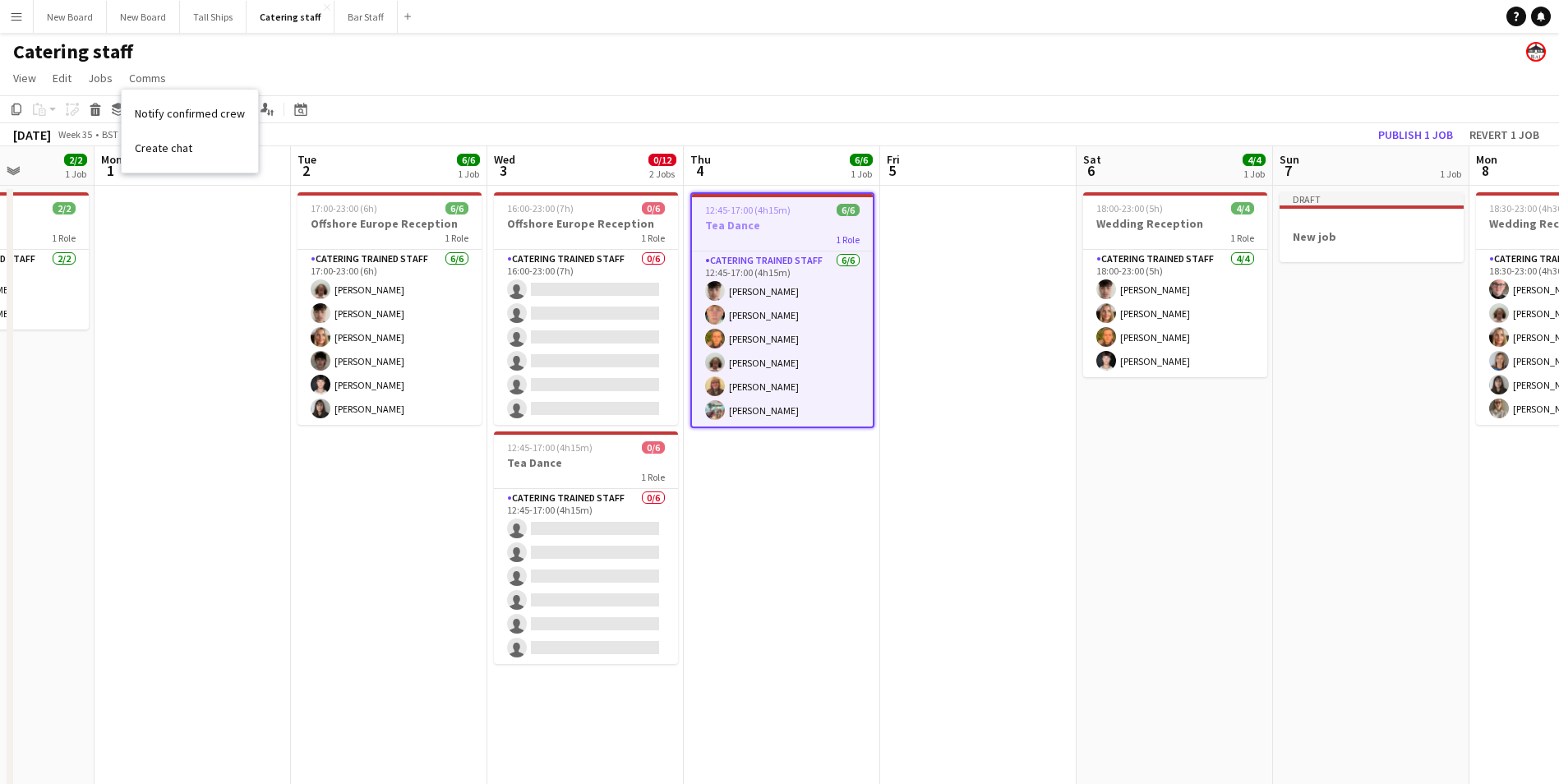
click at [202, 111] on span "Notify confirmed crew" at bounding box center [190, 114] width 110 height 15
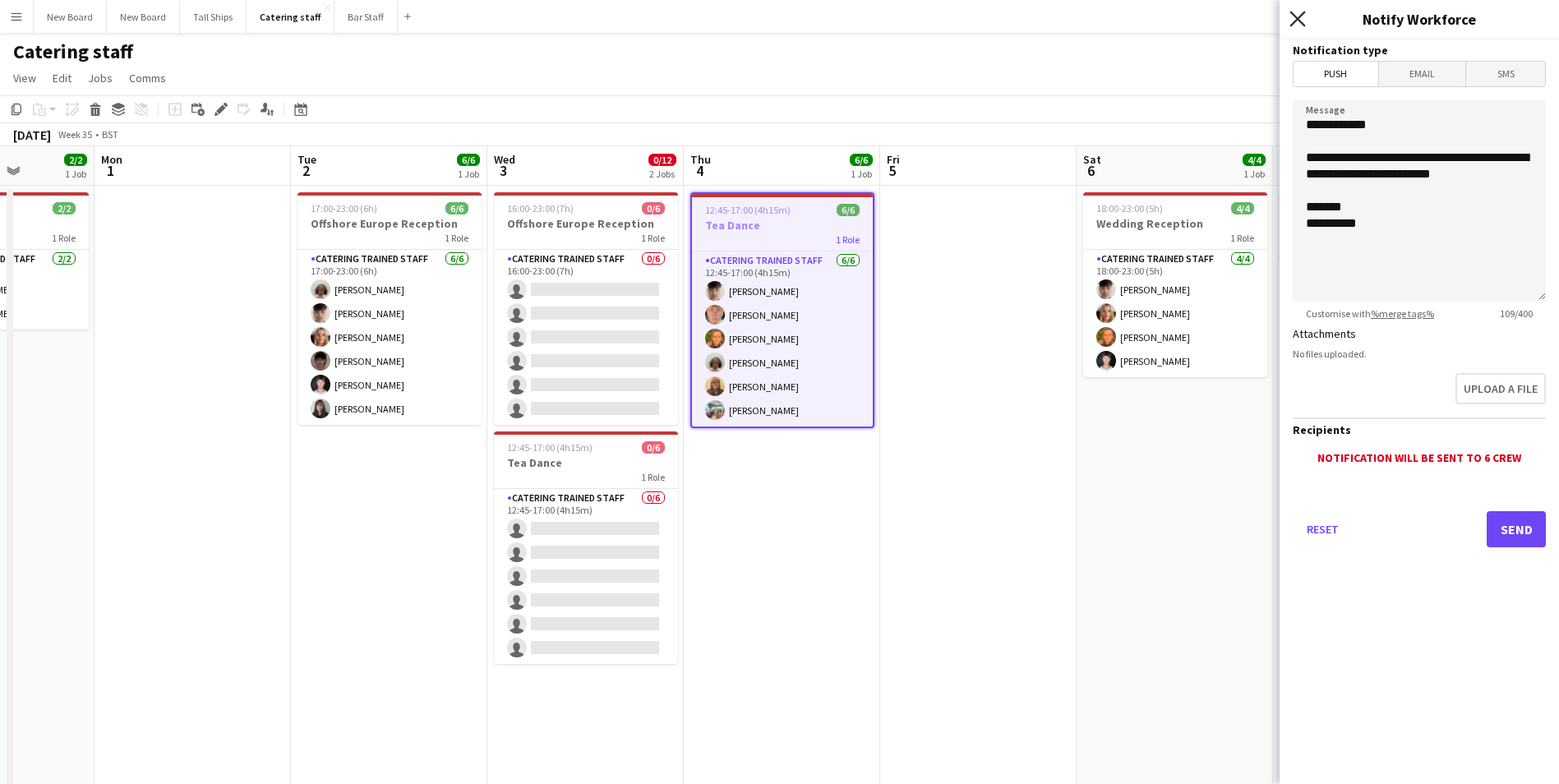
click at [1291, 16] on icon "Close pop-in" at bounding box center [1296, 18] width 16 height 16
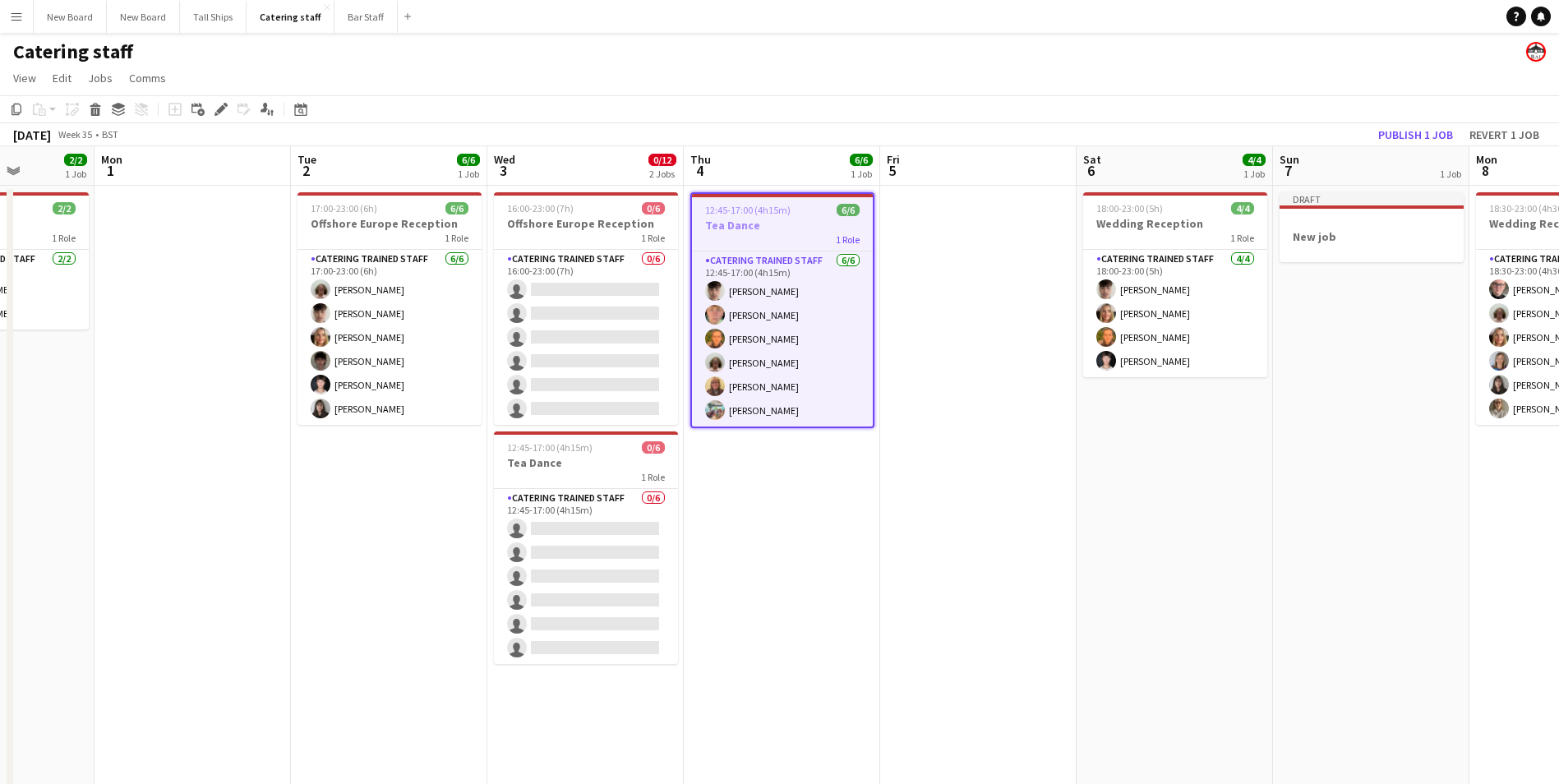
click at [731, 718] on app-date-cell "12:45-17:00 (4h15m) 6/6 Tea Dance 1 Role Catering trained staff [DATE] 12:45-17…" at bounding box center [782, 555] width 196 height 740
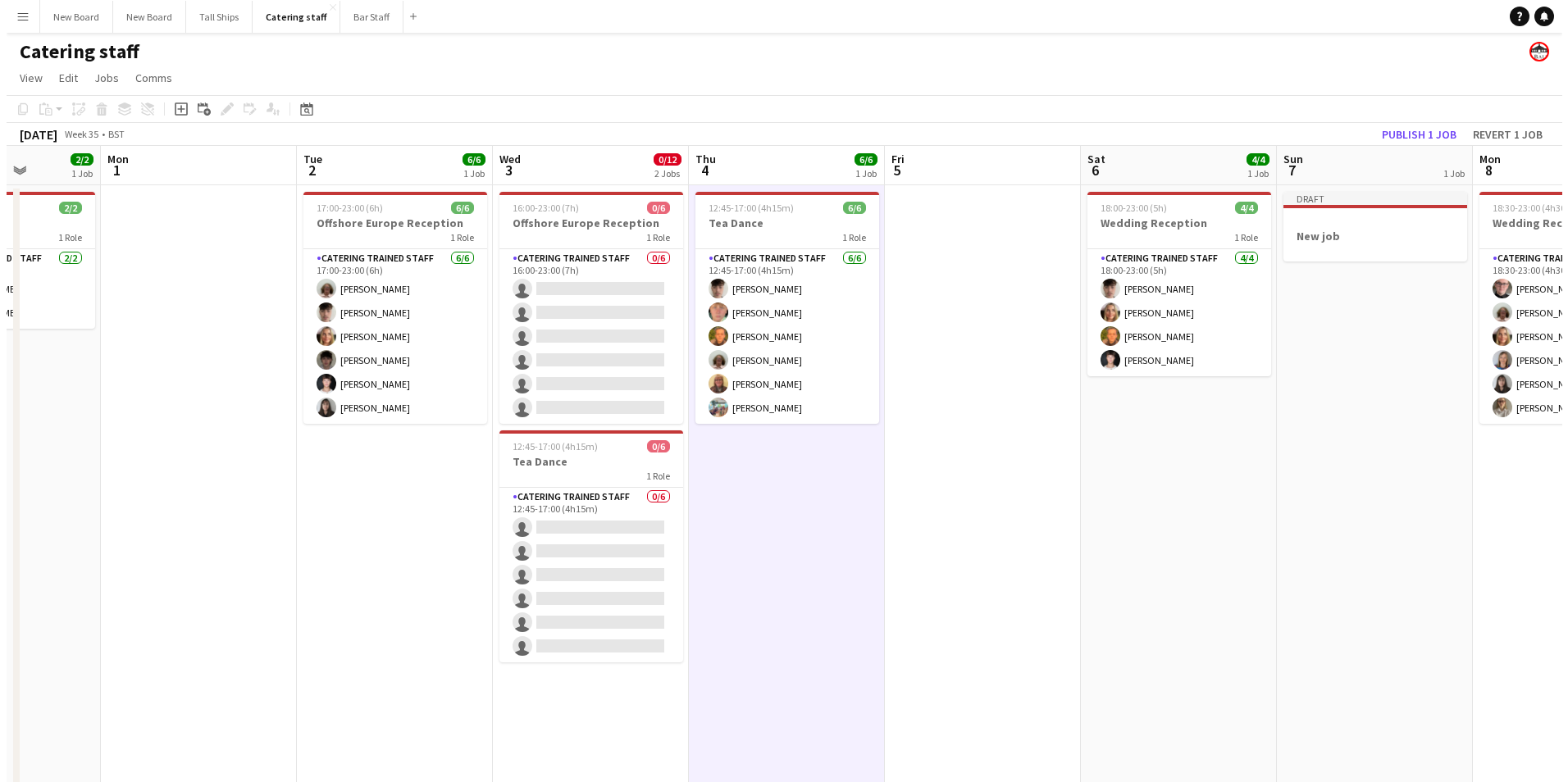
scroll to position [0, 493]
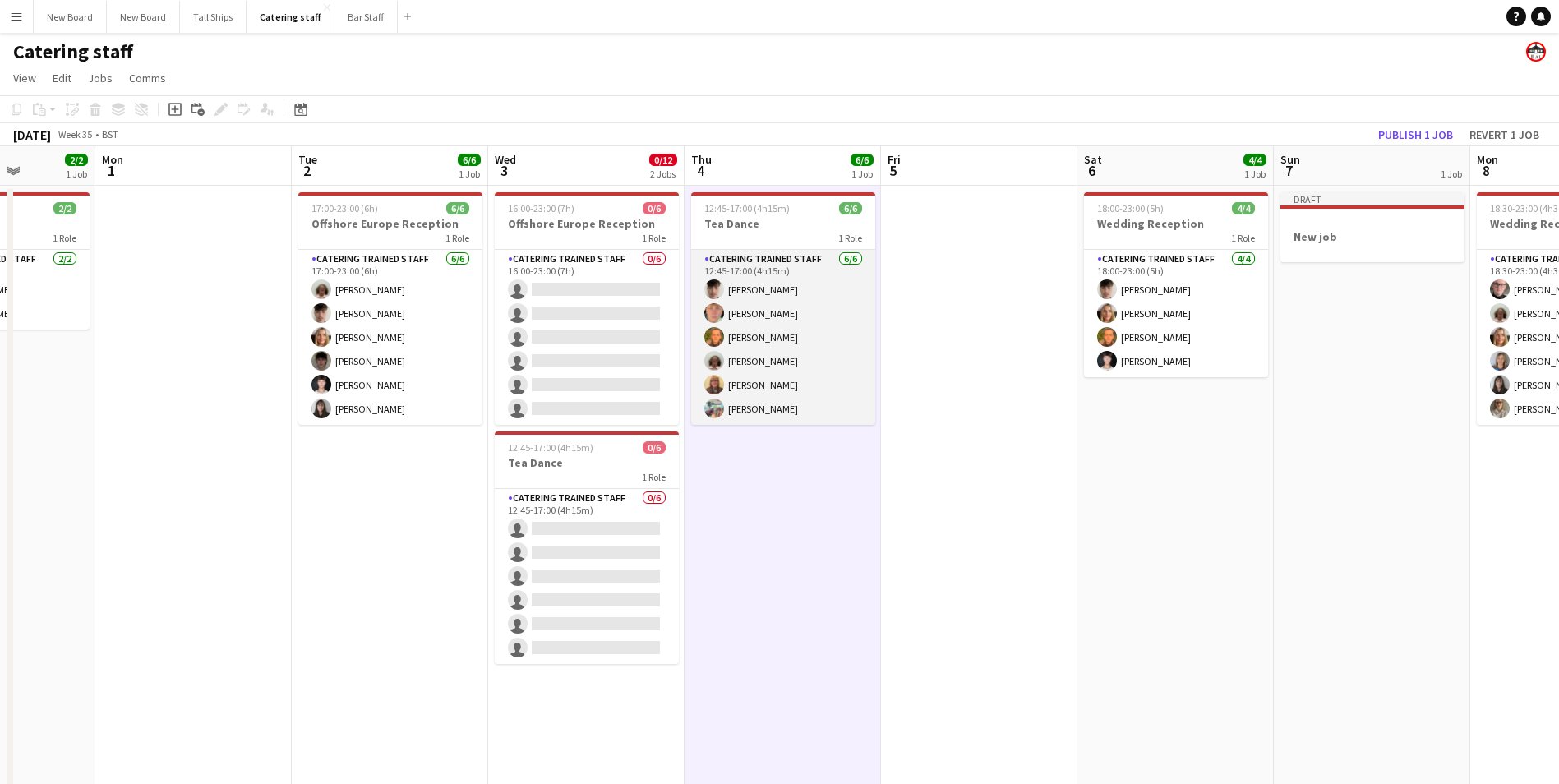
click at [757, 313] on app-card-role "Catering trained staff [DATE] 12:45-17:00 (4h15m) [PERSON_NAME] [PERSON_NAME] […" at bounding box center [782, 337] width 184 height 175
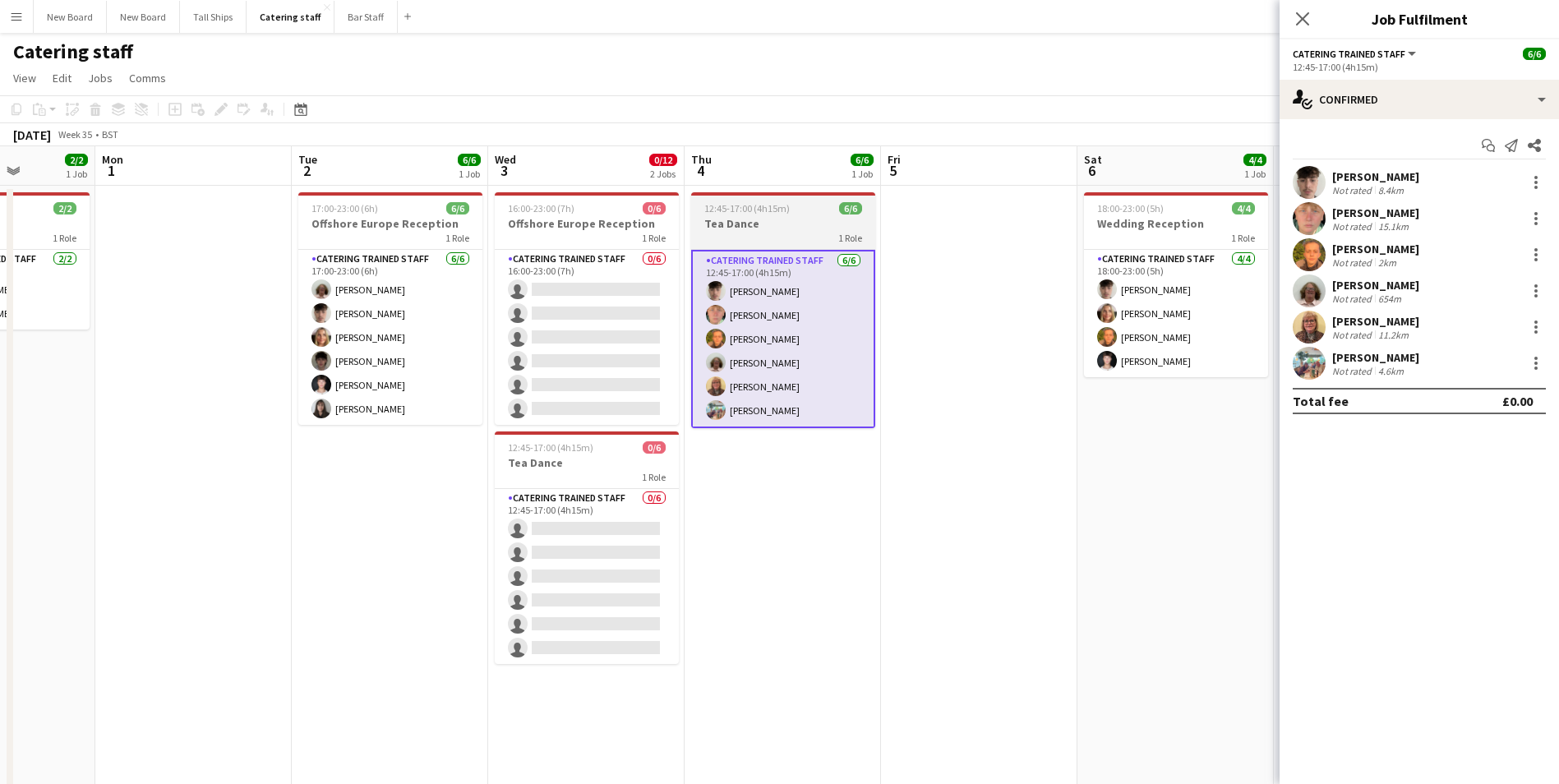
click at [742, 220] on h3 "Tea Dance" at bounding box center [782, 223] width 184 height 15
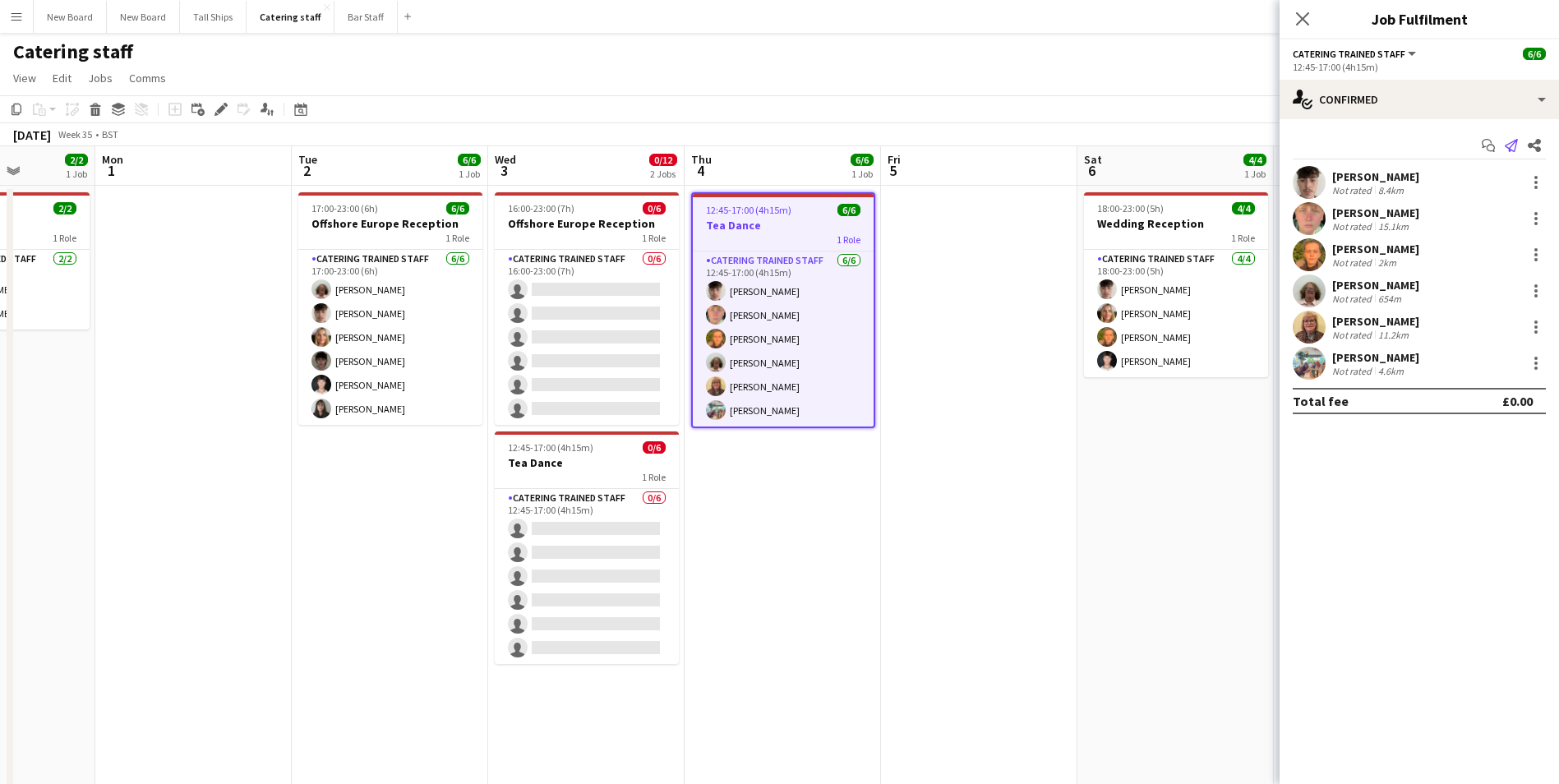
click at [1519, 142] on app-icon "Send notification" at bounding box center [1511, 146] width 23 height 23
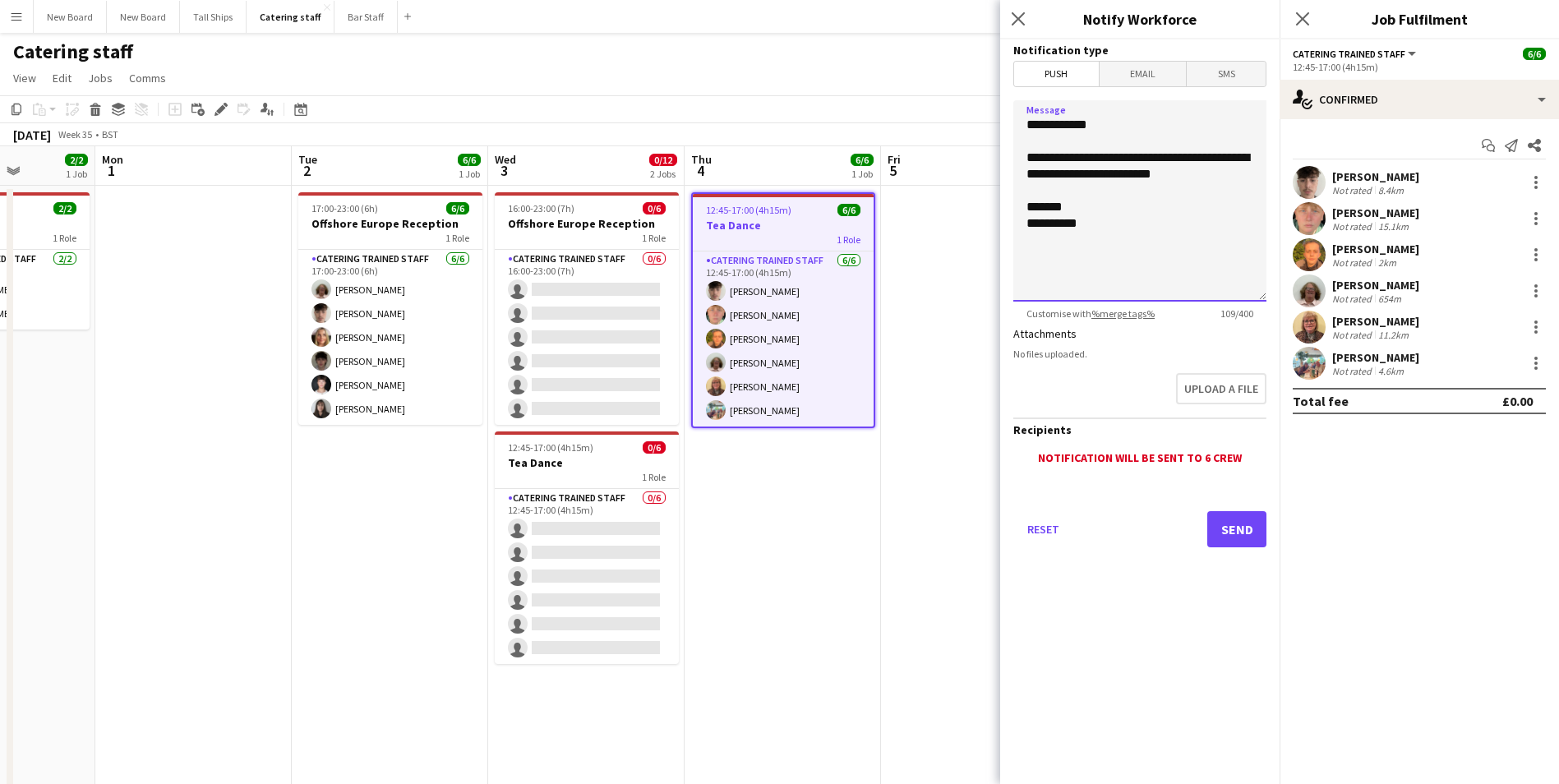
drag, startPoint x: 1206, startPoint y: 182, endPoint x: 1028, endPoint y: 155, distance: 180.0
click at [1028, 155] on textarea "**********" at bounding box center [1139, 201] width 253 height 201
drag, startPoint x: 1067, startPoint y: 175, endPoint x: 1283, endPoint y: 366, distance: 288.3
click at [1068, 175] on textarea "**********" at bounding box center [1139, 201] width 253 height 201
click at [1154, 198] on textarea "**********" at bounding box center [1139, 201] width 253 height 201
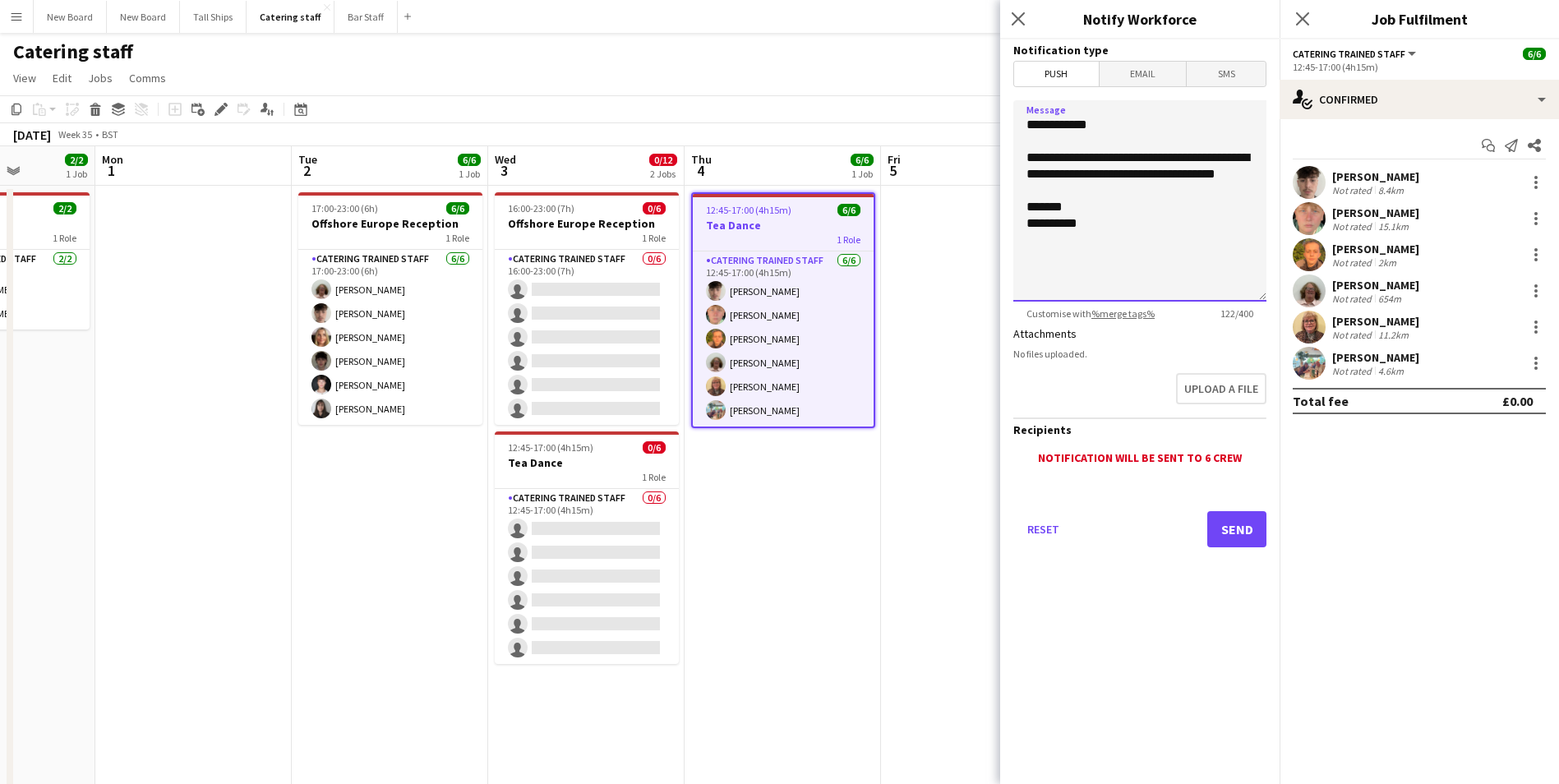
click at [1154, 189] on textarea "**********" at bounding box center [1139, 201] width 253 height 201
type textarea "**********"
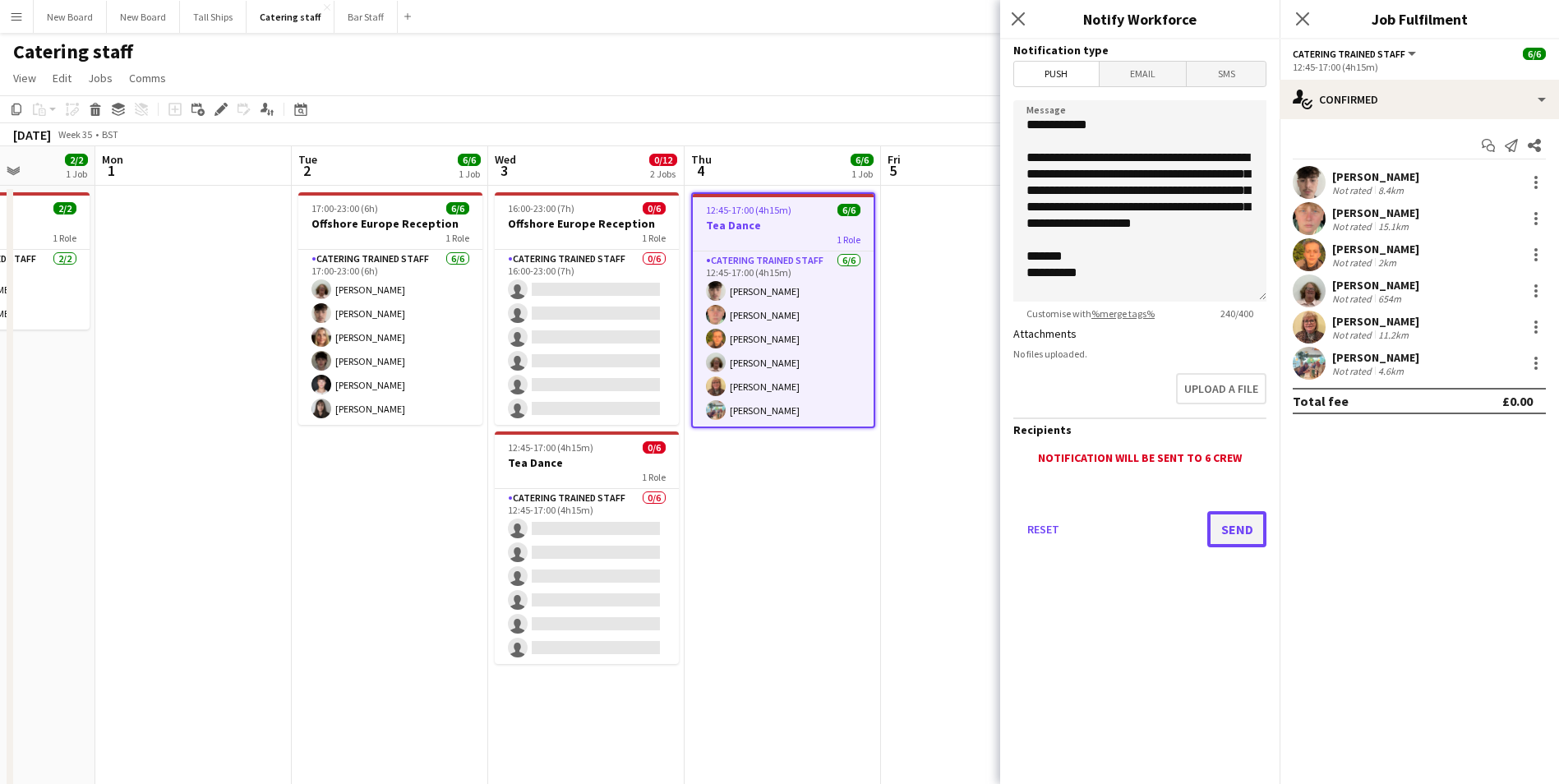
click at [1239, 525] on button "Send" at bounding box center [1237, 530] width 59 height 36
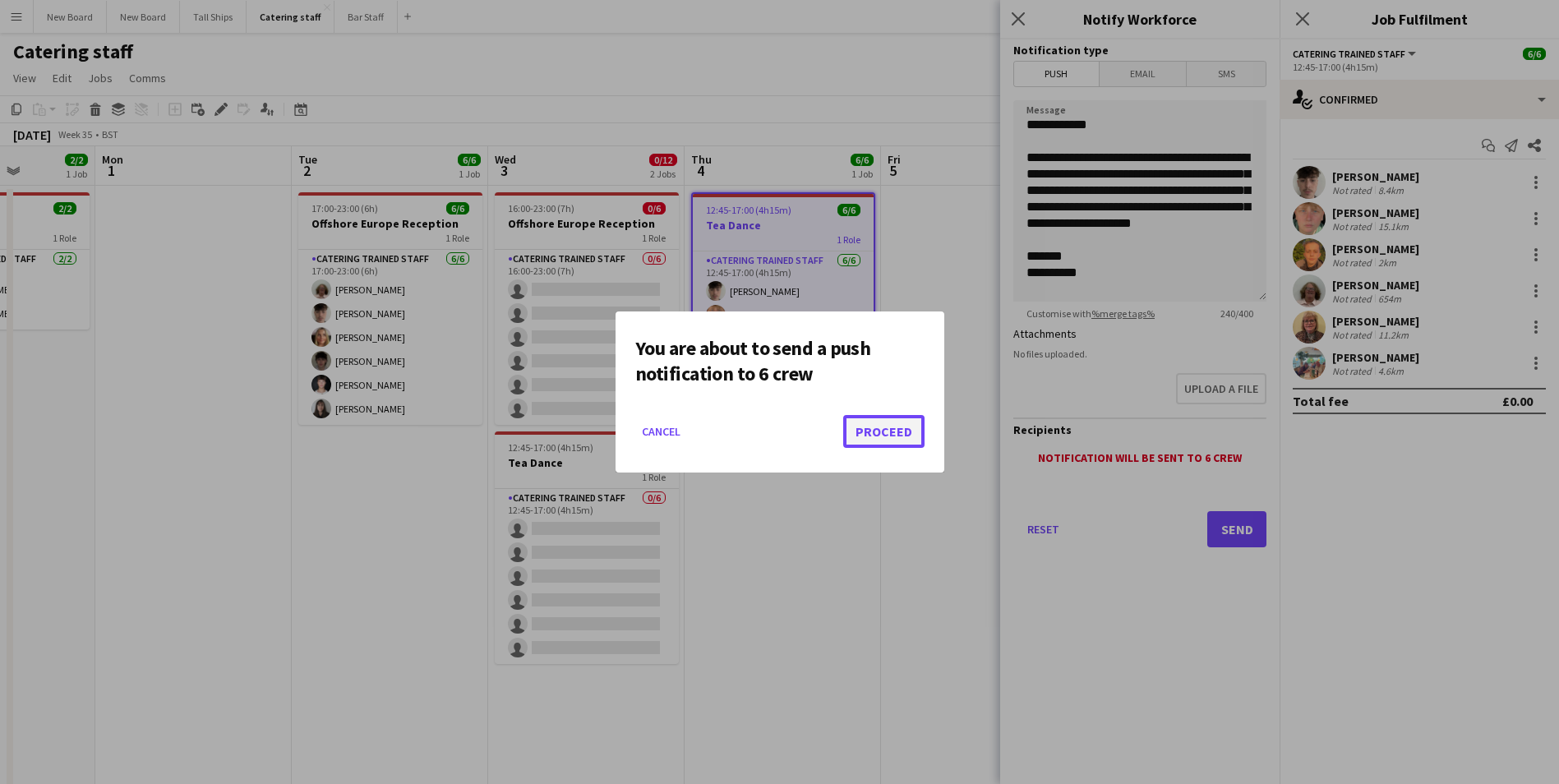
click at [886, 415] on button "Proceed" at bounding box center [884, 432] width 82 height 33
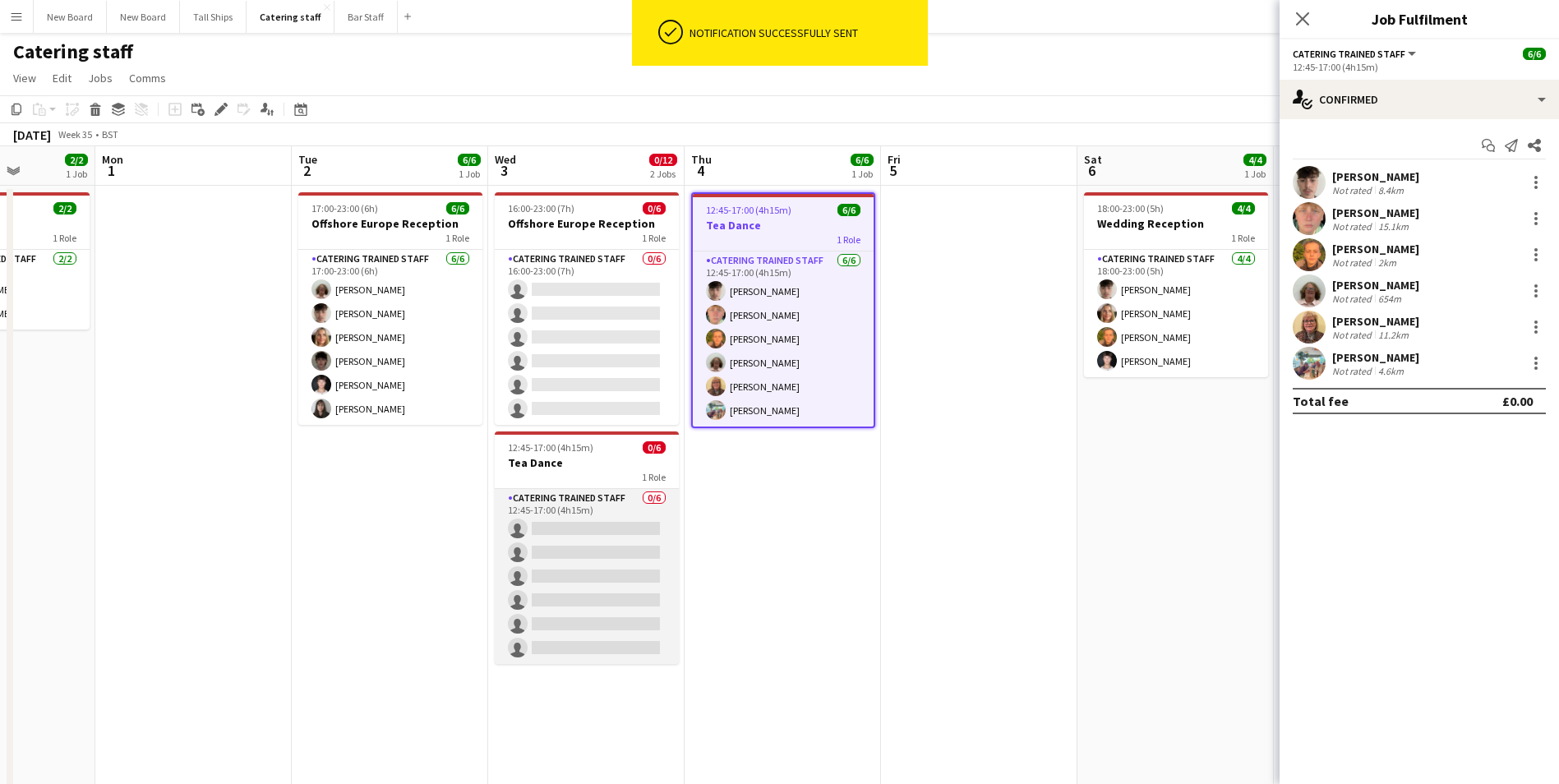
click at [569, 530] on app-card-role "Catering trained staff 0/6 12:45-17:00 (4h15m) single-neutral-actions single-ne…" at bounding box center [586, 576] width 184 height 175
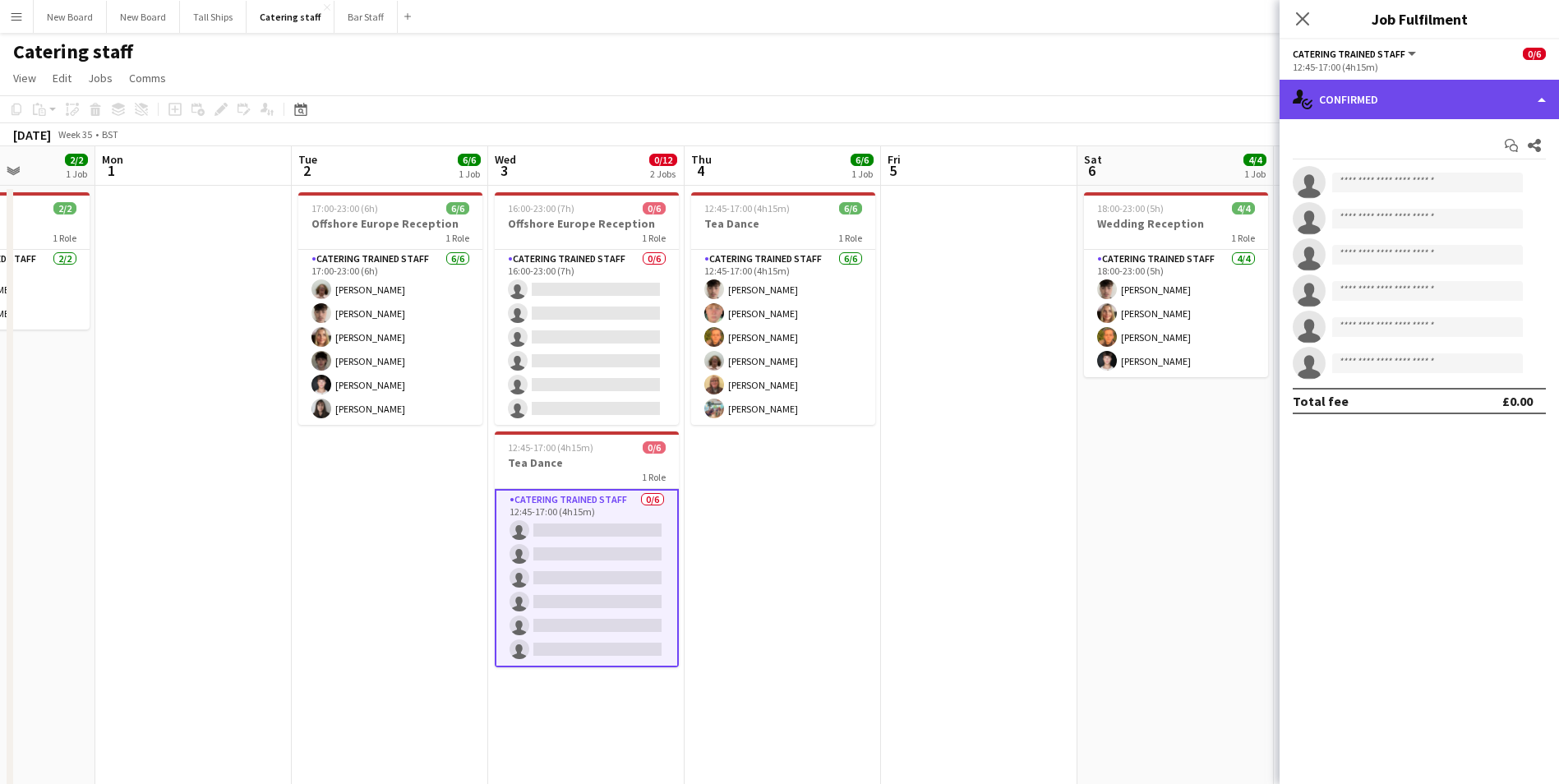
click at [1500, 100] on div "single-neutral-actions-check-2 Confirmed" at bounding box center [1418, 100] width 279 height 40
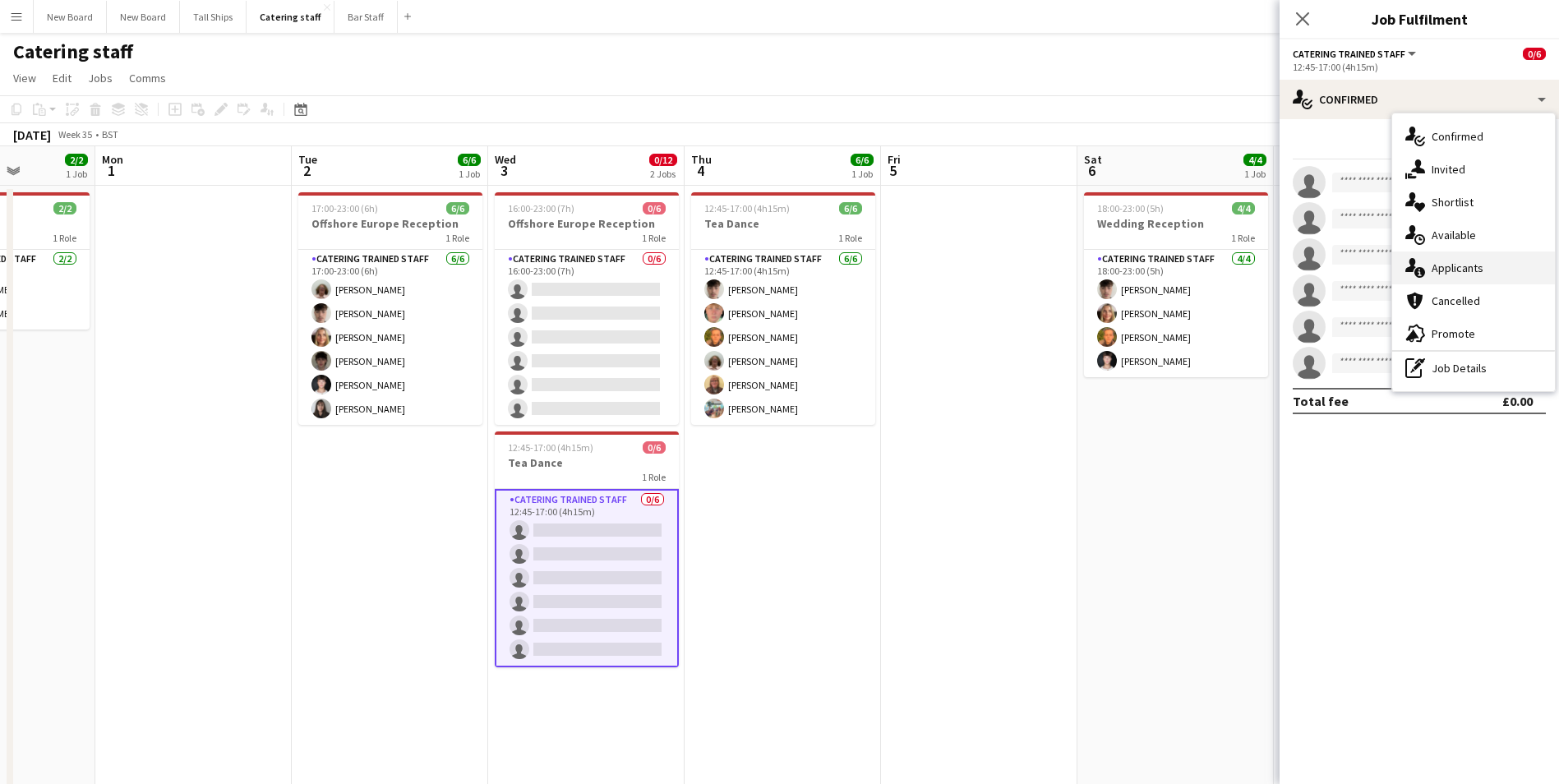
click at [1455, 259] on div "single-neutral-actions-information Applicants" at bounding box center [1473, 268] width 163 height 33
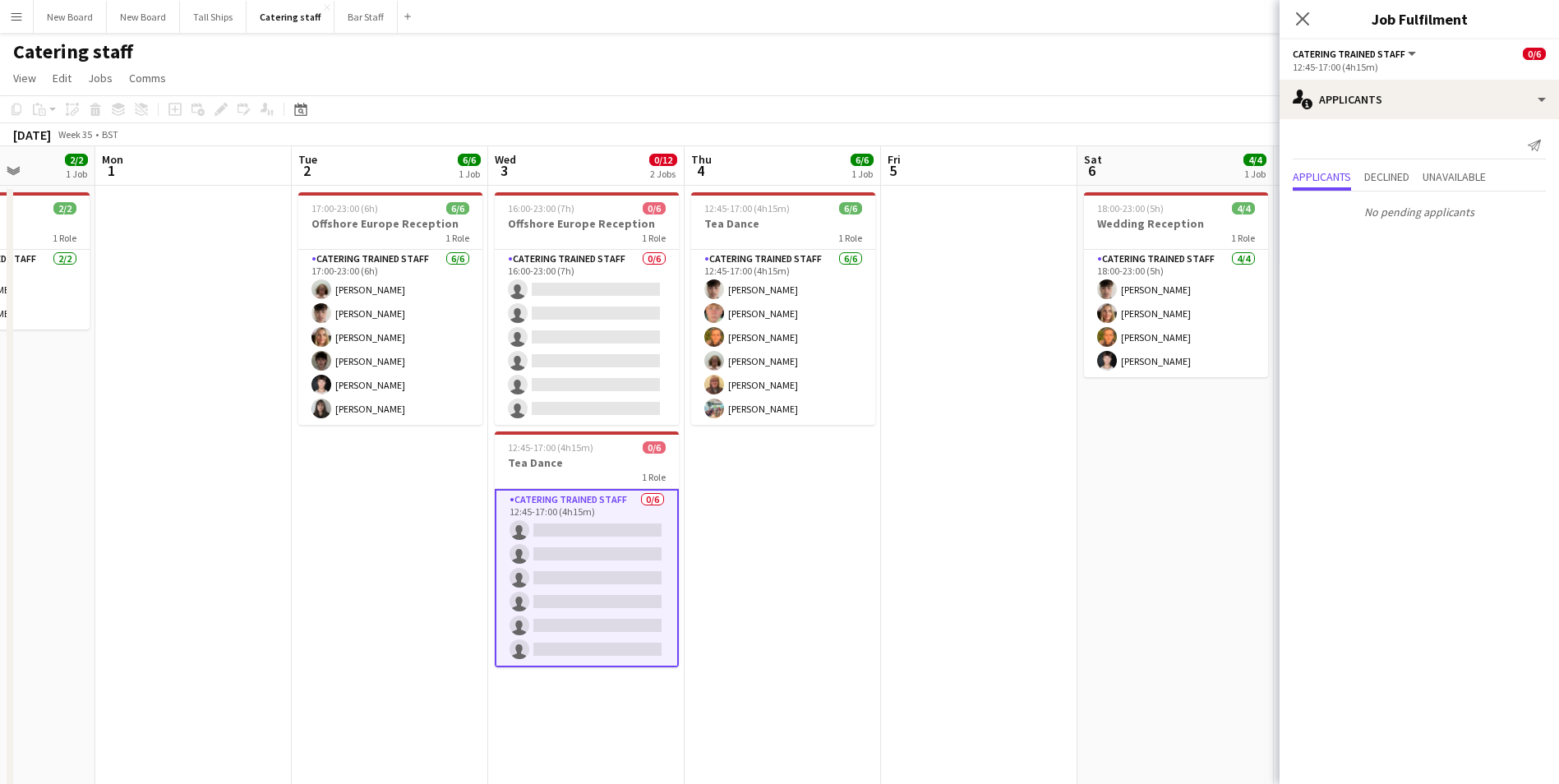
click at [1310, 20] on app-icon "Close pop-in" at bounding box center [1302, 19] width 20 height 20
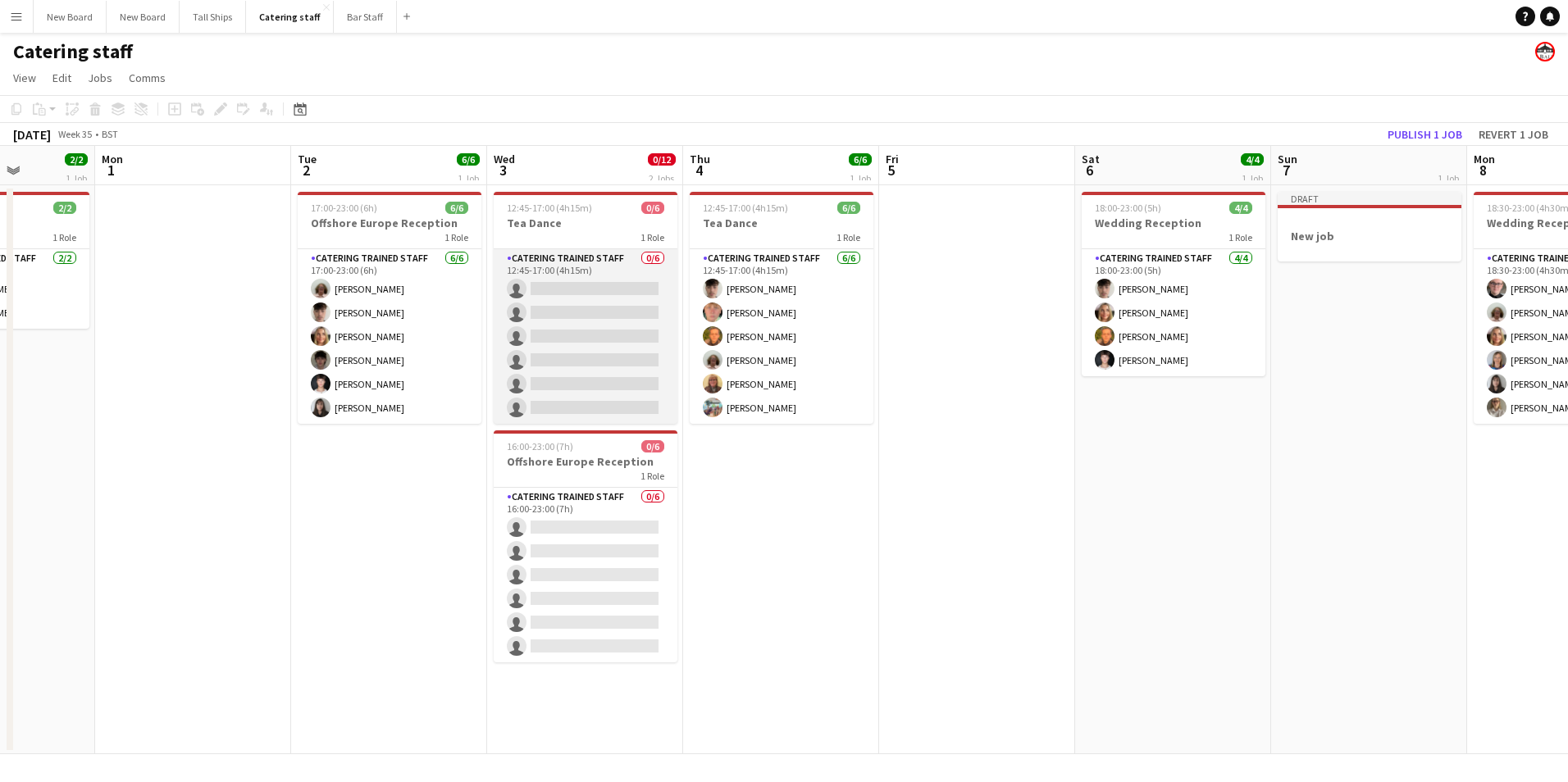
click at [561, 287] on app-card-role "Catering trained staff 0/6 12:45-17:00 (4h15m) single-neutral-actions single-ne…" at bounding box center [585, 336] width 183 height 175
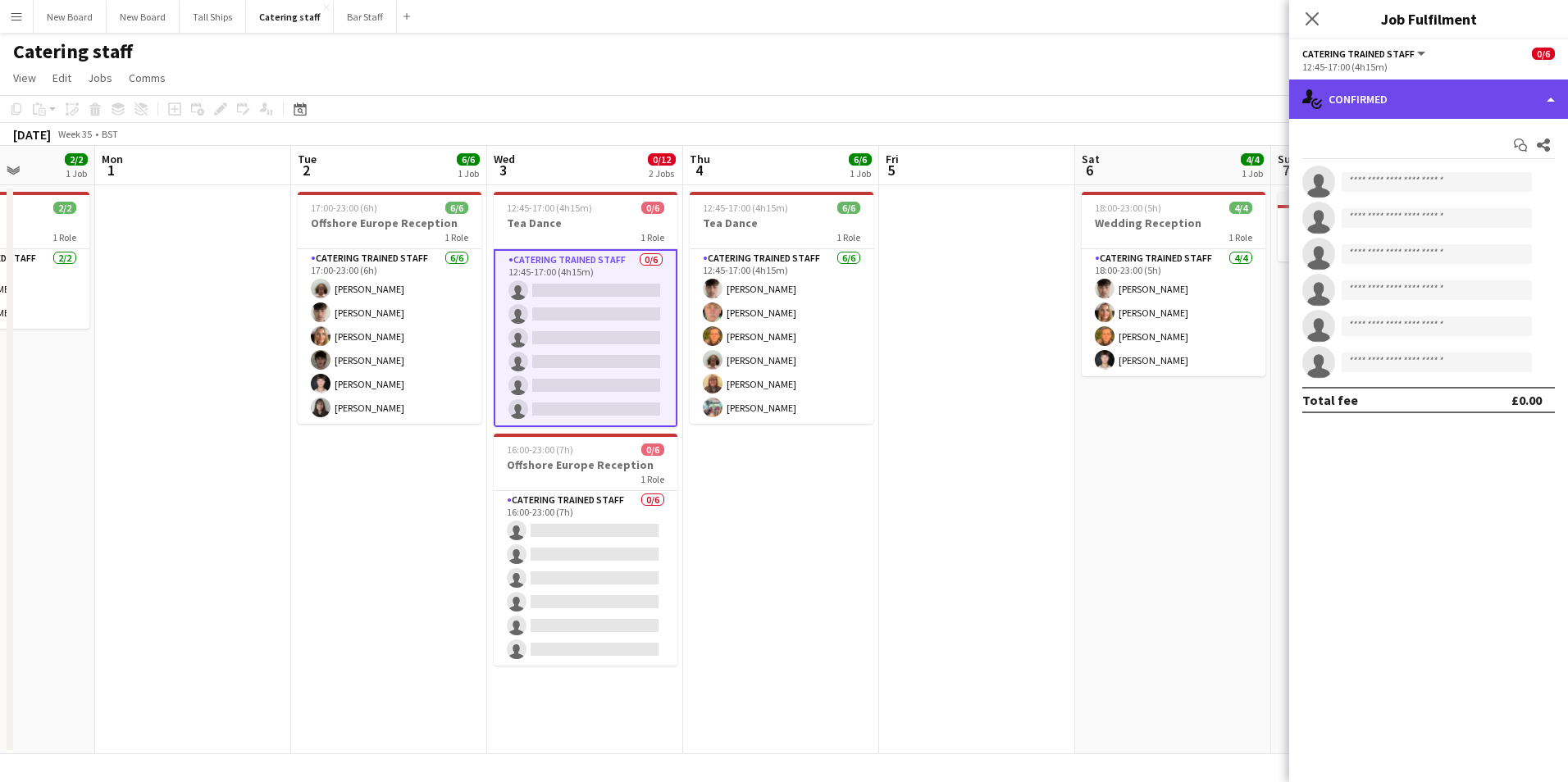
click at [1411, 107] on div "single-neutral-actions-check-2 Confirmed" at bounding box center [1427, 99] width 279 height 39
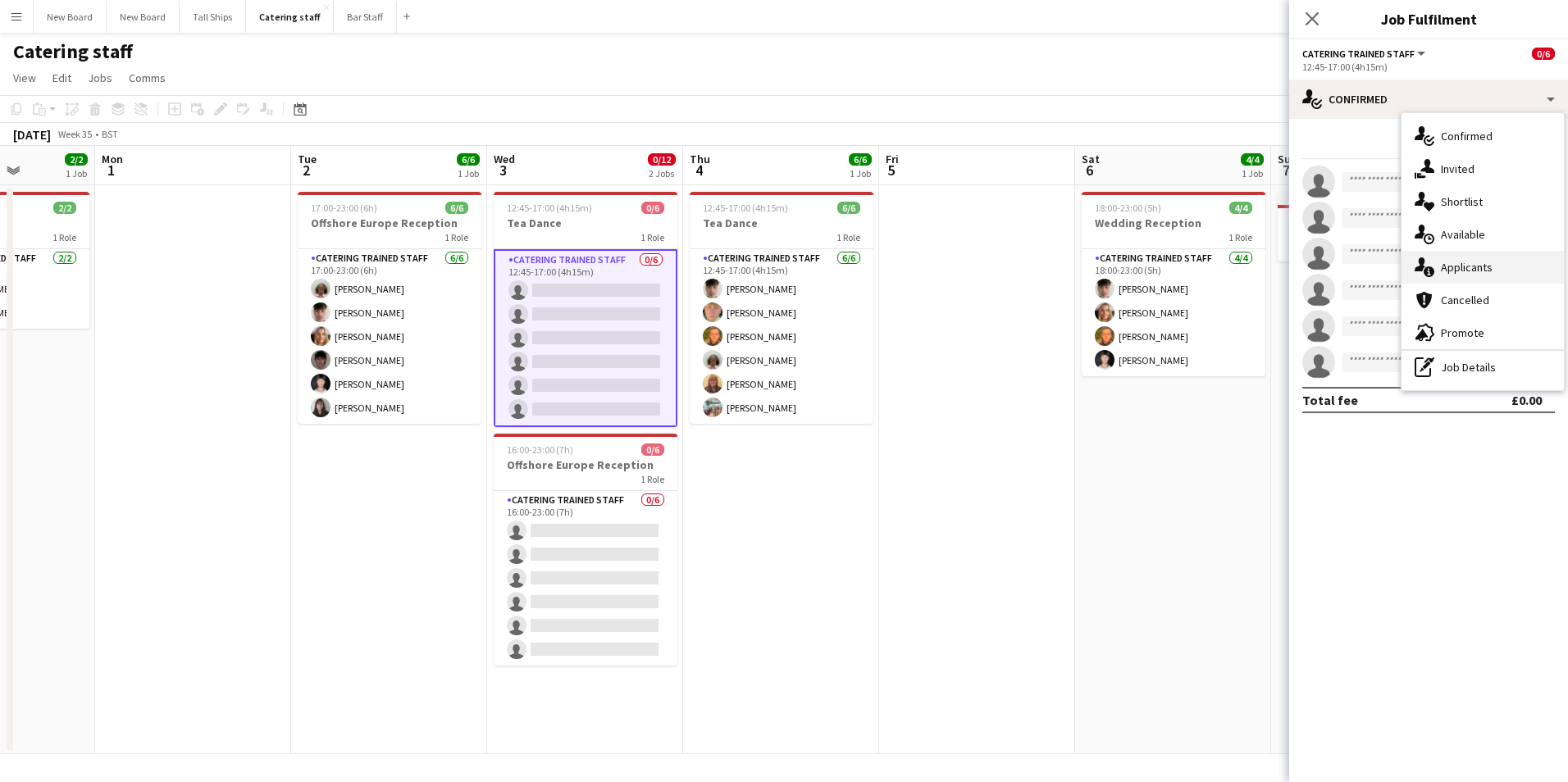
click at [1464, 264] on div "single-neutral-actions-information Applicants" at bounding box center [1483, 267] width 163 height 33
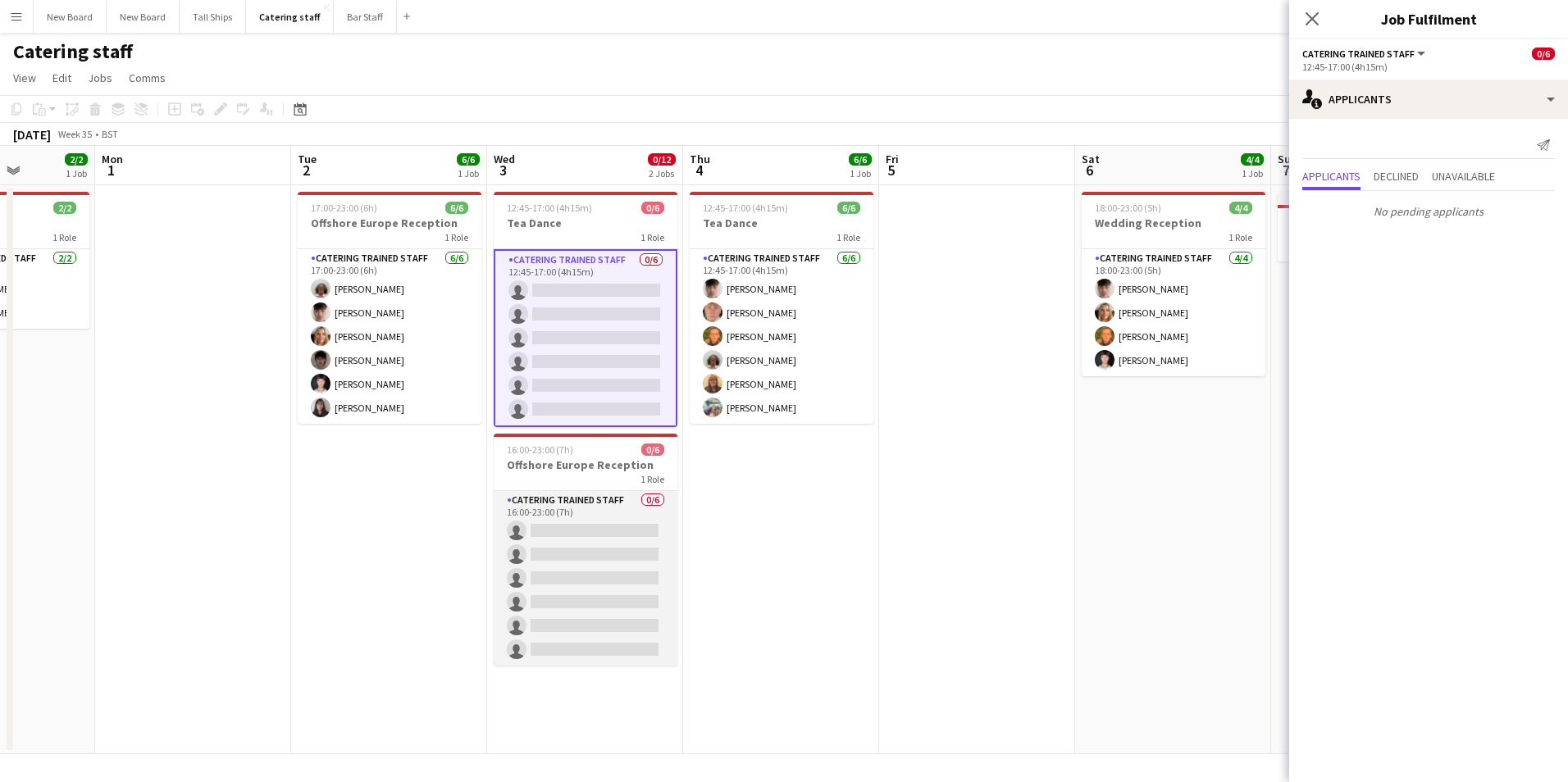
click at [570, 540] on app-card-role "Catering trained staff 0/6 16:00-23:00 (7h) single-neutral-actions single-neutr…" at bounding box center [585, 578] width 183 height 175
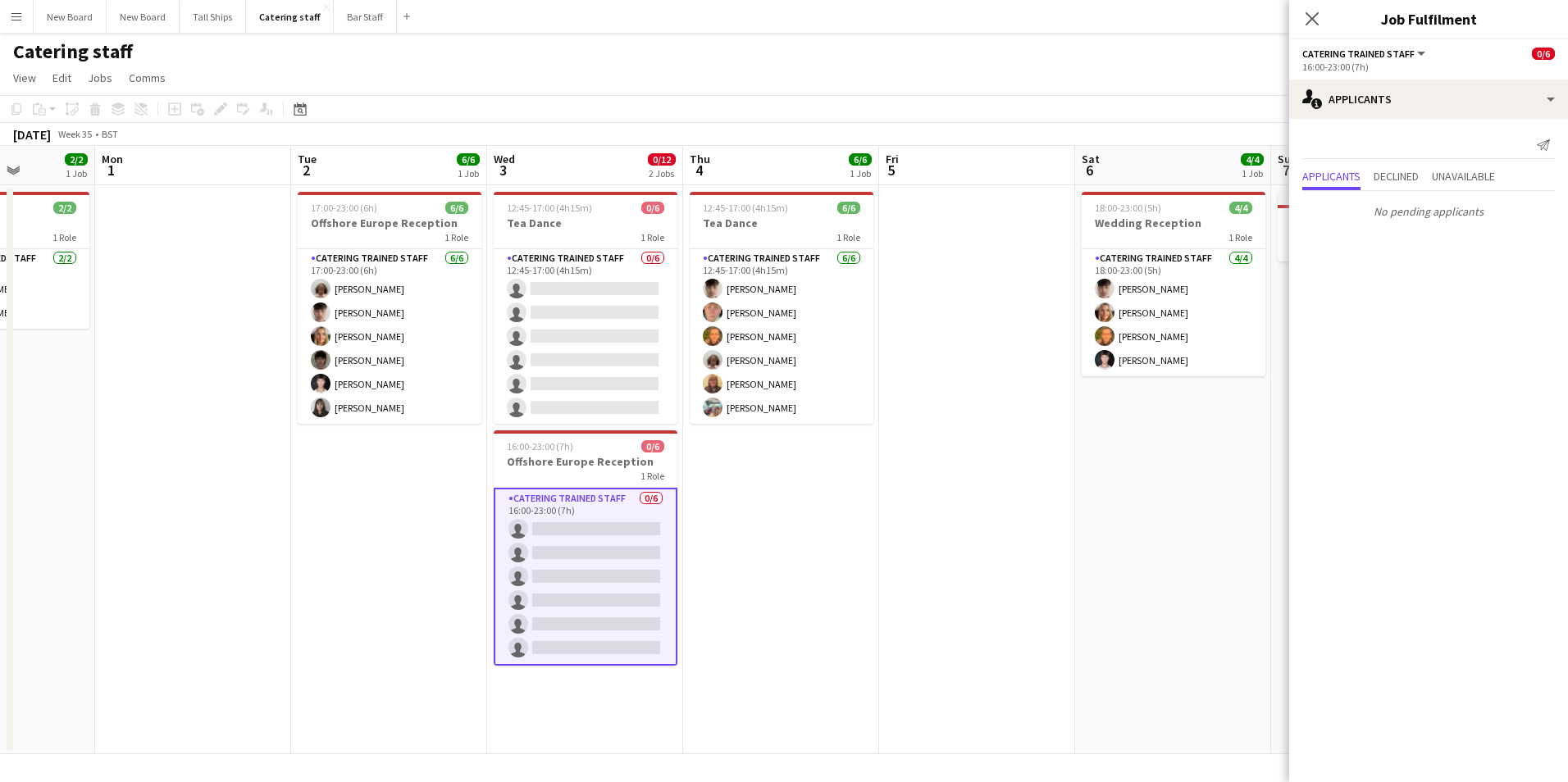
click at [574, 537] on app-card-role "Catering trained staff 0/6 16:00-23:00 (7h) single-neutral-actions single-neutr…" at bounding box center [585, 577] width 183 height 177
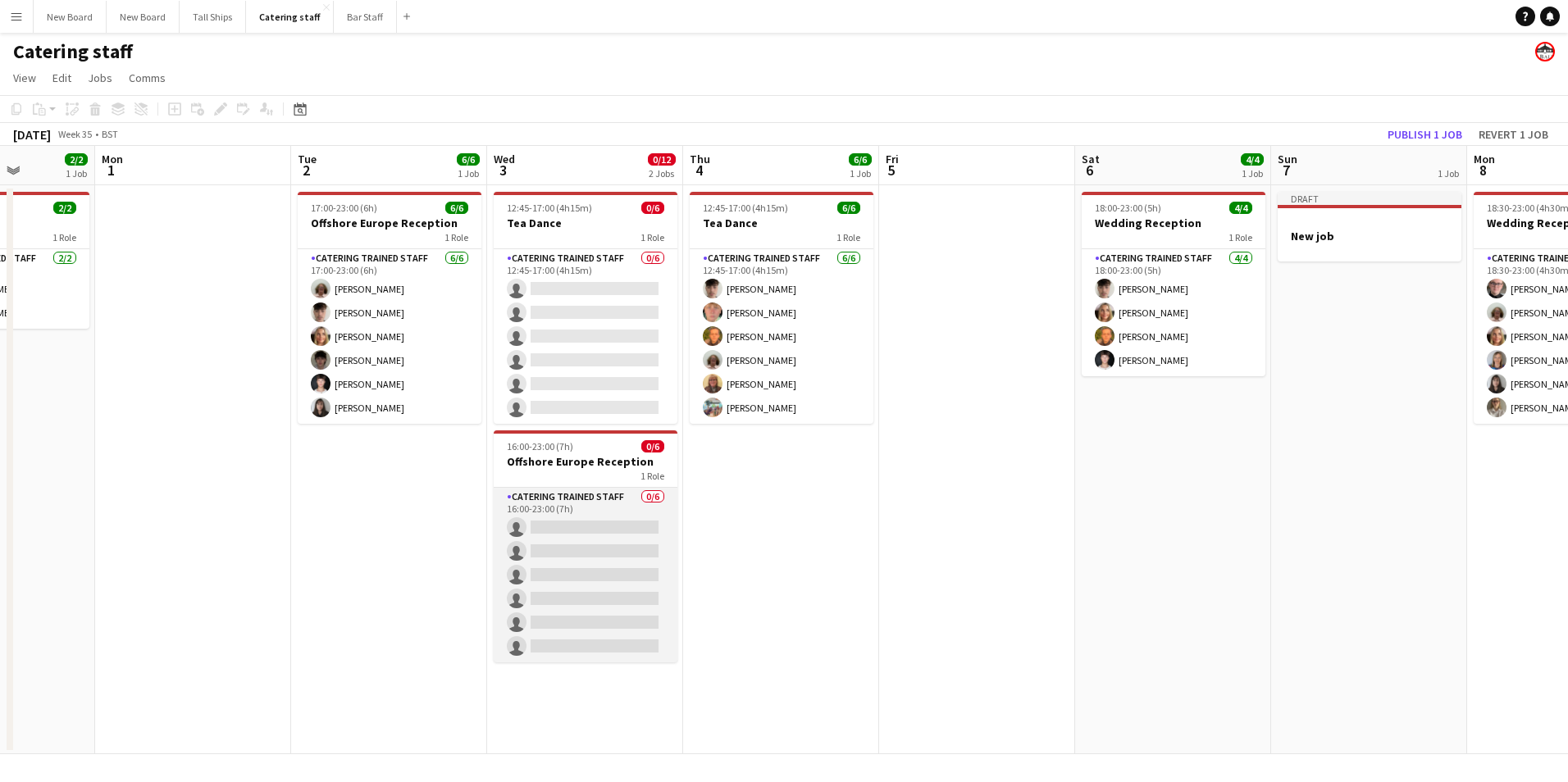
click at [611, 525] on app-card-role "Catering trained staff 0/6 16:00-23:00 (7h) single-neutral-actions single-neutr…" at bounding box center [585, 575] width 183 height 175
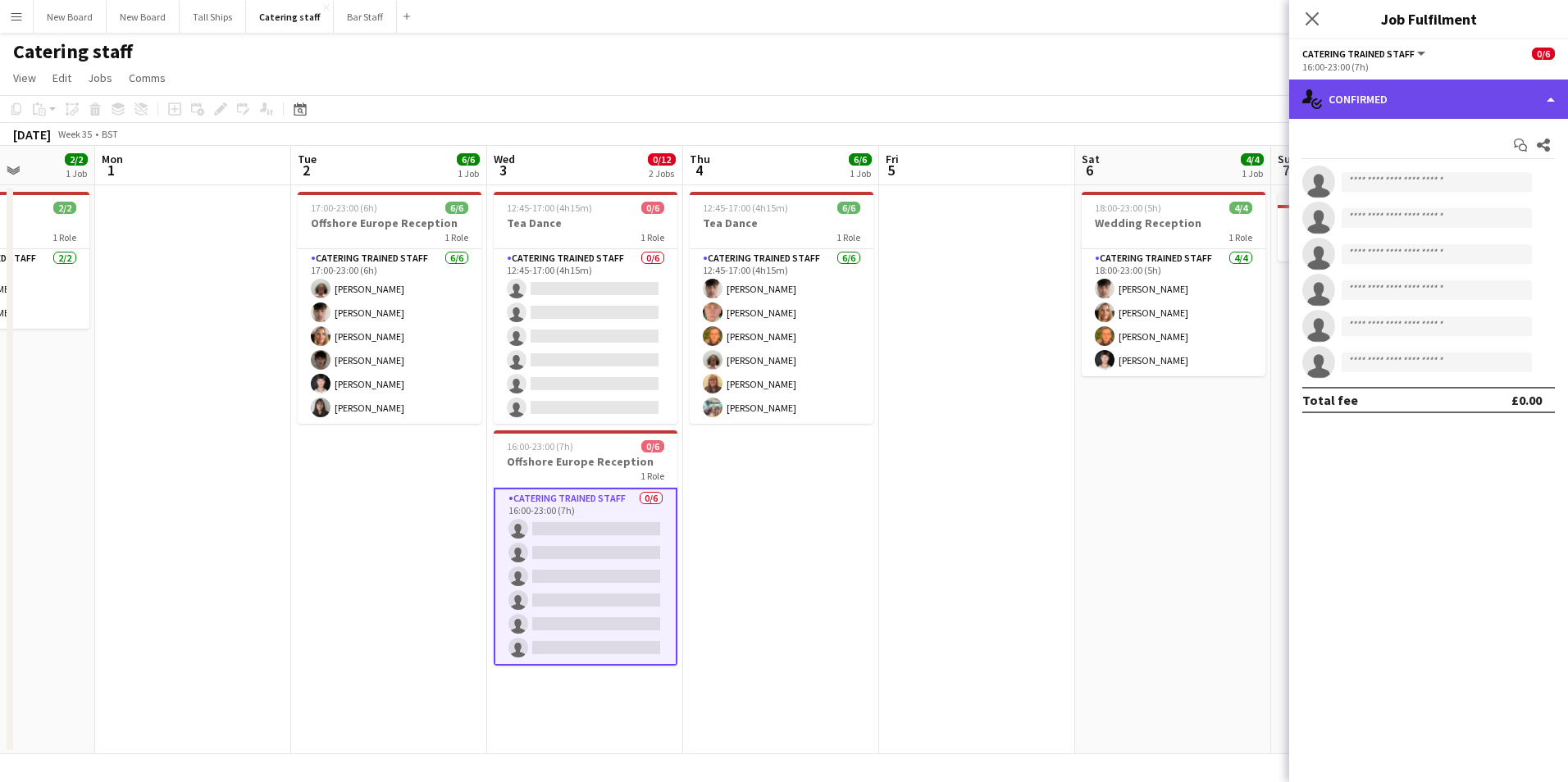
click at [1468, 116] on div "single-neutral-actions-check-2 Confirmed" at bounding box center [1427, 99] width 279 height 39
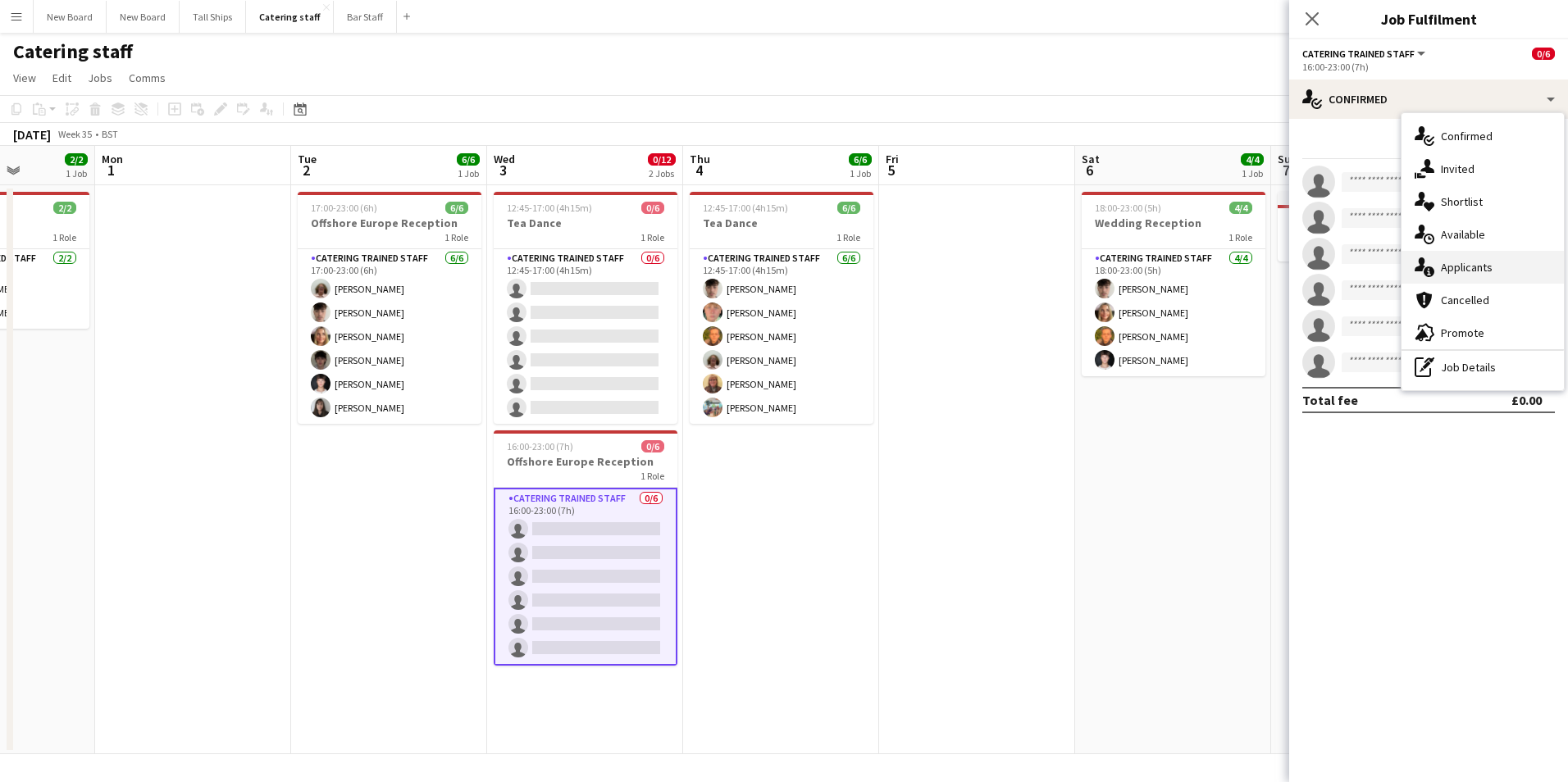
click at [1485, 261] on div "single-neutral-actions-information Applicants" at bounding box center [1483, 267] width 163 height 33
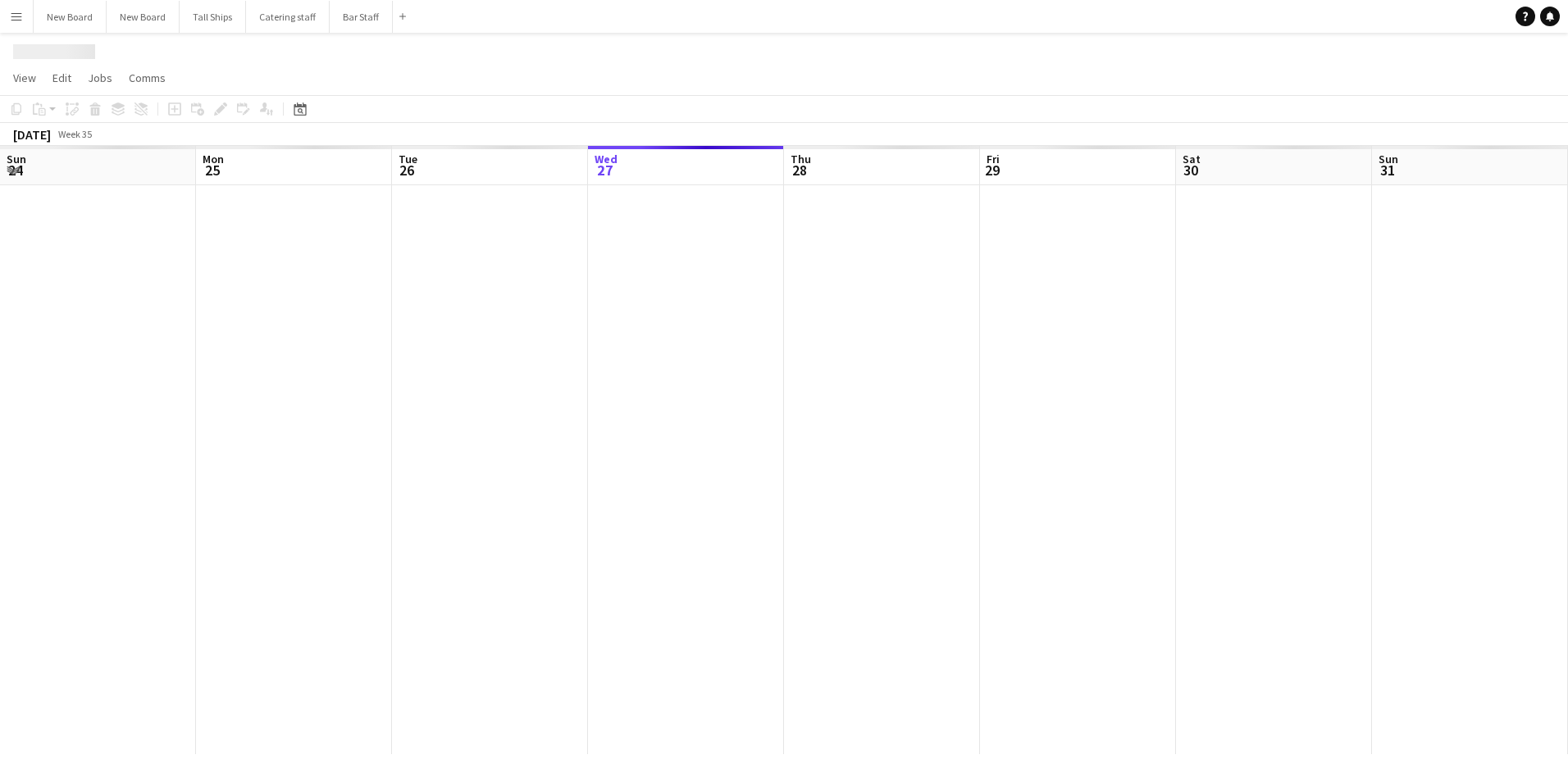
scroll to position [0, 392]
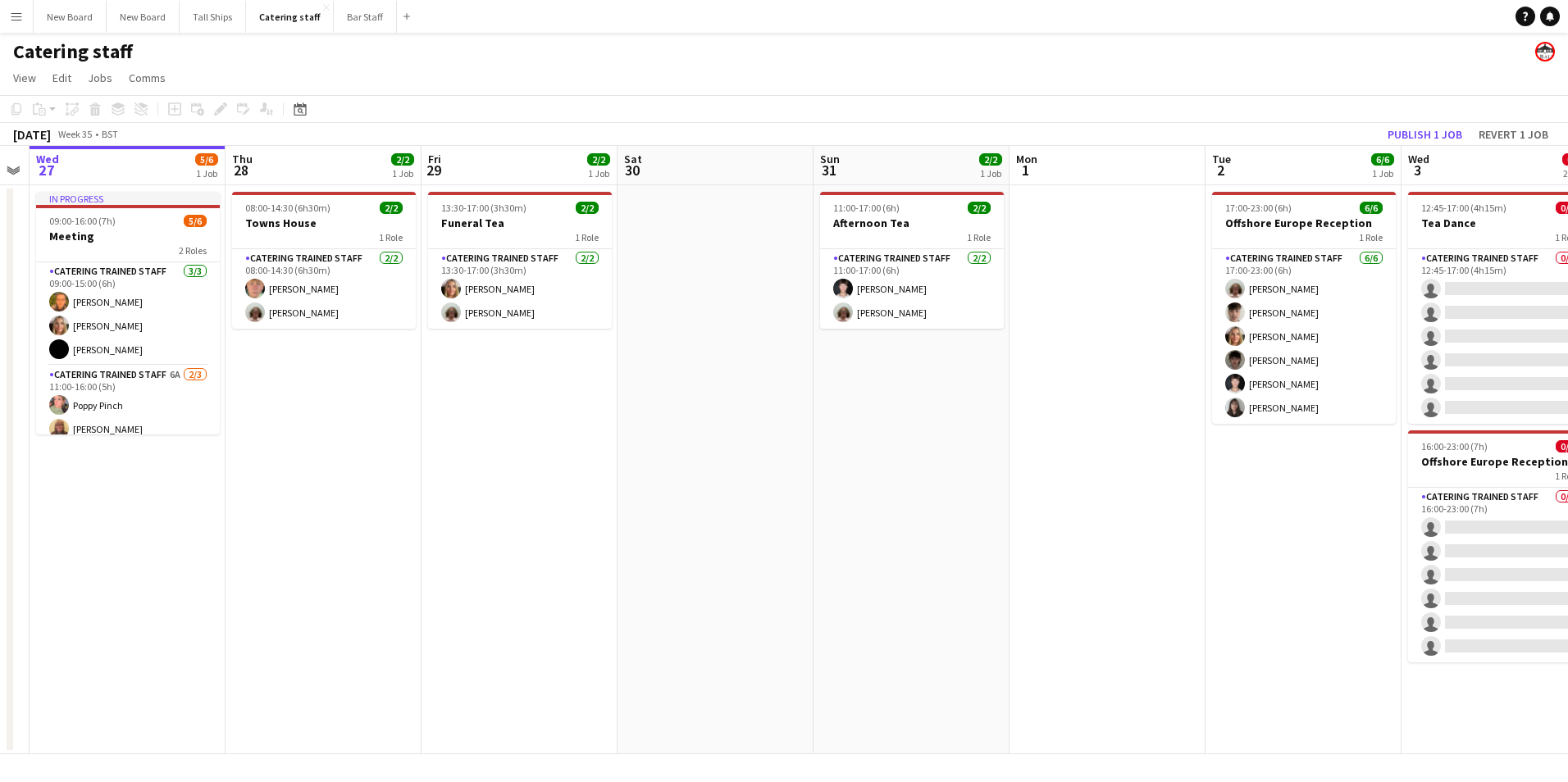
drag, startPoint x: 1449, startPoint y: 605, endPoint x: 778, endPoint y: 524, distance: 675.9
click at [778, 525] on app-calendar-viewport "Sun 24 4/5 2 Jobs Mon 25 Tue 26 Wed 27 5/6 1 Job Thu 28 2/2 1 Job Fri 29 2/2 1 …" at bounding box center [784, 450] width 1568 height 608
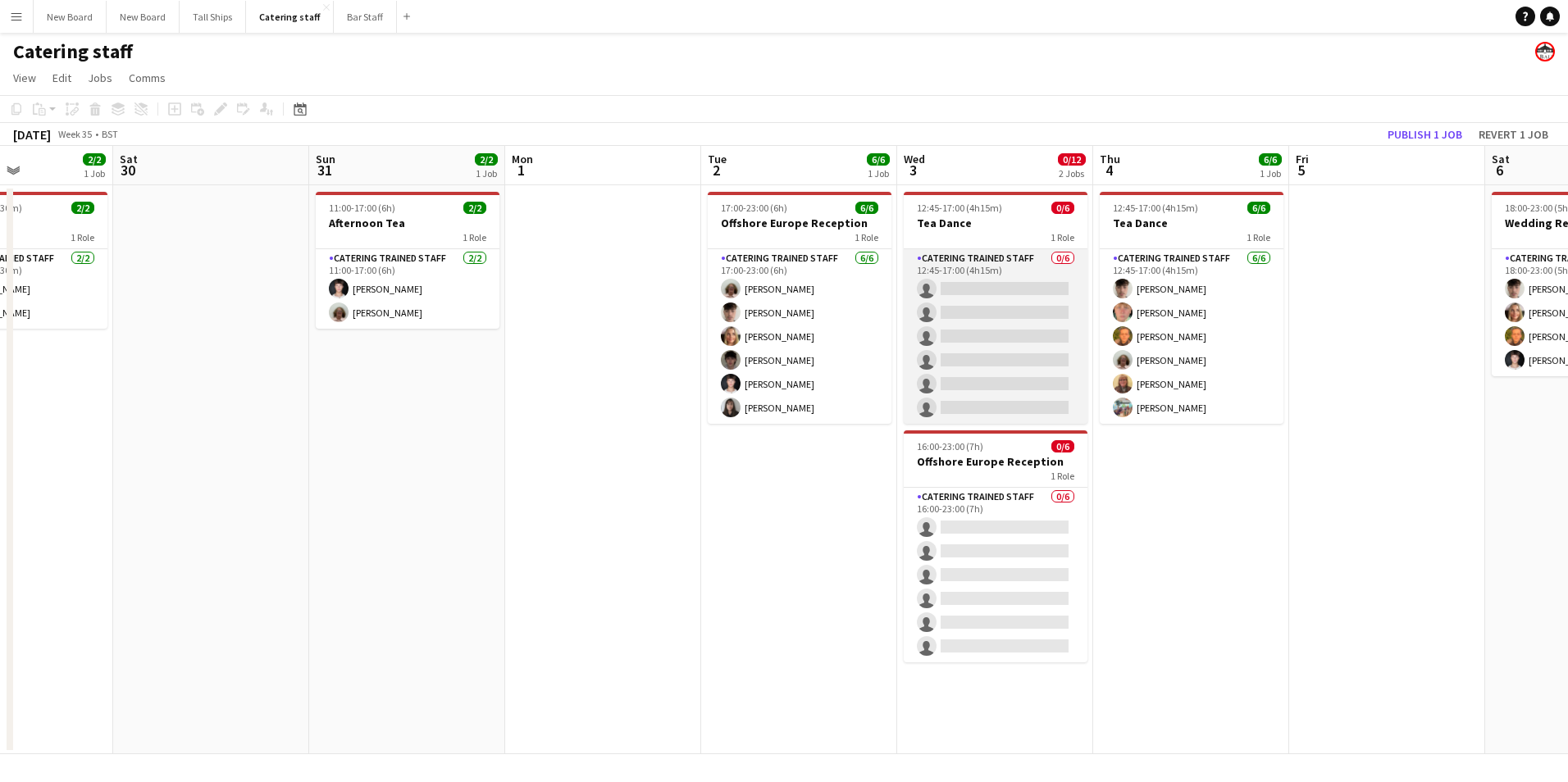
scroll to position [0, 0]
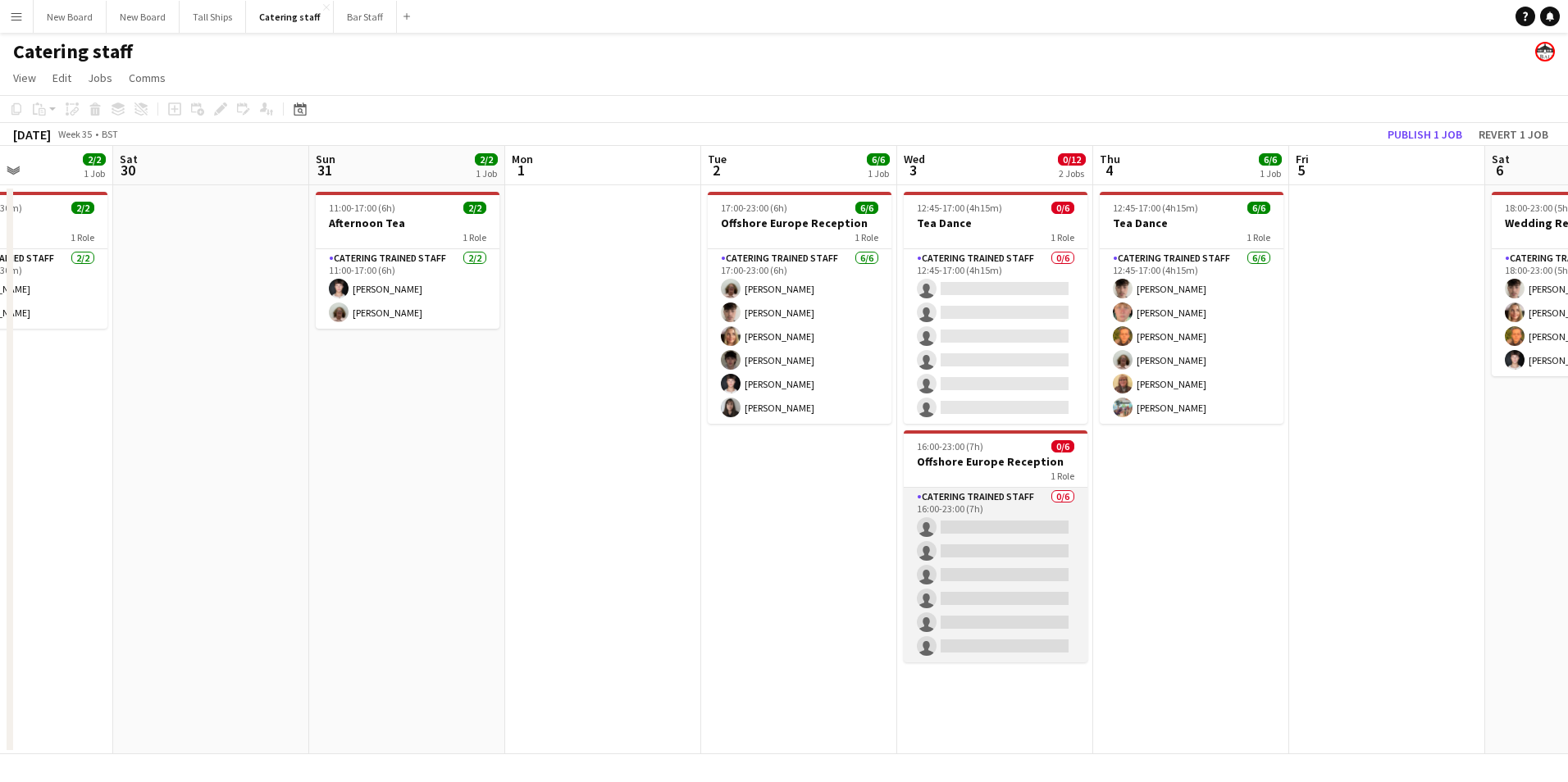
click at [1037, 527] on app-card-role "Catering trained staff 0/6 16:00-23:00 (7h) single-neutral-actions single-neutr…" at bounding box center [994, 575] width 183 height 175
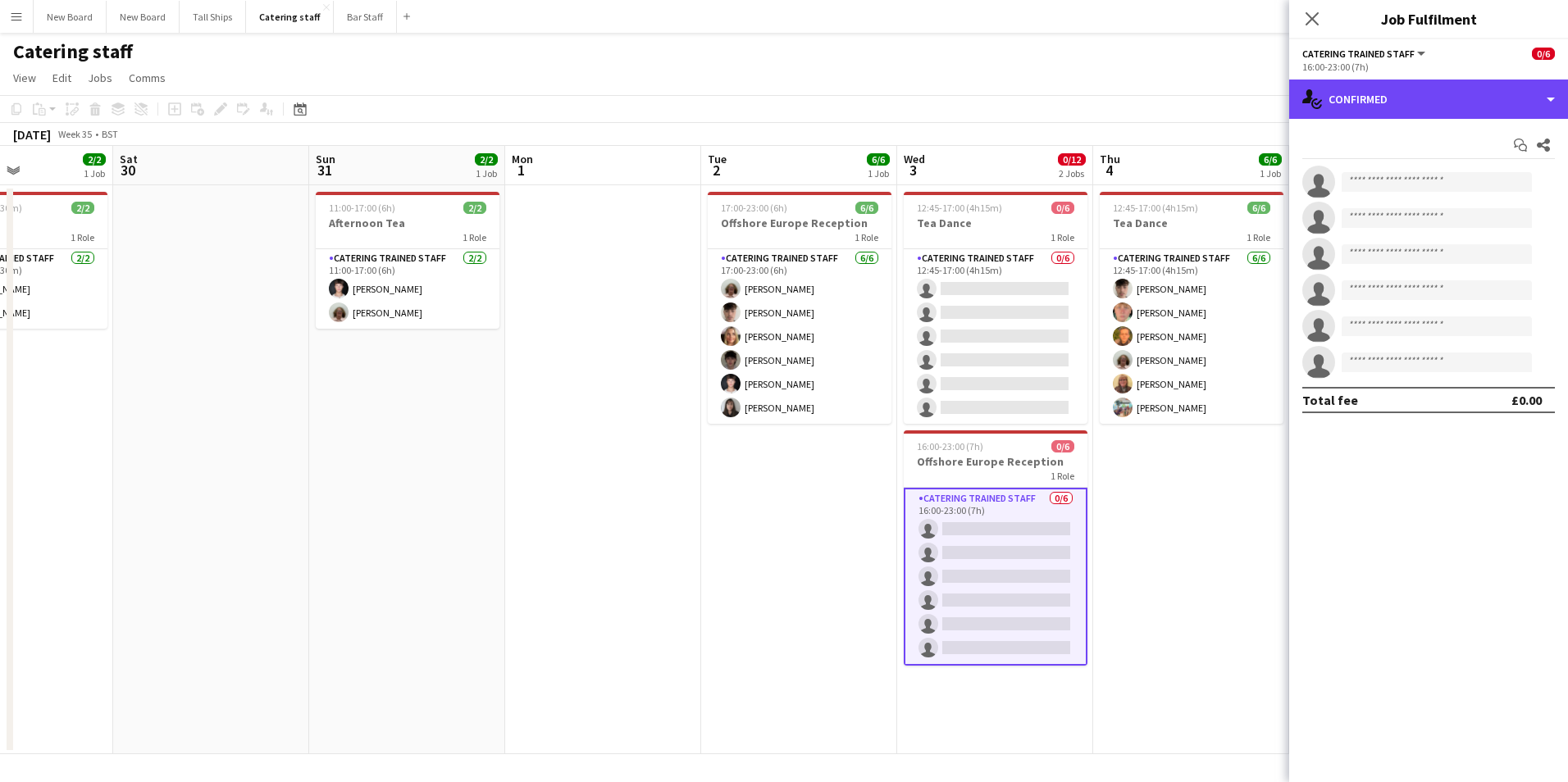
drag, startPoint x: 1464, startPoint y: 94, endPoint x: 1470, endPoint y: 130, distance: 36.5
click at [1465, 94] on div "single-neutral-actions-check-2 Confirmed" at bounding box center [1427, 99] width 279 height 39
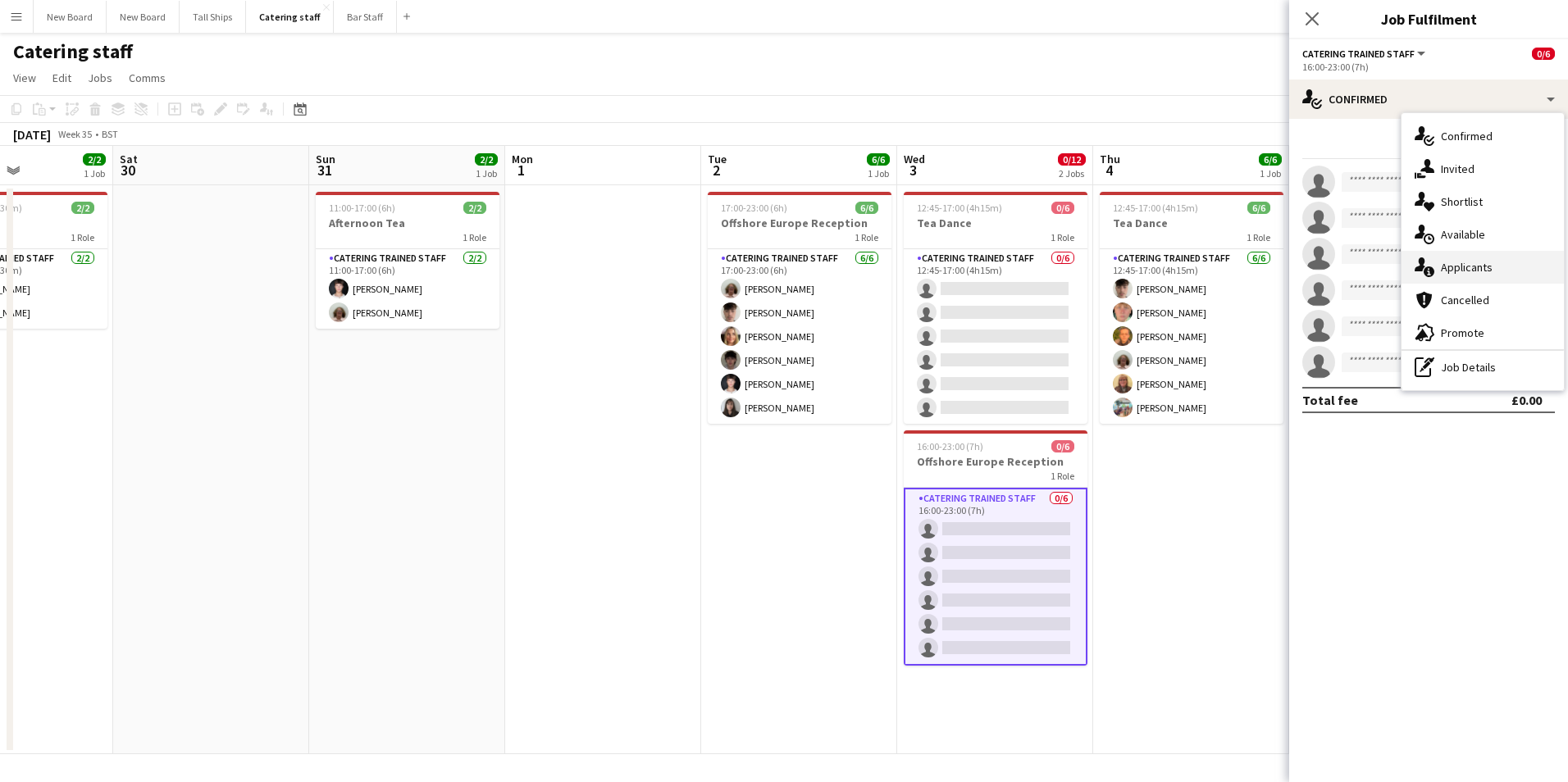
click at [1470, 267] on div "single-neutral-actions-information Applicants" at bounding box center [1483, 267] width 163 height 33
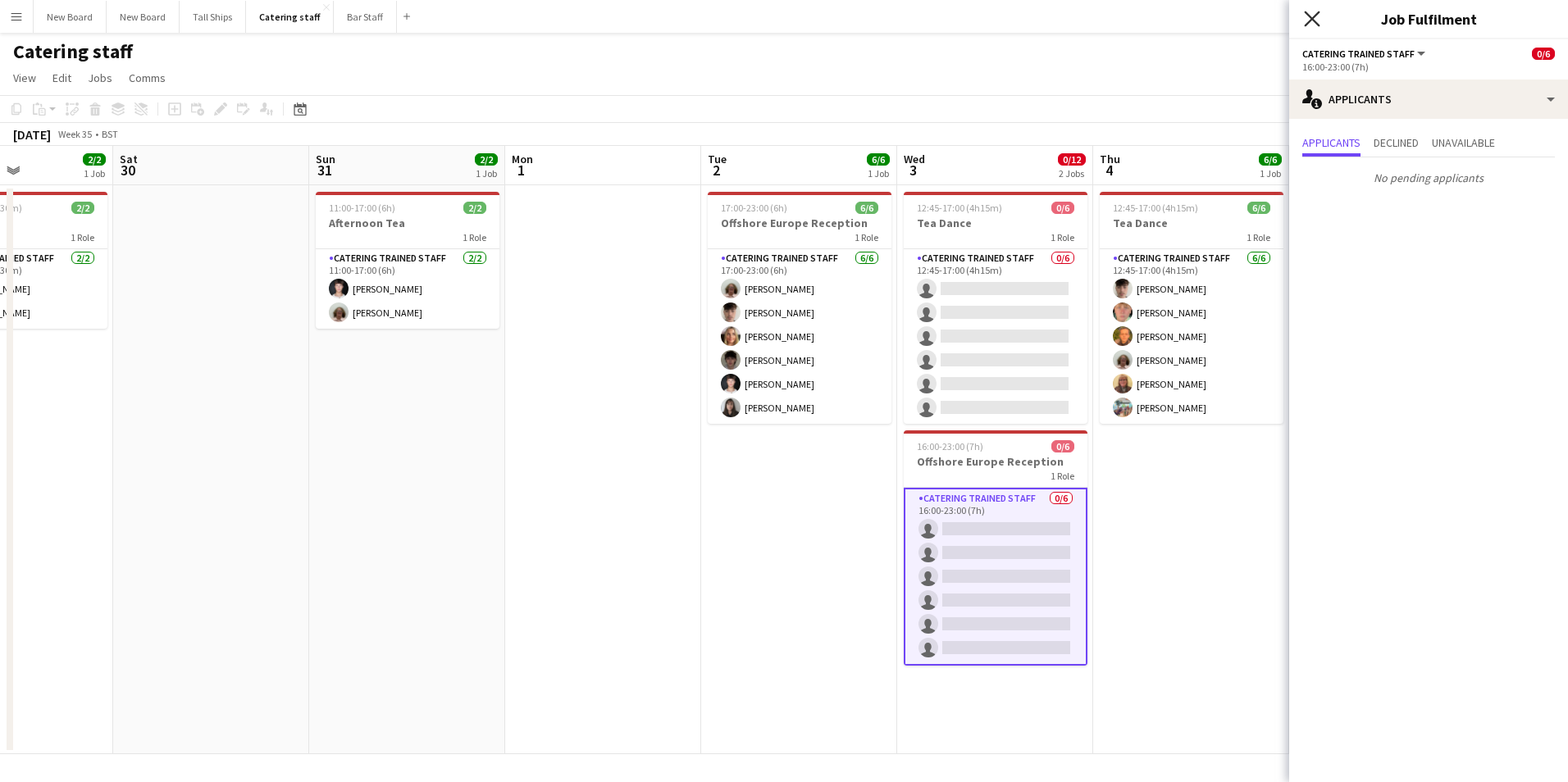
click at [1313, 15] on icon "Close pop-in" at bounding box center [1311, 18] width 16 height 16
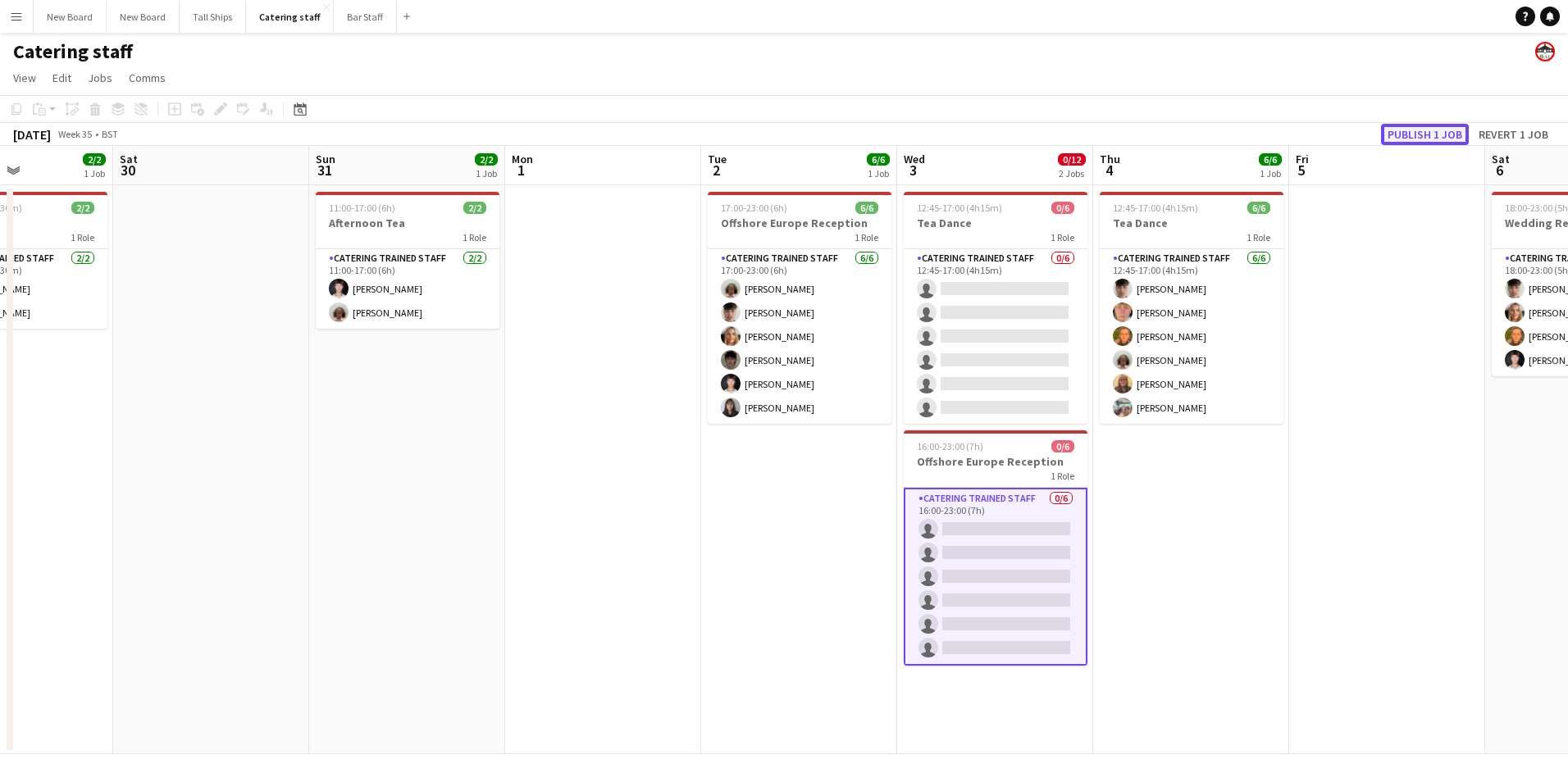
click at [1422, 132] on button "Publish 1 job" at bounding box center [1424, 135] width 88 height 21
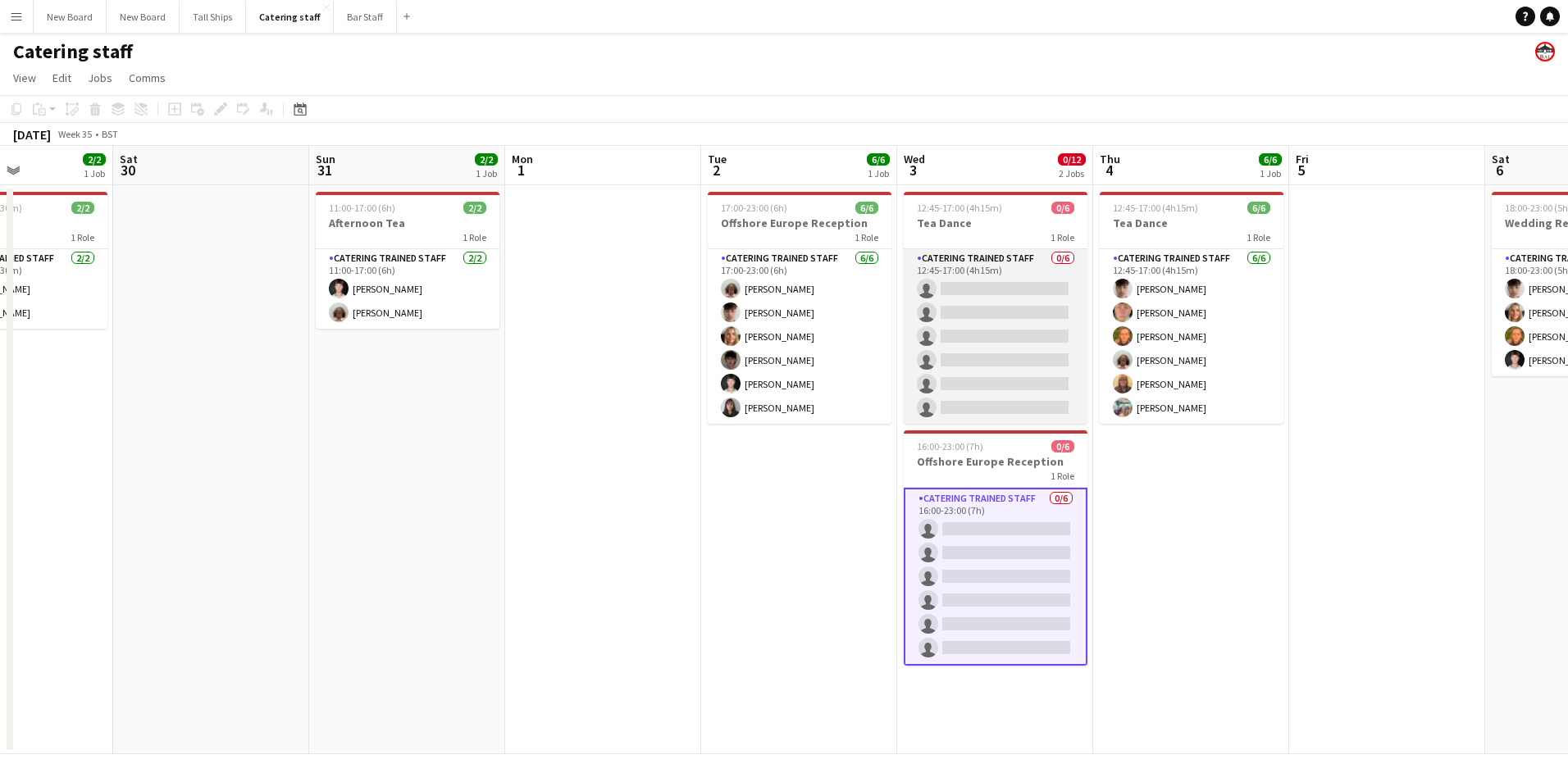
drag, startPoint x: 1032, startPoint y: 288, endPoint x: 1050, endPoint y: 267, distance: 27.7
click at [1031, 287] on app-card-role "Catering trained staff 0/6 12:45-17:00 (4h15m) single-neutral-actions single-ne…" at bounding box center [994, 336] width 183 height 175
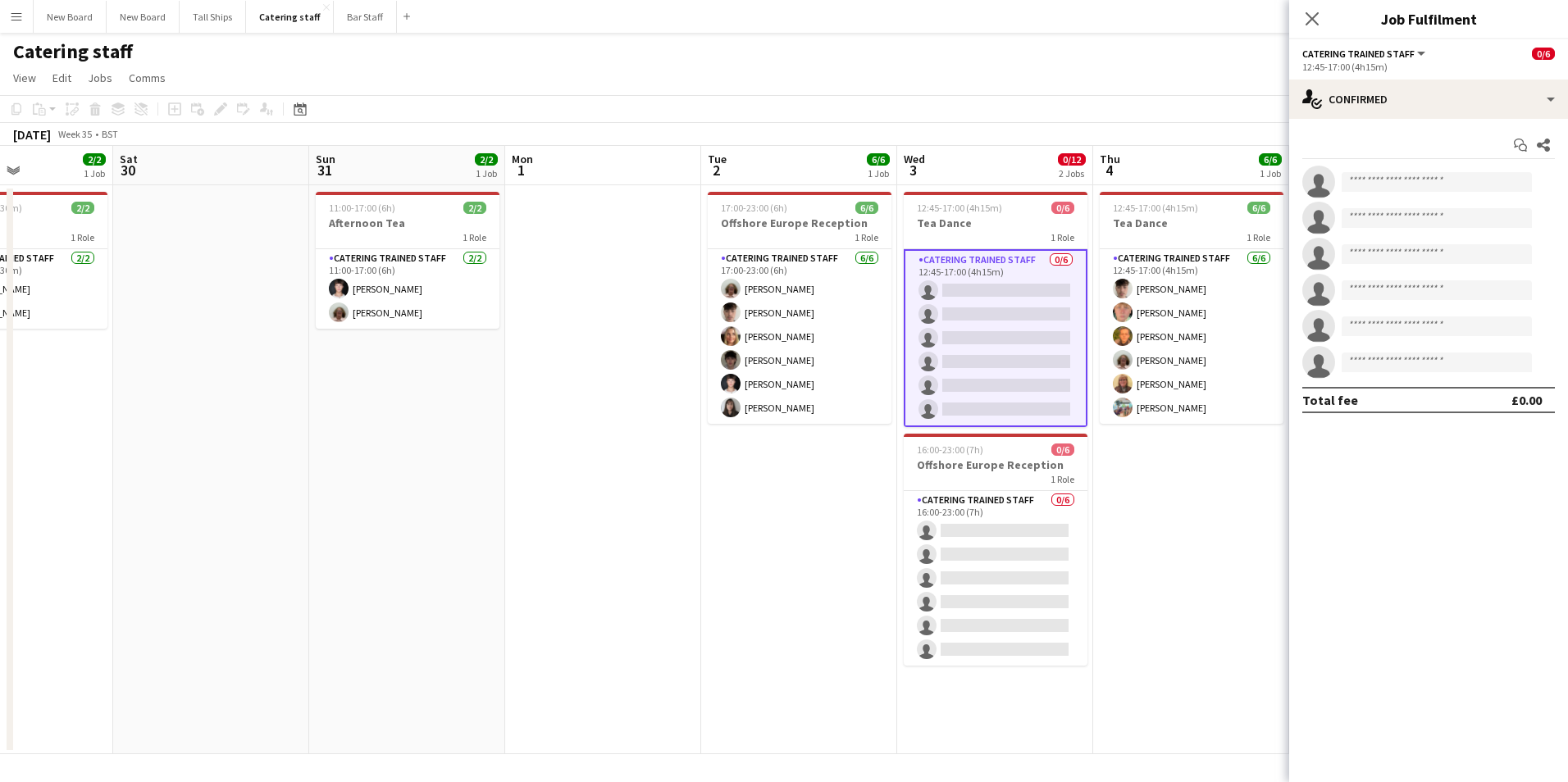
scroll to position [0, 476]
